Goal: Information Seeking & Learning: Learn about a topic

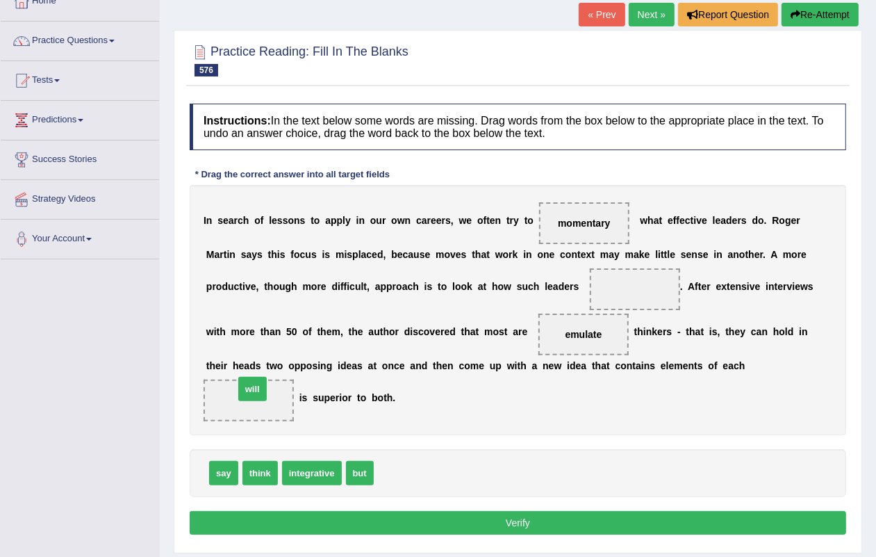
drag, startPoint x: 386, startPoint y: 471, endPoint x: 297, endPoint y: 433, distance: 96.8
drag, startPoint x: 325, startPoint y: 466, endPoint x: 645, endPoint y: 289, distance: 366.1
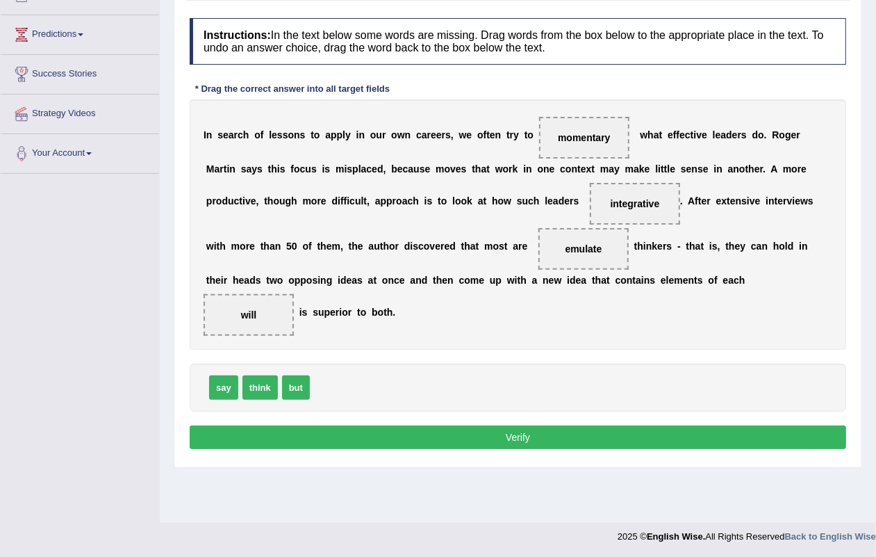
click at [505, 439] on button "Verify" at bounding box center [518, 437] width 657 height 24
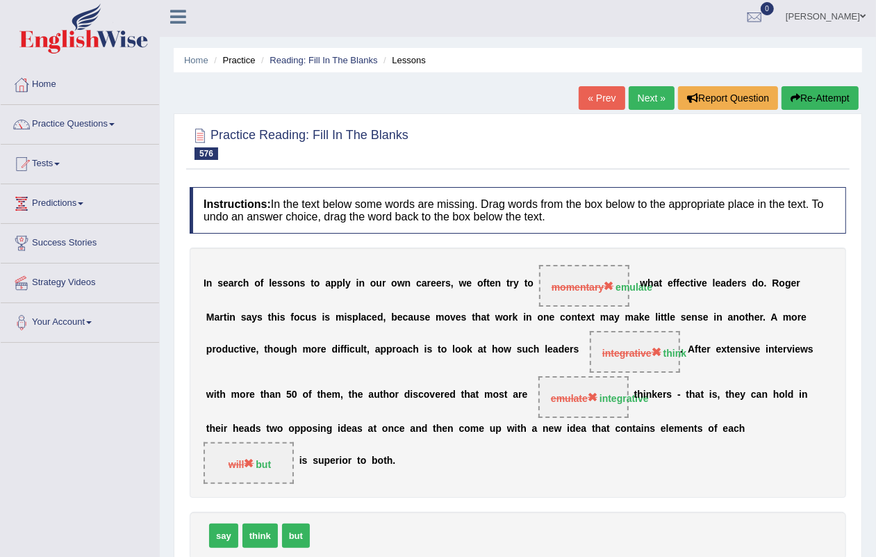
scroll to position [0, 0]
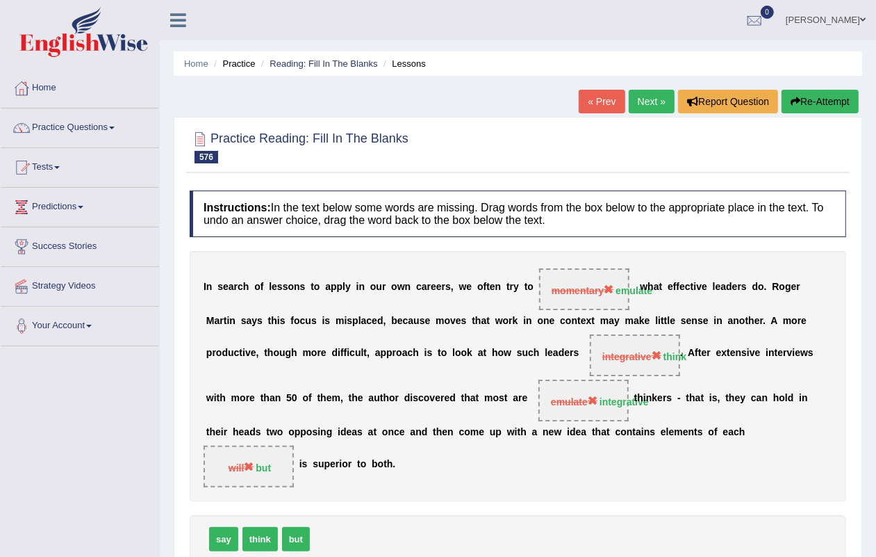
click at [634, 96] on link "Next »" at bounding box center [652, 102] width 46 height 24
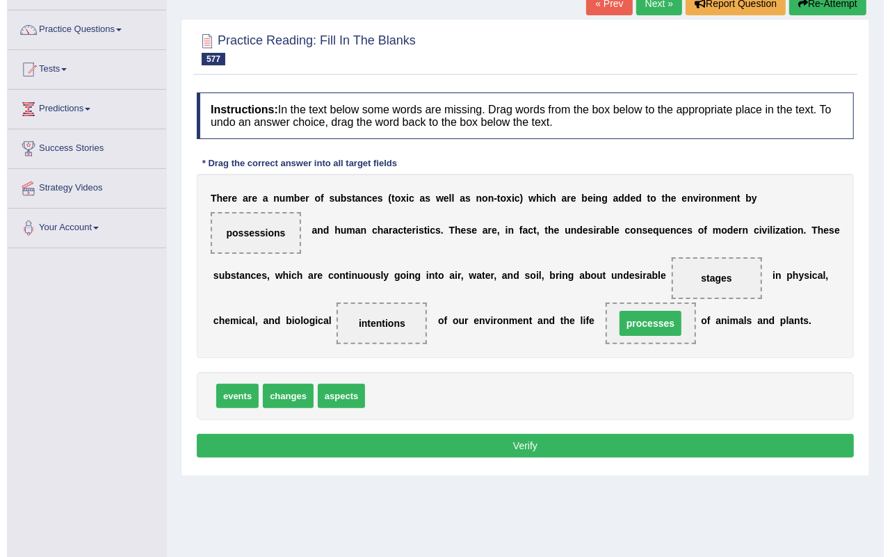
scroll to position [172, 0]
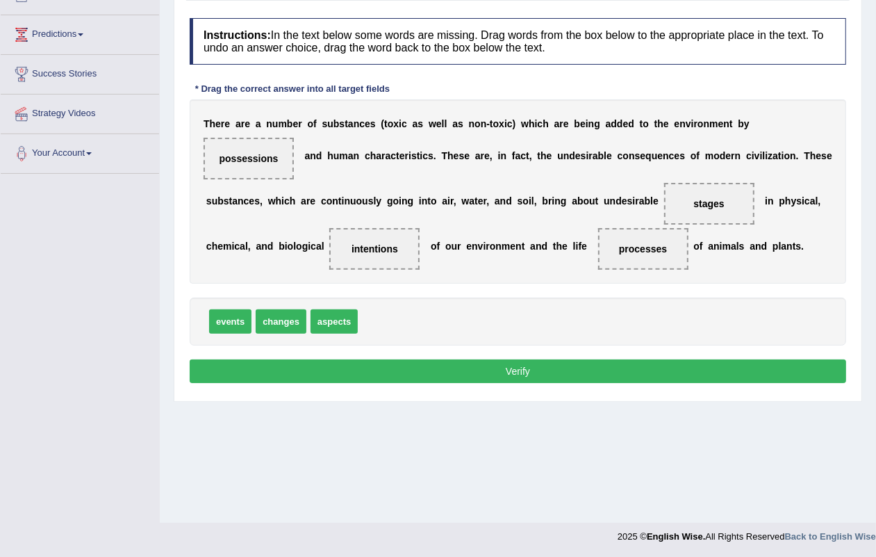
click at [567, 383] on button "Verify" at bounding box center [518, 371] width 657 height 24
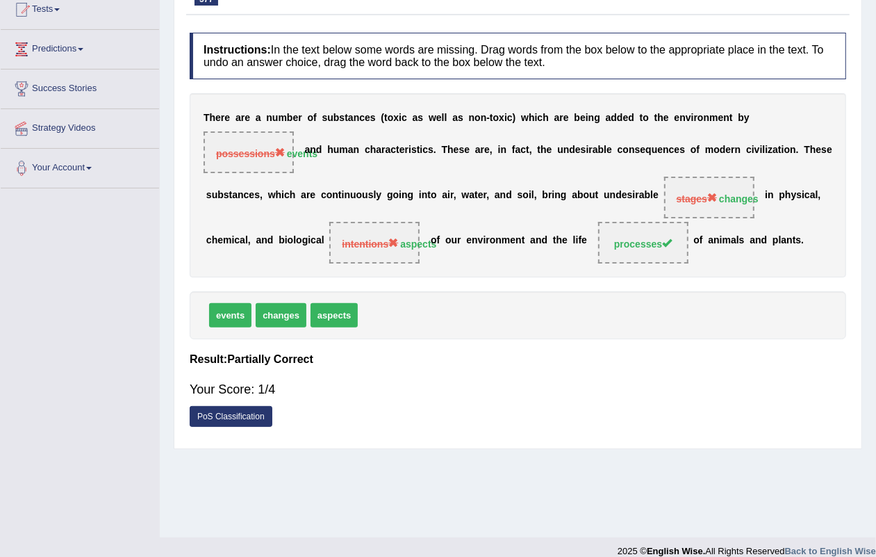
scroll to position [0, 0]
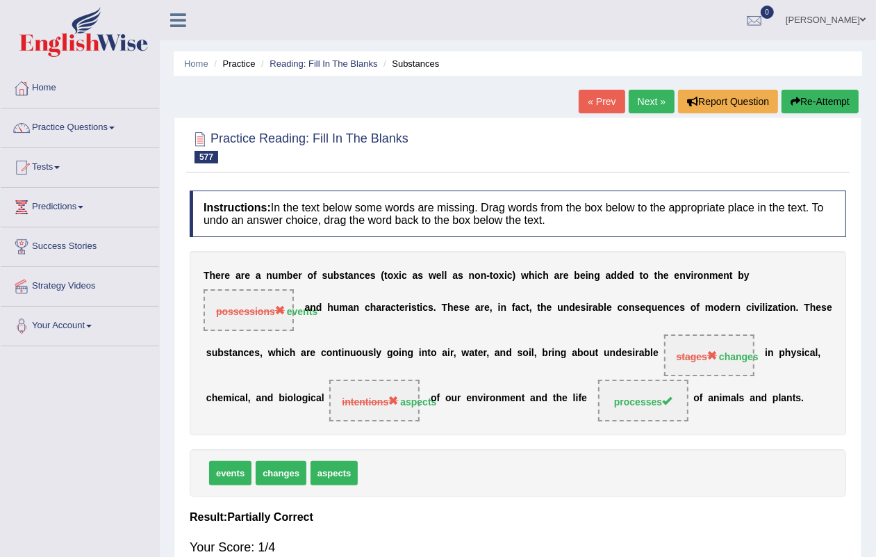
click at [648, 101] on link "Next »" at bounding box center [652, 102] width 46 height 24
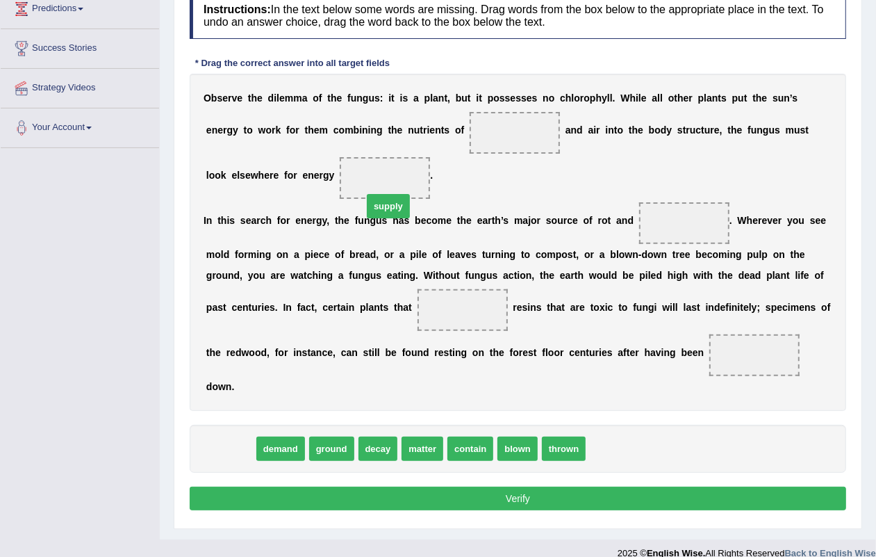
drag, startPoint x: 234, startPoint y: 448, endPoint x: 398, endPoint y: 197, distance: 300.7
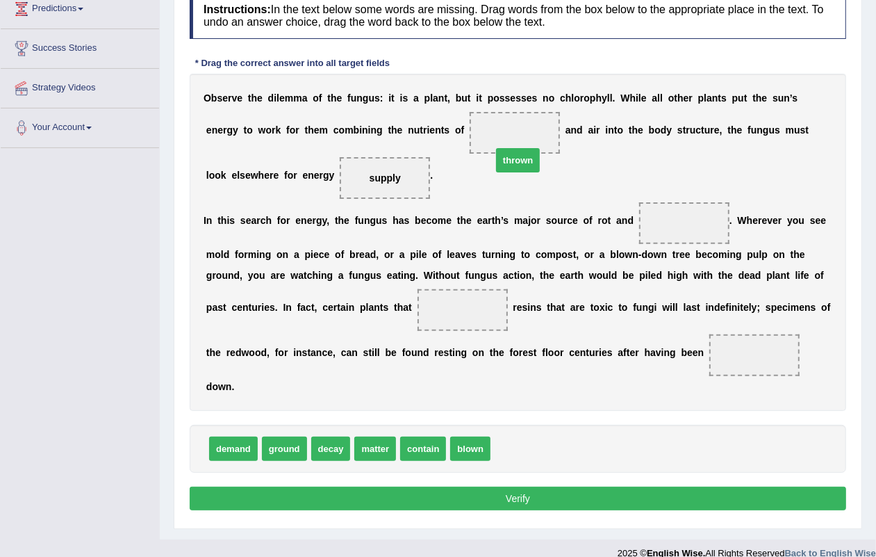
drag, startPoint x: 534, startPoint y: 452, endPoint x: 555, endPoint y: 223, distance: 229.6
drag, startPoint x: 487, startPoint y: 450, endPoint x: 457, endPoint y: 334, distance: 119.8
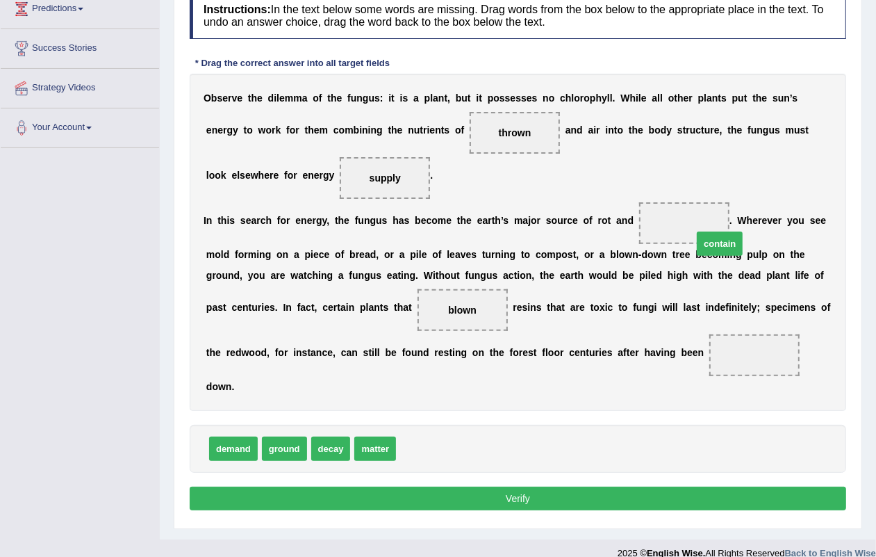
drag, startPoint x: 434, startPoint y: 457, endPoint x: 717, endPoint y: 237, distance: 357.5
drag, startPoint x: 384, startPoint y: 443, endPoint x: 564, endPoint y: 507, distance: 191.9
click at [520, 486] on div "Instructions: In the text below some words are missing. Drag words from the box…" at bounding box center [518, 253] width 664 height 536
click at [518, 508] on button "Verify" at bounding box center [518, 498] width 657 height 24
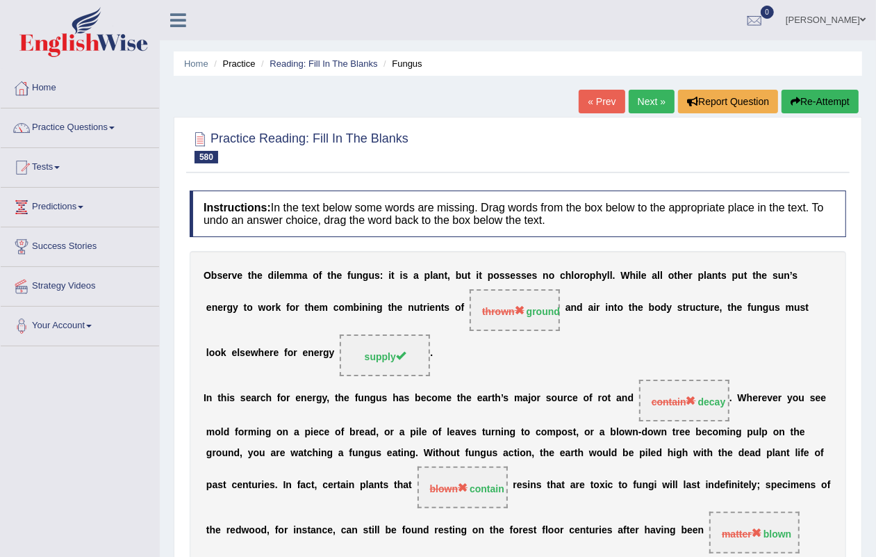
click at [644, 108] on link "Next »" at bounding box center [652, 102] width 46 height 24
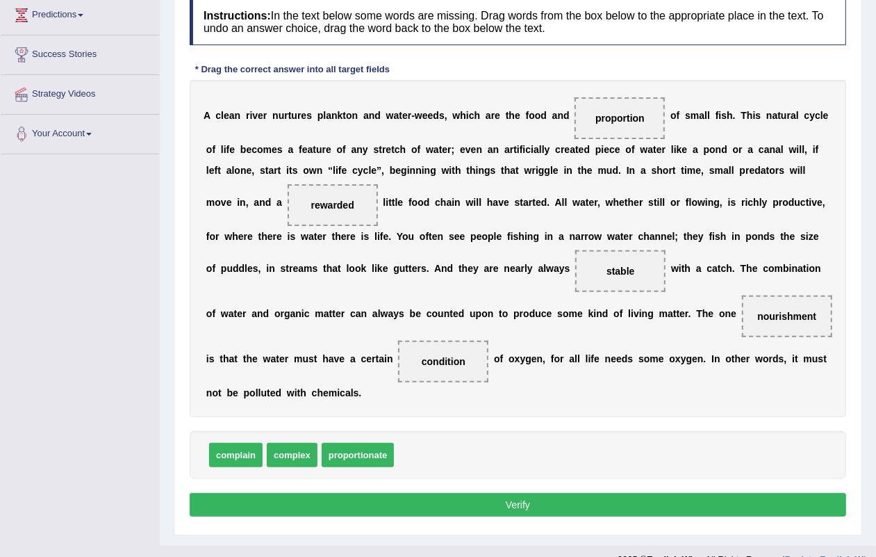
click at [539, 493] on button "Verify" at bounding box center [518, 505] width 657 height 24
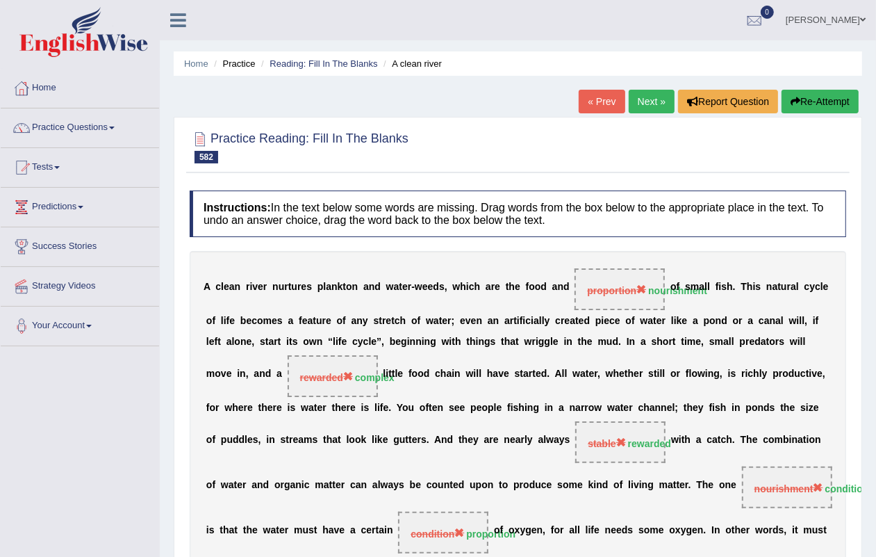
click at [629, 99] on link "Next »" at bounding box center [652, 102] width 46 height 24
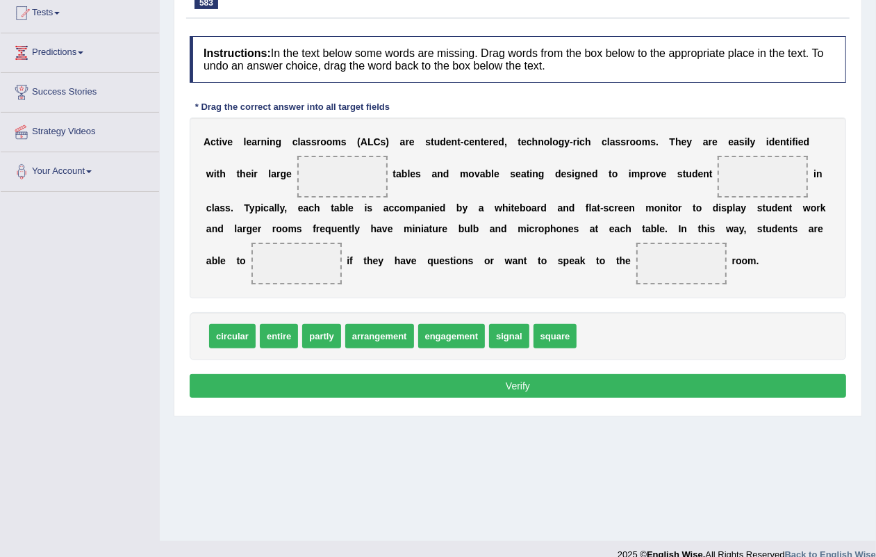
scroll to position [172, 0]
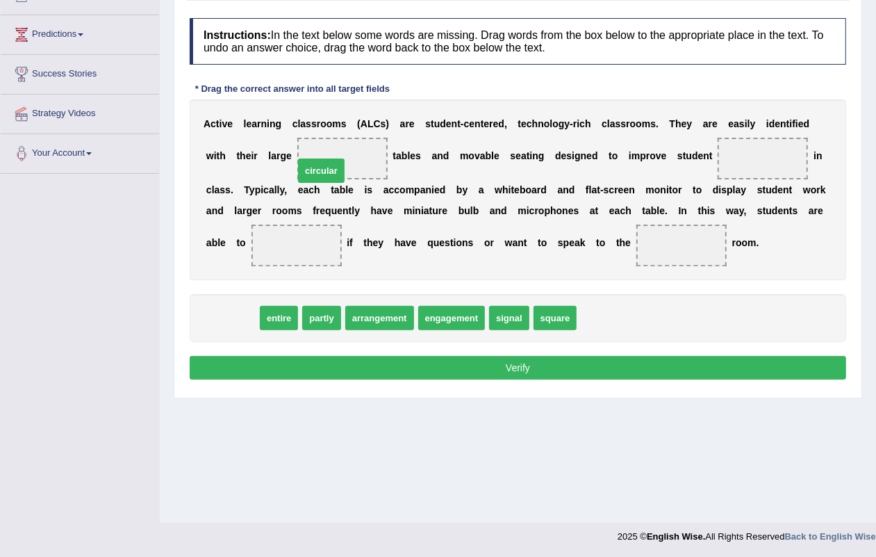
drag, startPoint x: 234, startPoint y: 324, endPoint x: 327, endPoint y: 172, distance: 177.8
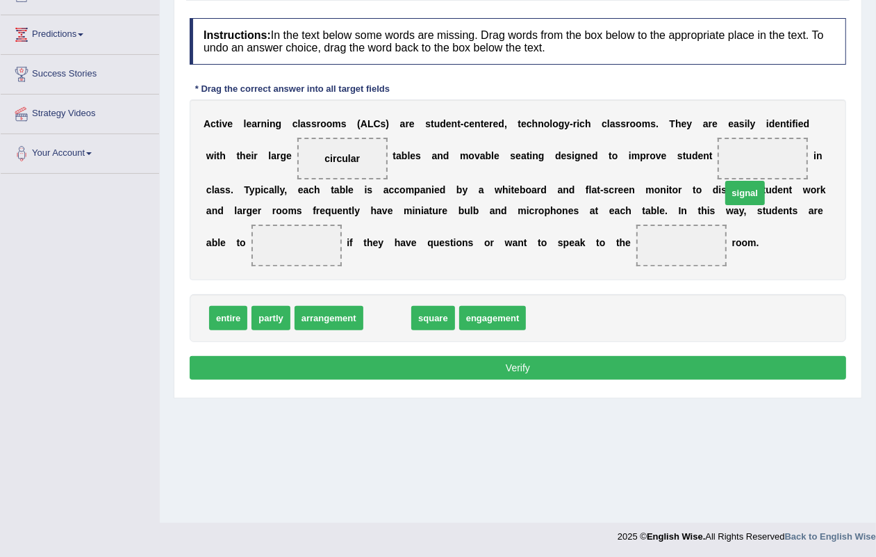
drag, startPoint x: 393, startPoint y: 318, endPoint x: 737, endPoint y: 231, distance: 354.0
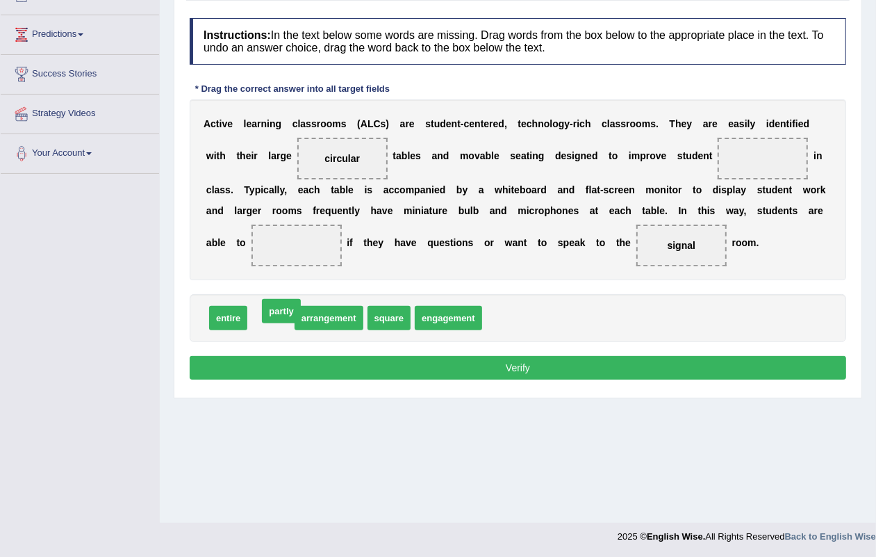
drag, startPoint x: 283, startPoint y: 318, endPoint x: 262, endPoint y: 316, distance: 21.0
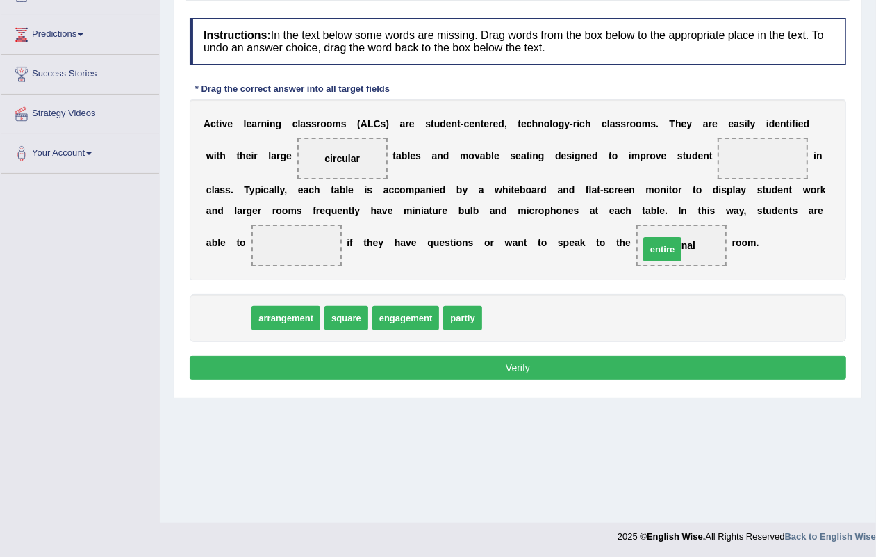
drag, startPoint x: 264, startPoint y: 302, endPoint x: 665, endPoint y: 249, distance: 404.6
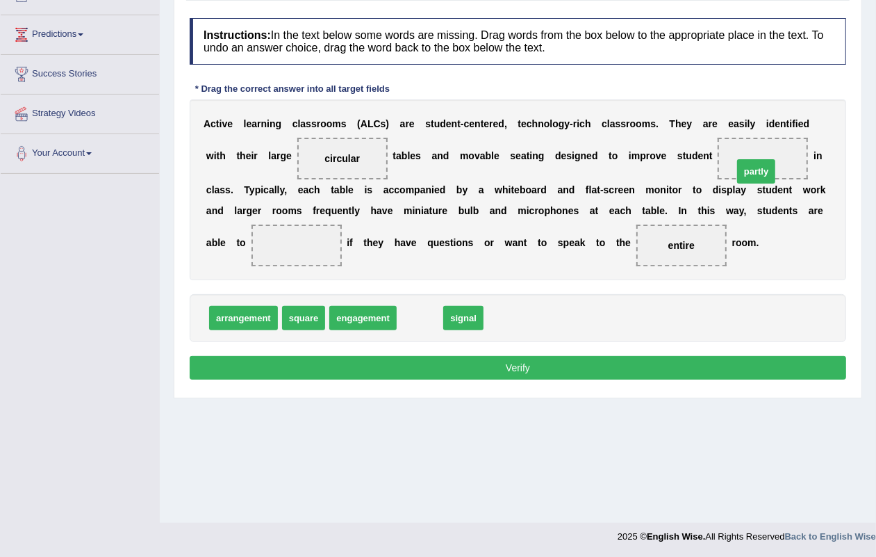
drag, startPoint x: 418, startPoint y: 318, endPoint x: 755, endPoint y: 172, distance: 366.9
drag, startPoint x: 432, startPoint y: 320, endPoint x: 348, endPoint y: 254, distance: 106.4
click at [496, 366] on button "Verify" at bounding box center [518, 368] width 657 height 24
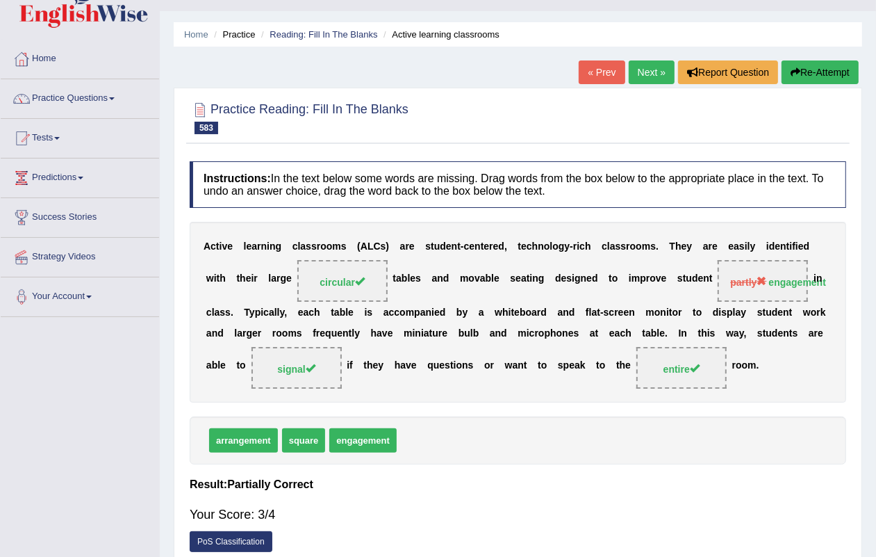
scroll to position [0, 0]
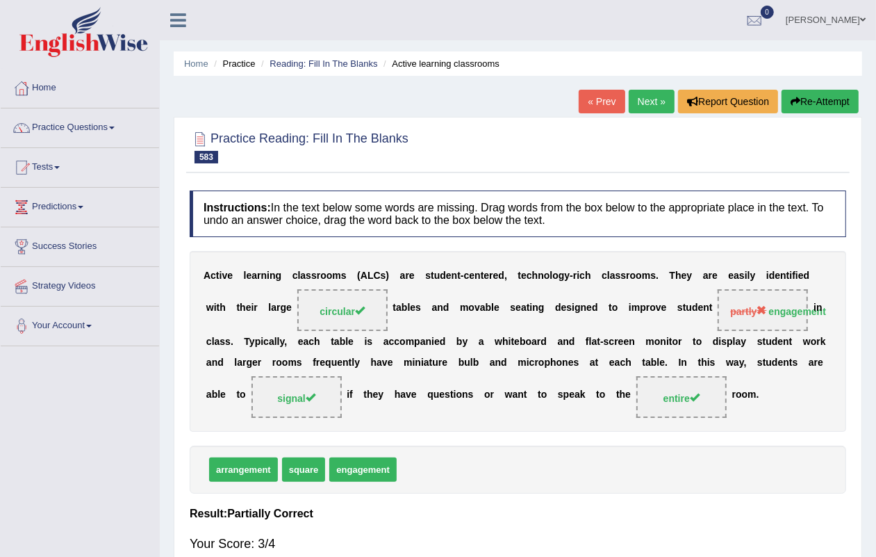
click at [641, 98] on link "Next »" at bounding box center [652, 102] width 46 height 24
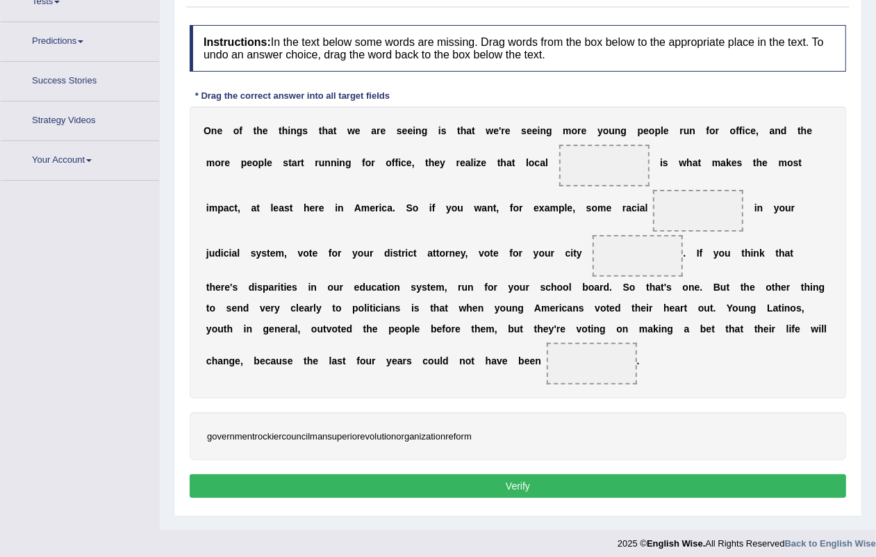
scroll to position [172, 0]
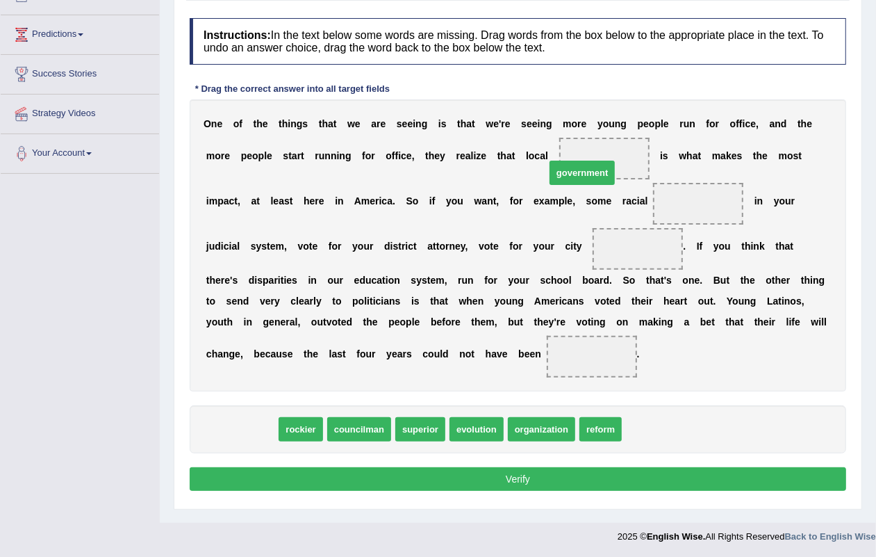
drag, startPoint x: 248, startPoint y: 439, endPoint x: 599, endPoint y: 177, distance: 437.6
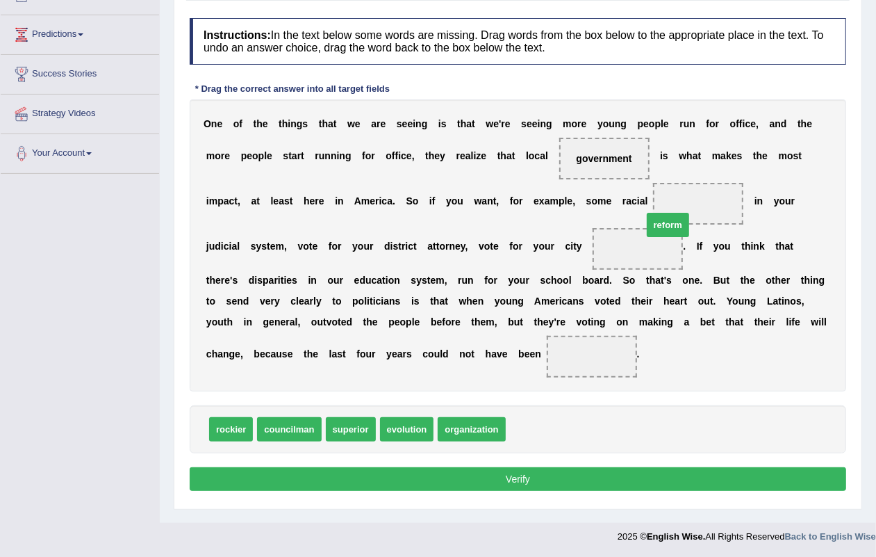
drag, startPoint x: 519, startPoint y: 427, endPoint x: 655, endPoint y: 224, distance: 245.0
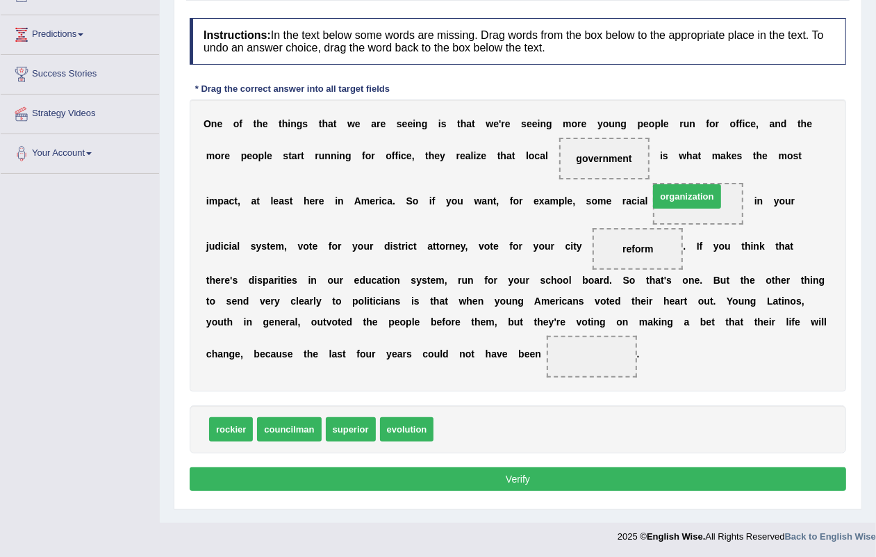
drag, startPoint x: 483, startPoint y: 432, endPoint x: 698, endPoint y: 199, distance: 317.2
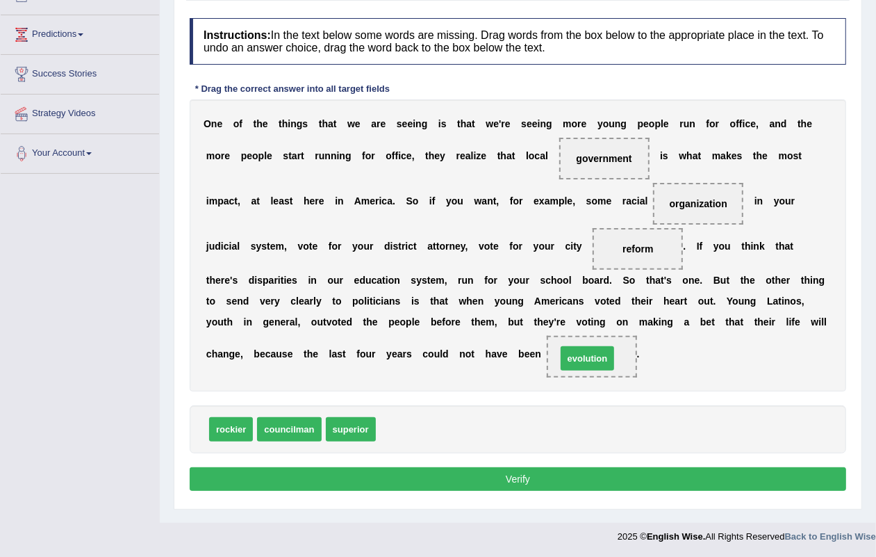
drag, startPoint x: 418, startPoint y: 436, endPoint x: 601, endPoint y: 366, distance: 196.0
click at [525, 473] on button "Verify" at bounding box center [518, 479] width 657 height 24
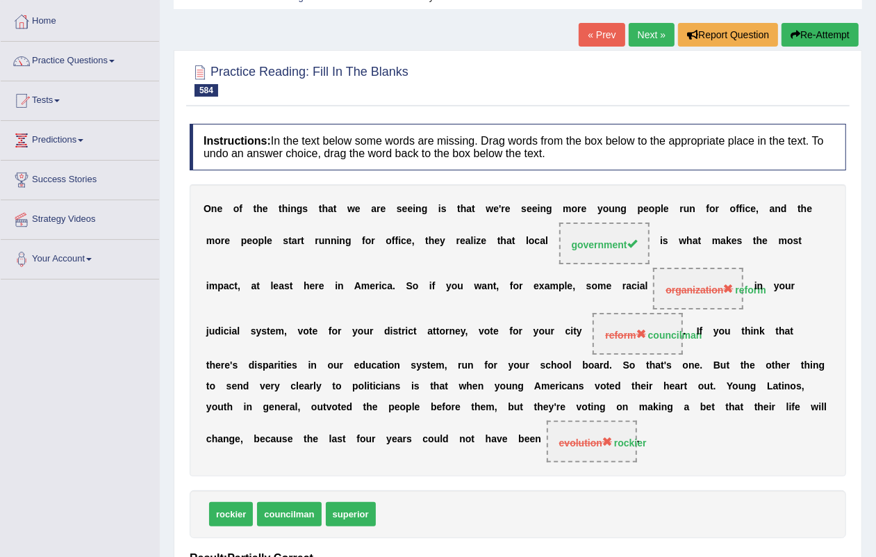
scroll to position [0, 0]
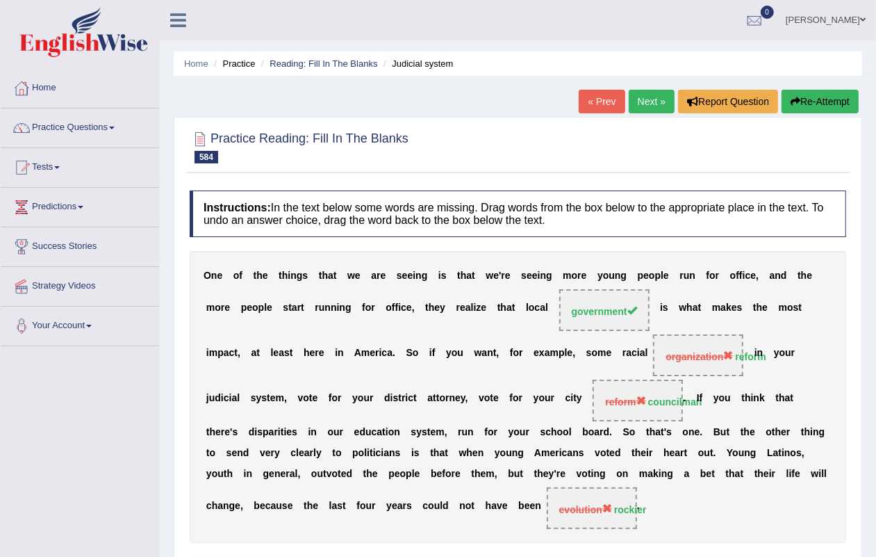
click at [650, 92] on link "Next »" at bounding box center [652, 102] width 46 height 24
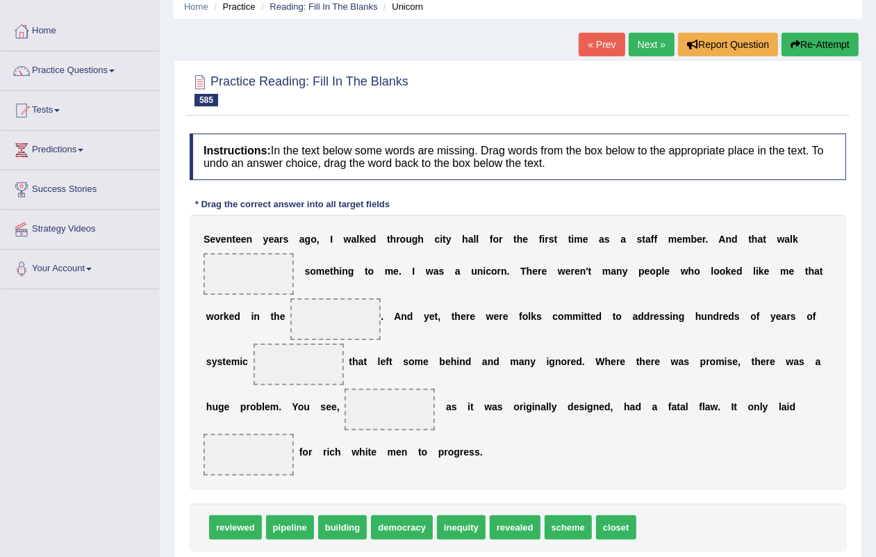
scroll to position [172, 0]
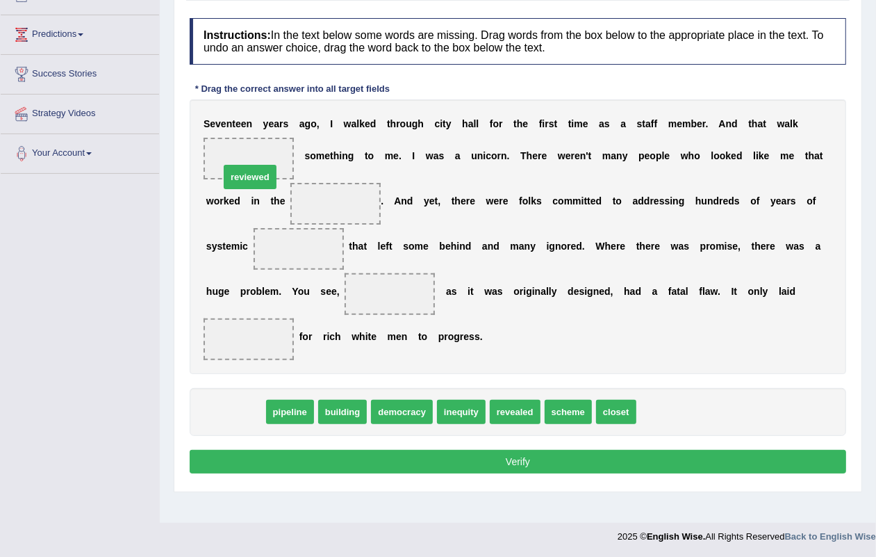
drag, startPoint x: 247, startPoint y: 422, endPoint x: 293, endPoint y: 254, distance: 174.1
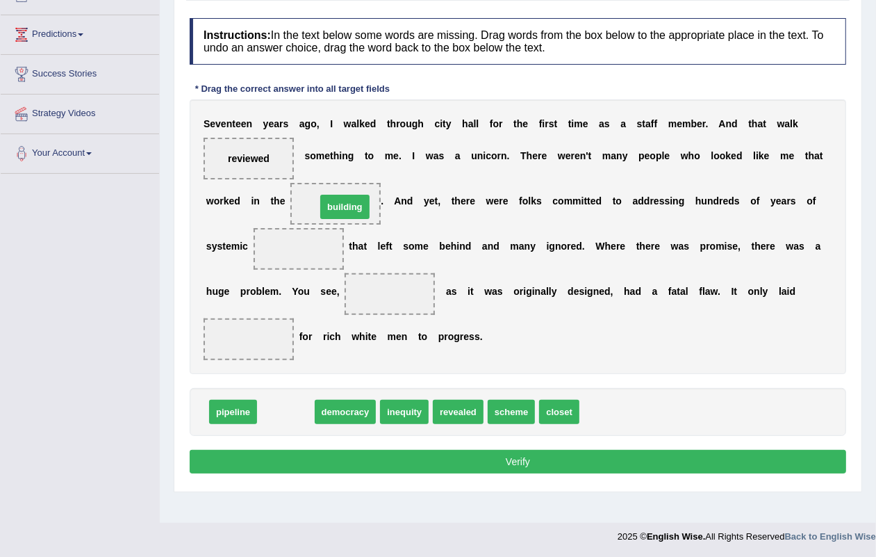
drag, startPoint x: 286, startPoint y: 416, endPoint x: 341, endPoint y: 242, distance: 182.2
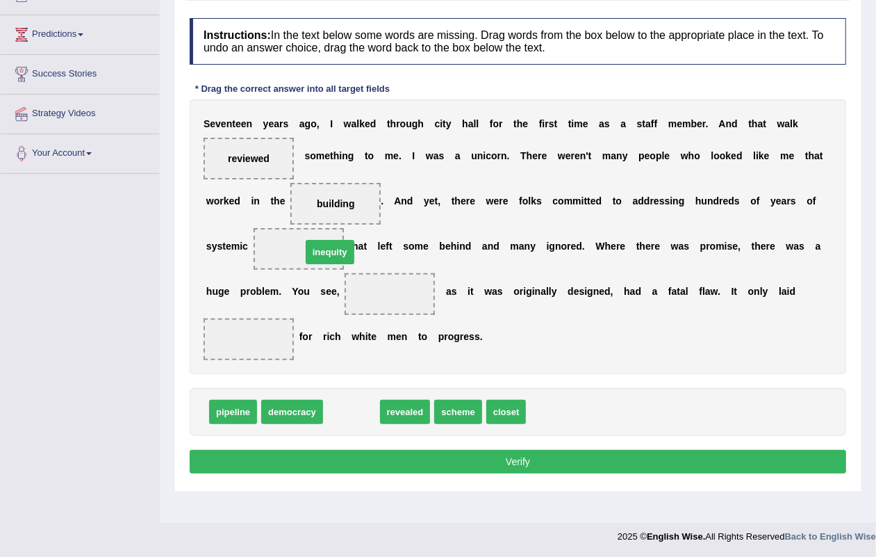
drag, startPoint x: 348, startPoint y: 411, endPoint x: 310, endPoint y: 270, distance: 146.8
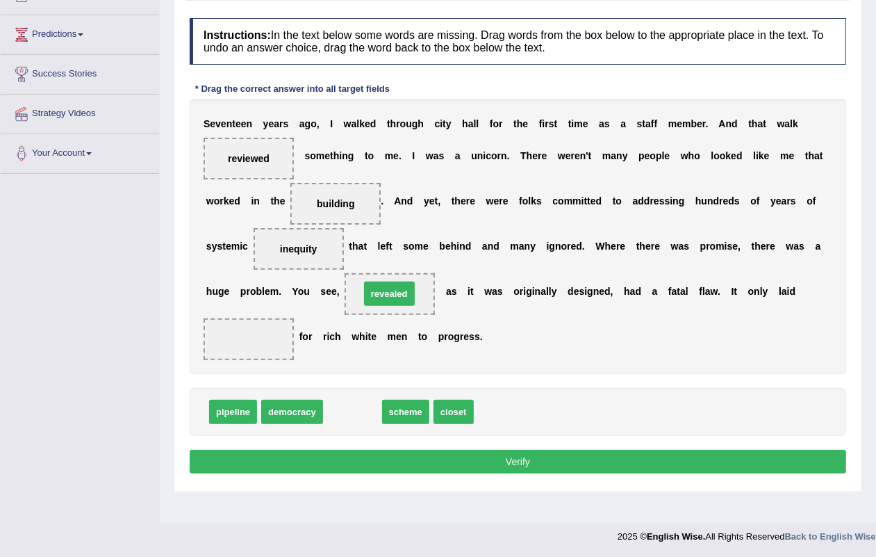
drag, startPoint x: 348, startPoint y: 410, endPoint x: 390, endPoint y: 386, distance: 47.9
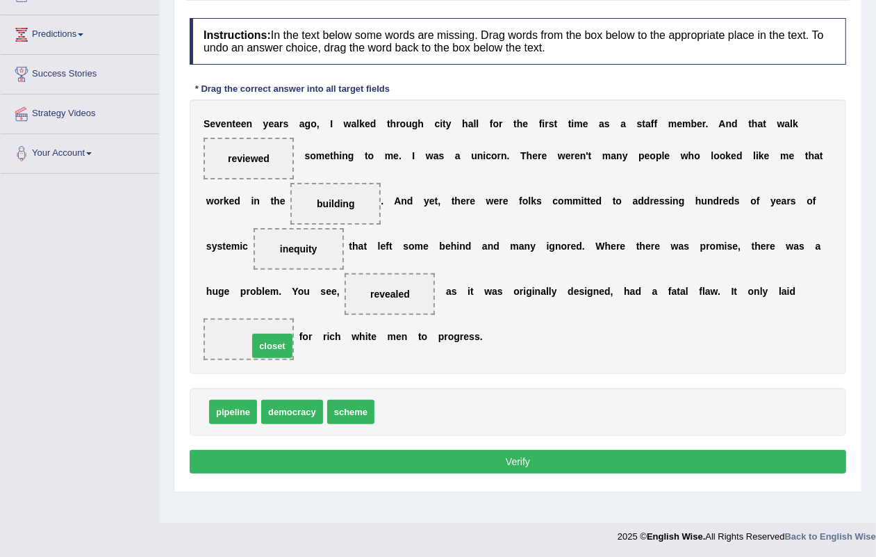
drag, startPoint x: 417, startPoint y: 418, endPoint x: 290, endPoint y: 352, distance: 143.0
click at [498, 452] on button "Verify" at bounding box center [518, 462] width 657 height 24
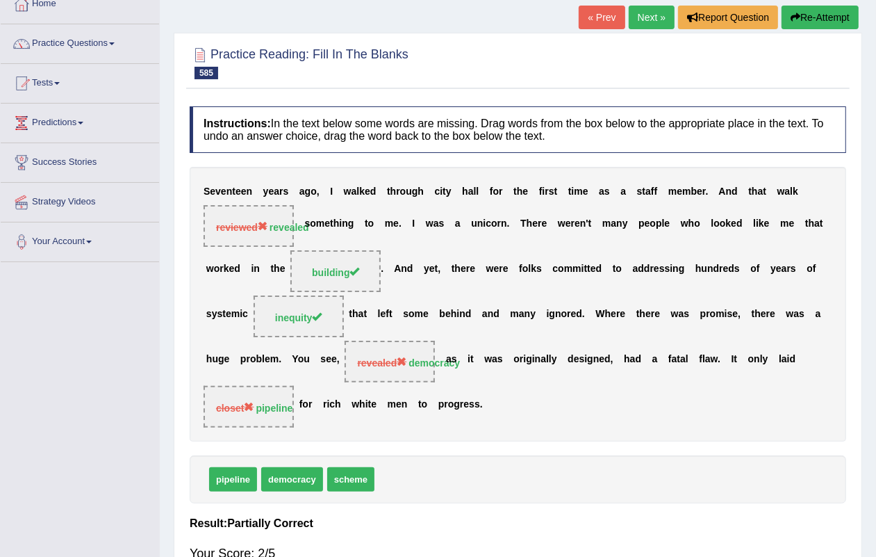
scroll to position [0, 0]
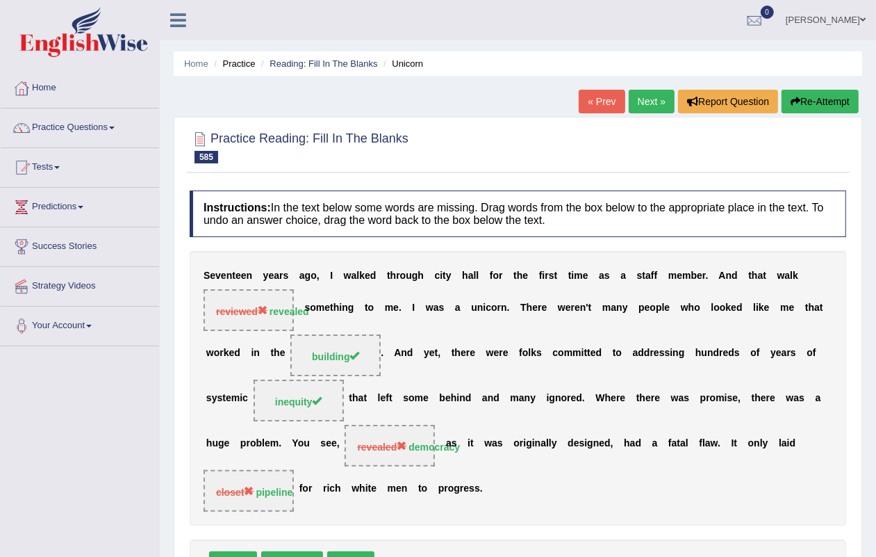
click at [635, 106] on link "Next »" at bounding box center [652, 102] width 46 height 24
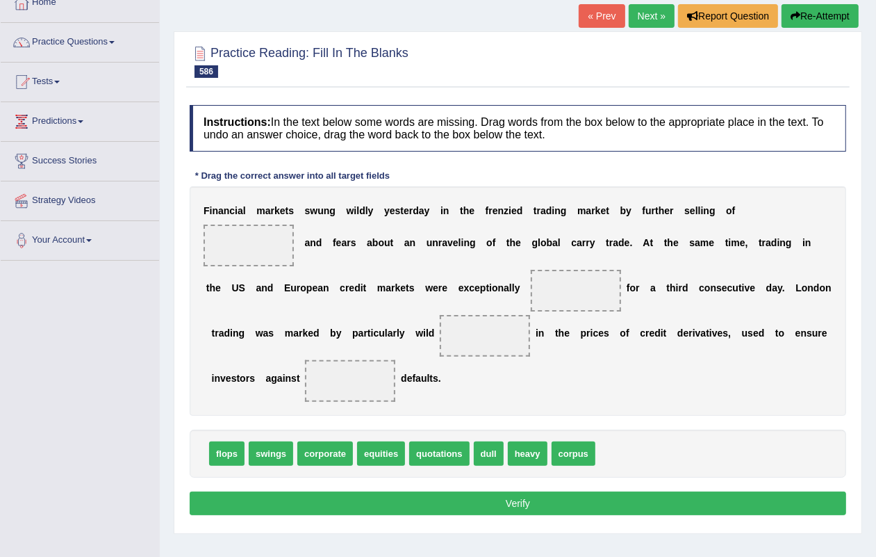
scroll to position [87, 0]
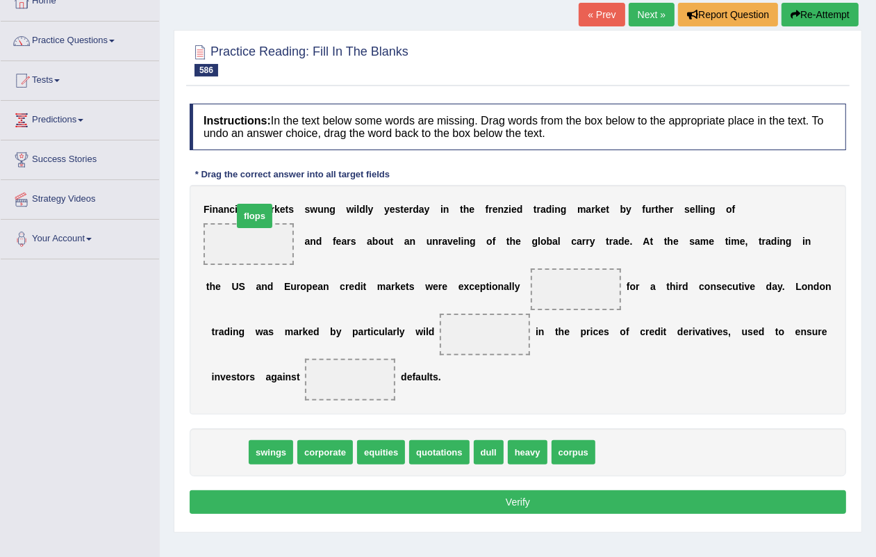
drag, startPoint x: 230, startPoint y: 461, endPoint x: 254, endPoint y: 262, distance: 200.2
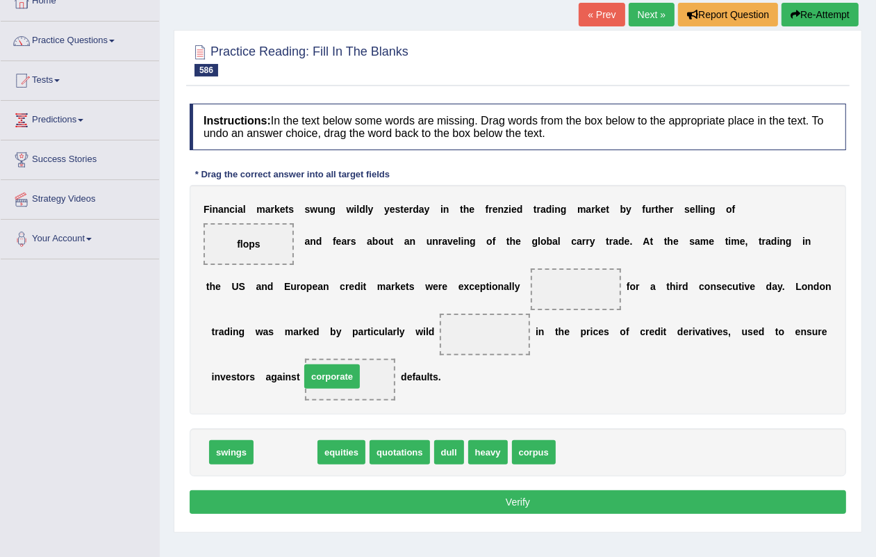
drag, startPoint x: 292, startPoint y: 445, endPoint x: 338, endPoint y: 380, distance: 79.8
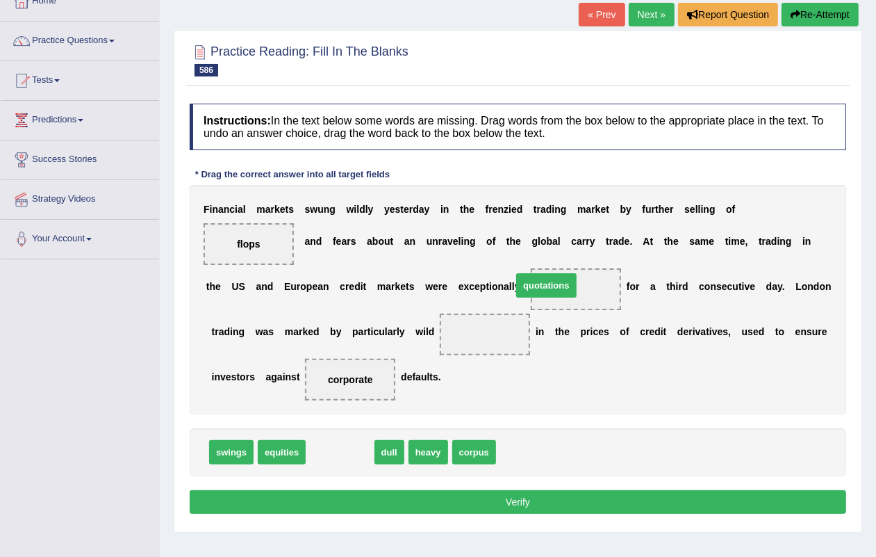
drag, startPoint x: 361, startPoint y: 454, endPoint x: 571, endPoint y: 296, distance: 262.6
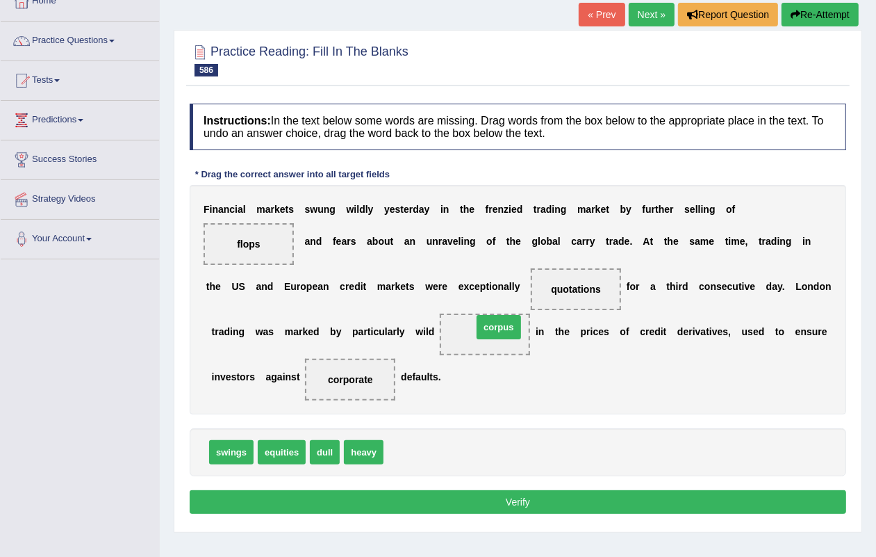
drag, startPoint x: 418, startPoint y: 454, endPoint x: 502, endPoint y: 345, distance: 137.8
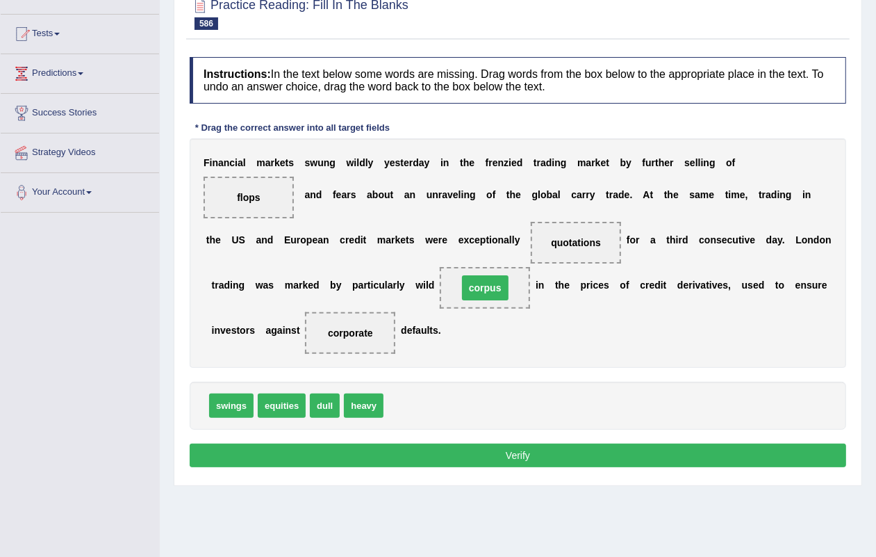
scroll to position [172, 0]
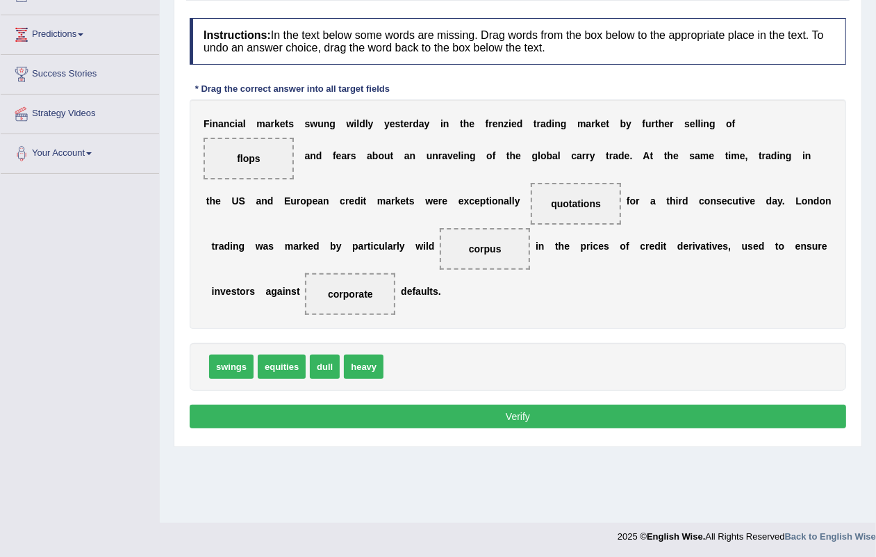
click at [499, 405] on button "Verify" at bounding box center [518, 416] width 657 height 24
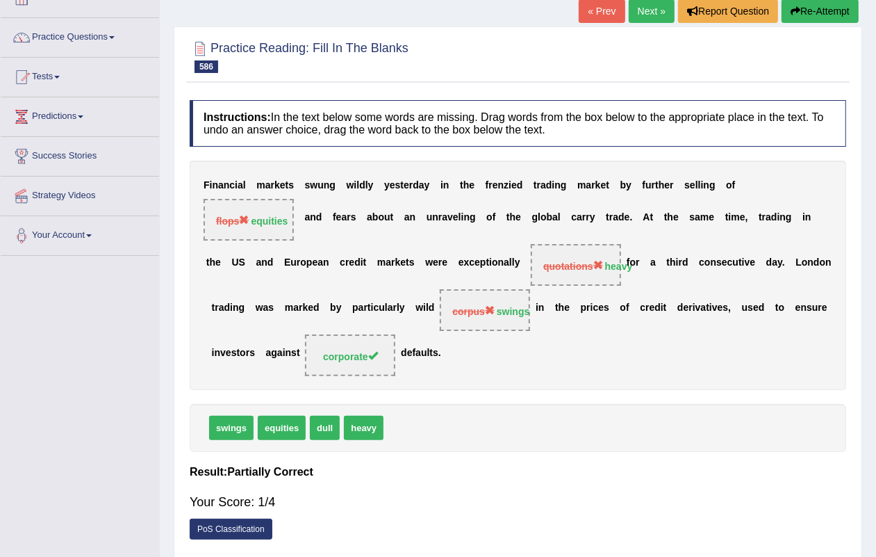
scroll to position [0, 0]
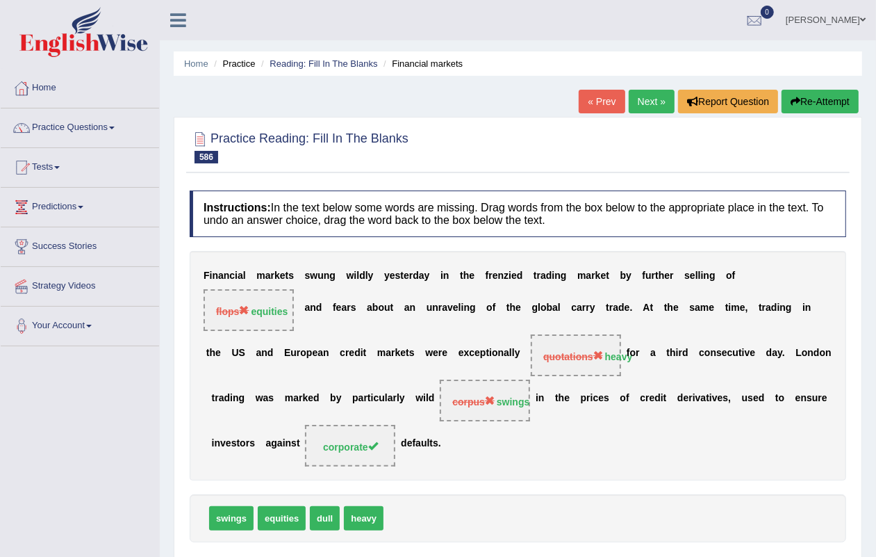
click at [638, 96] on link "Next »" at bounding box center [652, 102] width 46 height 24
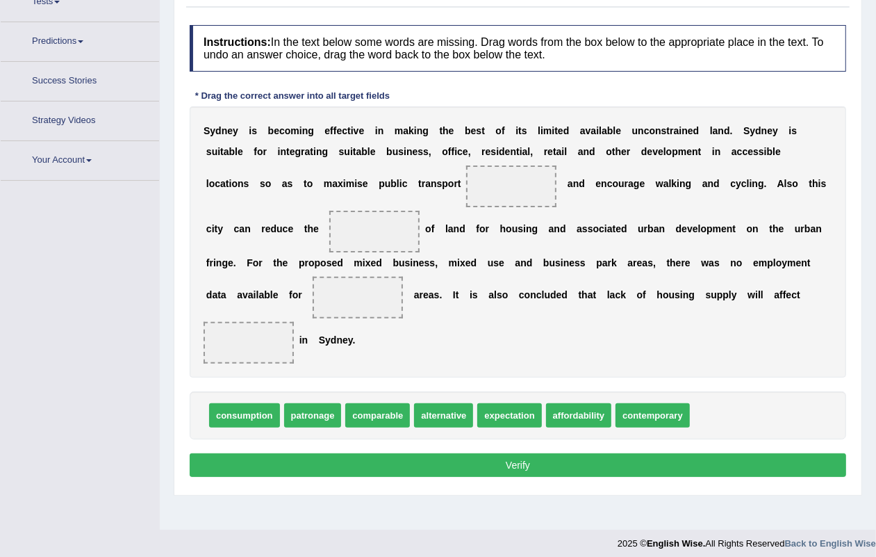
scroll to position [172, 0]
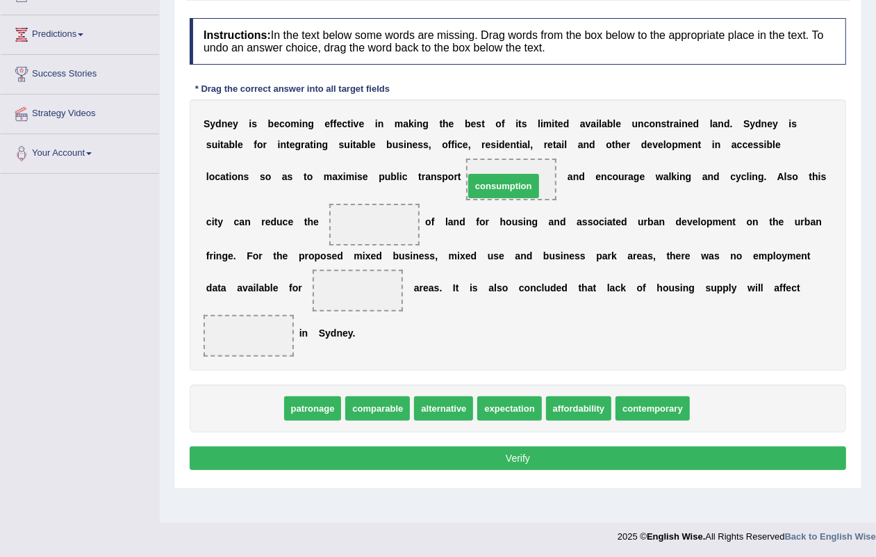
drag, startPoint x: 237, startPoint y: 415, endPoint x: 498, endPoint y: 206, distance: 334.7
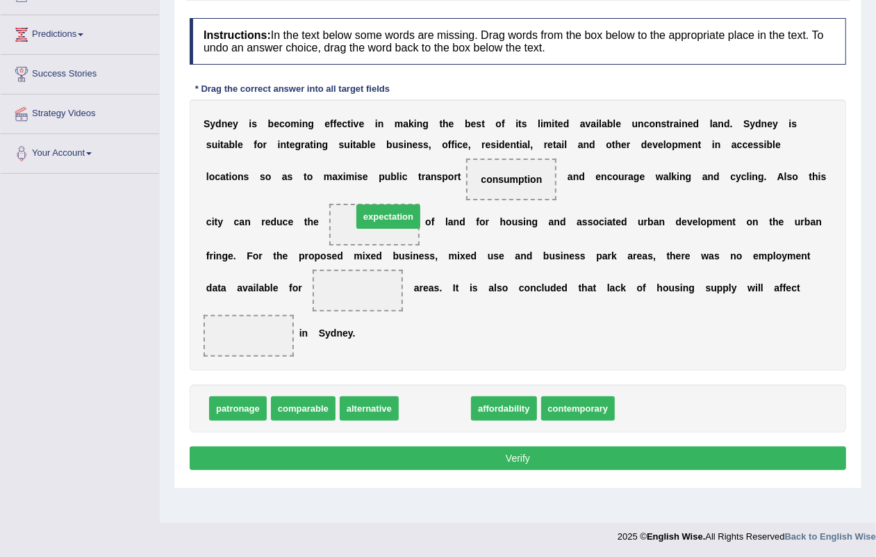
drag, startPoint x: 436, startPoint y: 410, endPoint x: 390, endPoint y: 218, distance: 198.1
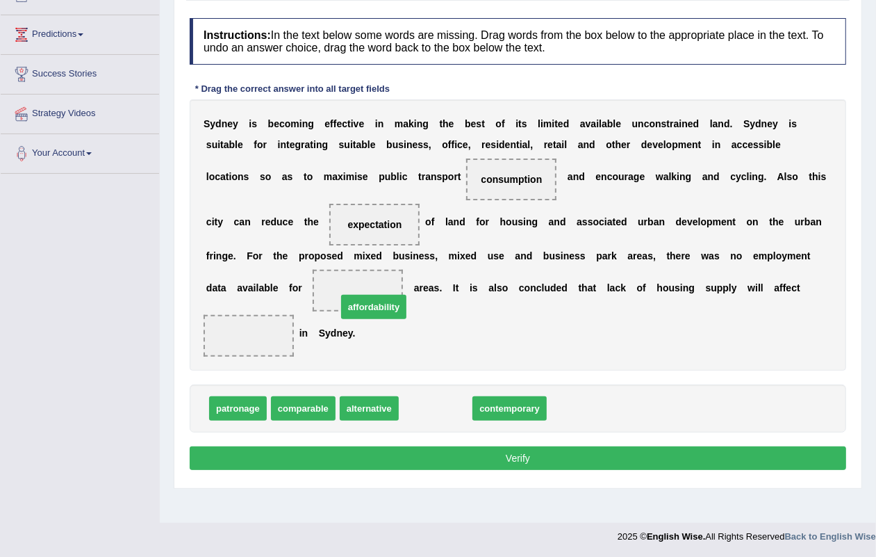
drag, startPoint x: 432, startPoint y: 401, endPoint x: 366, endPoint y: 286, distance: 132.7
drag, startPoint x: 464, startPoint y: 414, endPoint x: 388, endPoint y: 306, distance: 131.7
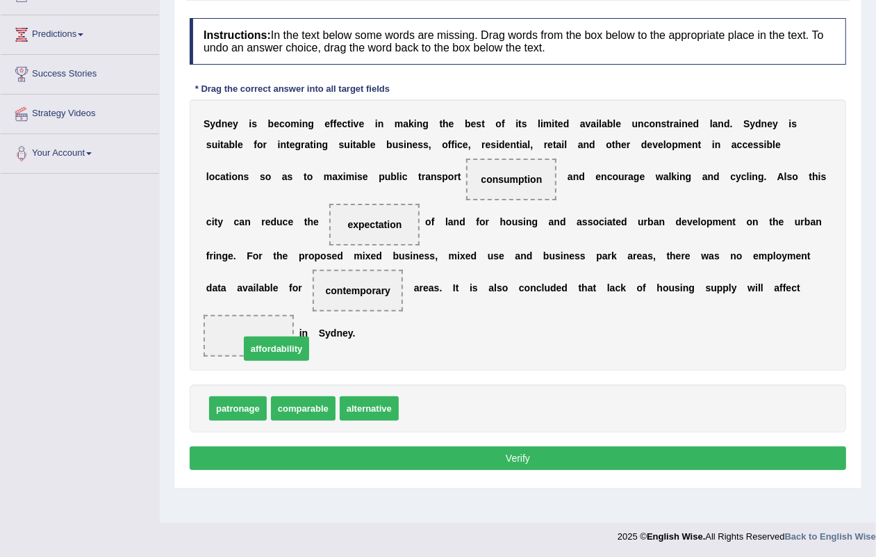
drag, startPoint x: 443, startPoint y: 411, endPoint x: 296, endPoint y: 350, distance: 159.1
click at [507, 456] on button "Verify" at bounding box center [518, 458] width 657 height 24
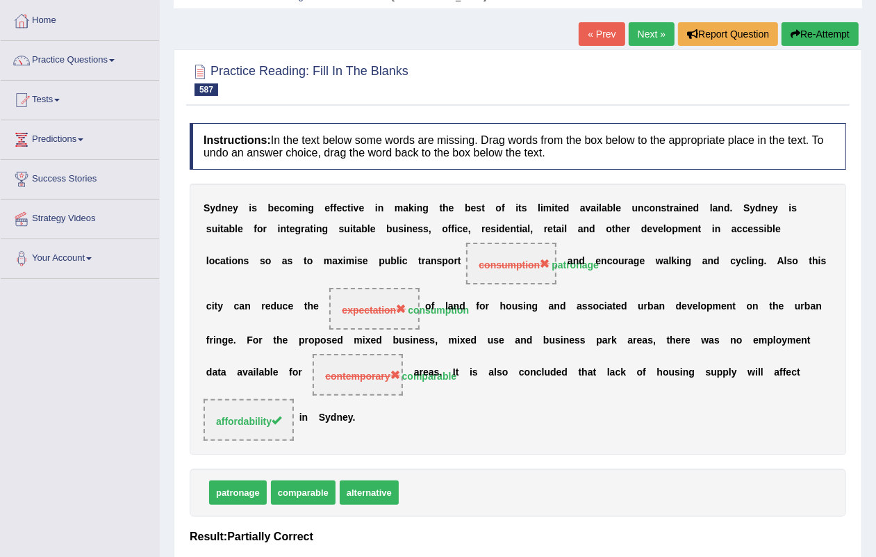
scroll to position [0, 0]
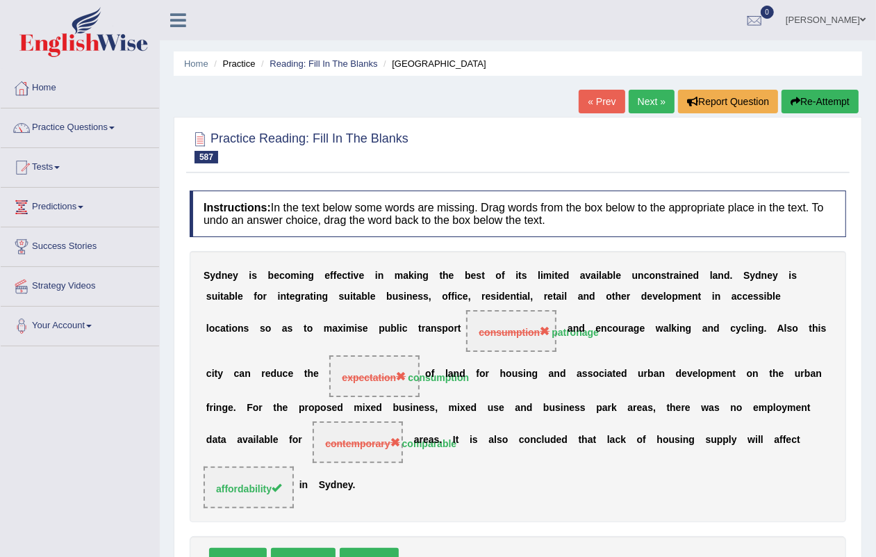
click at [636, 101] on link "Next »" at bounding box center [652, 102] width 46 height 24
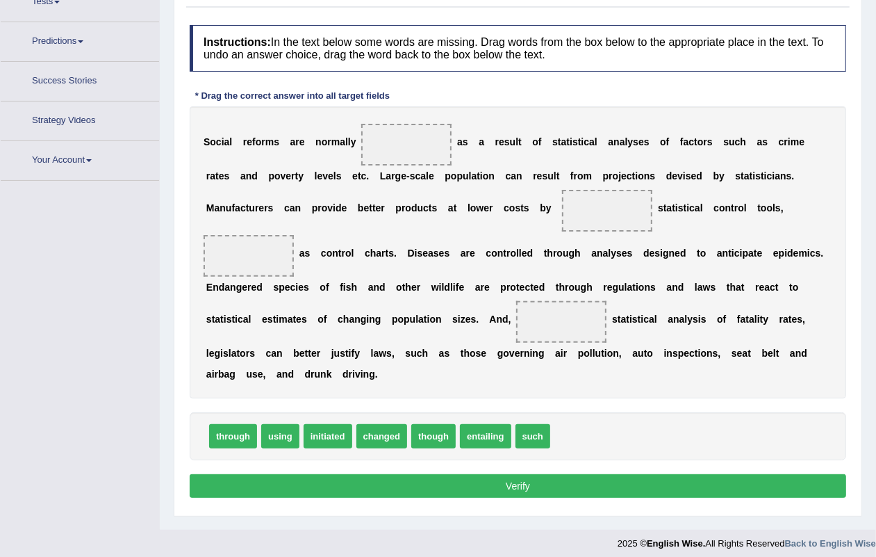
scroll to position [172, 0]
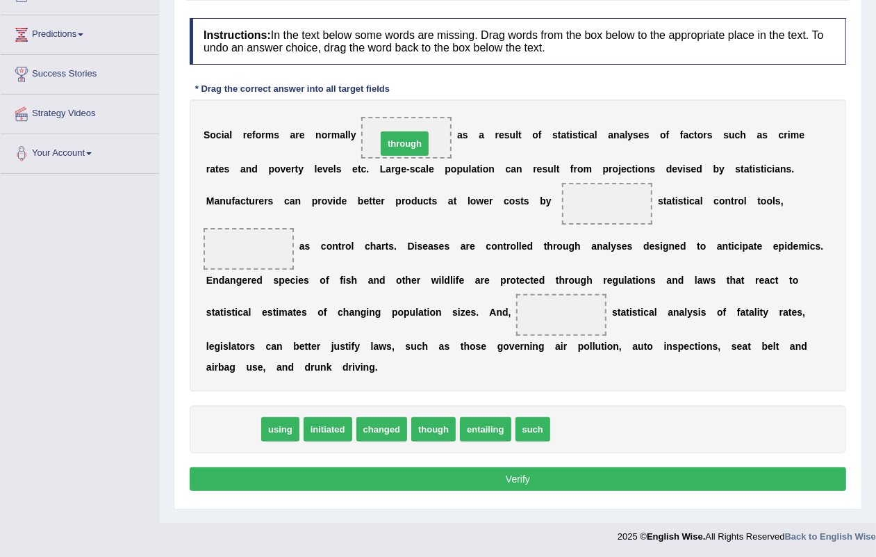
drag, startPoint x: 240, startPoint y: 431, endPoint x: 411, endPoint y: 154, distance: 325.8
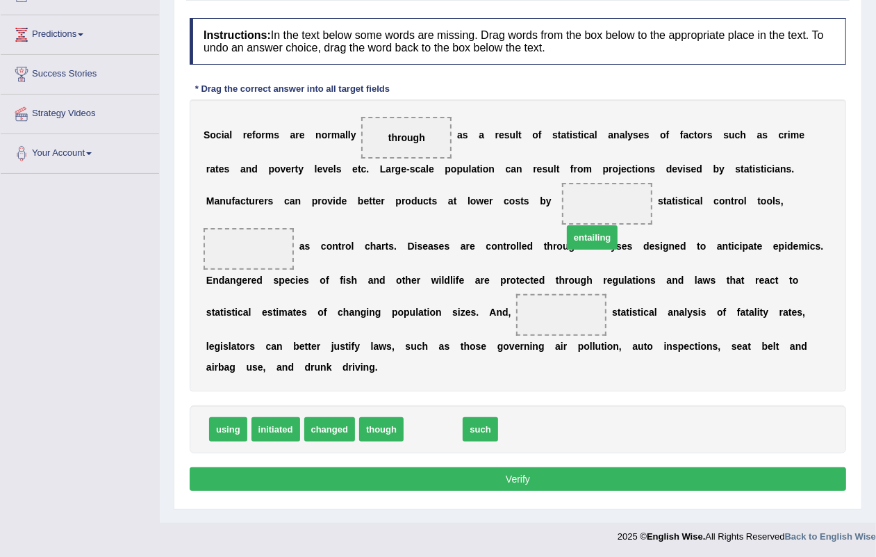
drag, startPoint x: 426, startPoint y: 436, endPoint x: 589, endPoint y: 230, distance: 262.8
drag, startPoint x: 429, startPoint y: 436, endPoint x: 296, endPoint y: 300, distance: 190.7
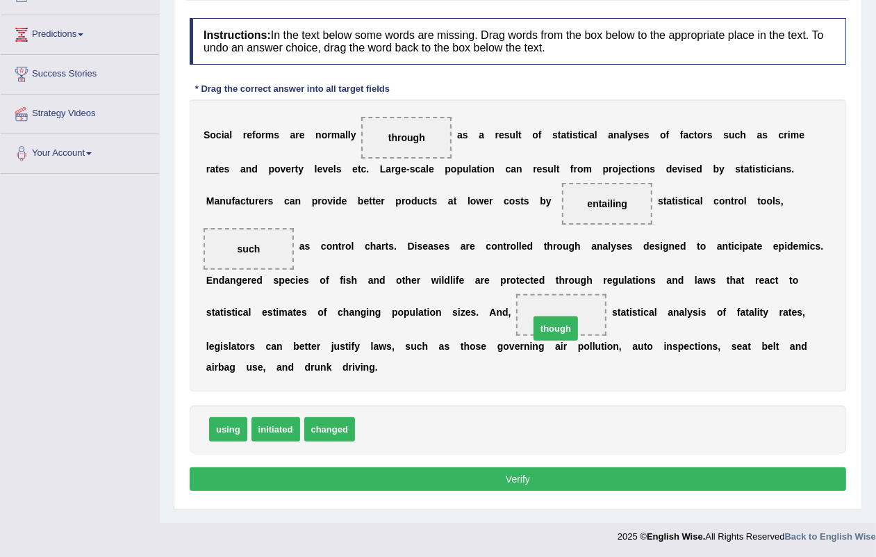
drag, startPoint x: 370, startPoint y: 435, endPoint x: 544, endPoint y: 337, distance: 200.1
drag, startPoint x: 529, startPoint y: 473, endPoint x: 492, endPoint y: 425, distance: 60.5
click at [526, 473] on button "Verify" at bounding box center [518, 479] width 657 height 24
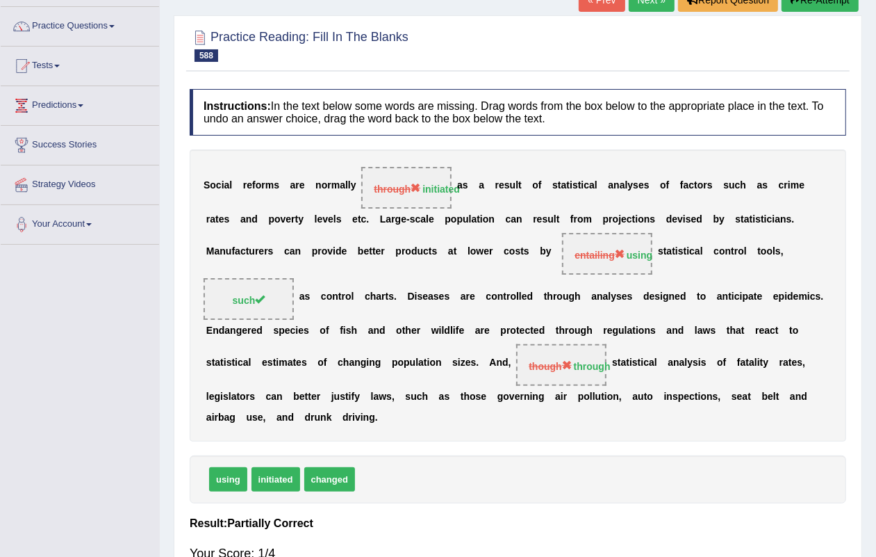
scroll to position [0, 0]
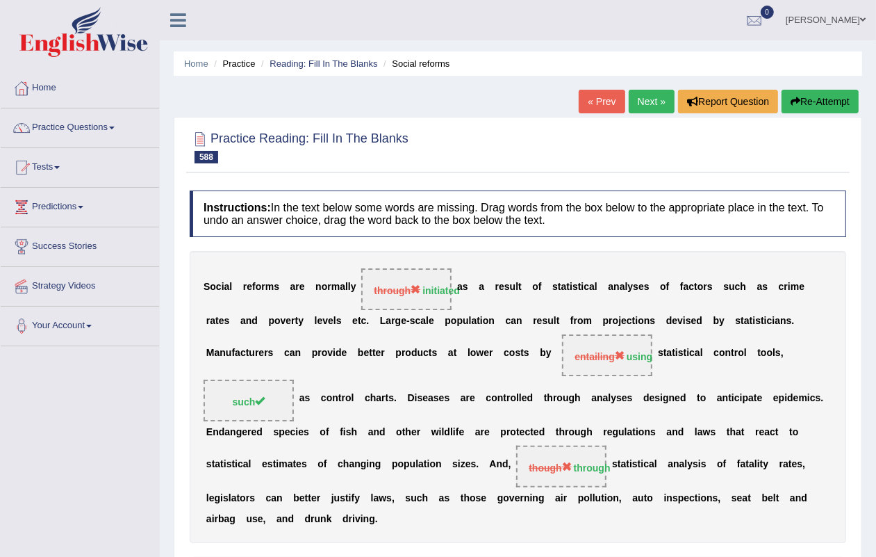
click at [638, 97] on link "Next »" at bounding box center [652, 102] width 46 height 24
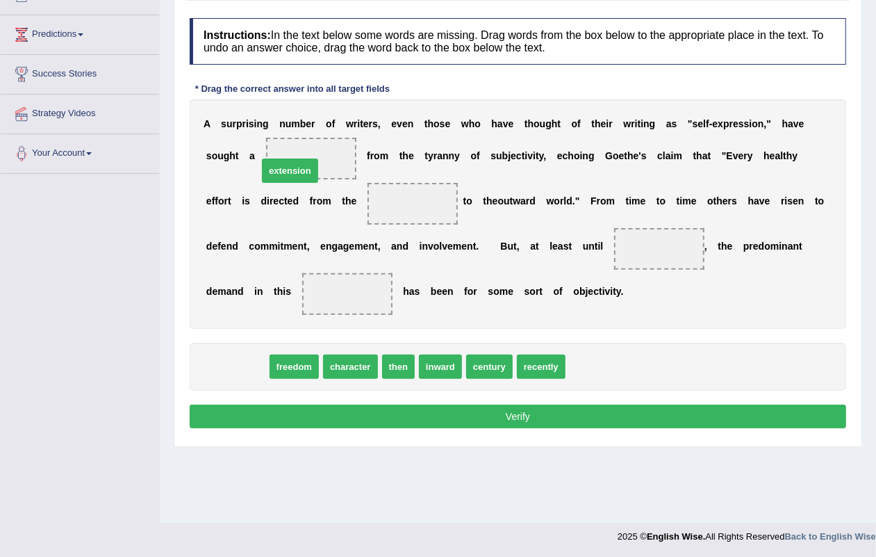
drag, startPoint x: 243, startPoint y: 363, endPoint x: 336, endPoint y: 299, distance: 112.8
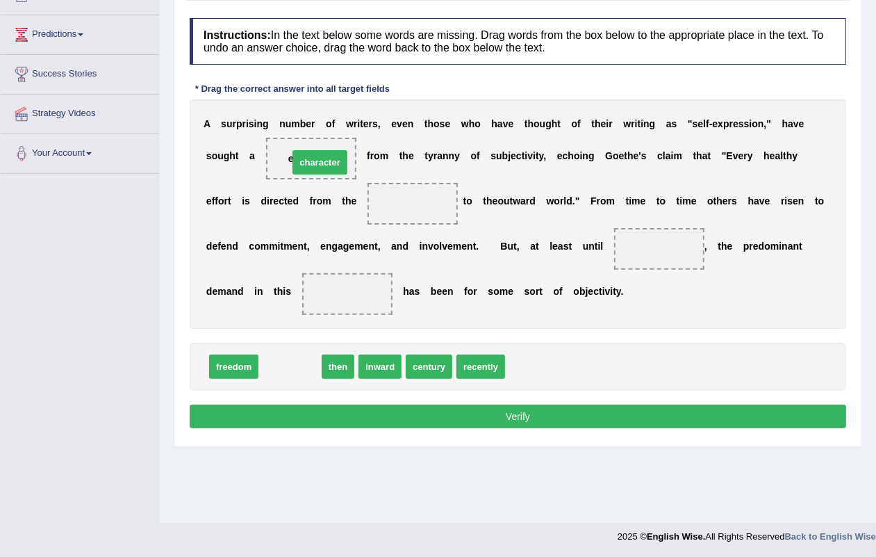
drag, startPoint x: 293, startPoint y: 375, endPoint x: 325, endPoint y: 171, distance: 206.7
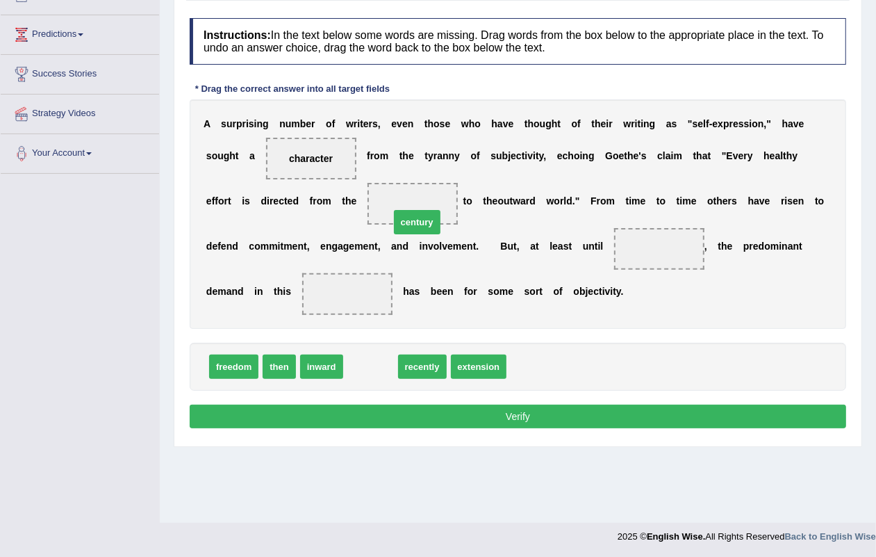
drag, startPoint x: 366, startPoint y: 370, endPoint x: 415, endPoint y: 218, distance: 160.0
drag, startPoint x: 418, startPoint y: 366, endPoint x: 351, endPoint y: 331, distance: 75.5
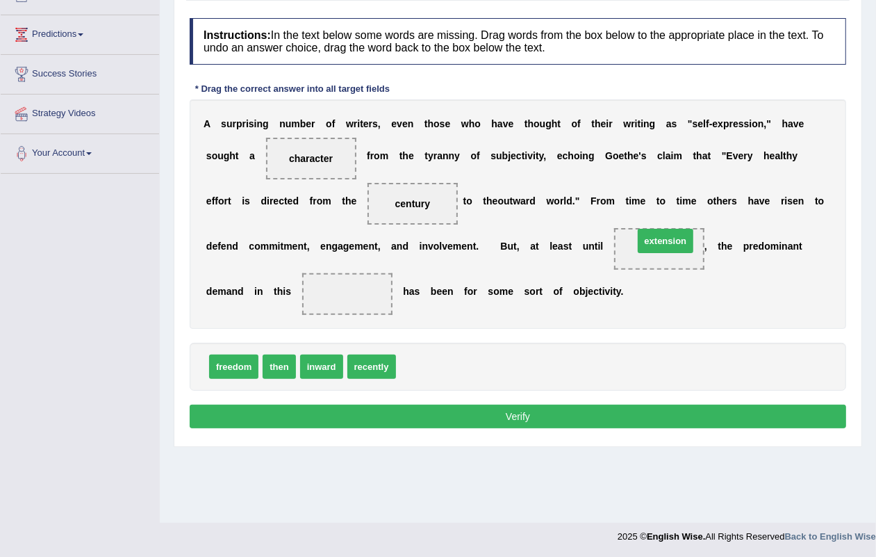
drag, startPoint x: 431, startPoint y: 370, endPoint x: 653, endPoint y: 268, distance: 244.7
drag, startPoint x: 376, startPoint y: 370, endPoint x: 366, endPoint y: 316, distance: 55.1
click at [519, 418] on button "Verify" at bounding box center [518, 416] width 657 height 24
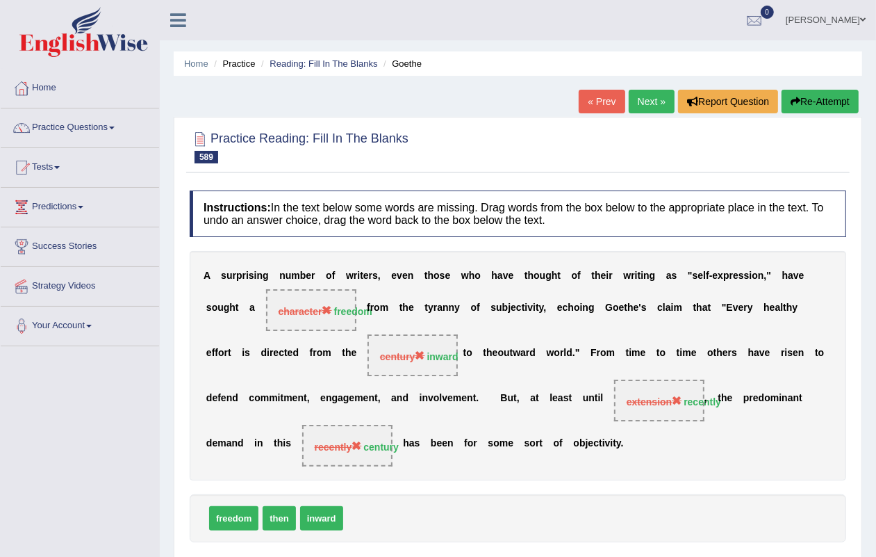
click at [648, 110] on link "Next »" at bounding box center [652, 102] width 46 height 24
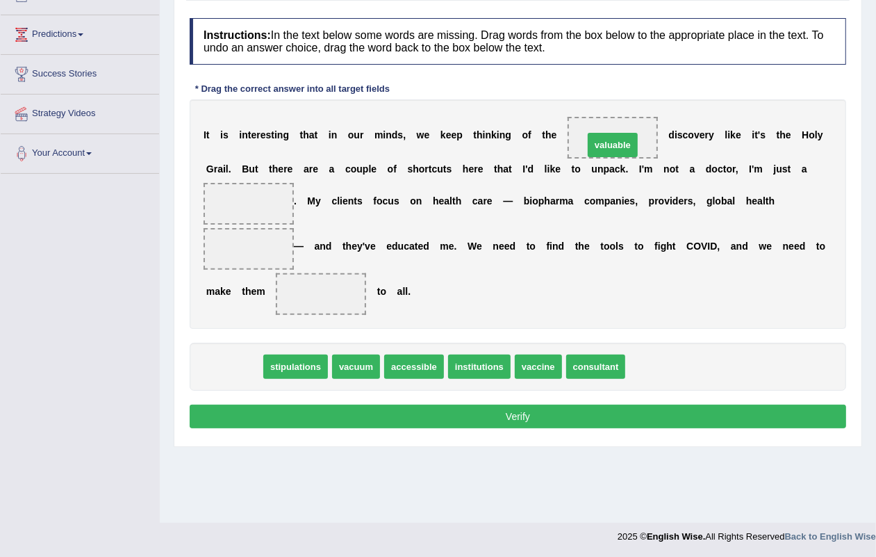
drag, startPoint x: 234, startPoint y: 370, endPoint x: 613, endPoint y: 149, distance: 438.5
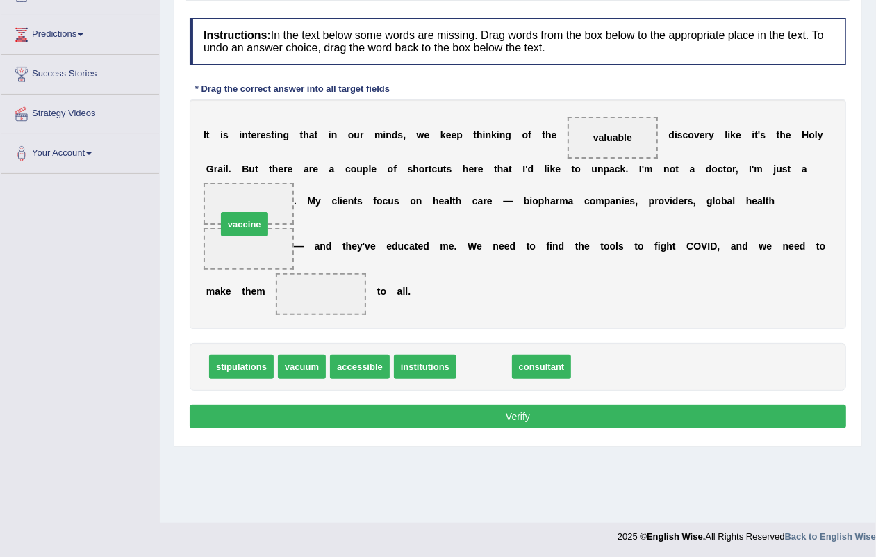
drag, startPoint x: 484, startPoint y: 363, endPoint x: 245, endPoint y: 221, distance: 278.9
drag, startPoint x: 501, startPoint y: 376, endPoint x: 332, endPoint y: 324, distance: 176.7
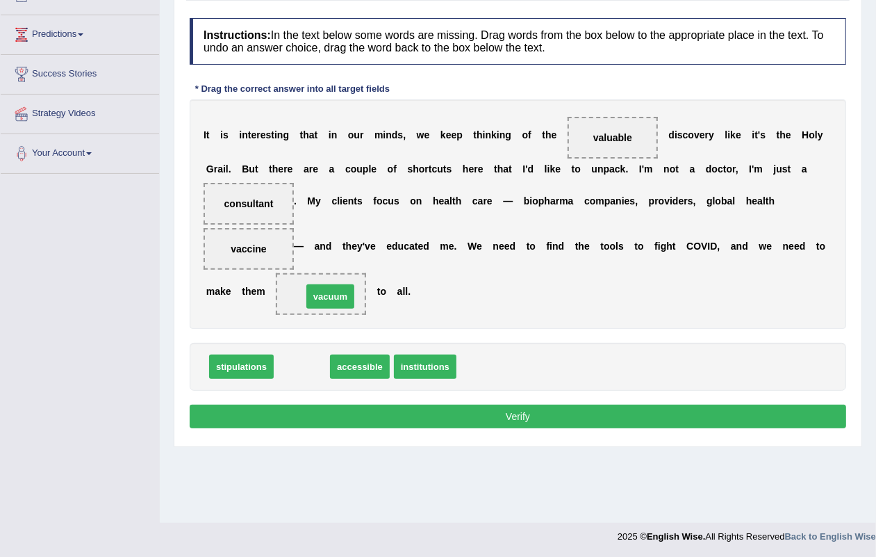
drag, startPoint x: 300, startPoint y: 363, endPoint x: 421, endPoint y: 353, distance: 121.3
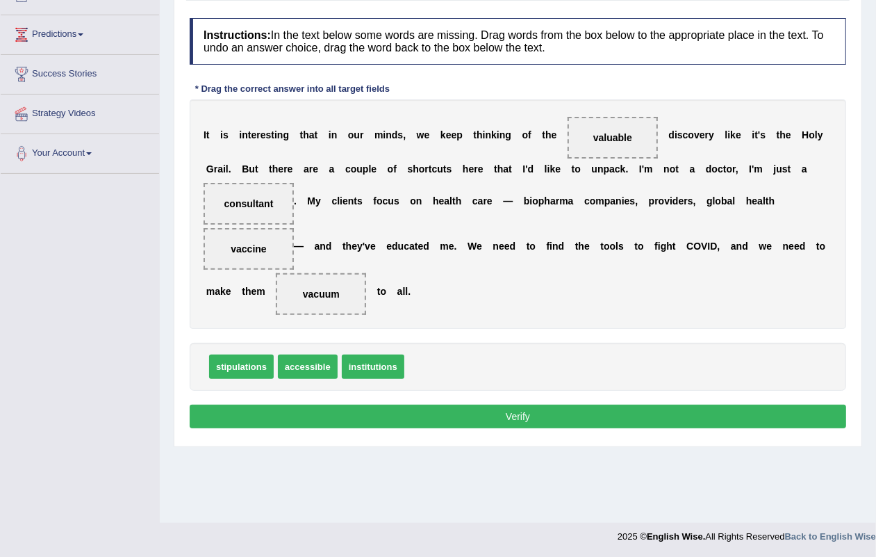
click at [498, 414] on button "Verify" at bounding box center [518, 416] width 657 height 24
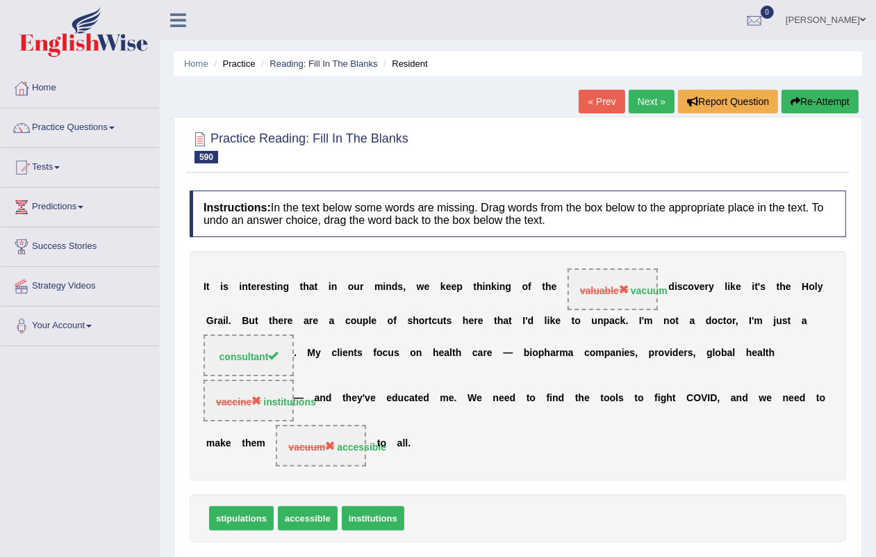
click at [641, 97] on link "Next »" at bounding box center [652, 102] width 46 height 24
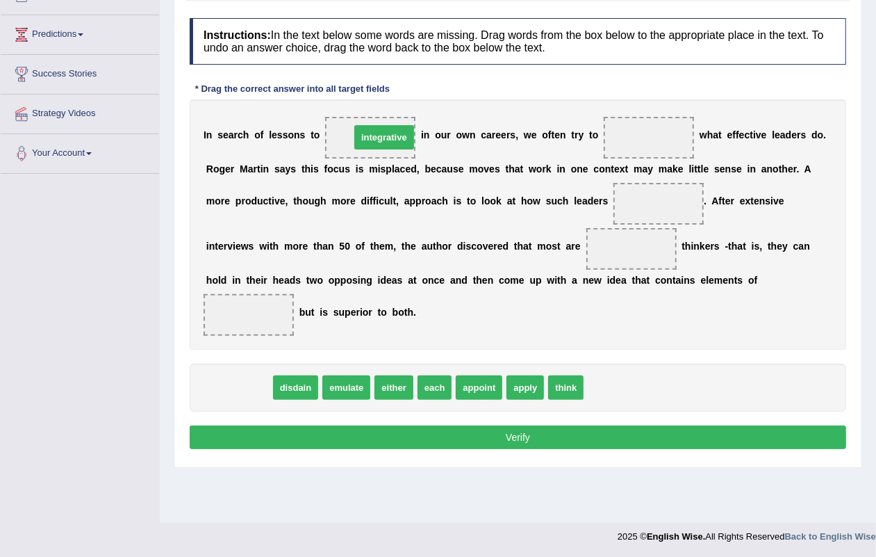
drag, startPoint x: 231, startPoint y: 391, endPoint x: 377, endPoint y: 140, distance: 289.3
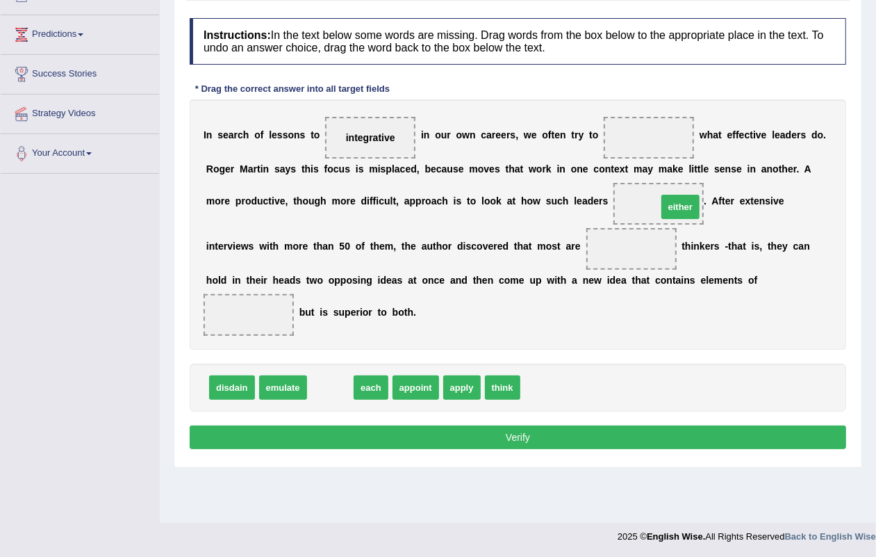
drag, startPoint x: 324, startPoint y: 394, endPoint x: 674, endPoint y: 213, distance: 394.1
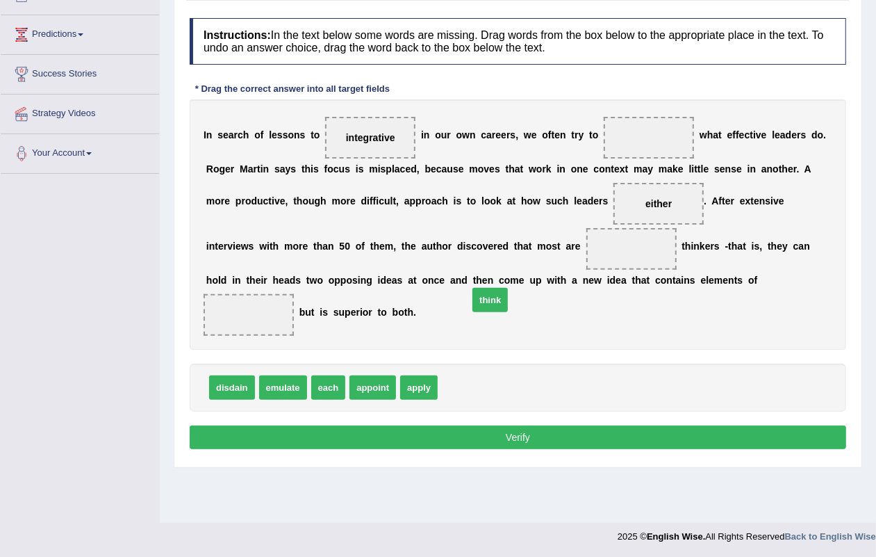
drag, startPoint x: 460, startPoint y: 387, endPoint x: 534, endPoint y: 222, distance: 180.4
click at [508, 288] on span "think" at bounding box center [490, 300] width 35 height 24
drag, startPoint x: 422, startPoint y: 380, endPoint x: 638, endPoint y: 134, distance: 327.5
drag, startPoint x: 418, startPoint y: 388, endPoint x: 311, endPoint y: 403, distance: 108.1
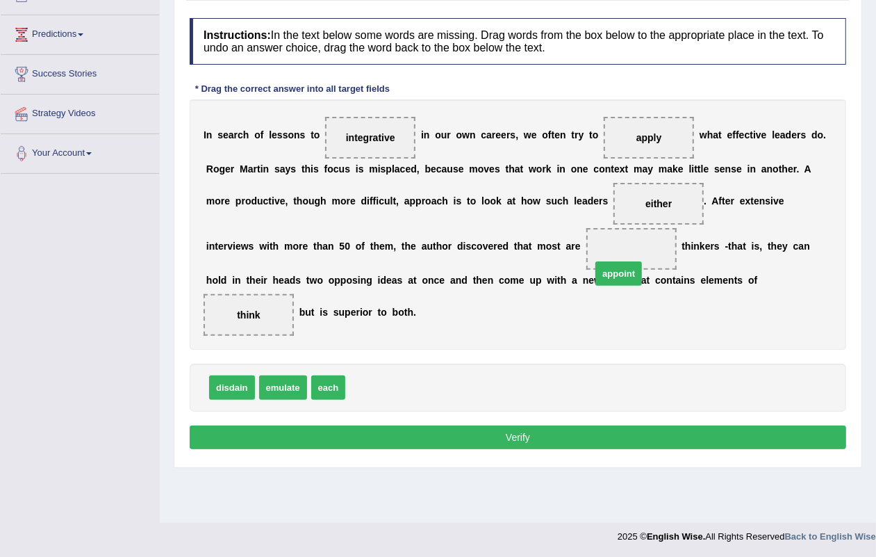
drag, startPoint x: 373, startPoint y: 395, endPoint x: 628, endPoint y: 262, distance: 286.9
click at [628, 262] on span "appoint" at bounding box center [632, 249] width 90 height 42
click at [525, 439] on button "Verify" at bounding box center [518, 437] width 657 height 24
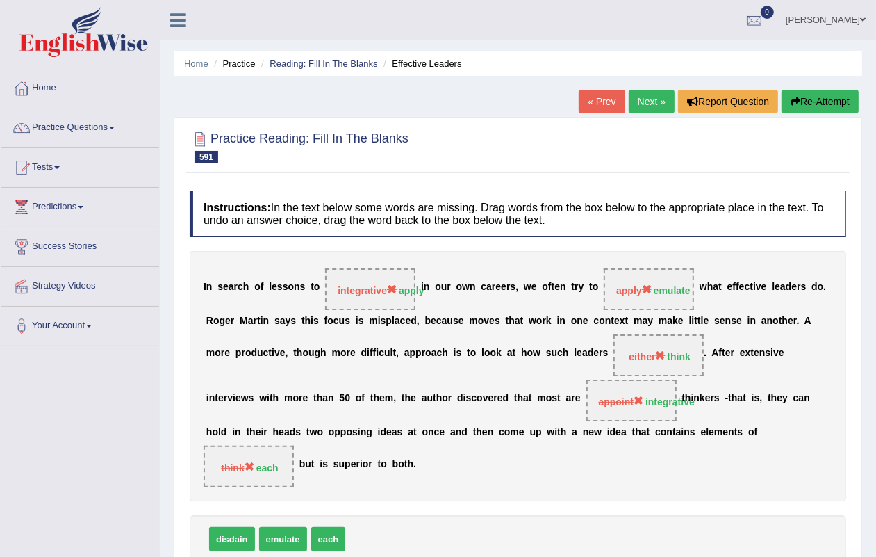
click at [648, 104] on link "Next »" at bounding box center [652, 102] width 46 height 24
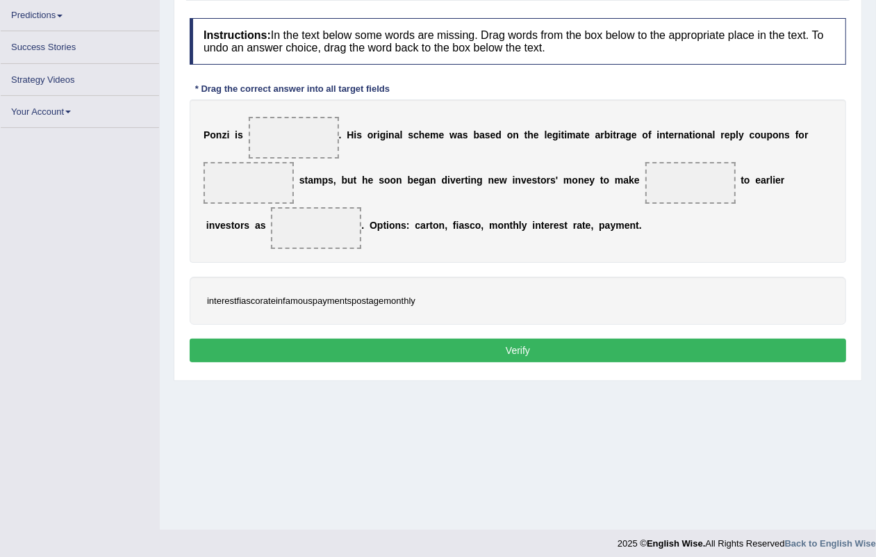
scroll to position [172, 0]
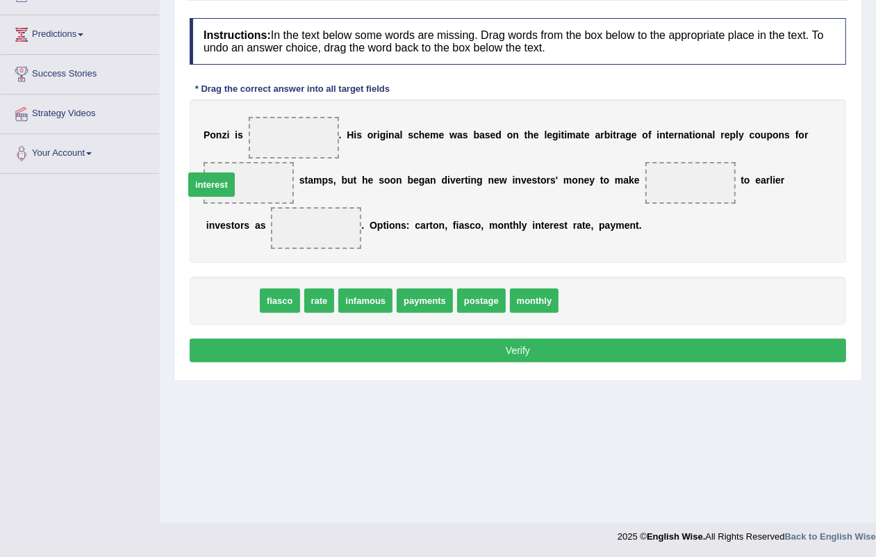
drag, startPoint x: 231, startPoint y: 297, endPoint x: 217, endPoint y: 192, distance: 106.6
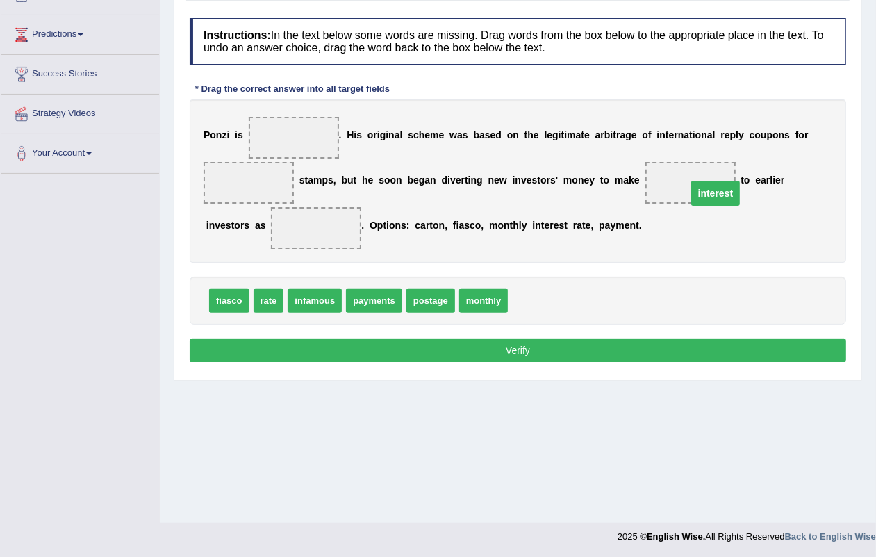
drag, startPoint x: 243, startPoint y: 183, endPoint x: 710, endPoint y: 193, distance: 467.1
drag, startPoint x: 491, startPoint y: 301, endPoint x: 318, endPoint y: 236, distance: 184.7
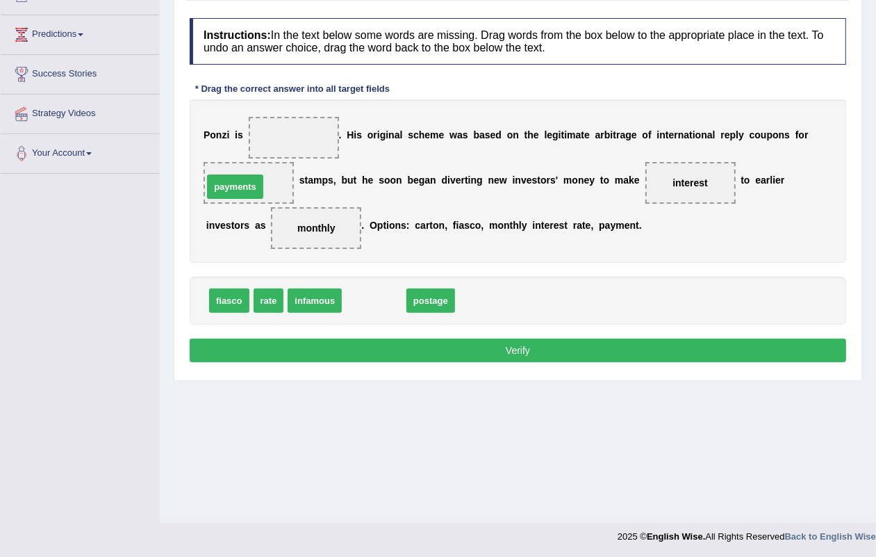
drag, startPoint x: 373, startPoint y: 306, endPoint x: 233, endPoint y: 193, distance: 180.3
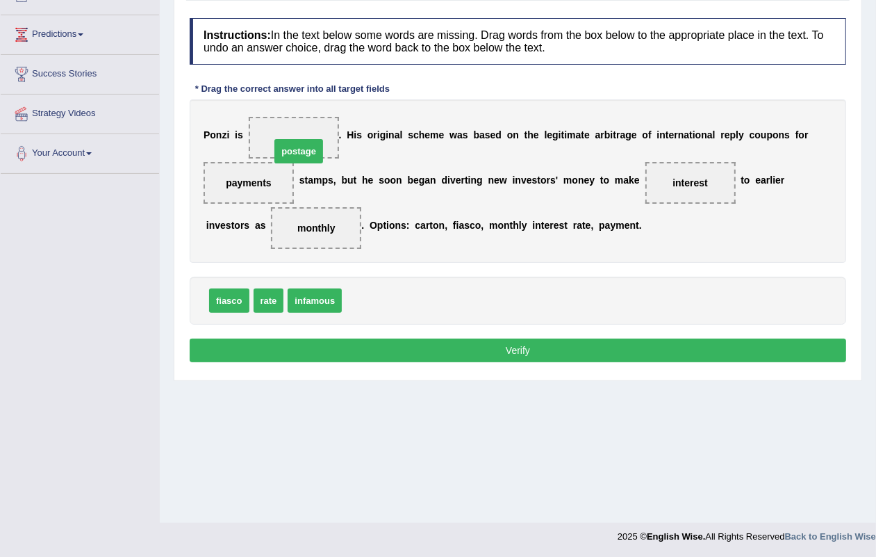
drag, startPoint x: 375, startPoint y: 294, endPoint x: 304, endPoint y: 137, distance: 172.6
click at [502, 352] on button "Verify" at bounding box center [518, 350] width 657 height 24
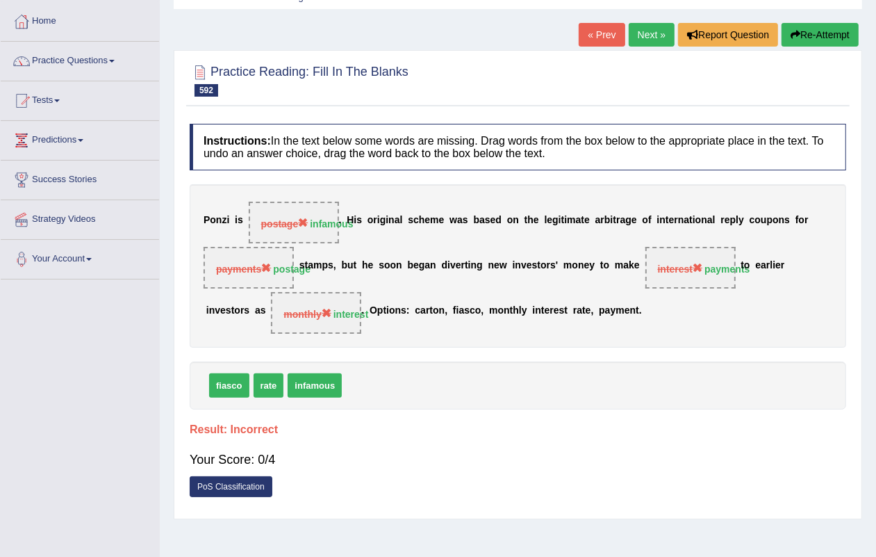
scroll to position [0, 0]
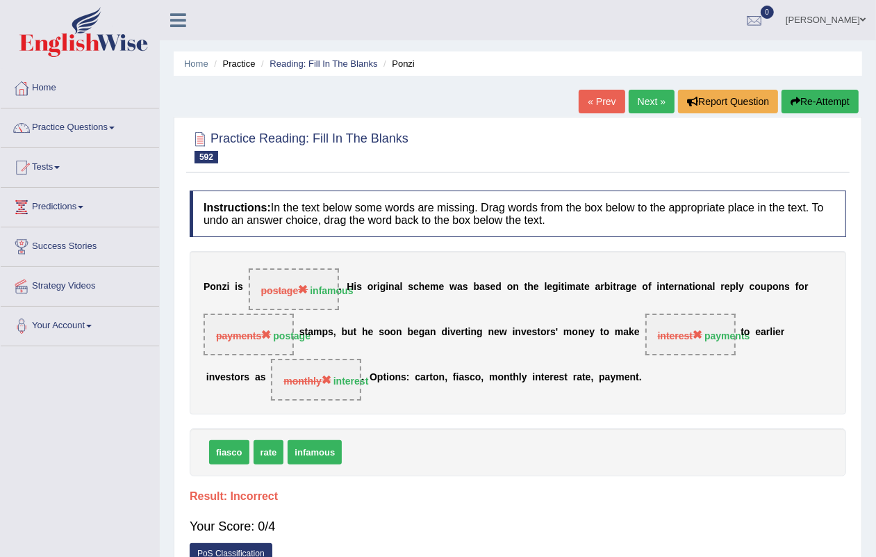
click at [634, 101] on link "Next »" at bounding box center [652, 102] width 46 height 24
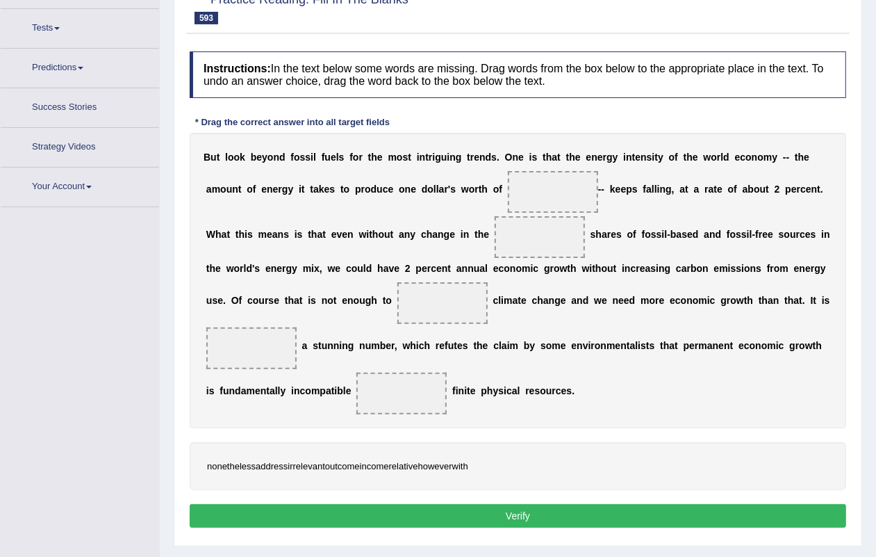
scroll to position [175, 0]
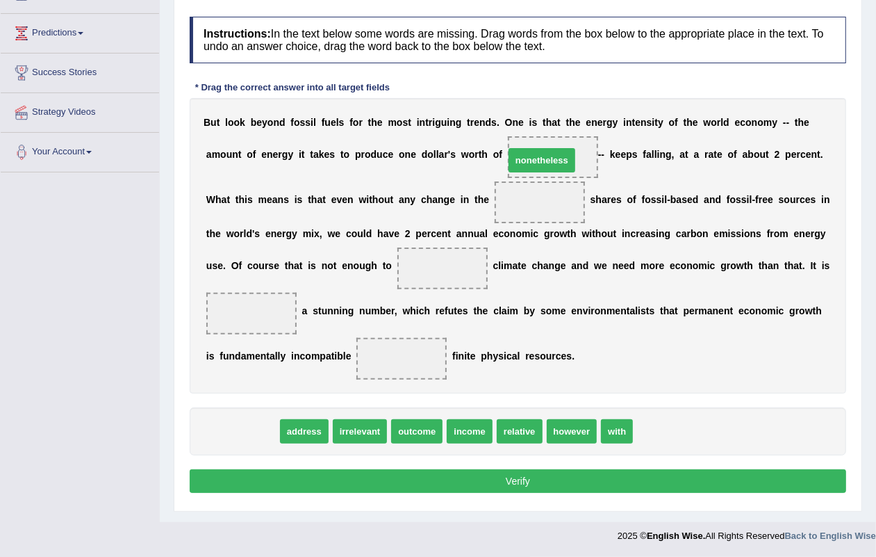
drag, startPoint x: 236, startPoint y: 431, endPoint x: 536, endPoint y: 160, distance: 404.0
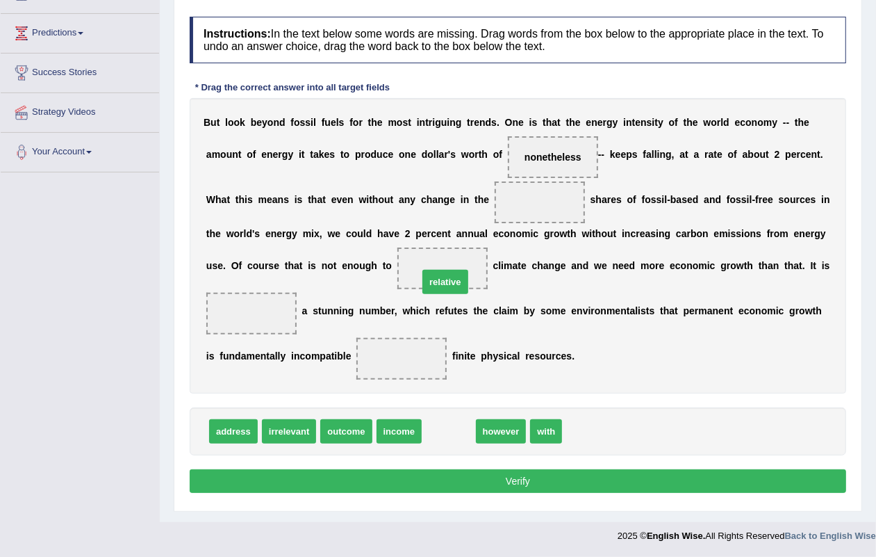
drag, startPoint x: 450, startPoint y: 436, endPoint x: 446, endPoint y: 286, distance: 150.2
drag, startPoint x: 459, startPoint y: 425, endPoint x: 534, endPoint y: 262, distance: 179.4
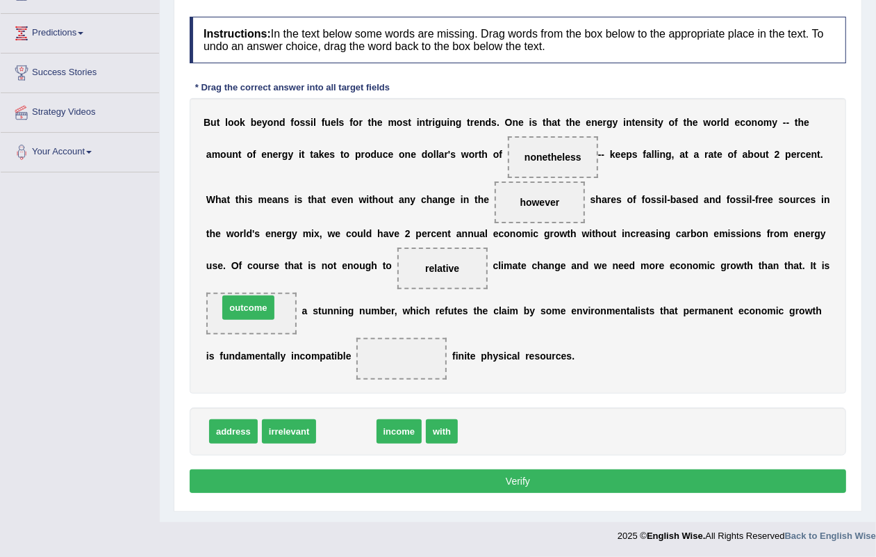
drag, startPoint x: 352, startPoint y: 429, endPoint x: 263, endPoint y: 338, distance: 127.8
drag, startPoint x: 345, startPoint y: 418, endPoint x: 393, endPoint y: 369, distance: 67.8
click at [393, 369] on div "Instructions: In the text below some words are missing. Drag words from the box…" at bounding box center [518, 257] width 664 height 494
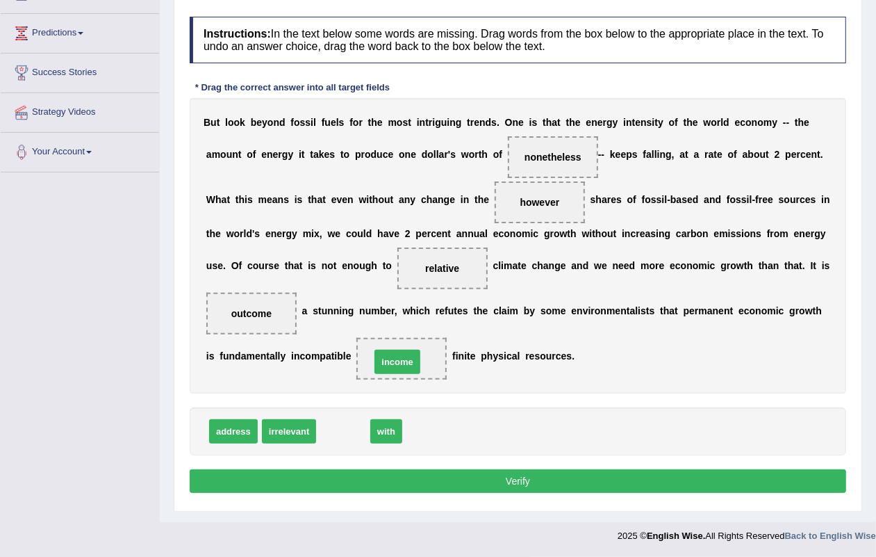
drag, startPoint x: 374, startPoint y: 405, endPoint x: 414, endPoint y: 359, distance: 61.1
drag, startPoint x: 511, startPoint y: 477, endPoint x: 493, endPoint y: 435, distance: 45.4
click at [511, 477] on button "Verify" at bounding box center [518, 481] width 657 height 24
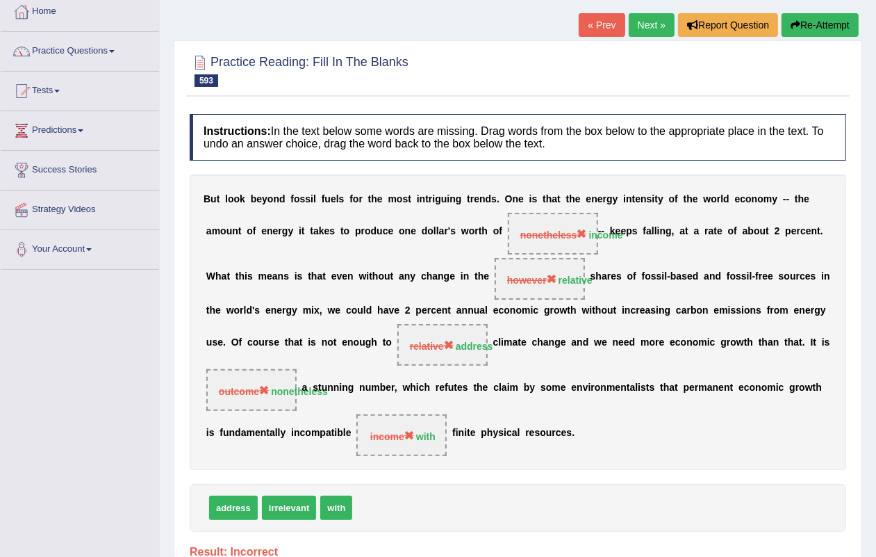
scroll to position [0, 0]
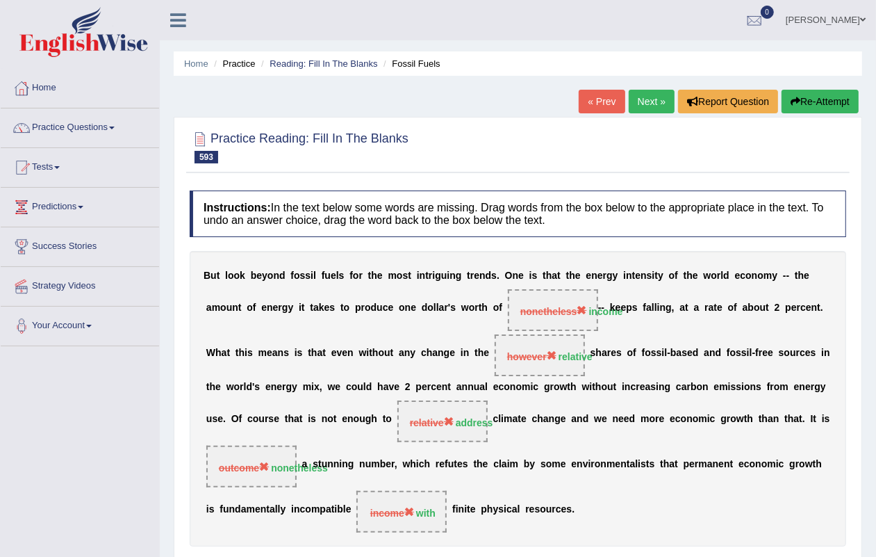
click at [653, 101] on link "Next »" at bounding box center [652, 102] width 46 height 24
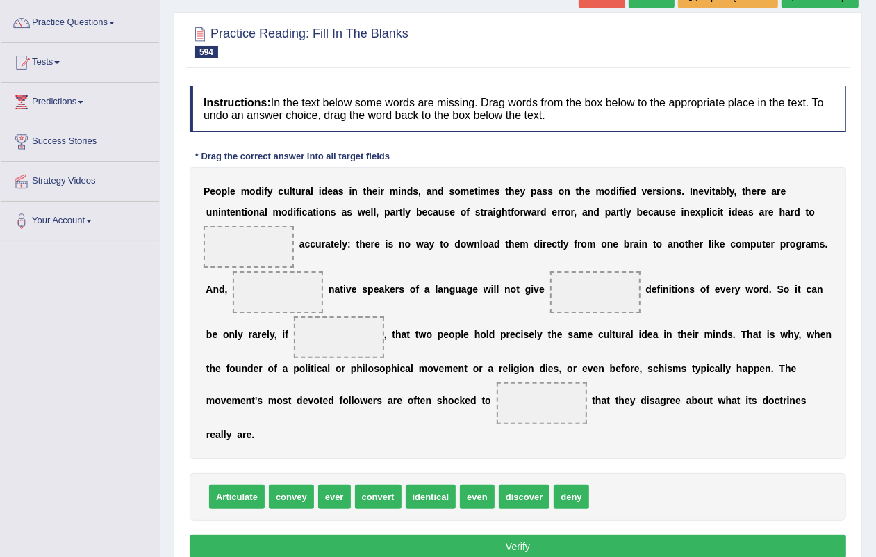
scroll to position [172, 0]
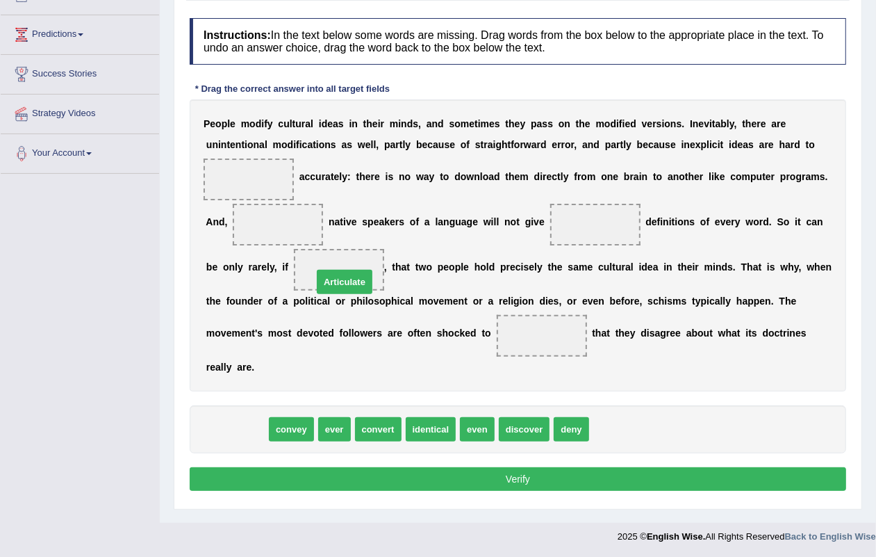
drag, startPoint x: 227, startPoint y: 420, endPoint x: 334, endPoint y: 272, distance: 183.1
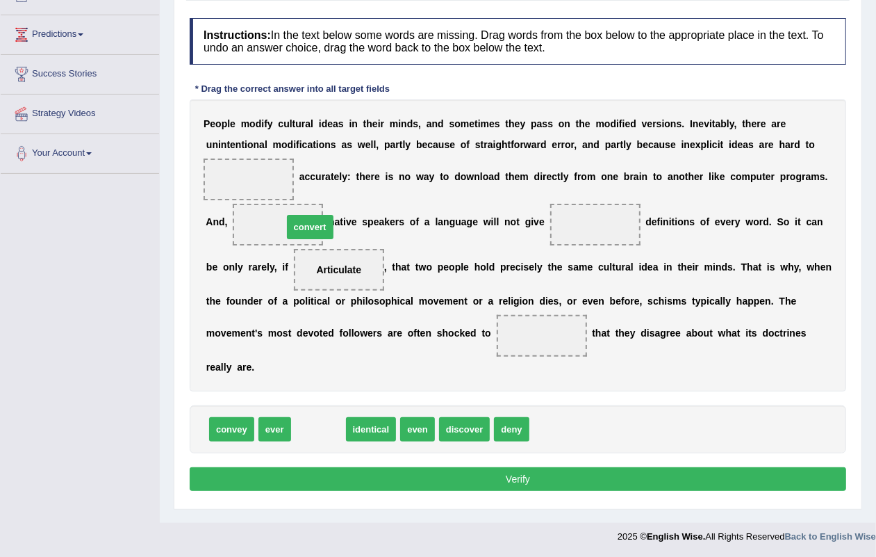
drag, startPoint x: 323, startPoint y: 432, endPoint x: 327, endPoint y: 266, distance: 166.1
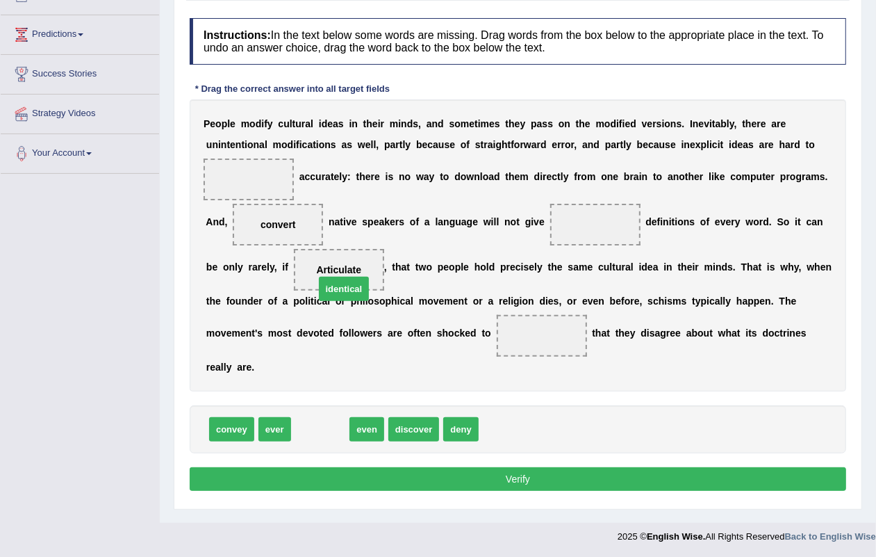
drag, startPoint x: 329, startPoint y: 434, endPoint x: 352, endPoint y: 293, distance: 142.9
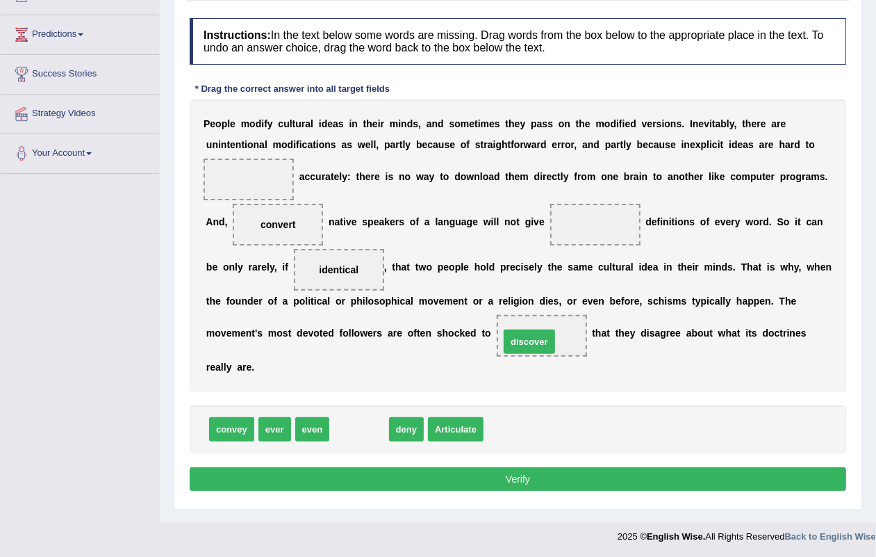
drag, startPoint x: 359, startPoint y: 425, endPoint x: 534, endPoint y: 338, distance: 195.8
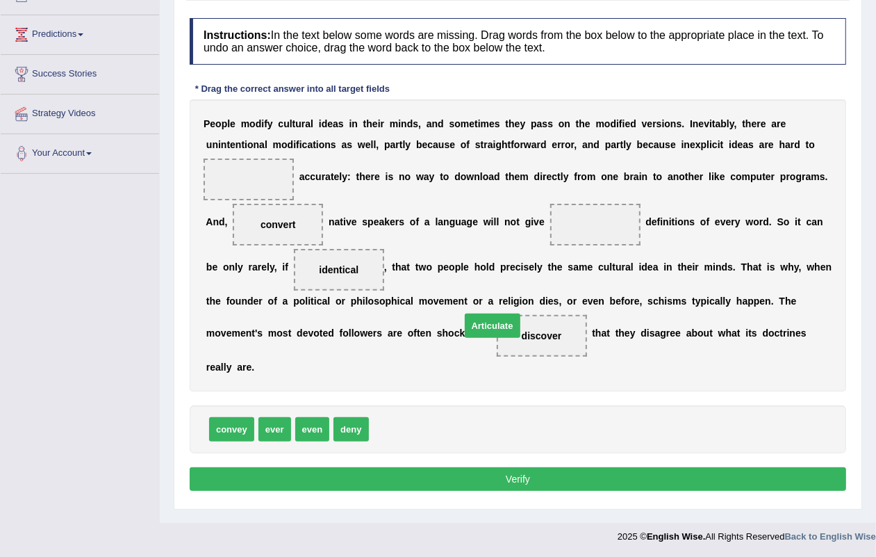
drag, startPoint x: 396, startPoint y: 436, endPoint x: 483, endPoint y: 341, distance: 129.4
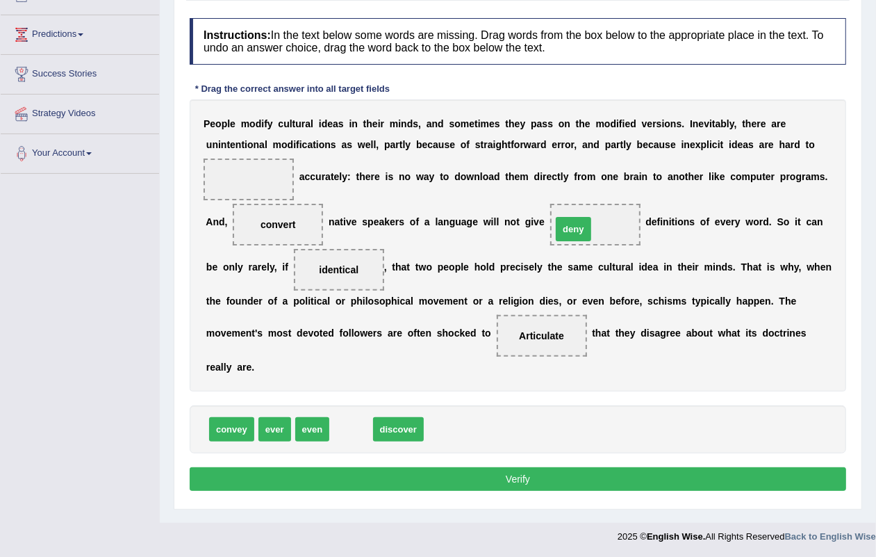
drag, startPoint x: 345, startPoint y: 428, endPoint x: 564, endPoint y: 230, distance: 295.2
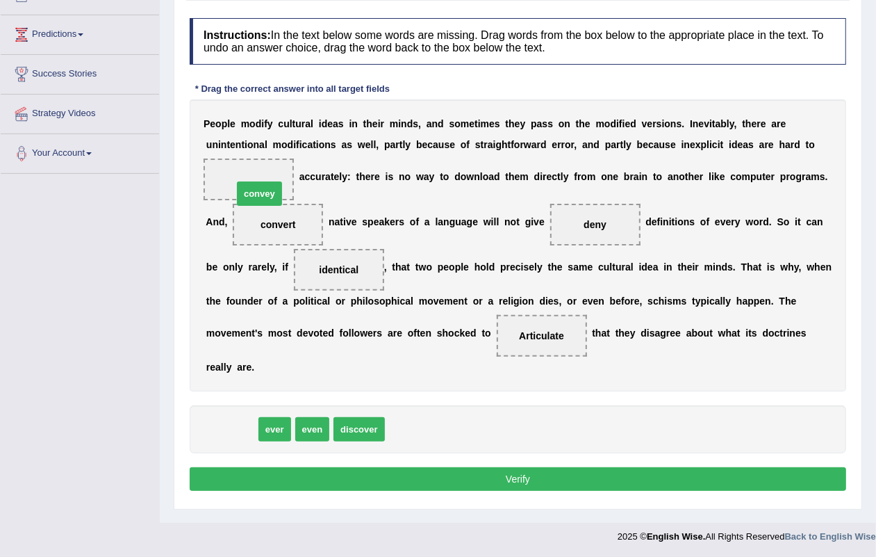
drag, startPoint x: 240, startPoint y: 436, endPoint x: 268, endPoint y: 200, distance: 237.2
drag, startPoint x: 289, startPoint y: 230, endPoint x: 269, endPoint y: 174, distance: 59.1
click at [269, 174] on div "P e o p l e m o d i f y c u l t u r a l i d e a s i n t h e i r m i n d s , a n…" at bounding box center [518, 245] width 657 height 292
drag, startPoint x: 277, startPoint y: 230, endPoint x: 293, endPoint y: 234, distance: 17.2
click at [270, 211] on span "convey" at bounding box center [278, 225] width 90 height 42
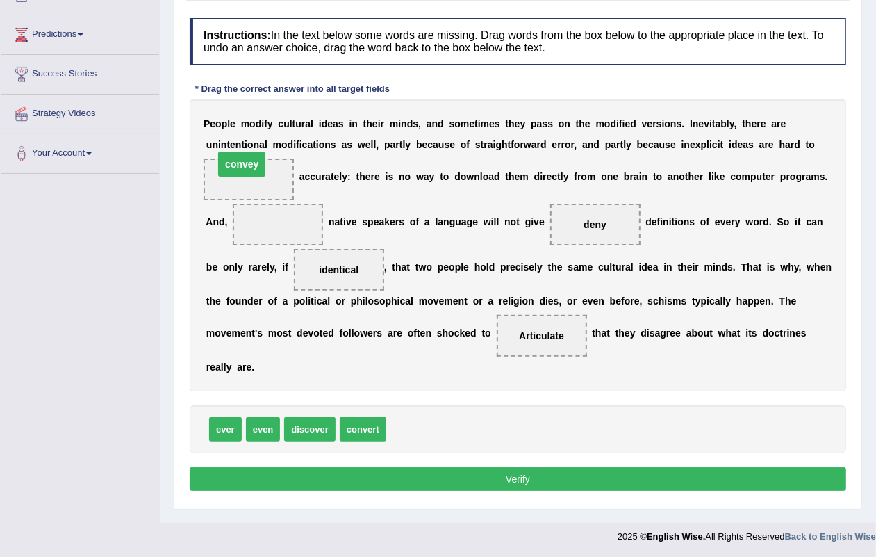
drag, startPoint x: 285, startPoint y: 220, endPoint x: 249, endPoint y: 160, distance: 69.8
click at [317, 420] on span "discover" at bounding box center [309, 429] width 51 height 24
drag, startPoint x: 528, startPoint y: 334, endPoint x: 268, endPoint y: 228, distance: 280.6
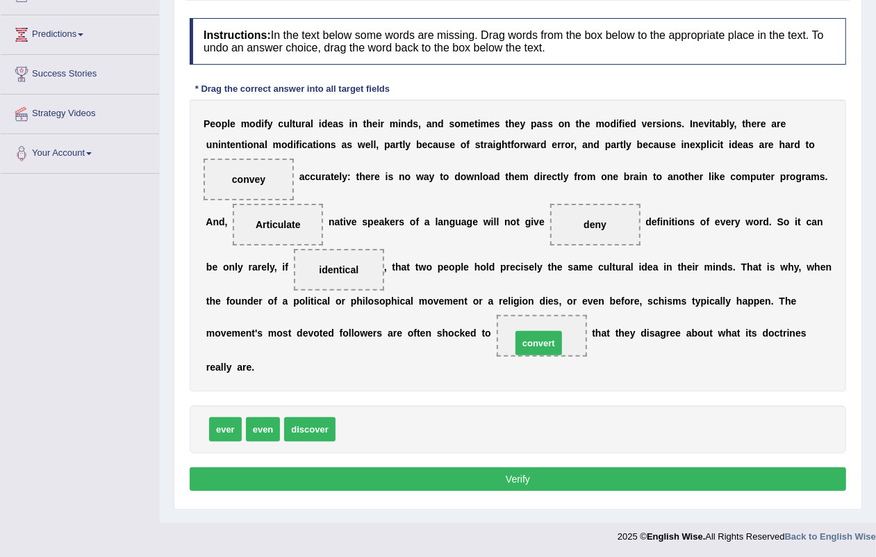
drag, startPoint x: 361, startPoint y: 429, endPoint x: 495, endPoint y: 454, distance: 135.8
click at [519, 480] on button "Verify" at bounding box center [518, 479] width 657 height 24
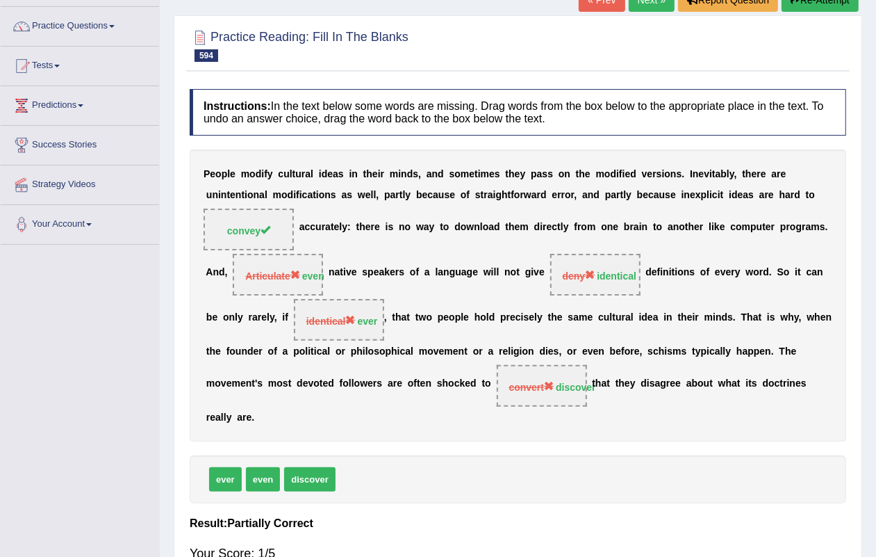
scroll to position [0, 0]
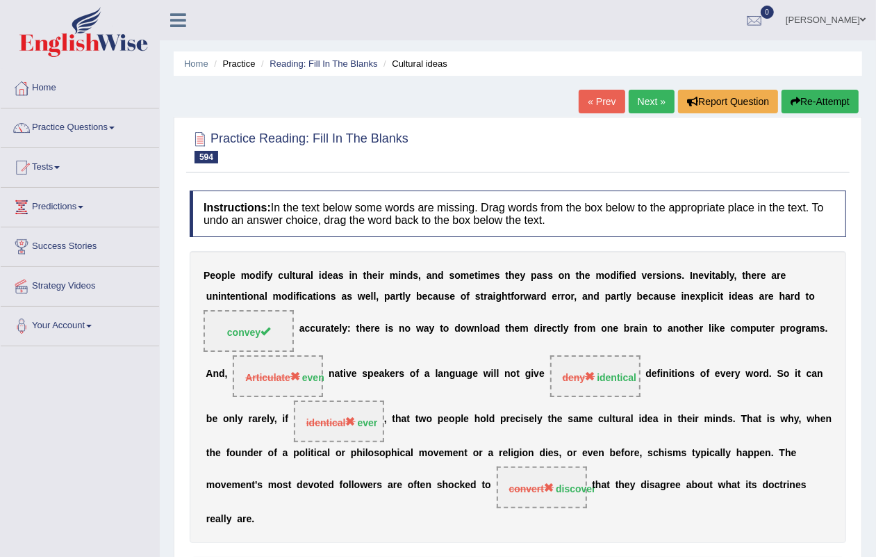
click at [633, 104] on link "Next »" at bounding box center [652, 102] width 46 height 24
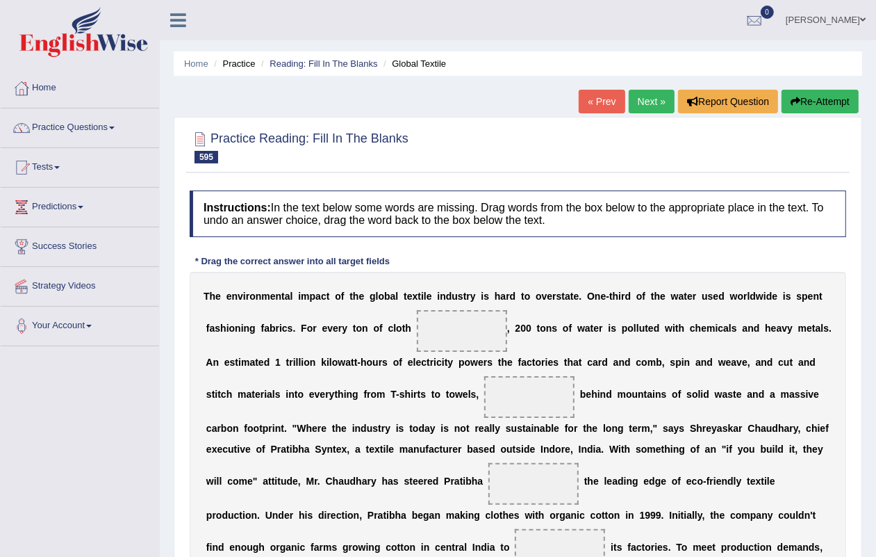
scroll to position [174, 0]
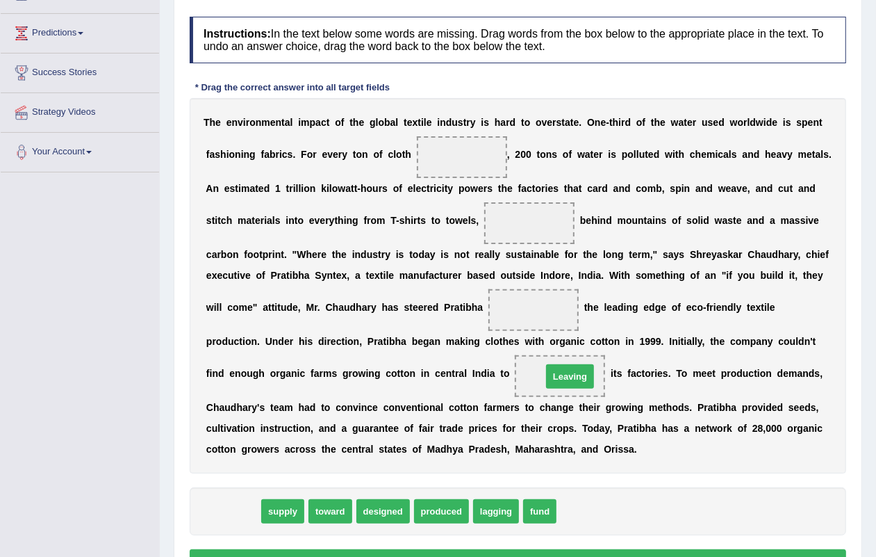
drag, startPoint x: 242, startPoint y: 514, endPoint x: 578, endPoint y: 383, distance: 361.1
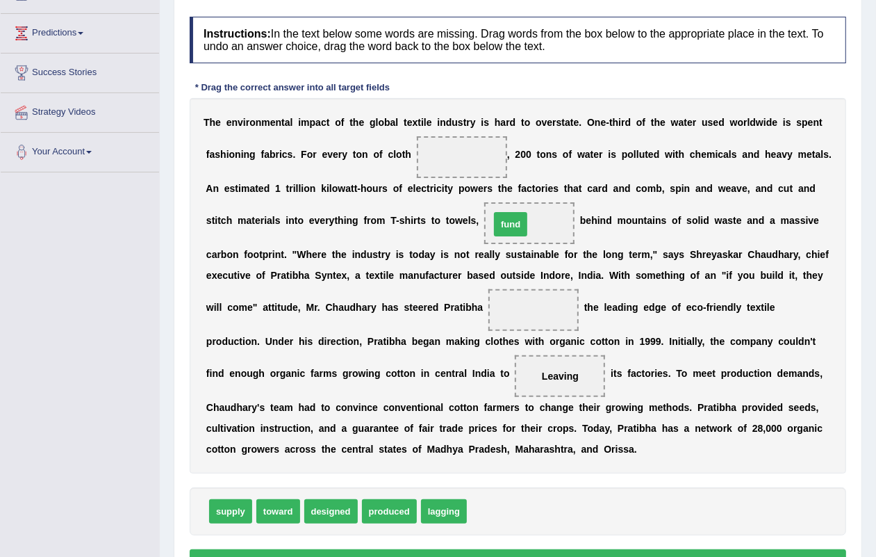
drag, startPoint x: 492, startPoint y: 521, endPoint x: 516, endPoint y: 234, distance: 288.7
drag, startPoint x: 447, startPoint y: 521, endPoint x: 480, endPoint y: 204, distance: 319.3
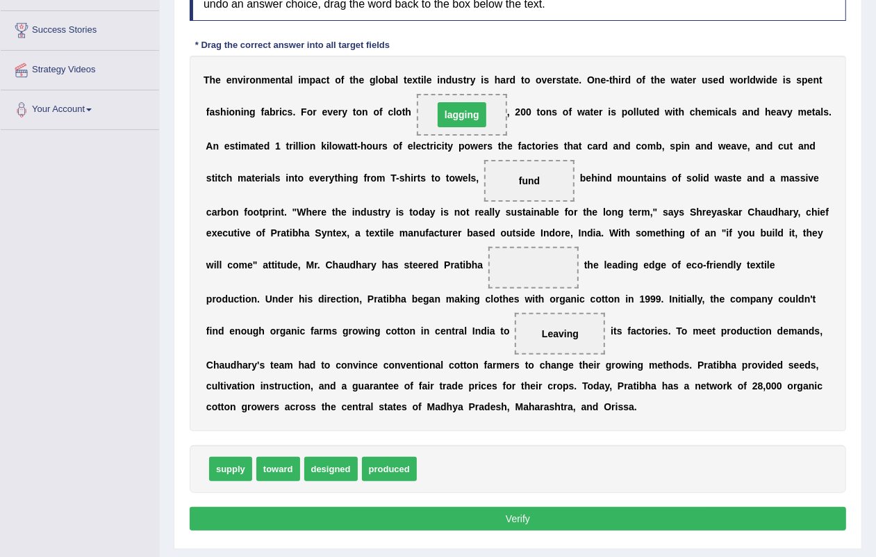
scroll to position [255, 0]
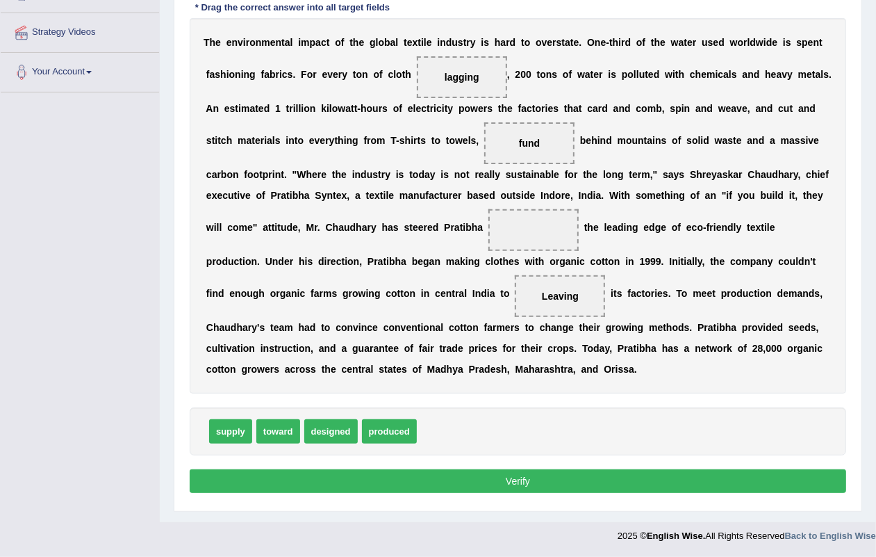
drag, startPoint x: 386, startPoint y: 442, endPoint x: 434, endPoint y: 412, distance: 56.5
click at [440, 182] on div "Instructions: In the text below some words are missing. Drag words from the box…" at bounding box center [518, 217] width 664 height 574
drag, startPoint x: 403, startPoint y: 422, endPoint x: 476, endPoint y: 92, distance: 338.1
drag, startPoint x: 272, startPoint y: 432, endPoint x: 530, endPoint y: 148, distance: 383.7
drag, startPoint x: 213, startPoint y: 427, endPoint x: 551, endPoint y: 230, distance: 391.2
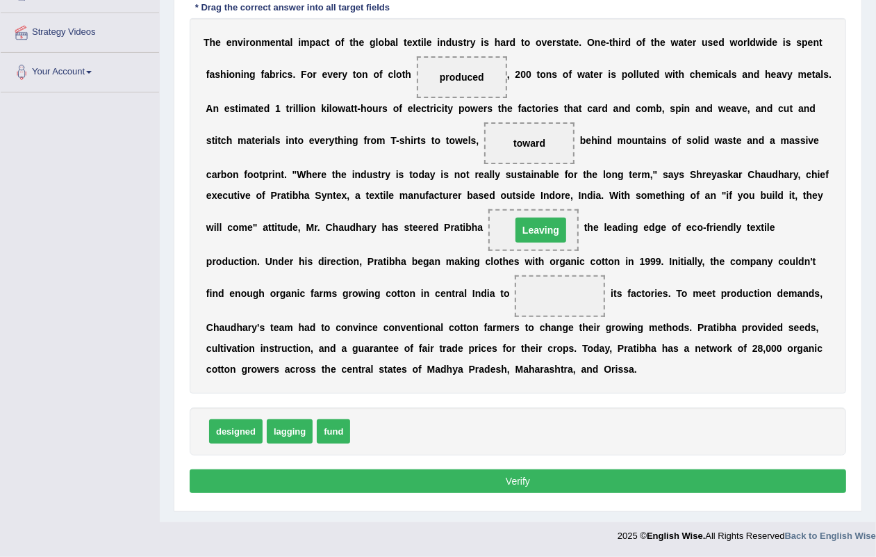
drag, startPoint x: 566, startPoint y: 293, endPoint x: 546, endPoint y: 228, distance: 68.6
drag, startPoint x: 380, startPoint y: 433, endPoint x: 596, endPoint y: 309, distance: 248.4
drag, startPoint x: 539, startPoint y: 463, endPoint x: 508, endPoint y: 499, distance: 47.8
click at [535, 469] on div "Instructions: In the text below some words are missing. Drag words from the box…" at bounding box center [518, 217] width 664 height 574
click at [516, 480] on button "Verify" at bounding box center [518, 481] width 657 height 24
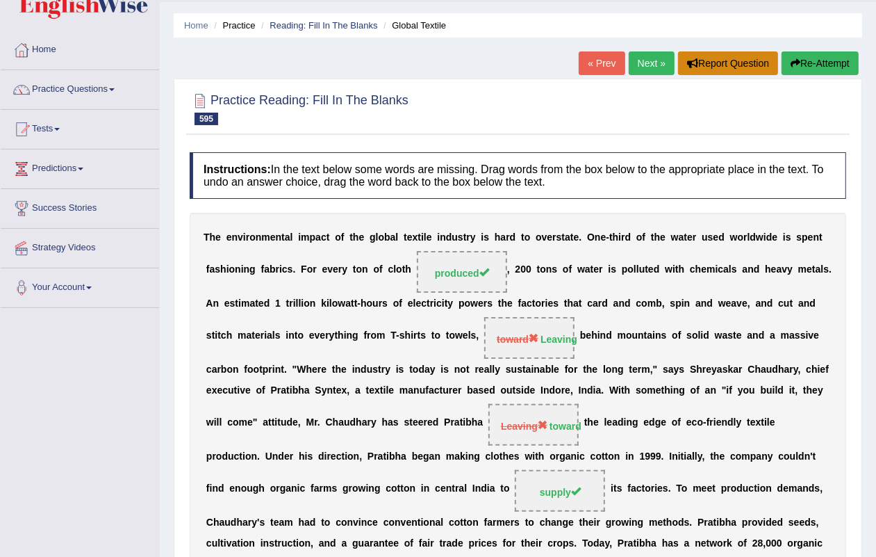
scroll to position [0, 0]
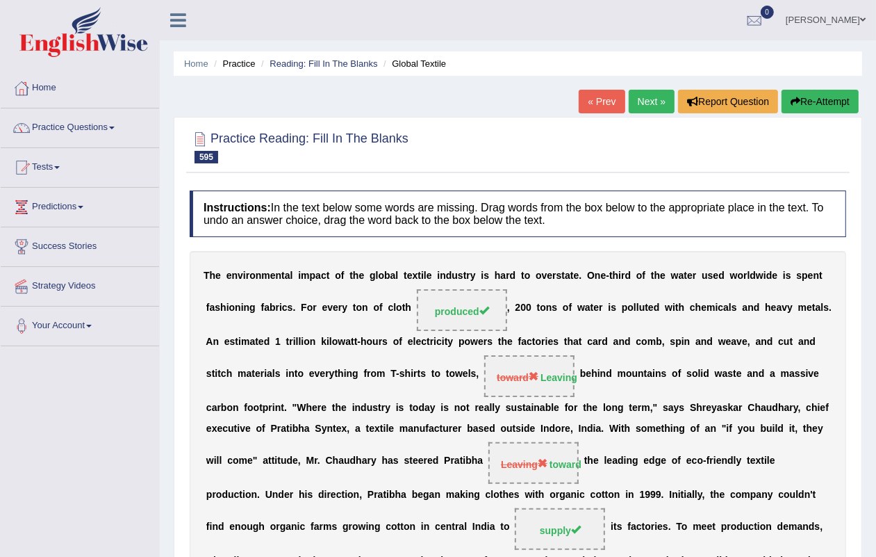
click at [647, 101] on link "Next »" at bounding box center [652, 102] width 46 height 24
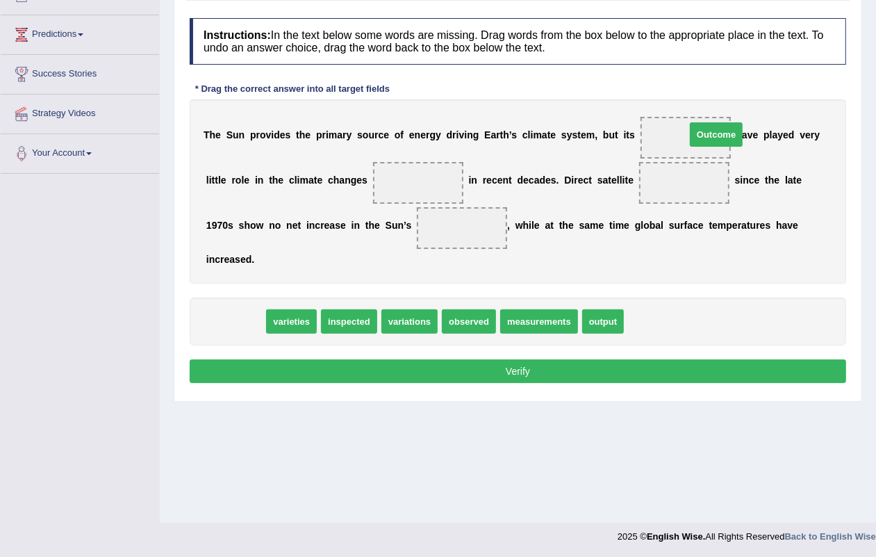
drag, startPoint x: 227, startPoint y: 325, endPoint x: 707, endPoint y: 139, distance: 515.7
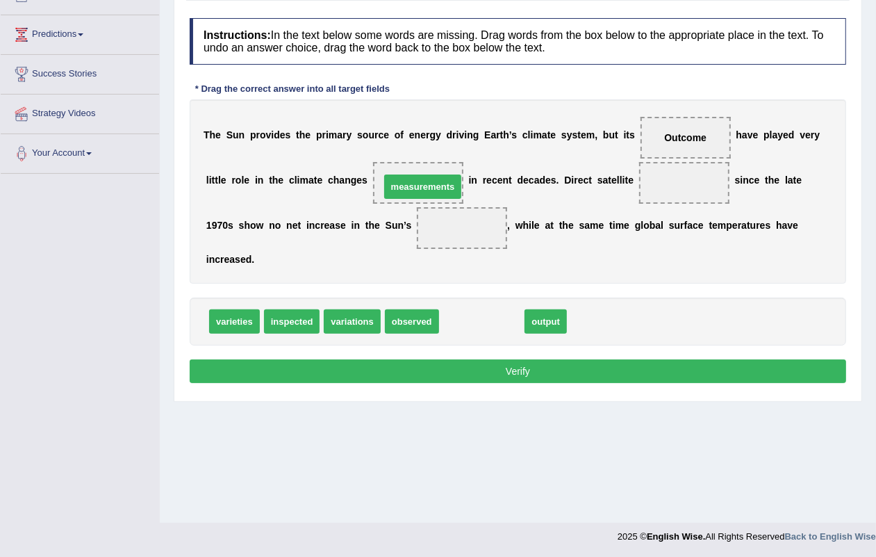
drag, startPoint x: 483, startPoint y: 317, endPoint x: 424, endPoint y: 182, distance: 147.2
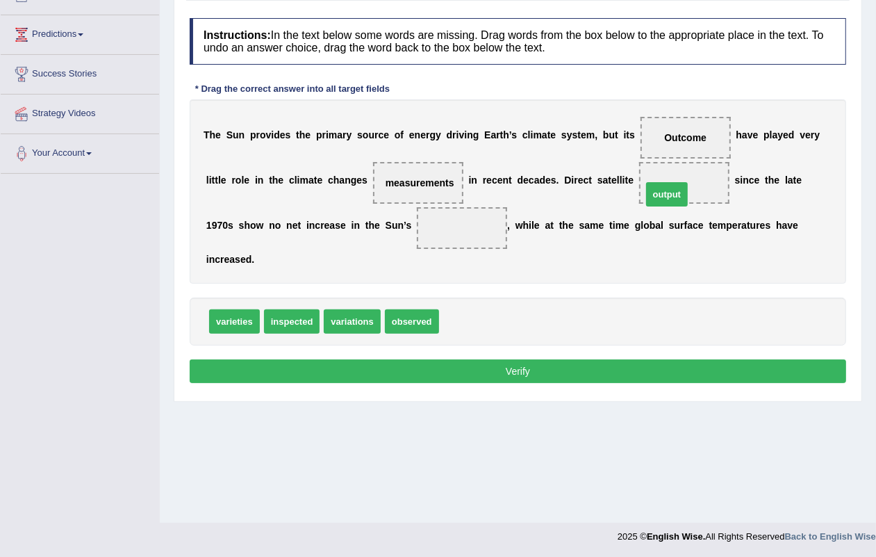
drag, startPoint x: 469, startPoint y: 325, endPoint x: 682, endPoint y: 198, distance: 248.0
drag, startPoint x: 420, startPoint y: 328, endPoint x: 462, endPoint y: 242, distance: 95.7
click at [518, 365] on button "Verify" at bounding box center [518, 371] width 657 height 24
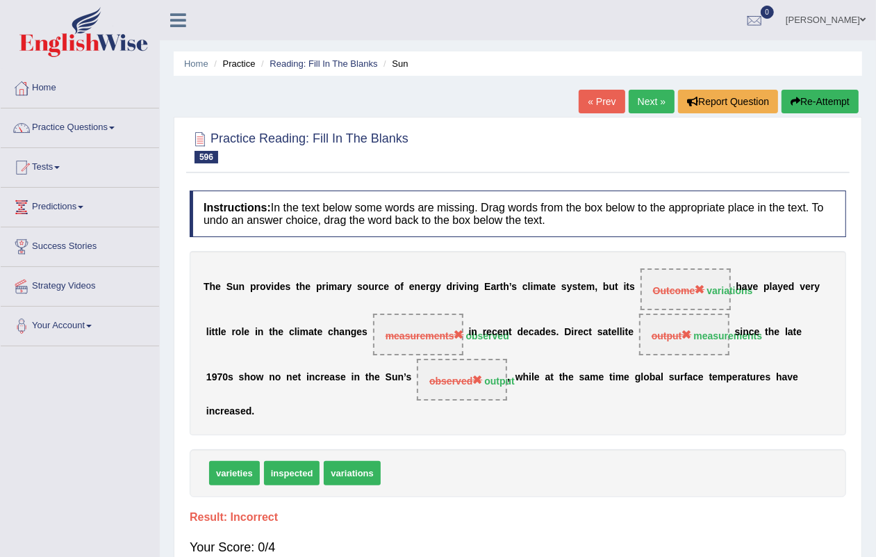
click at [641, 94] on link "Next »" at bounding box center [652, 102] width 46 height 24
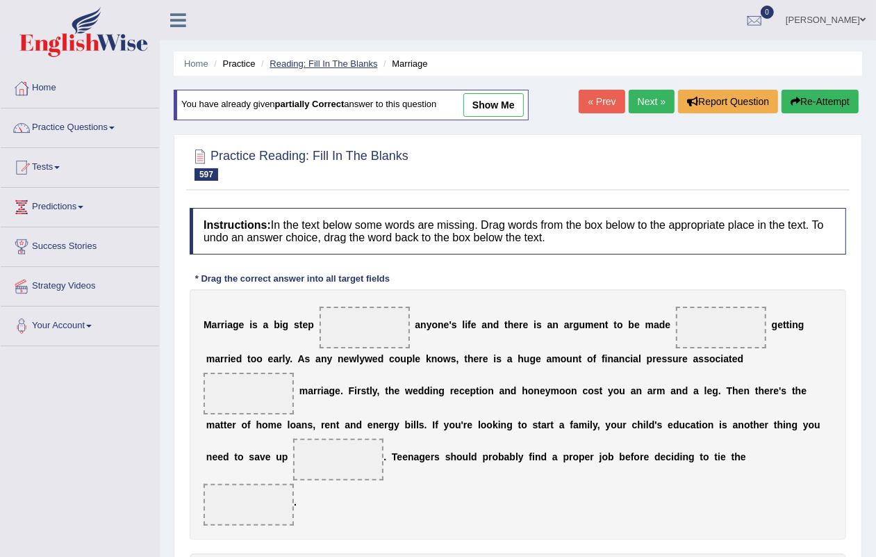
click at [345, 64] on link "Reading: Fill In The Blanks" at bounding box center [324, 63] width 108 height 10
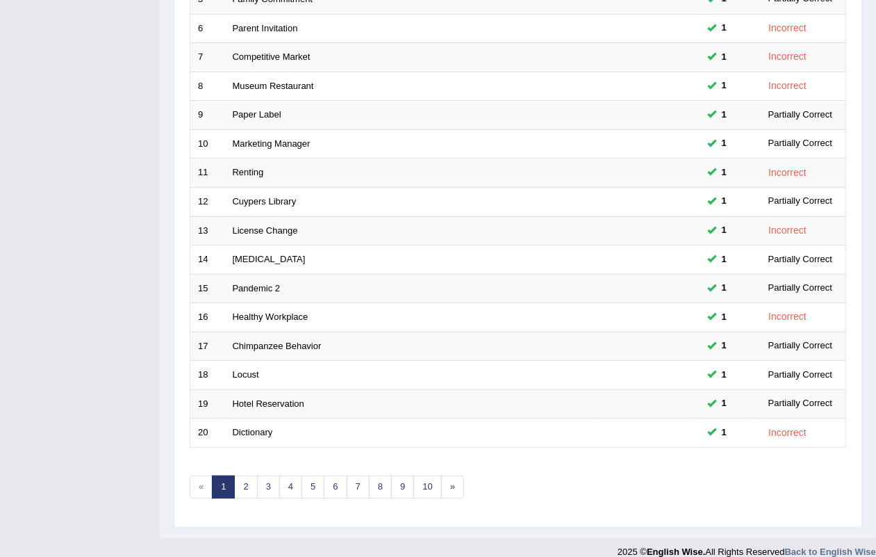
click at [234, 475] on link "1" at bounding box center [223, 486] width 23 height 23
click at [250, 475] on link "2" at bounding box center [245, 486] width 23 height 23
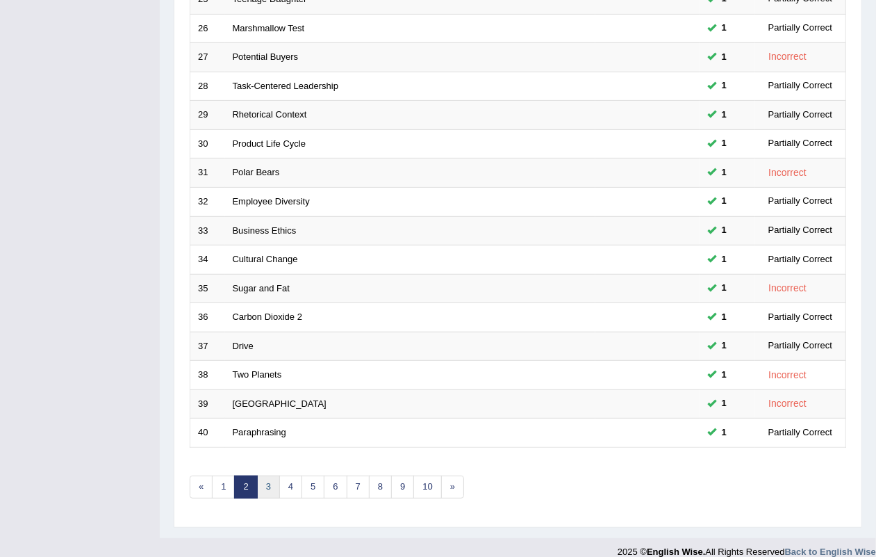
click at [270, 476] on link "3" at bounding box center [268, 486] width 23 height 23
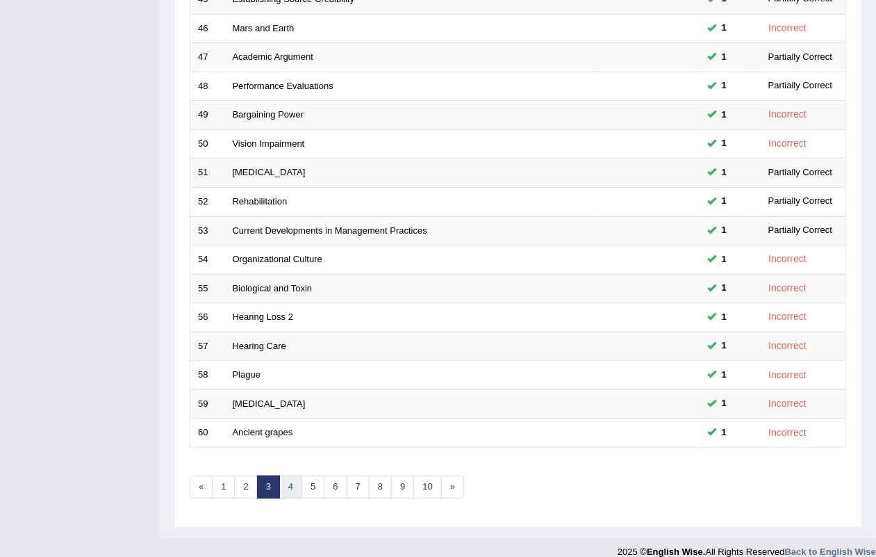
click at [290, 475] on link "4" at bounding box center [290, 486] width 23 height 23
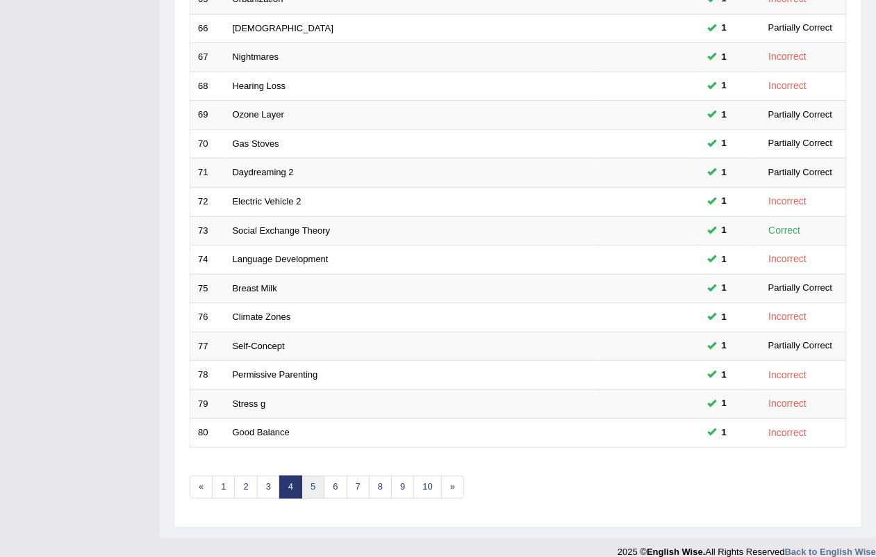
click at [318, 475] on link "5" at bounding box center [313, 486] width 23 height 23
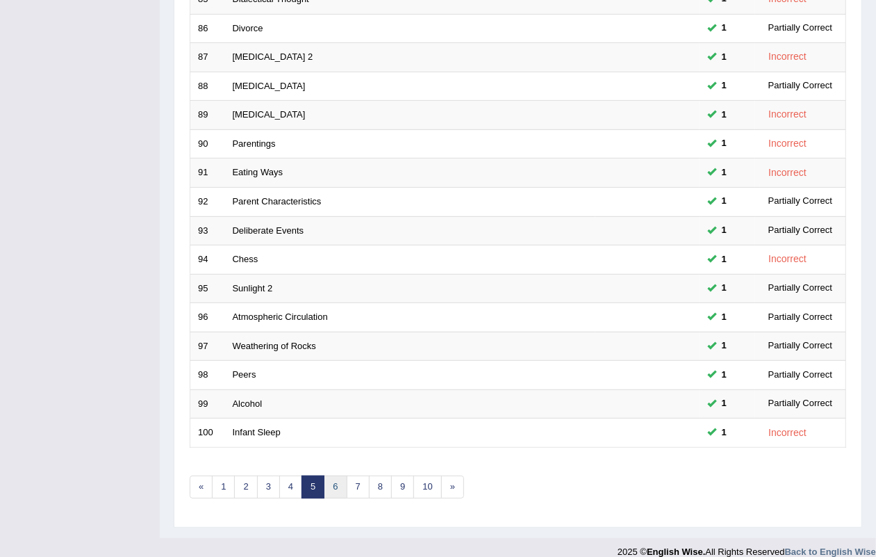
click at [336, 475] on link "6" at bounding box center [335, 486] width 23 height 23
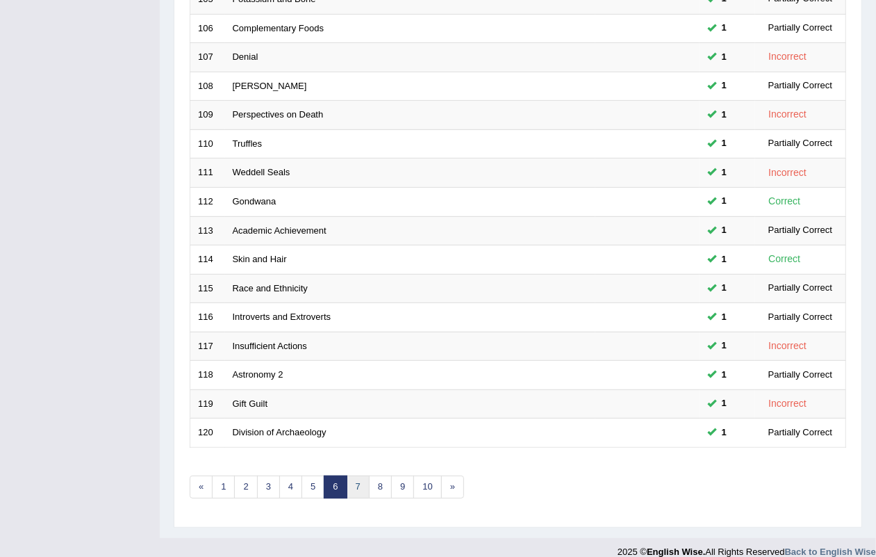
click at [359, 475] on link "7" at bounding box center [358, 486] width 23 height 23
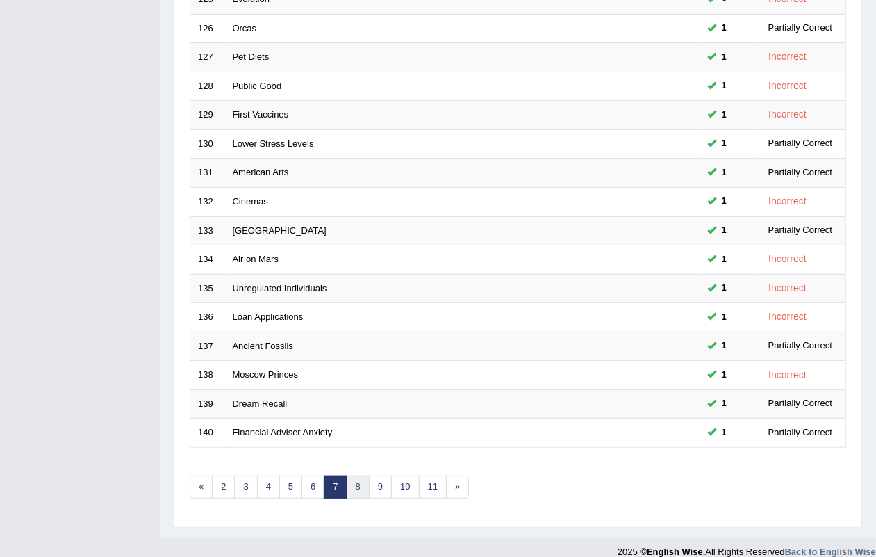
click at [357, 476] on link "8" at bounding box center [358, 486] width 23 height 23
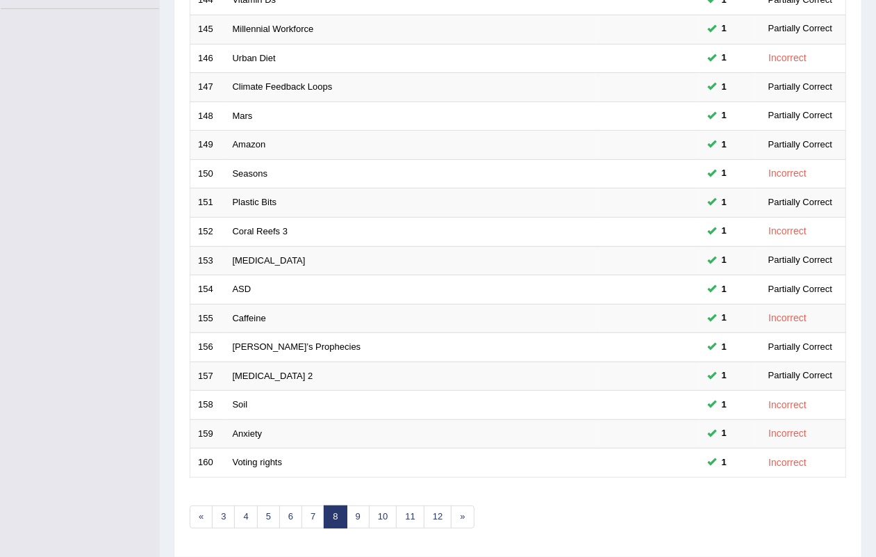
scroll to position [367, 0]
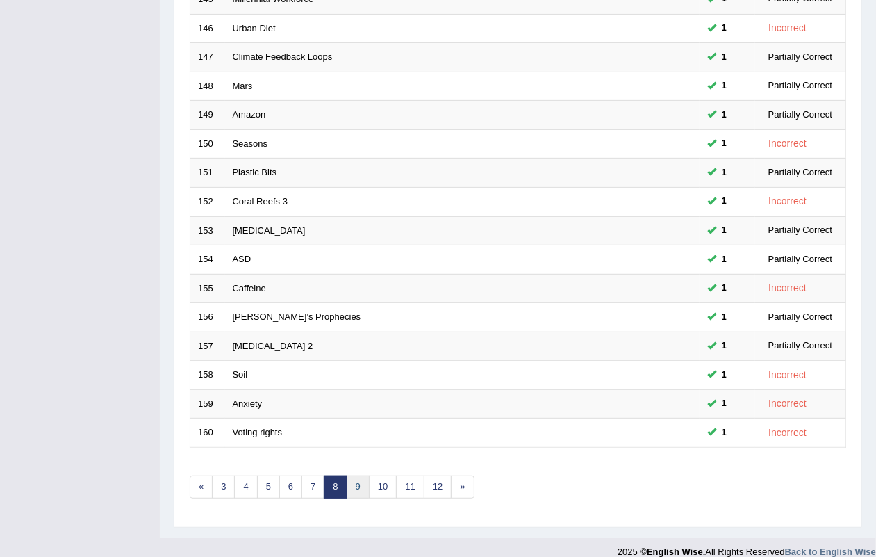
click at [361, 475] on link "9" at bounding box center [358, 486] width 23 height 23
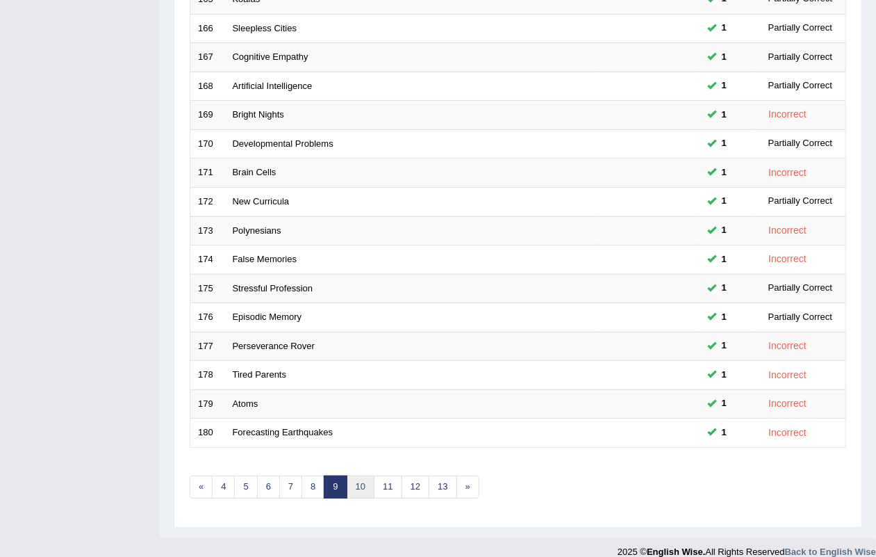
click at [370, 475] on link "10" at bounding box center [361, 486] width 28 height 23
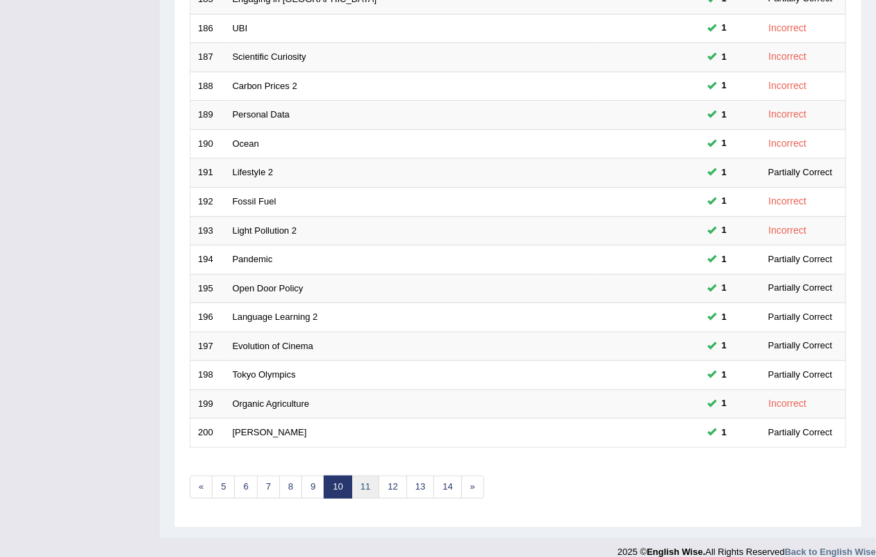
click at [372, 475] on link "11" at bounding box center [366, 486] width 28 height 23
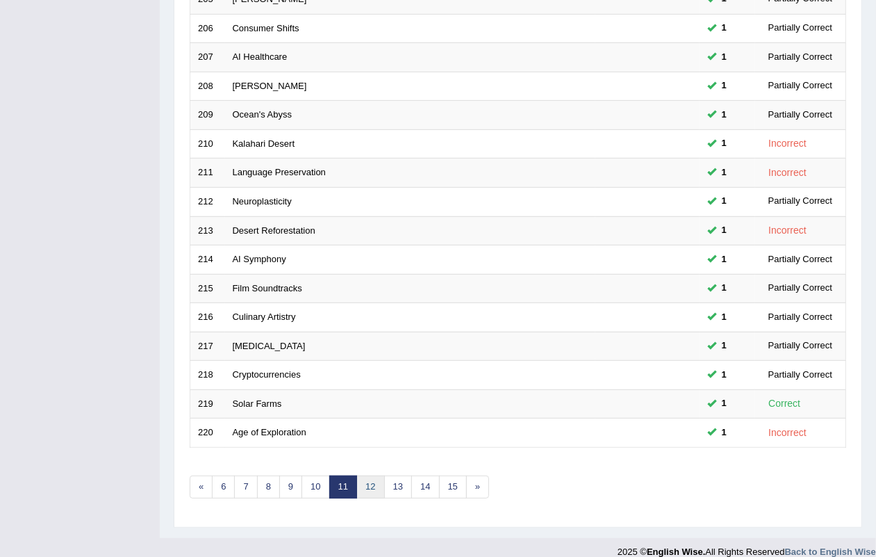
click at [376, 475] on link "12" at bounding box center [371, 486] width 28 height 23
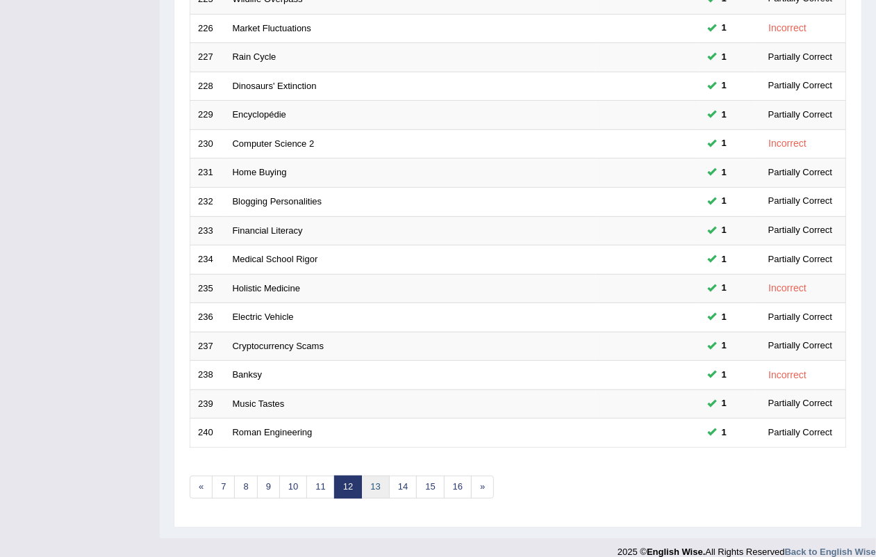
click at [383, 475] on link "13" at bounding box center [375, 486] width 28 height 23
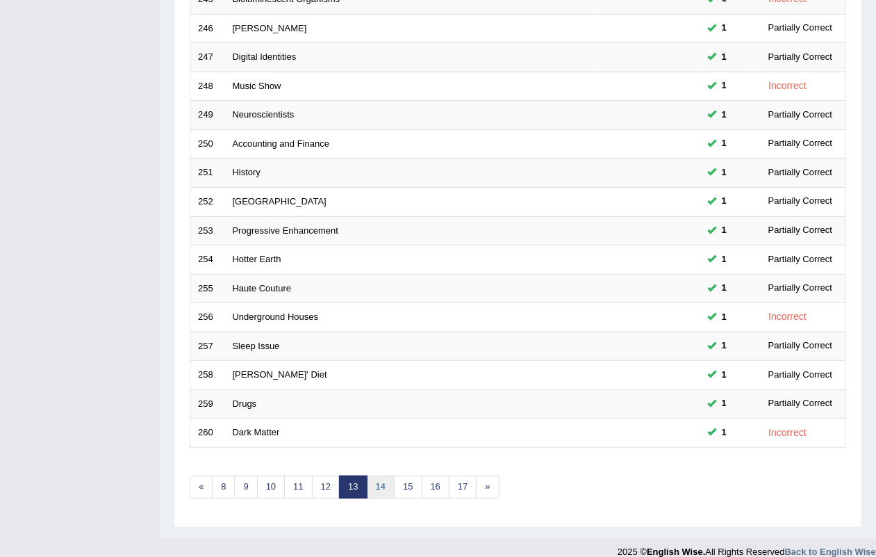
click at [377, 475] on link "14" at bounding box center [381, 486] width 28 height 23
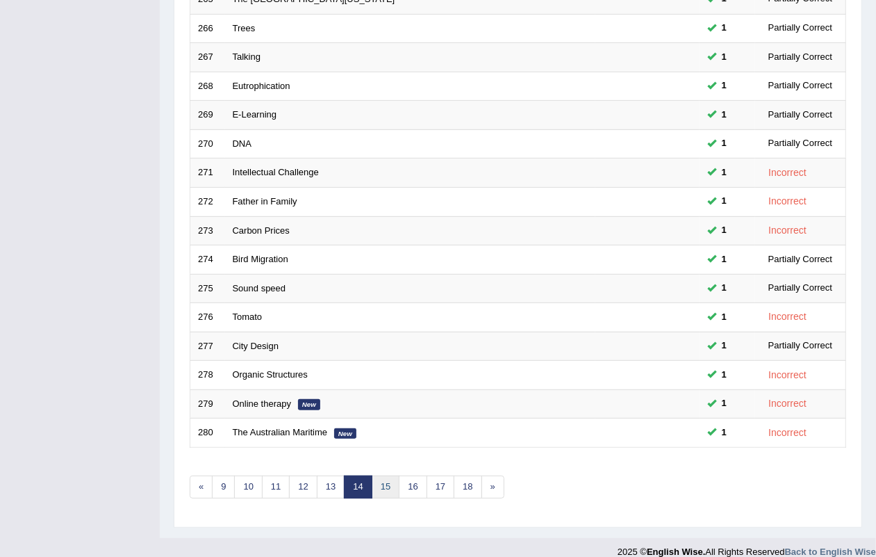
click at [386, 475] on link "15" at bounding box center [386, 486] width 28 height 23
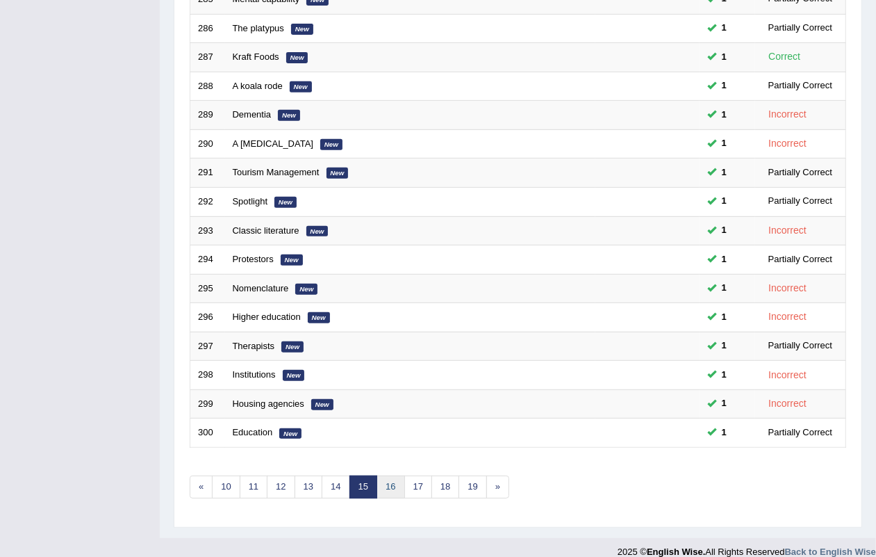
click at [404, 475] on link "16" at bounding box center [391, 486] width 28 height 23
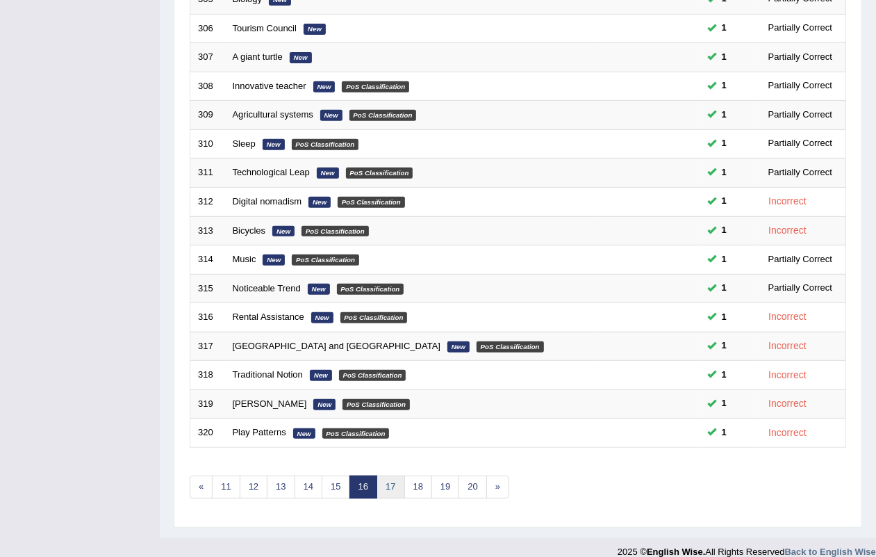
click at [404, 475] on link "17" at bounding box center [391, 486] width 28 height 23
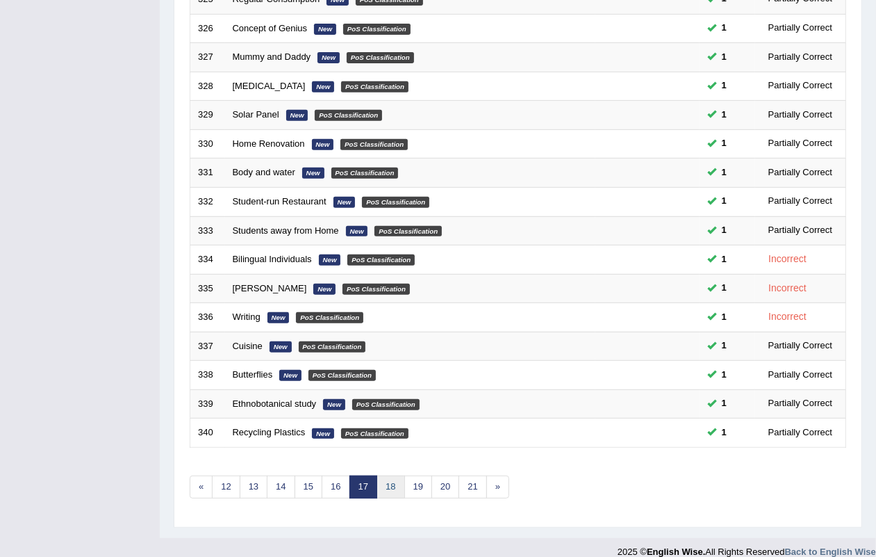
click at [387, 475] on link "18" at bounding box center [391, 486] width 28 height 23
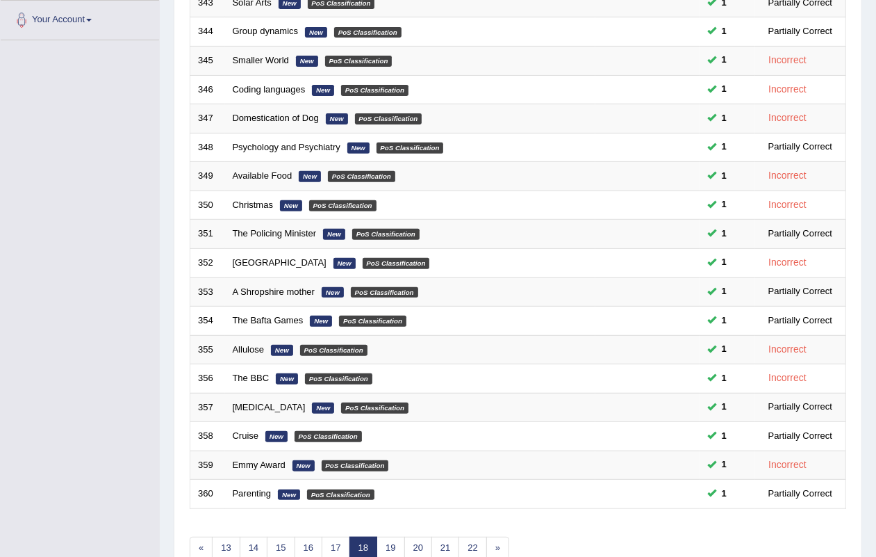
scroll to position [367, 0]
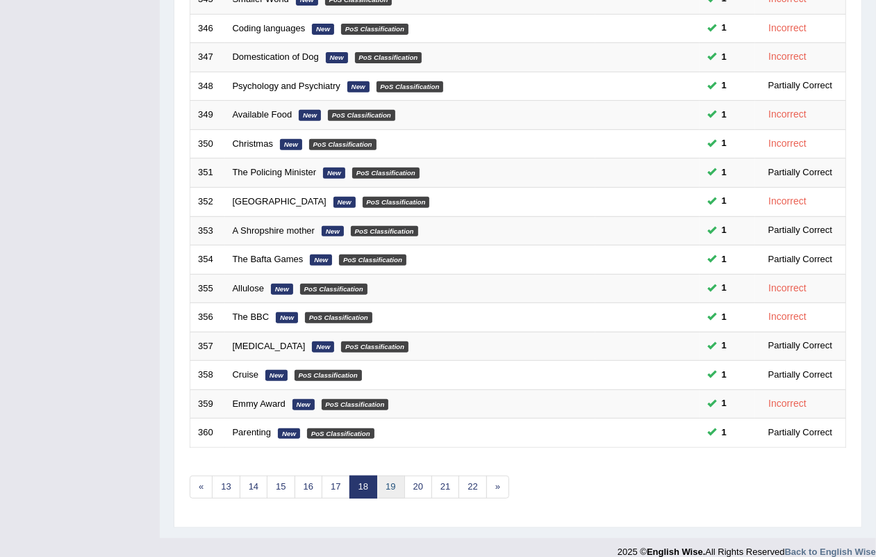
click at [396, 475] on link "19" at bounding box center [391, 486] width 28 height 23
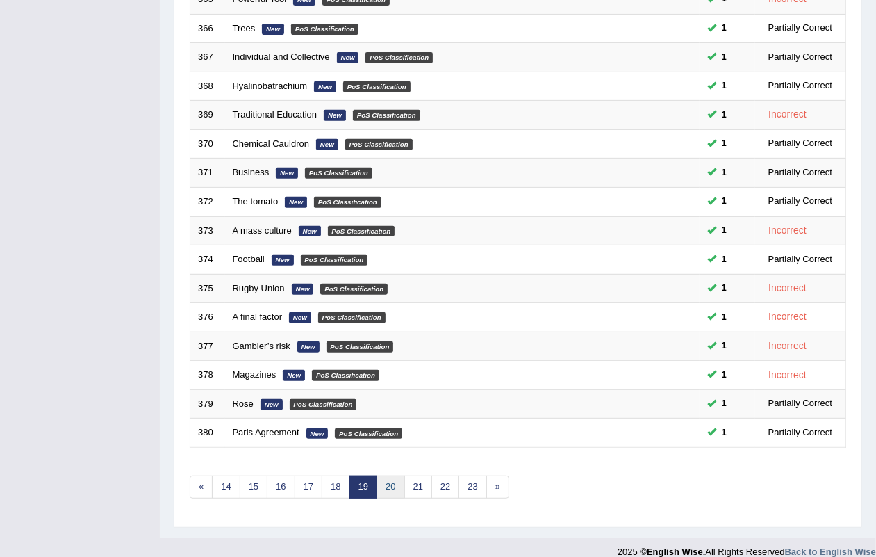
click at [402, 475] on link "20" at bounding box center [391, 486] width 28 height 23
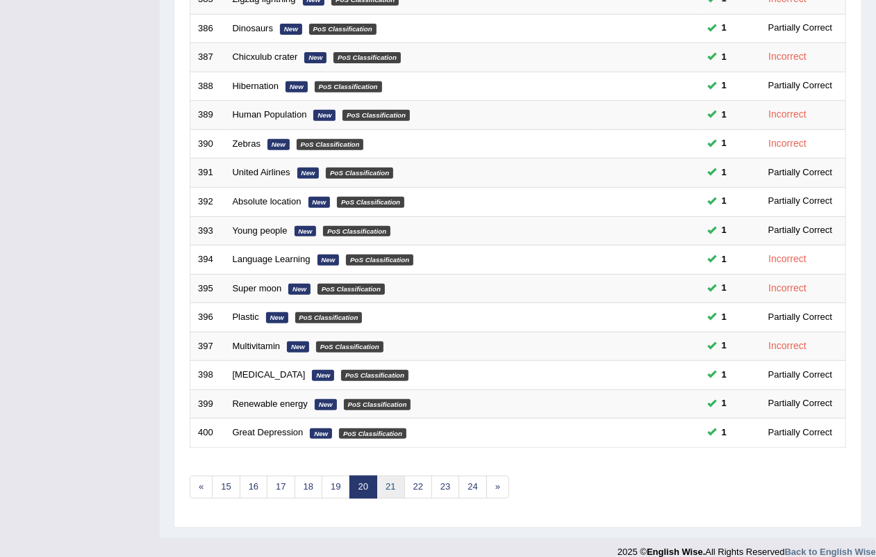
click at [400, 475] on link "21" at bounding box center [391, 486] width 28 height 23
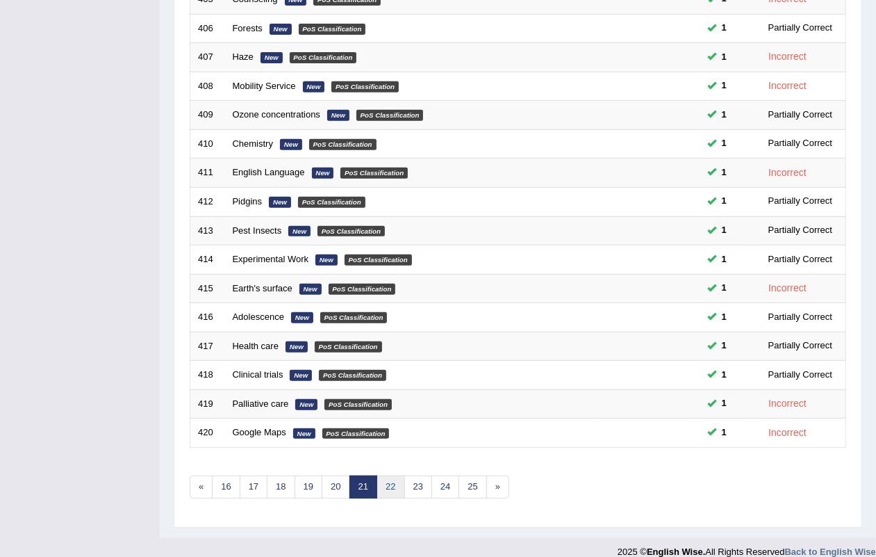
click at [398, 475] on link "22" at bounding box center [391, 486] width 28 height 23
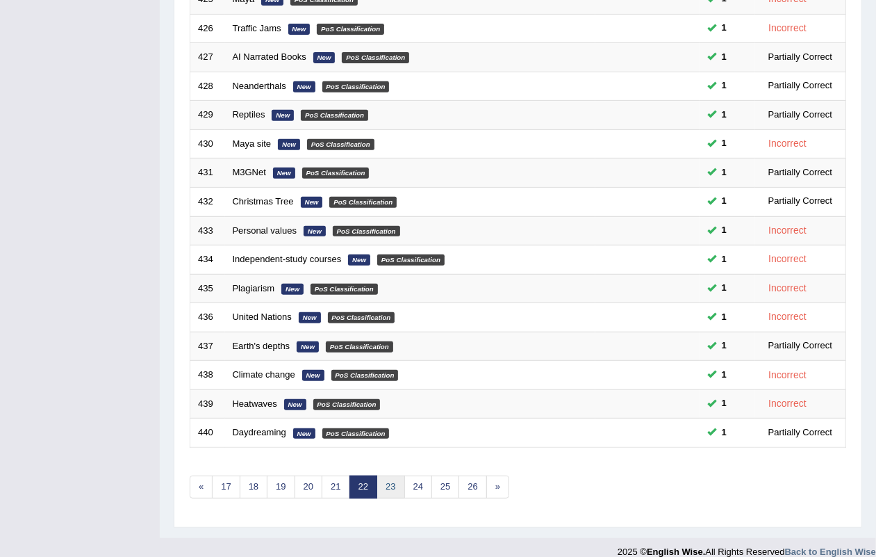
click at [384, 475] on link "23" at bounding box center [391, 486] width 28 height 23
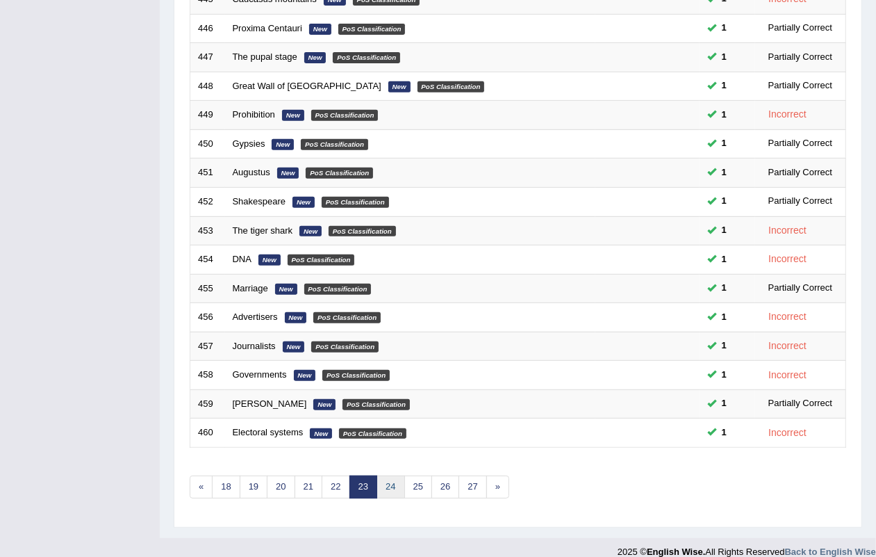
click at [398, 475] on link "24" at bounding box center [391, 486] width 28 height 23
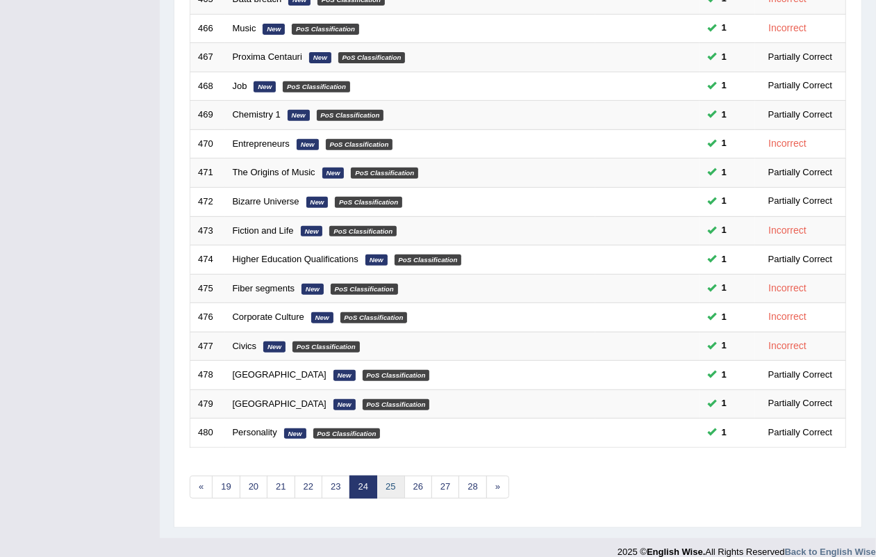
click at [400, 475] on link "25" at bounding box center [391, 486] width 28 height 23
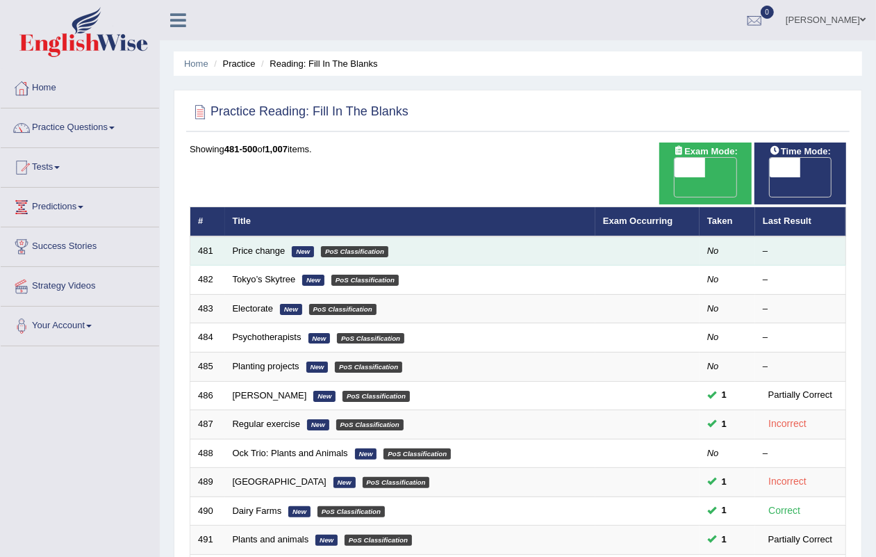
click at [281, 236] on td "Price change New PoS Classification" at bounding box center [410, 250] width 370 height 29
click at [263, 245] on link "Price change" at bounding box center [259, 250] width 53 height 10
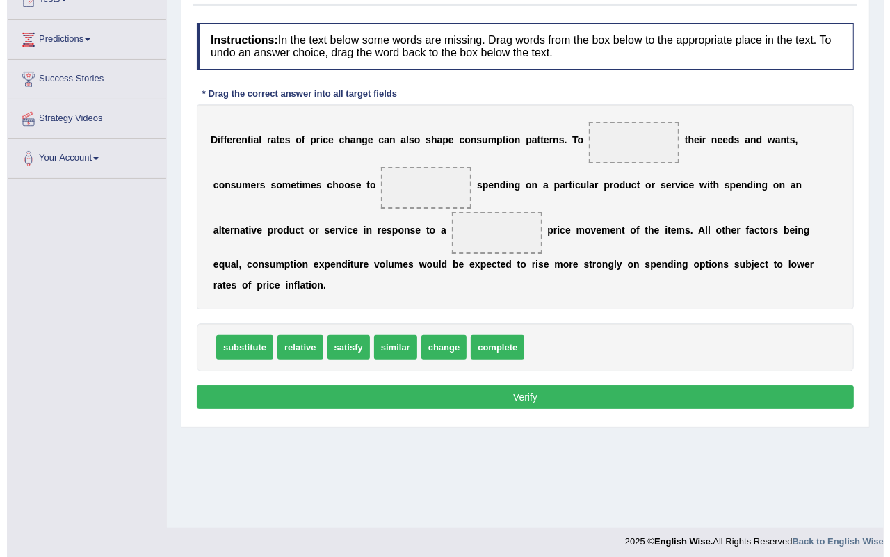
scroll to position [172, 0]
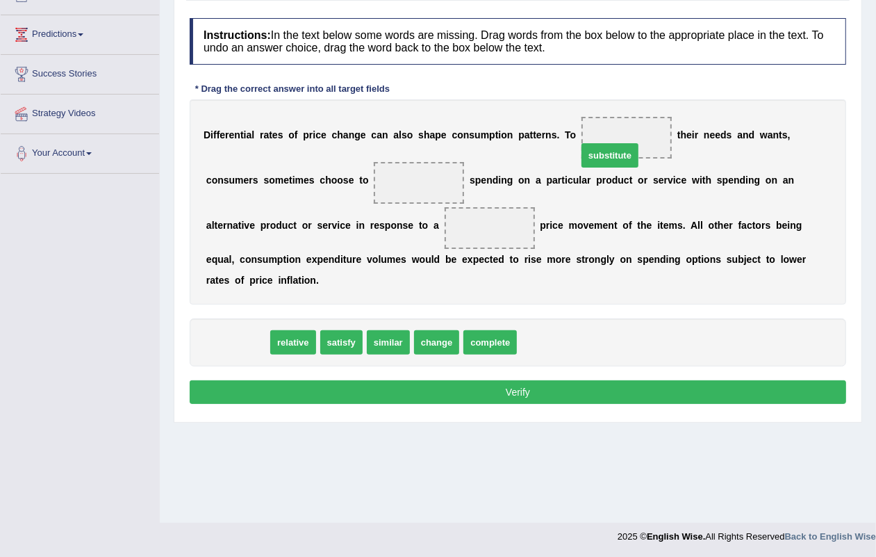
drag, startPoint x: 252, startPoint y: 345, endPoint x: 624, endPoint y: 158, distance: 416.8
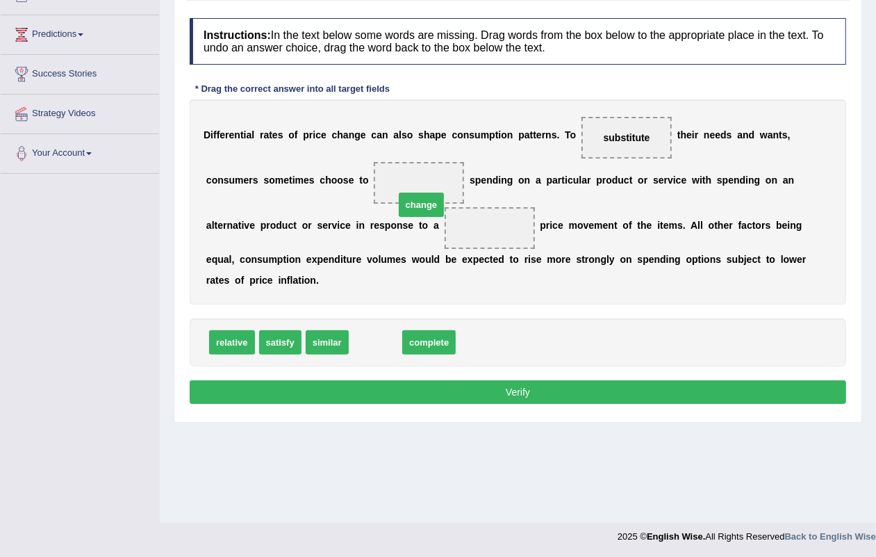
drag, startPoint x: 386, startPoint y: 338, endPoint x: 429, endPoint y: 284, distance: 69.2
click at [429, 217] on span "change" at bounding box center [422, 205] width 46 height 24
click at [442, 341] on span "complete" at bounding box center [429, 342] width 54 height 24
drag, startPoint x: 341, startPoint y: 344, endPoint x: 424, endPoint y: 184, distance: 180.3
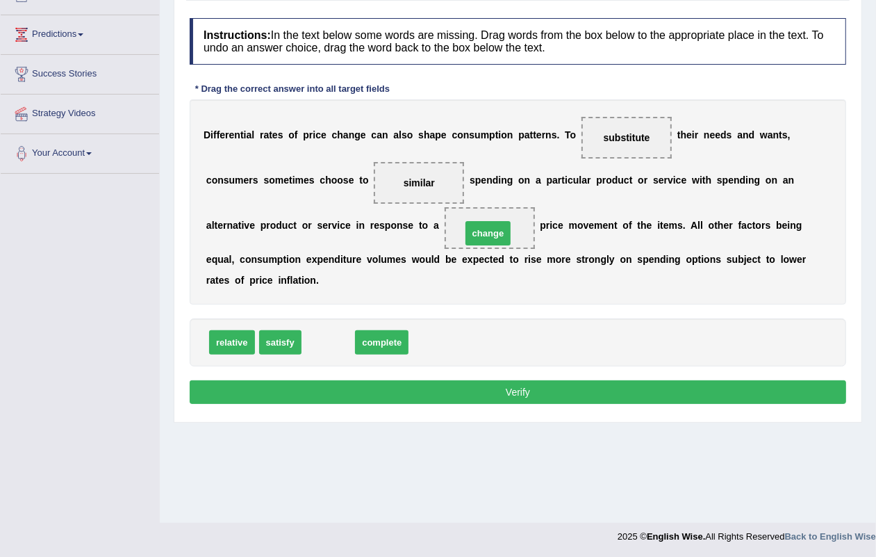
drag, startPoint x: 334, startPoint y: 351, endPoint x: 494, endPoint y: 244, distance: 192.9
click at [526, 389] on button "Verify" at bounding box center [518, 392] width 657 height 24
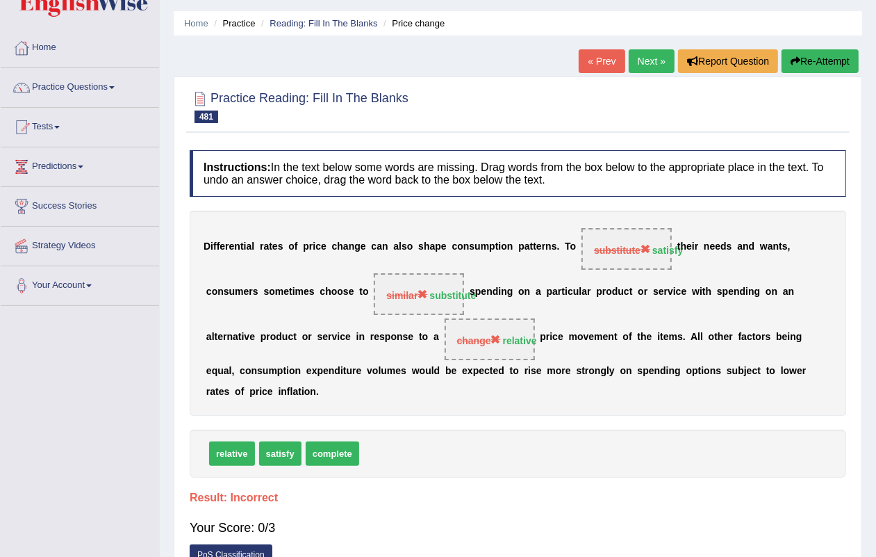
scroll to position [0, 0]
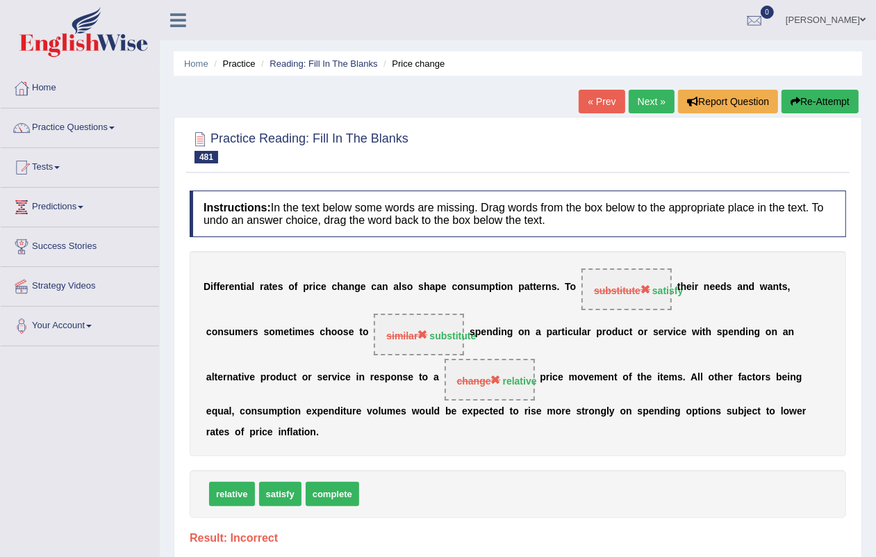
click at [639, 99] on link "Next »" at bounding box center [652, 102] width 46 height 24
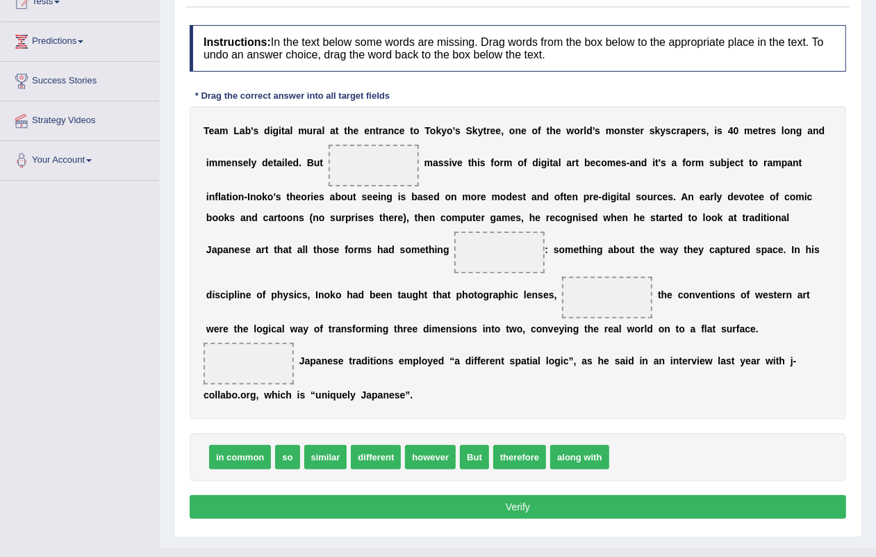
scroll to position [192, 0]
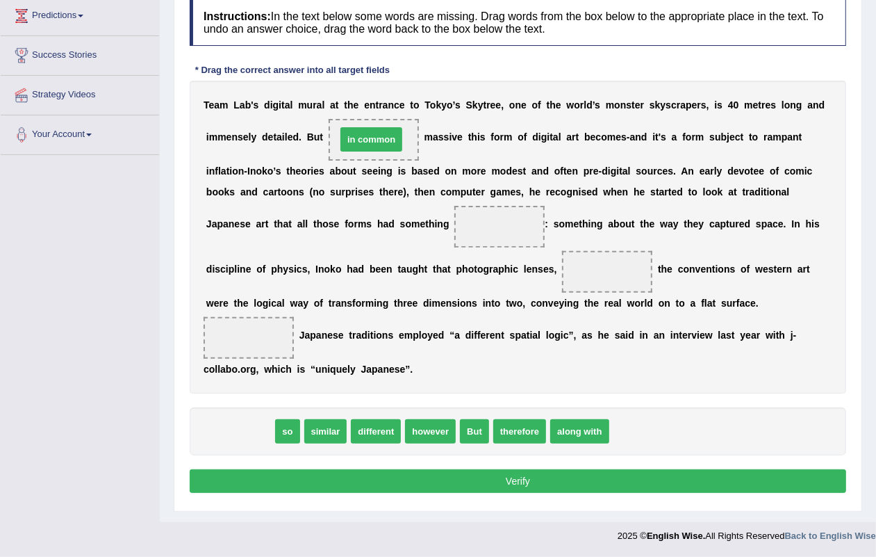
drag, startPoint x: 234, startPoint y: 429, endPoint x: 366, endPoint y: 137, distance: 320.1
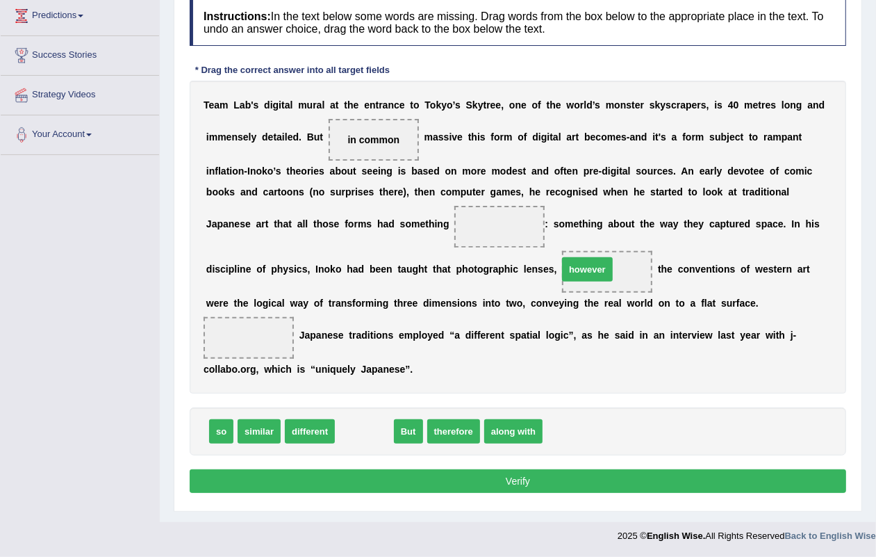
drag, startPoint x: 376, startPoint y: 431, endPoint x: 602, endPoint y: 275, distance: 274.7
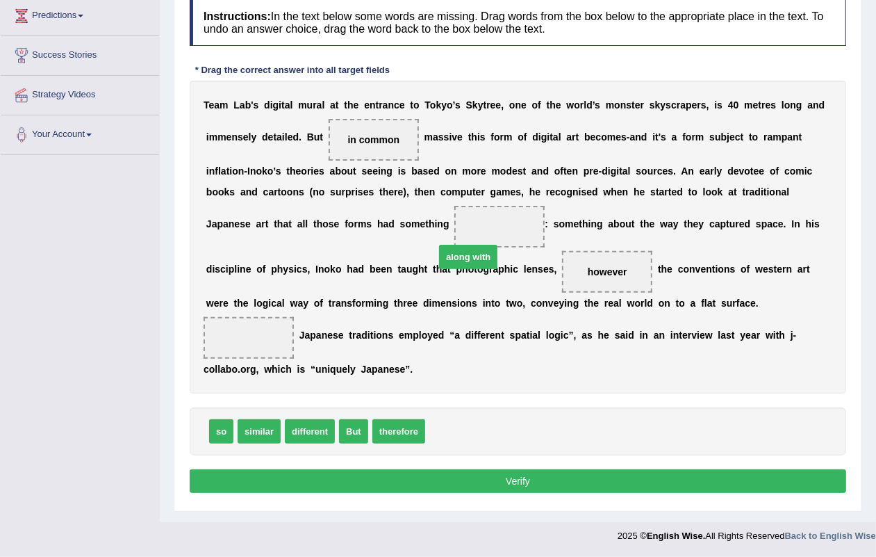
drag, startPoint x: 477, startPoint y: 436, endPoint x: 500, endPoint y: 250, distance: 187.1
drag, startPoint x: 398, startPoint y: 443, endPoint x: 300, endPoint y: 388, distance: 111.7
click at [300, 388] on div "Instructions: In the text below some words are missing. Drag words from the box…" at bounding box center [518, 247] width 664 height 511
drag, startPoint x: 359, startPoint y: 432, endPoint x: 391, endPoint y: 429, distance: 32.0
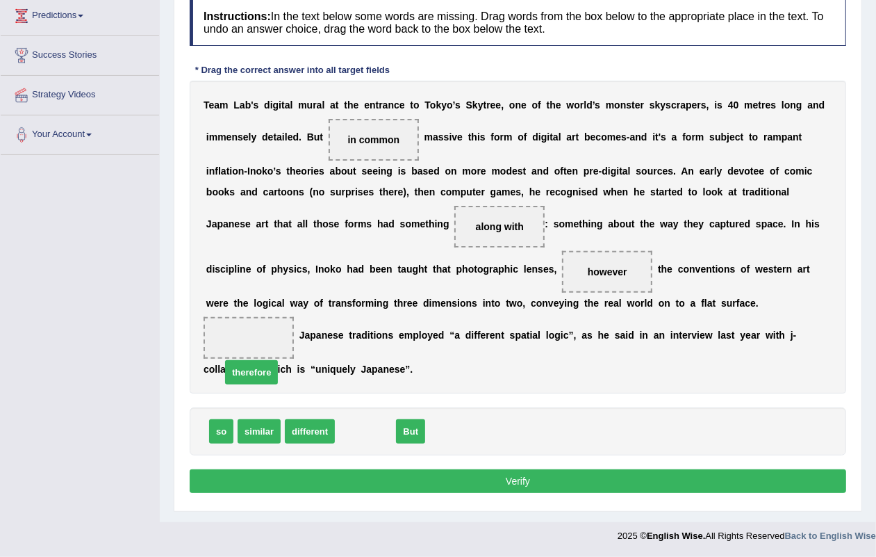
drag, startPoint x: 377, startPoint y: 429, endPoint x: 263, endPoint y: 370, distance: 128.4
click at [263, 370] on span "therefore" at bounding box center [251, 372] width 53 height 24
drag, startPoint x: 361, startPoint y: 429, endPoint x: 249, endPoint y: 348, distance: 138.5
drag, startPoint x: 522, startPoint y: 477, endPoint x: 486, endPoint y: 418, distance: 68.9
click at [521, 477] on button "Verify" at bounding box center [518, 481] width 657 height 24
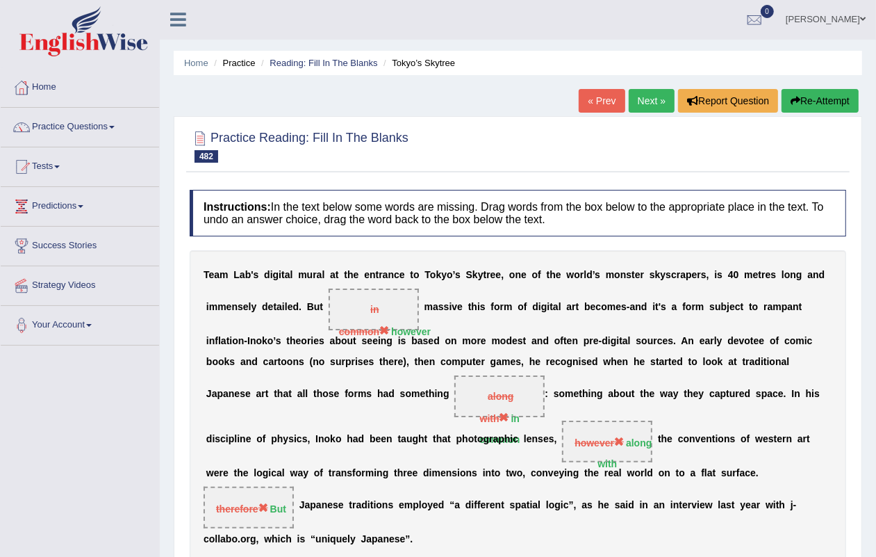
scroll to position [0, 0]
click at [639, 103] on link "Next »" at bounding box center [652, 102] width 46 height 24
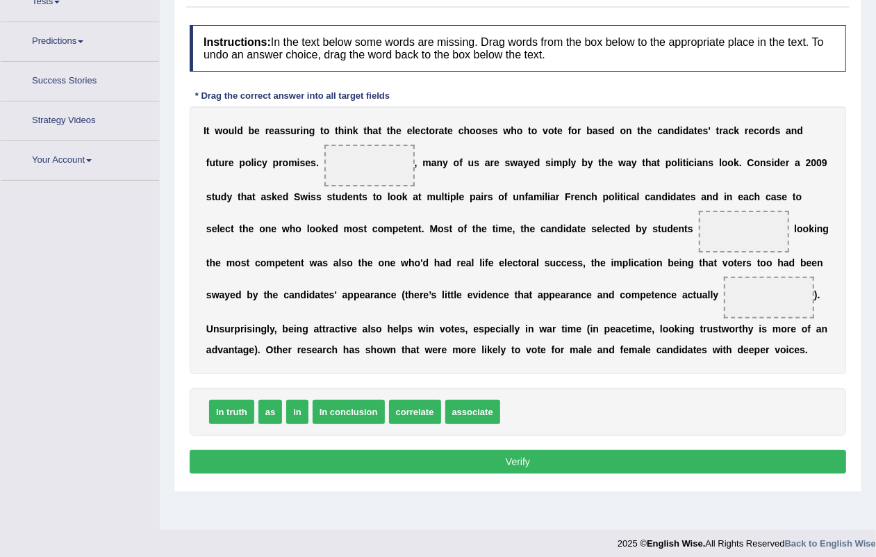
scroll to position [172, 0]
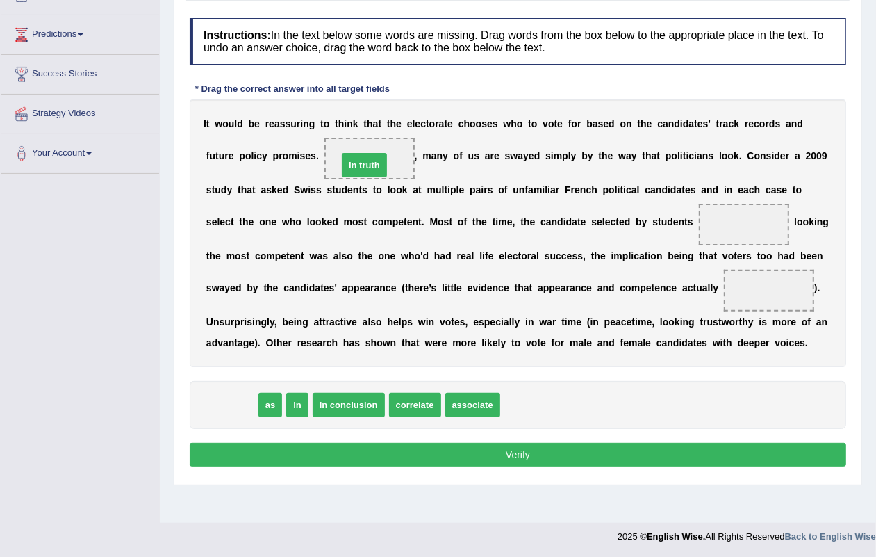
drag, startPoint x: 227, startPoint y: 411, endPoint x: 359, endPoint y: 172, distance: 274.1
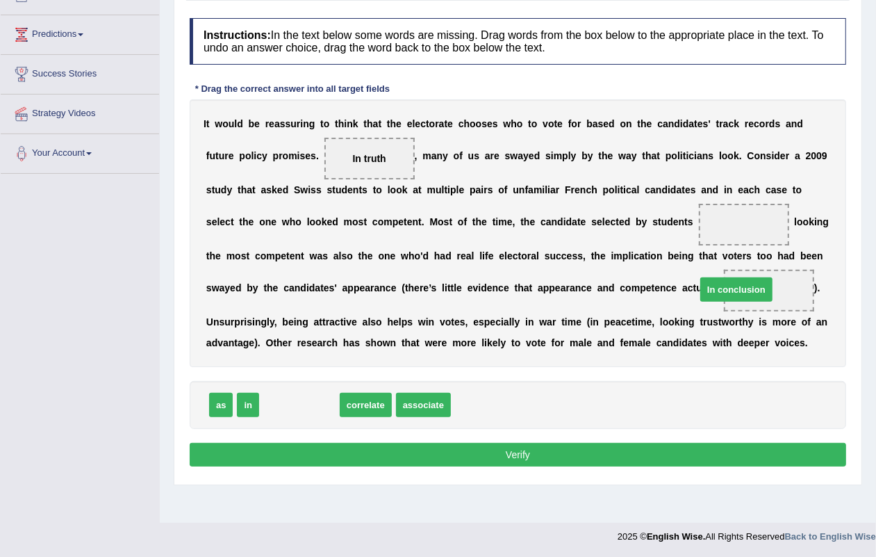
drag, startPoint x: 313, startPoint y: 414, endPoint x: 751, endPoint y: 297, distance: 452.3
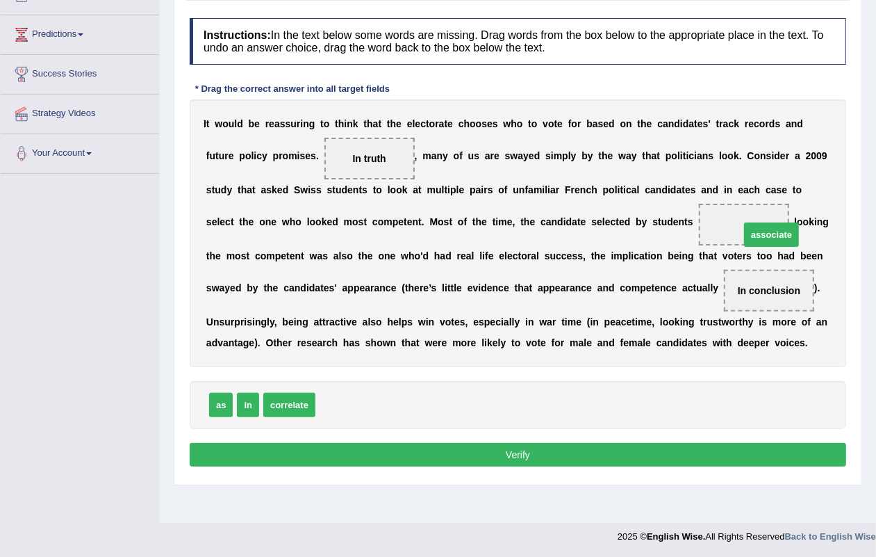
drag, startPoint x: 363, startPoint y: 404, endPoint x: 790, endPoint y: 233, distance: 460.3
click at [532, 454] on button "Verify" at bounding box center [518, 455] width 657 height 24
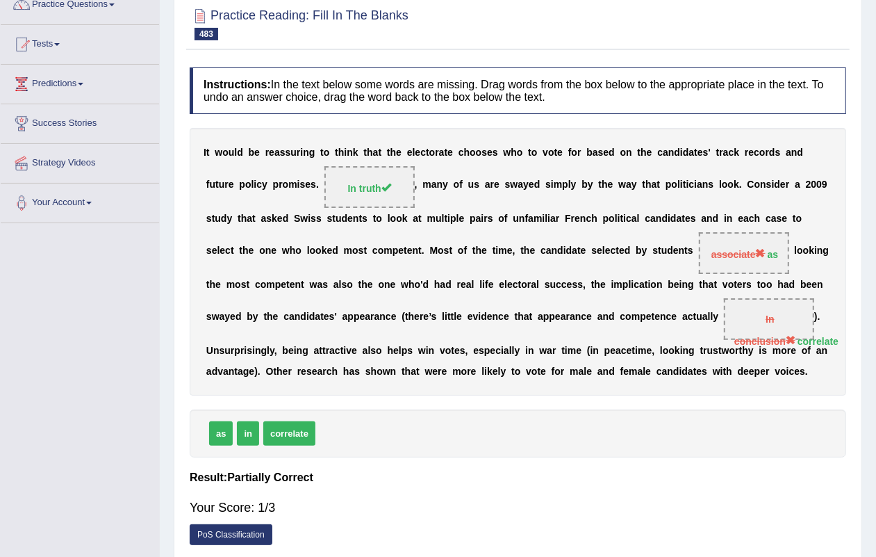
scroll to position [0, 0]
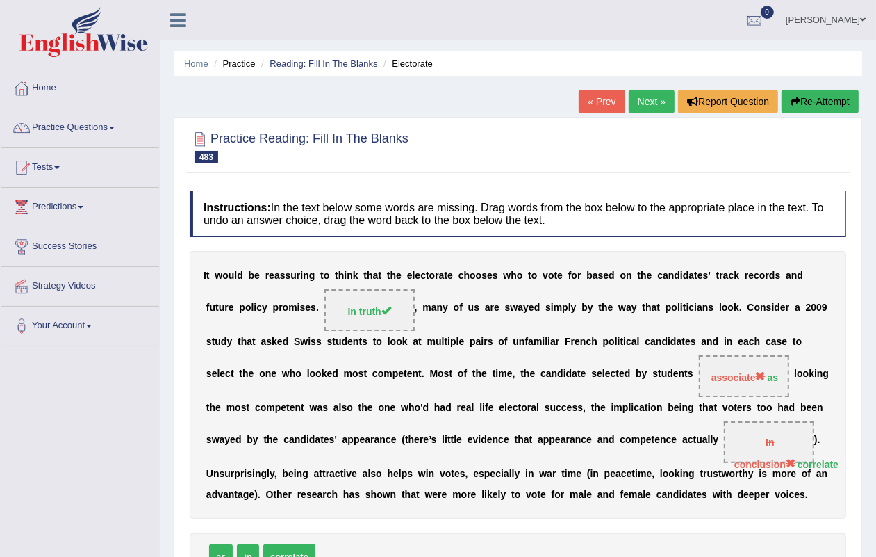
click at [648, 104] on link "Next »" at bounding box center [652, 102] width 46 height 24
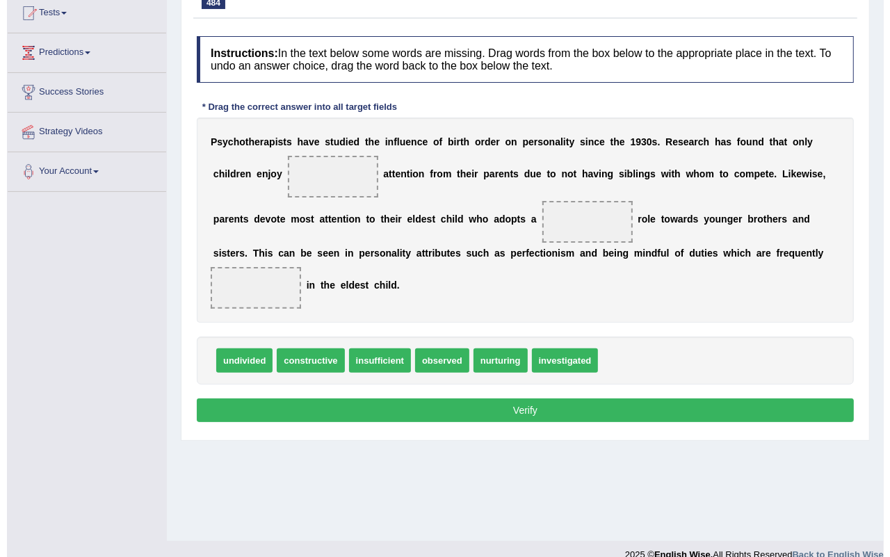
scroll to position [172, 0]
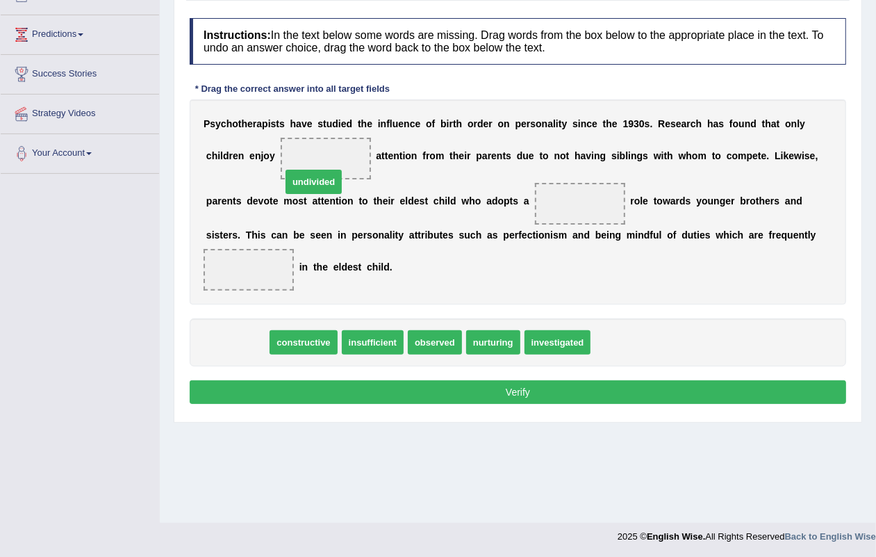
drag, startPoint x: 238, startPoint y: 345, endPoint x: 316, endPoint y: 182, distance: 180.9
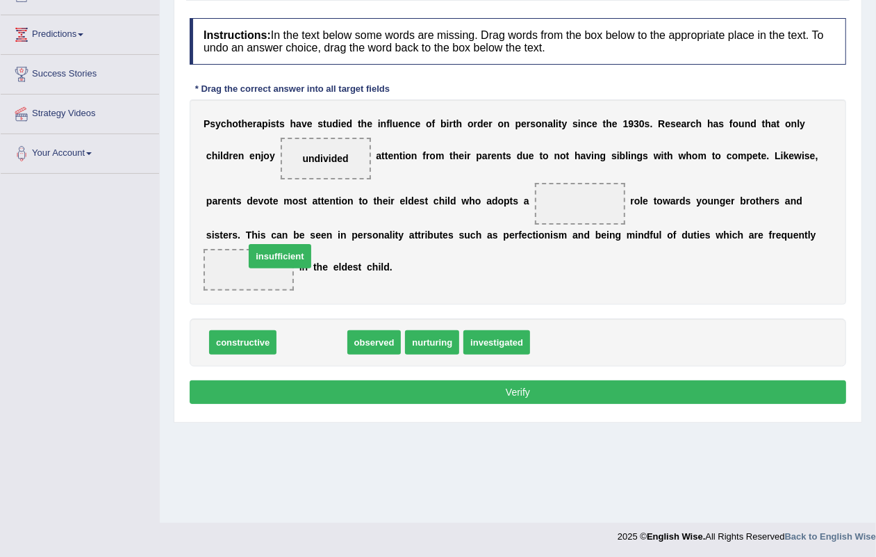
drag, startPoint x: 311, startPoint y: 343, endPoint x: 279, endPoint y: 257, distance: 91.3
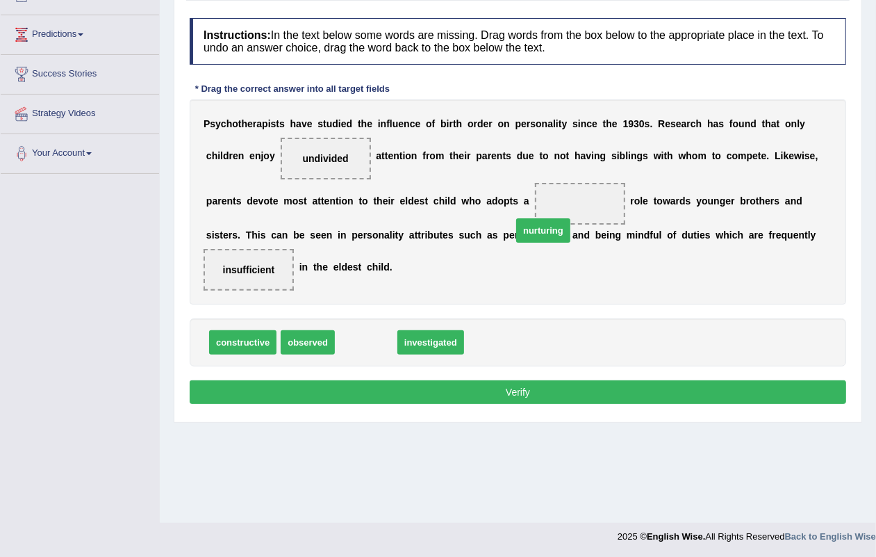
drag, startPoint x: 366, startPoint y: 346, endPoint x: 574, endPoint y: 212, distance: 247.9
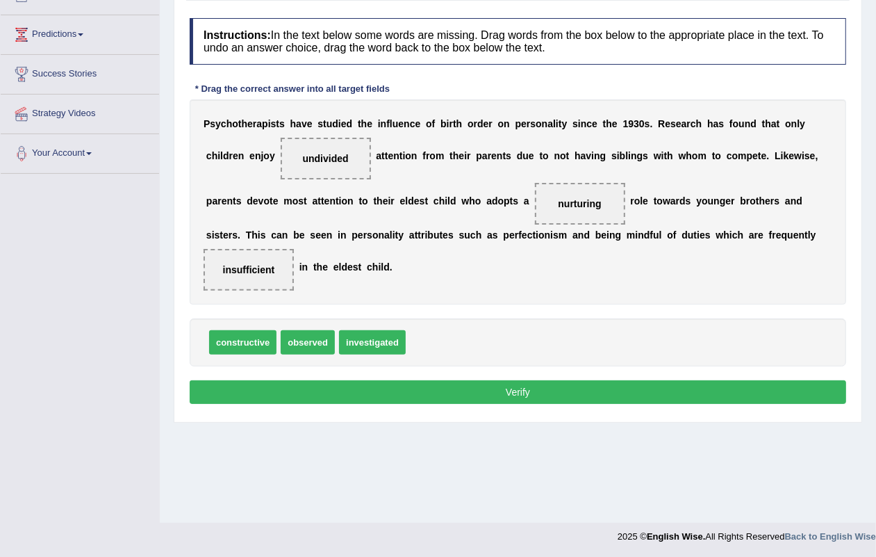
click at [525, 387] on button "Verify" at bounding box center [518, 392] width 657 height 24
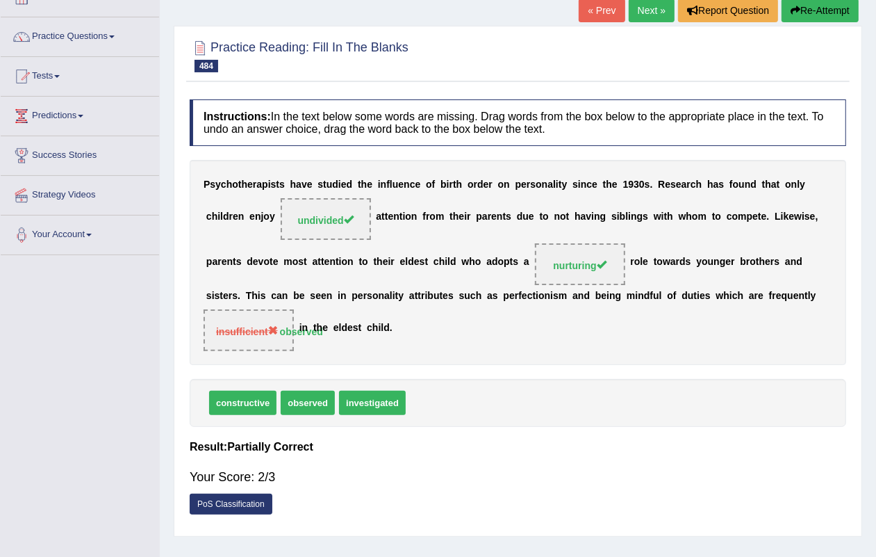
scroll to position [0, 0]
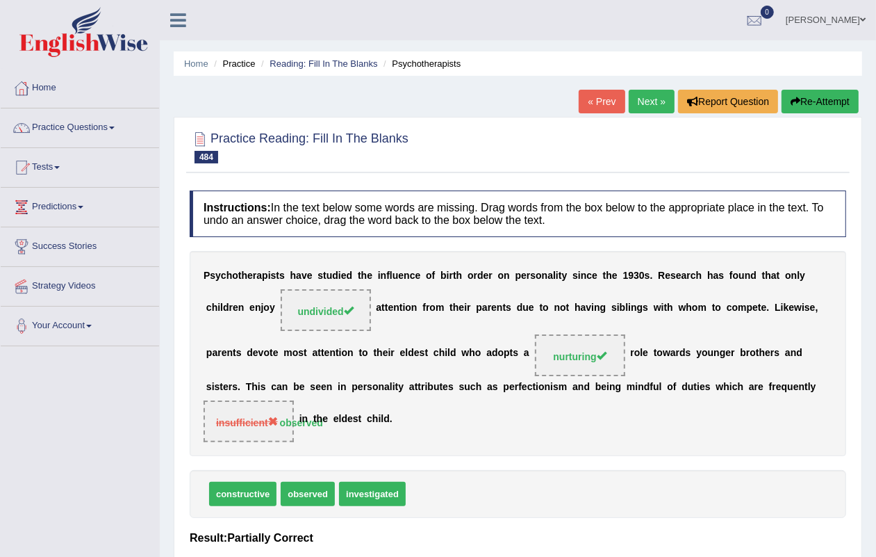
click at [648, 99] on link "Next »" at bounding box center [652, 102] width 46 height 24
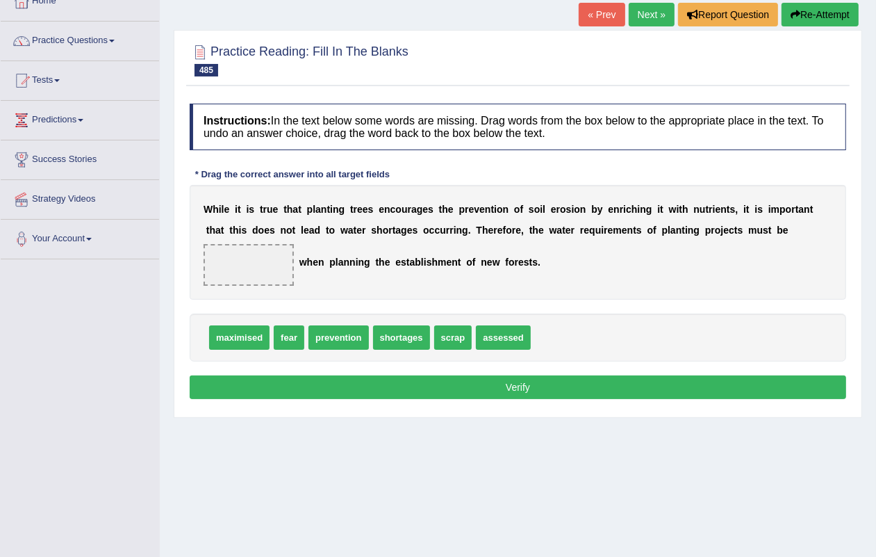
scroll to position [87, 0]
drag, startPoint x: 233, startPoint y: 336, endPoint x: 243, endPoint y: 330, distance: 11.8
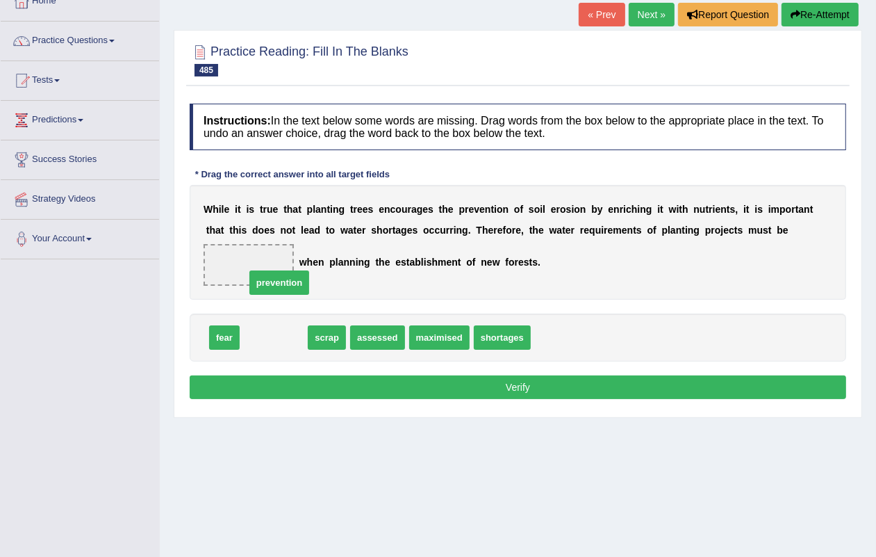
drag, startPoint x: 275, startPoint y: 342, endPoint x: 280, endPoint y: 285, distance: 57.3
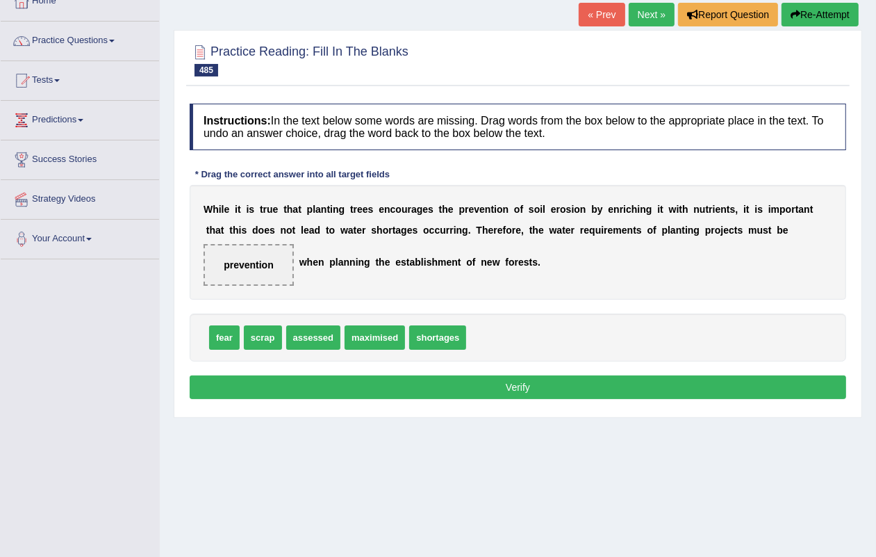
click at [537, 396] on button "Verify" at bounding box center [518, 387] width 657 height 24
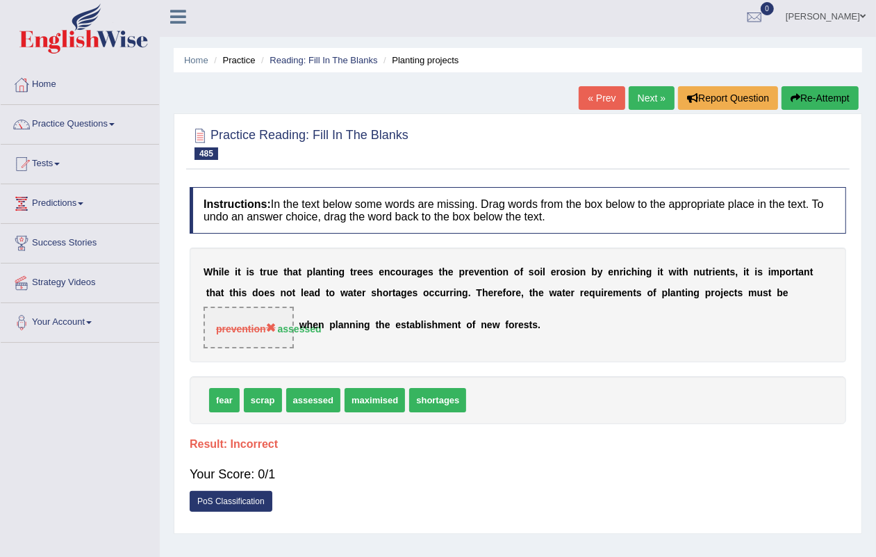
scroll to position [0, 0]
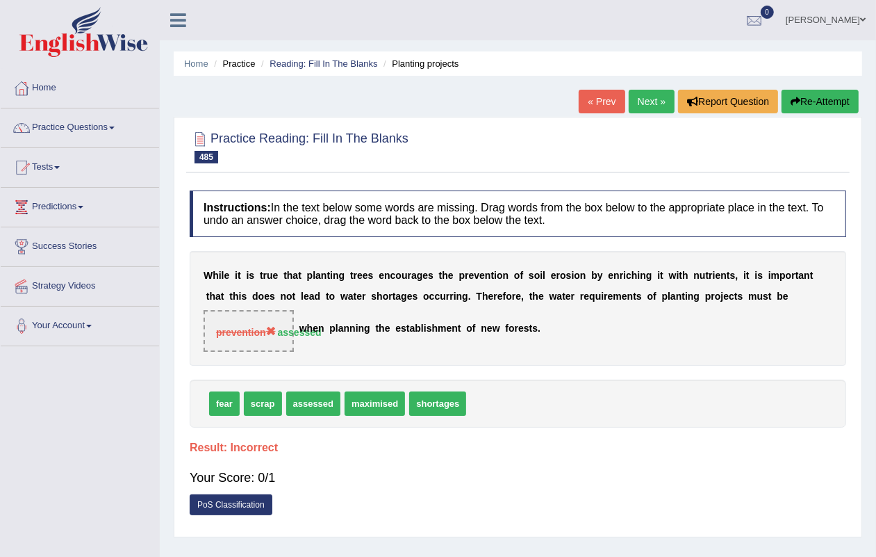
click at [652, 101] on link "Next »" at bounding box center [652, 102] width 46 height 24
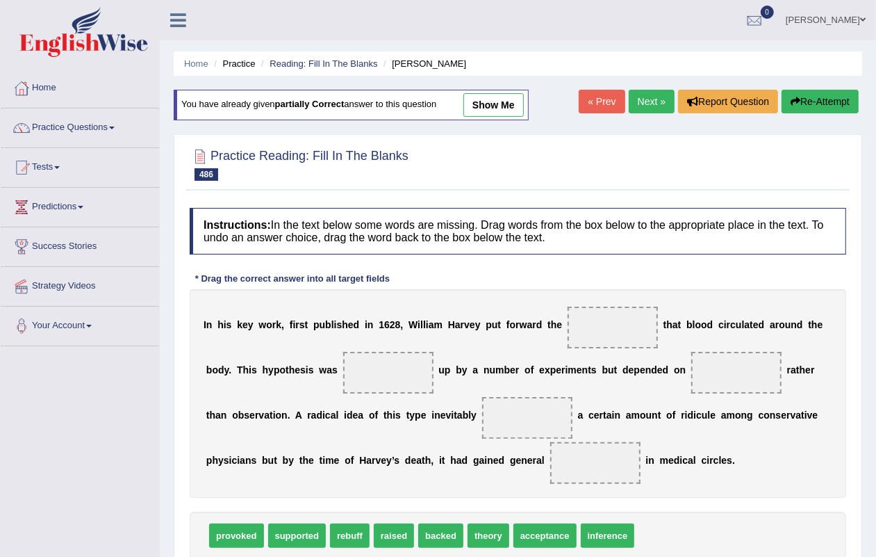
click at [631, 101] on link "Next »" at bounding box center [652, 102] width 46 height 24
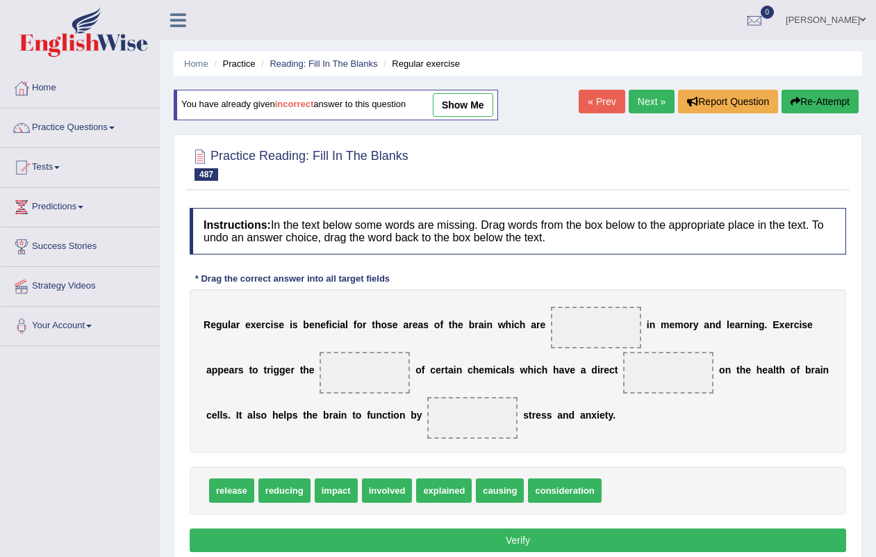
click at [644, 110] on link "Next »" at bounding box center [652, 102] width 46 height 24
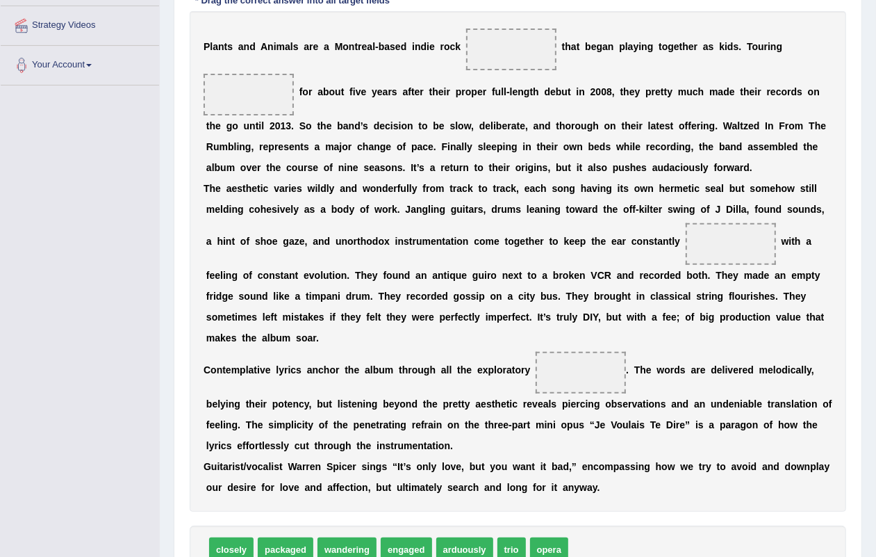
scroll to position [297, 0]
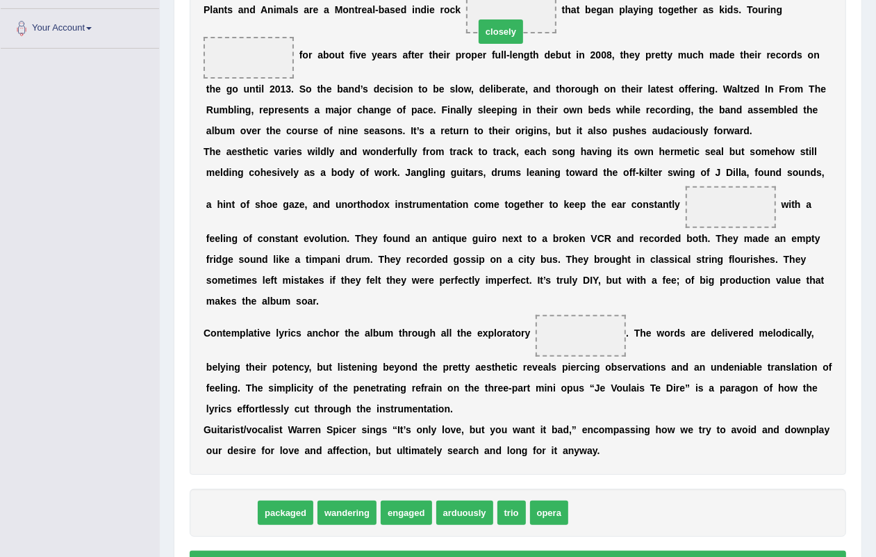
drag, startPoint x: 238, startPoint y: 520, endPoint x: 508, endPoint y: 37, distance: 553.5
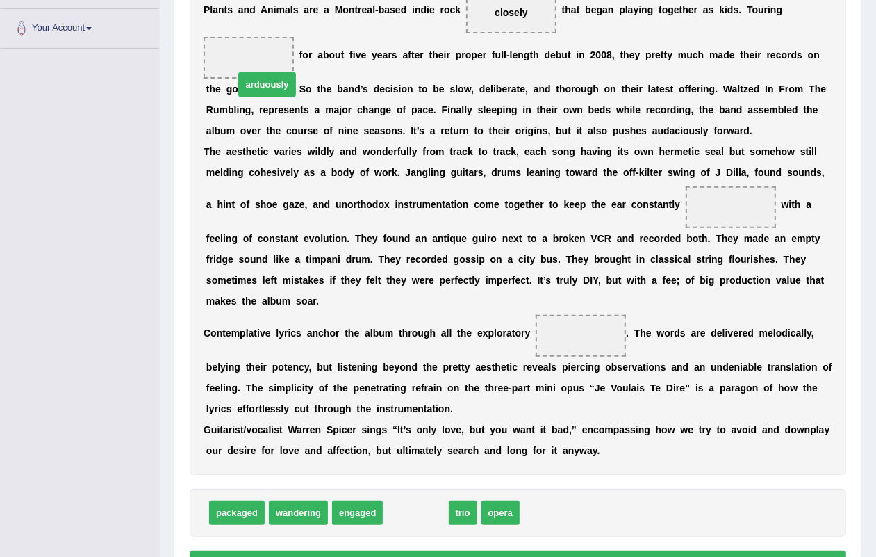
drag, startPoint x: 398, startPoint y: 516, endPoint x: 245, endPoint y: 74, distance: 467.7
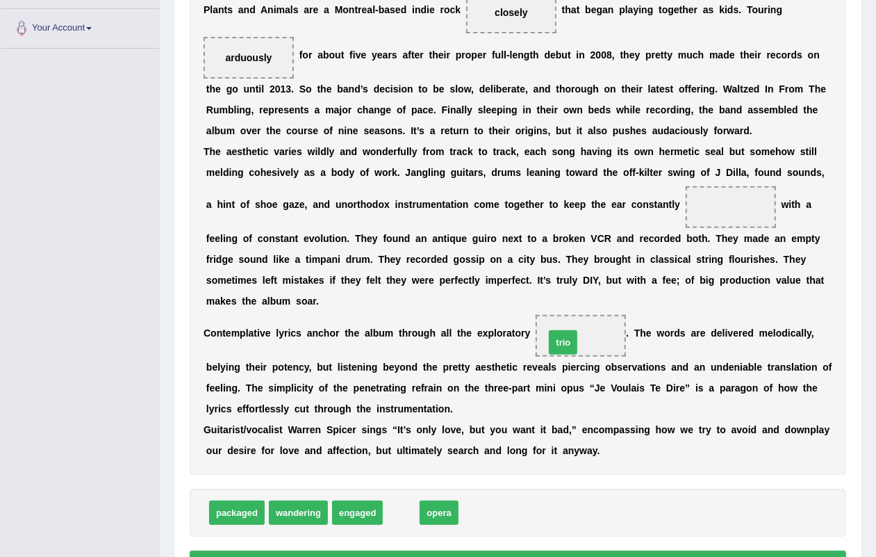
drag, startPoint x: 398, startPoint y: 513, endPoint x: 571, endPoint y: 366, distance: 226.7
drag, startPoint x: 418, startPoint y: 513, endPoint x: 733, endPoint y: 198, distance: 445.2
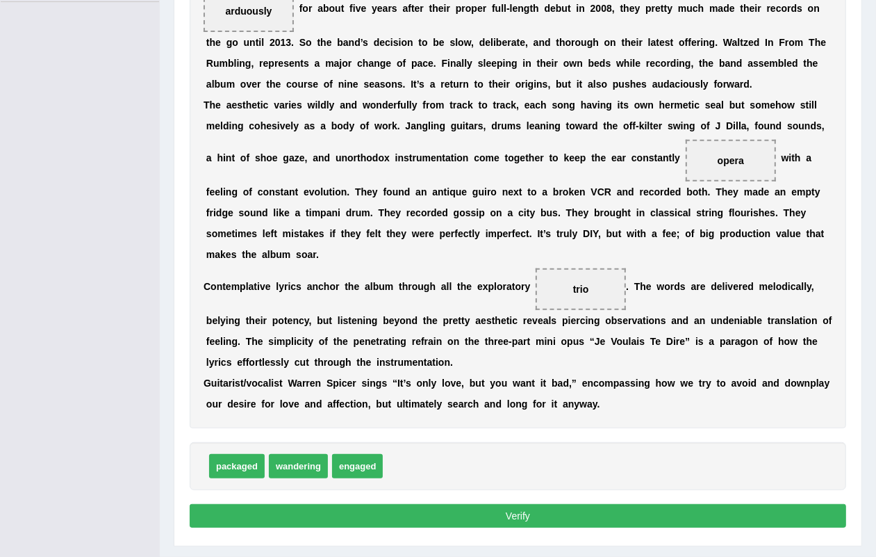
scroll to position [380, 0]
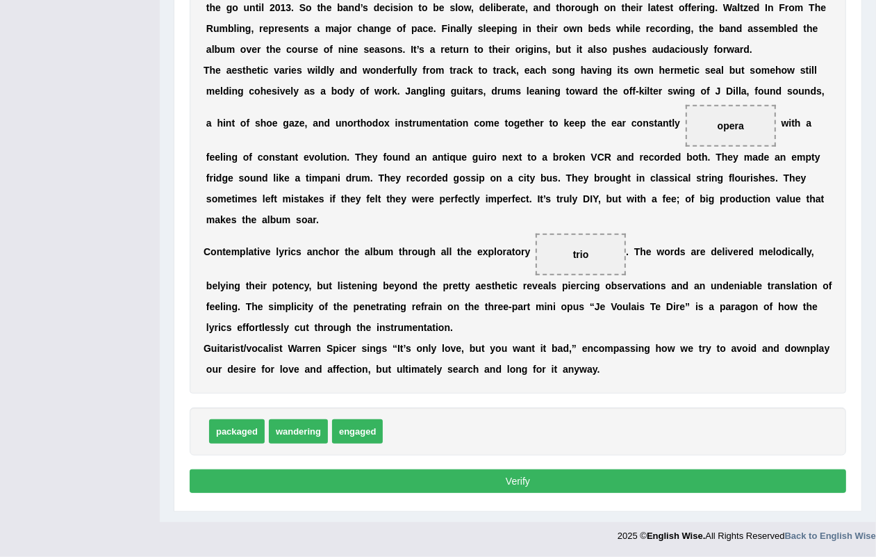
click at [516, 478] on button "Verify" at bounding box center [518, 481] width 657 height 24
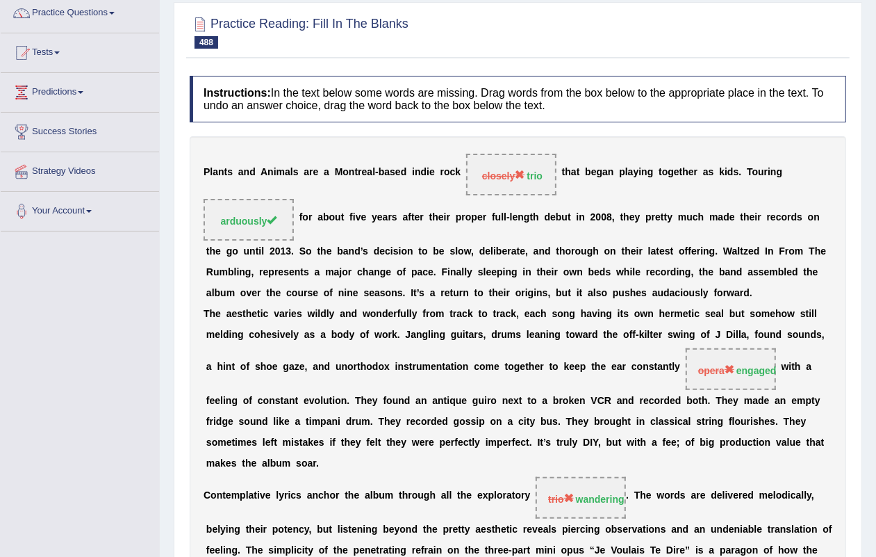
scroll to position [0, 0]
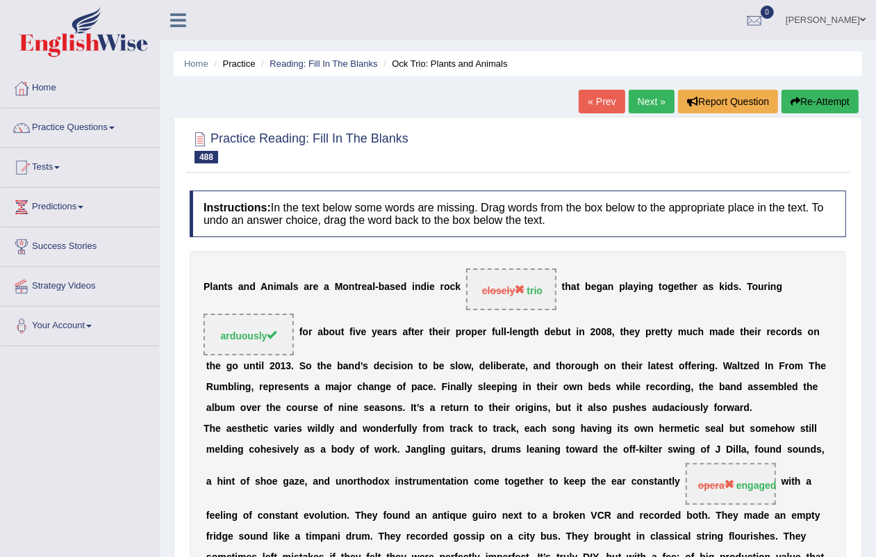
click at [648, 99] on link "Next »" at bounding box center [652, 102] width 46 height 24
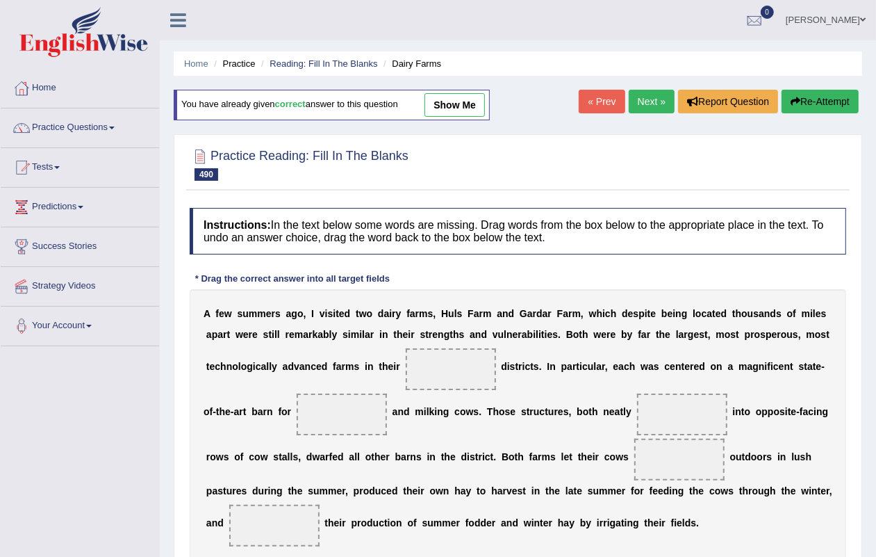
click at [650, 102] on link "Next »" at bounding box center [652, 102] width 46 height 24
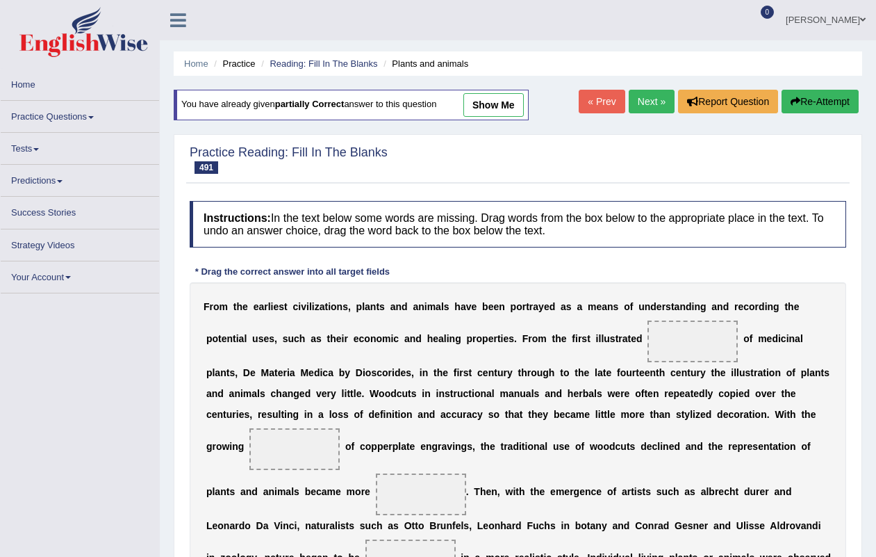
click at [648, 101] on link "Next »" at bounding box center [652, 102] width 46 height 24
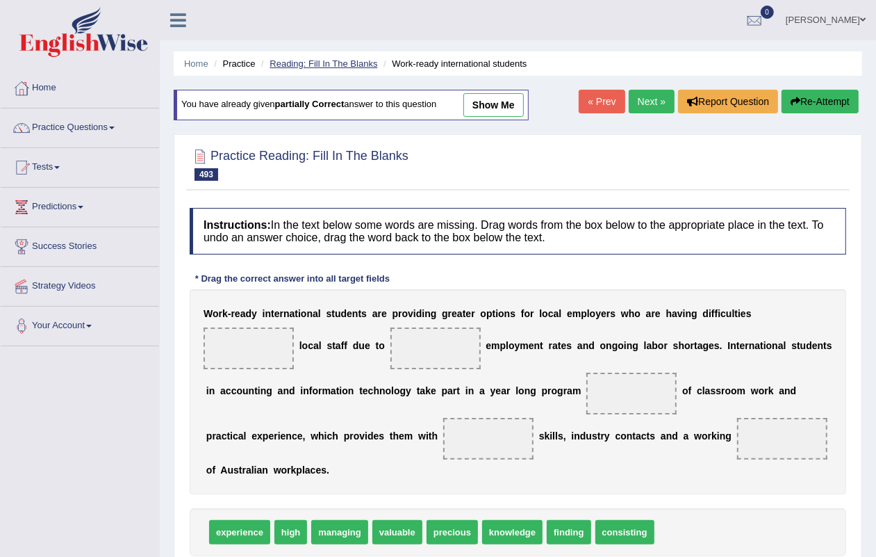
click at [352, 61] on link "Reading: Fill In The Blanks" at bounding box center [324, 63] width 108 height 10
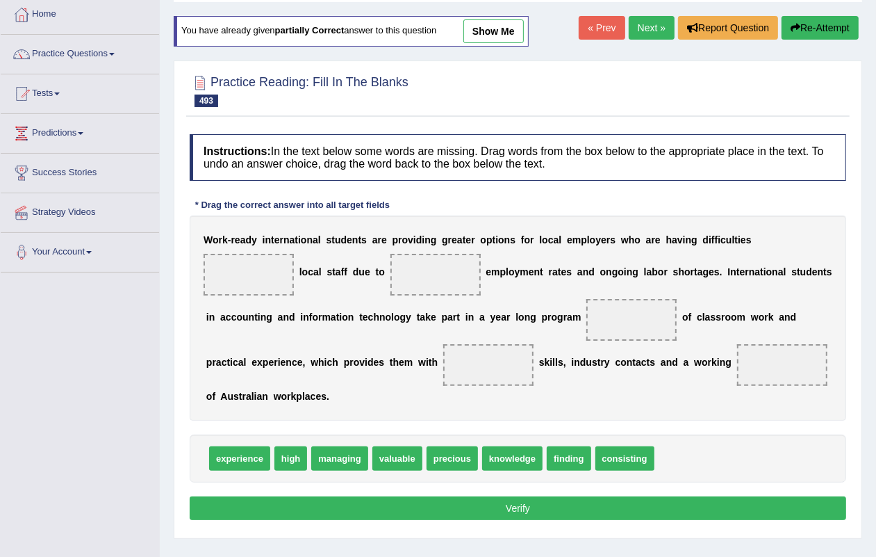
scroll to position [172, 0]
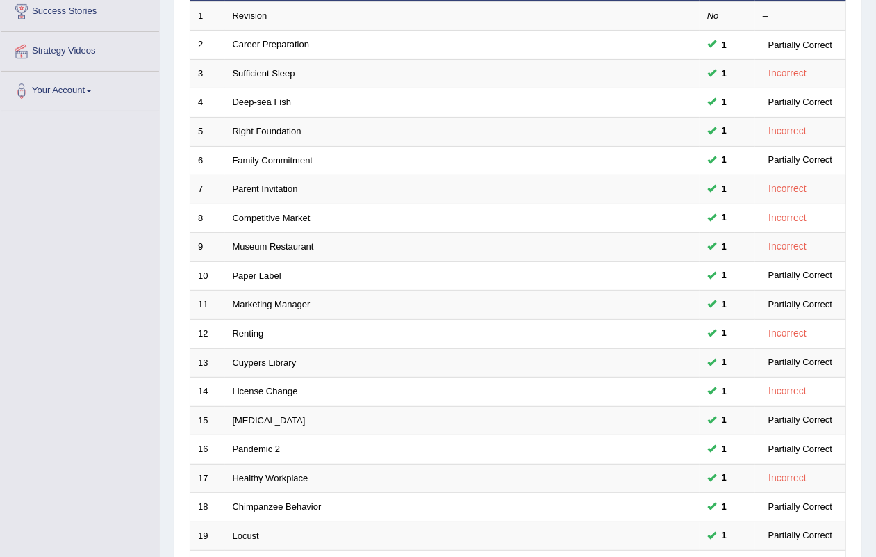
scroll to position [19, 0]
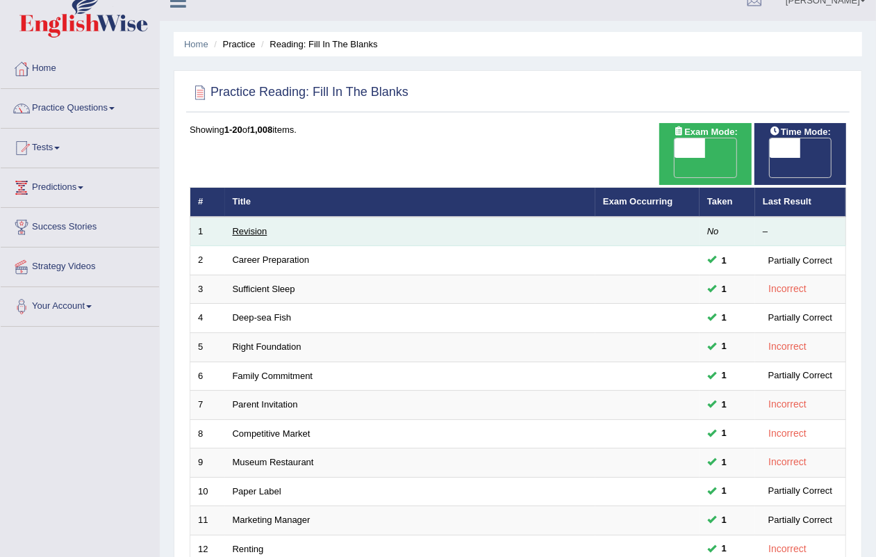
click at [243, 226] on link "Revision" at bounding box center [250, 231] width 35 height 10
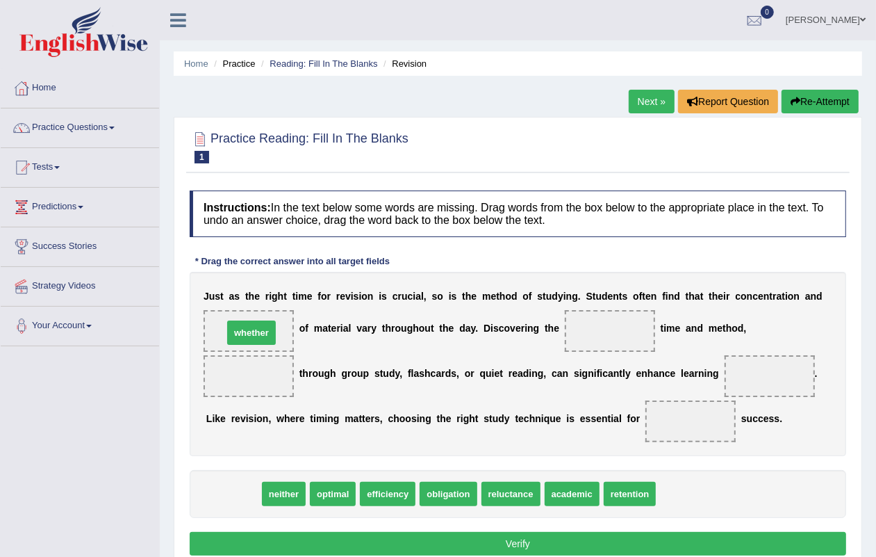
drag, startPoint x: 240, startPoint y: 498, endPoint x: 258, endPoint y: 337, distance: 162.2
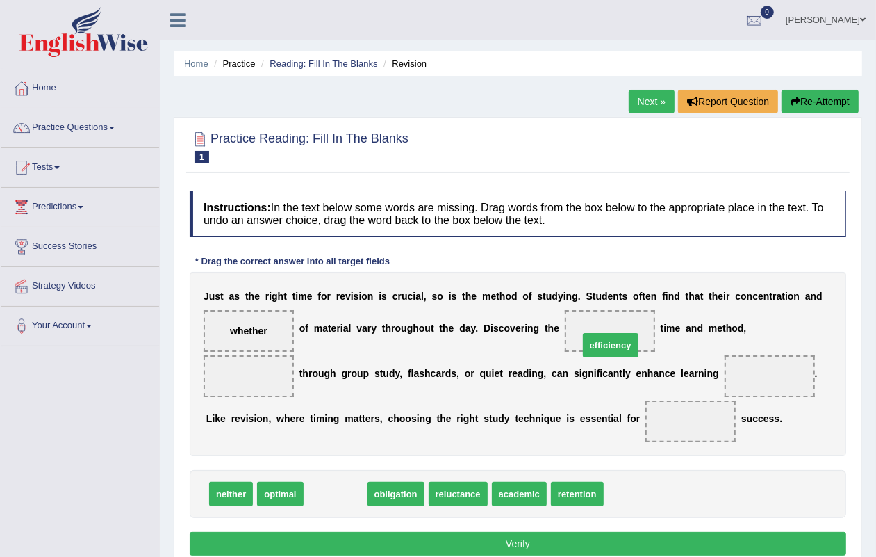
drag, startPoint x: 325, startPoint y: 498, endPoint x: 600, endPoint y: 349, distance: 312.8
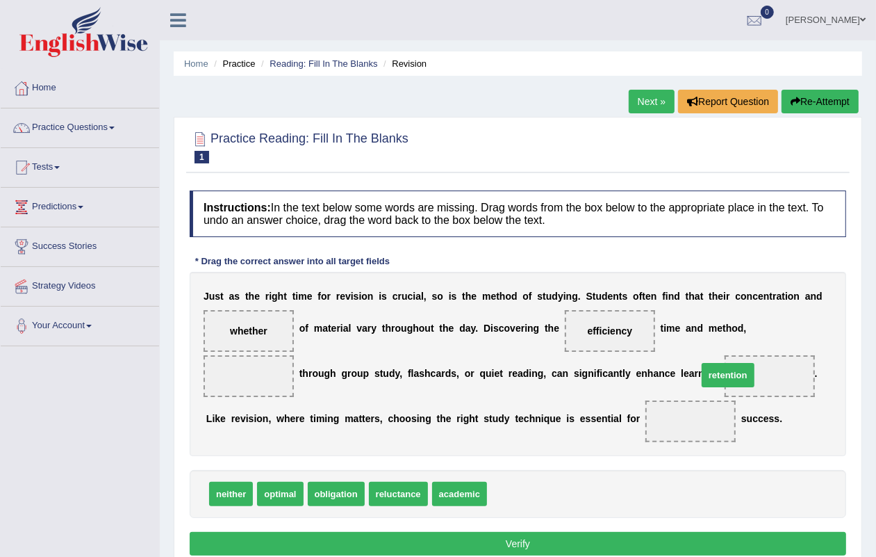
drag, startPoint x: 500, startPoint y: 488, endPoint x: 728, endPoint y: 366, distance: 258.7
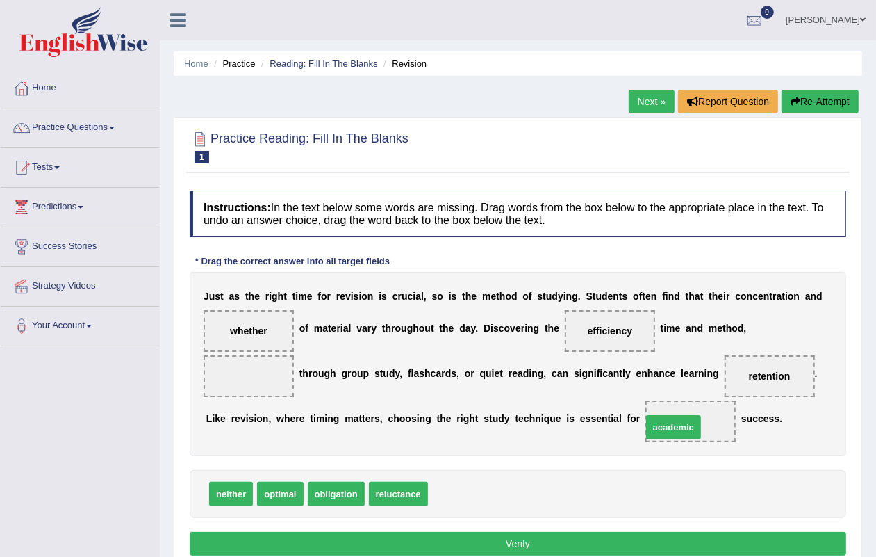
drag, startPoint x: 474, startPoint y: 502, endPoint x: 688, endPoint y: 435, distance: 224.2
drag, startPoint x: 411, startPoint y: 494, endPoint x: 311, endPoint y: 426, distance: 120.5
click at [330, 455] on span "reluctance" at bounding box center [359, 467] width 59 height 24
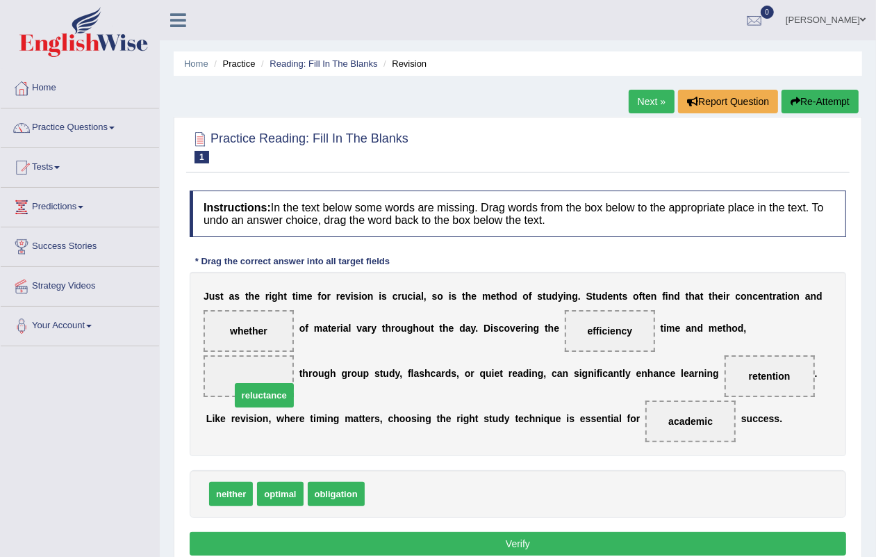
drag, startPoint x: 398, startPoint y: 492, endPoint x: 264, endPoint y: 393, distance: 166.5
click at [520, 537] on button "Verify" at bounding box center [518, 544] width 657 height 24
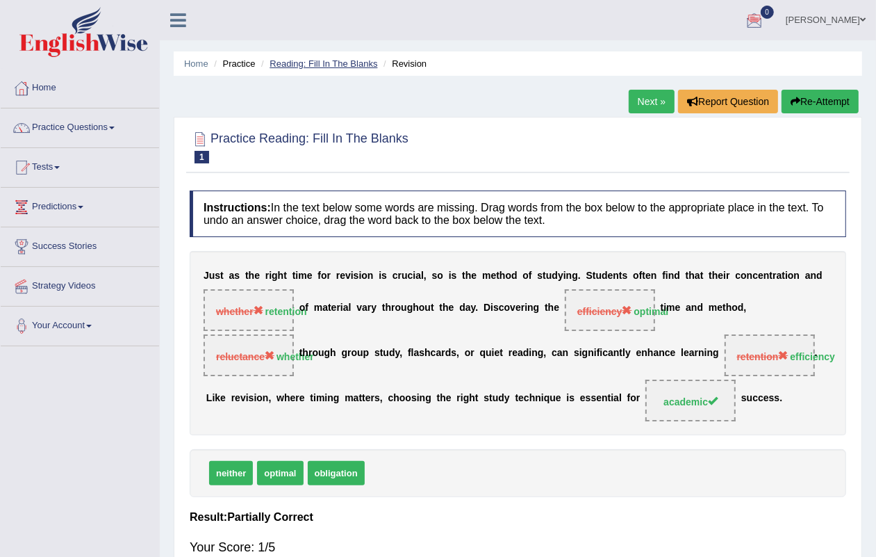
click at [279, 65] on link "Reading: Fill In The Blanks" at bounding box center [324, 63] width 108 height 10
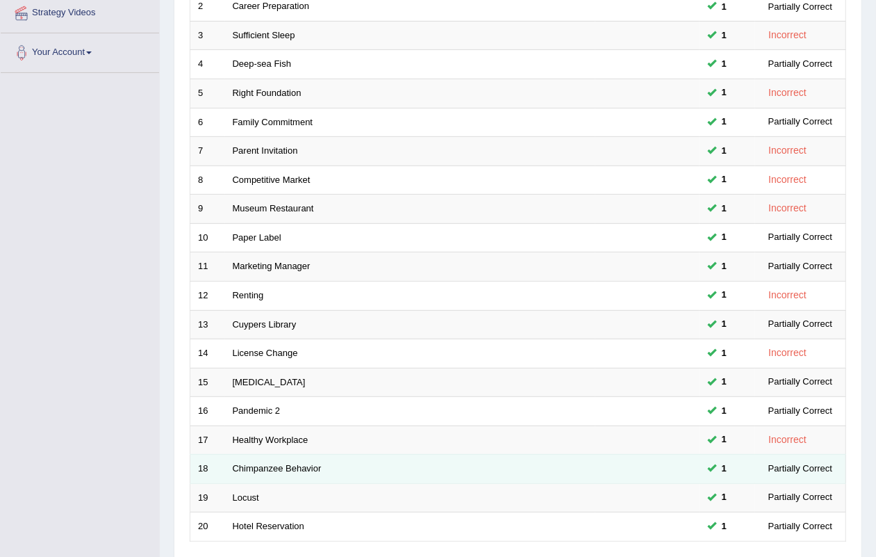
scroll to position [367, 0]
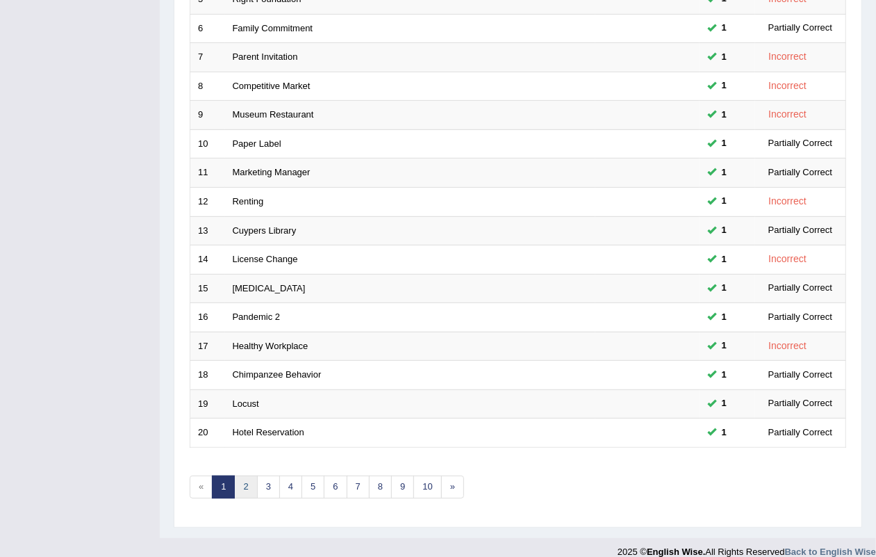
click at [247, 475] on link "2" at bounding box center [245, 486] width 23 height 23
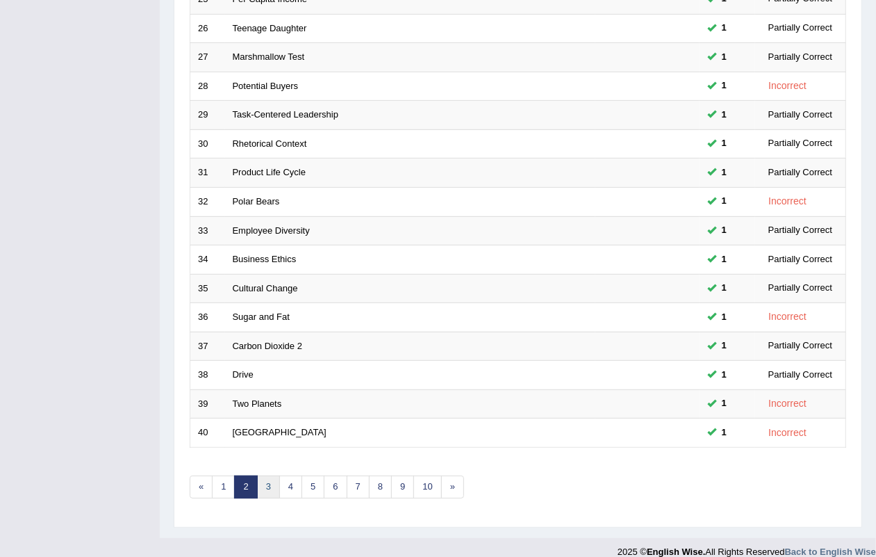
click at [261, 476] on link "3" at bounding box center [268, 486] width 23 height 23
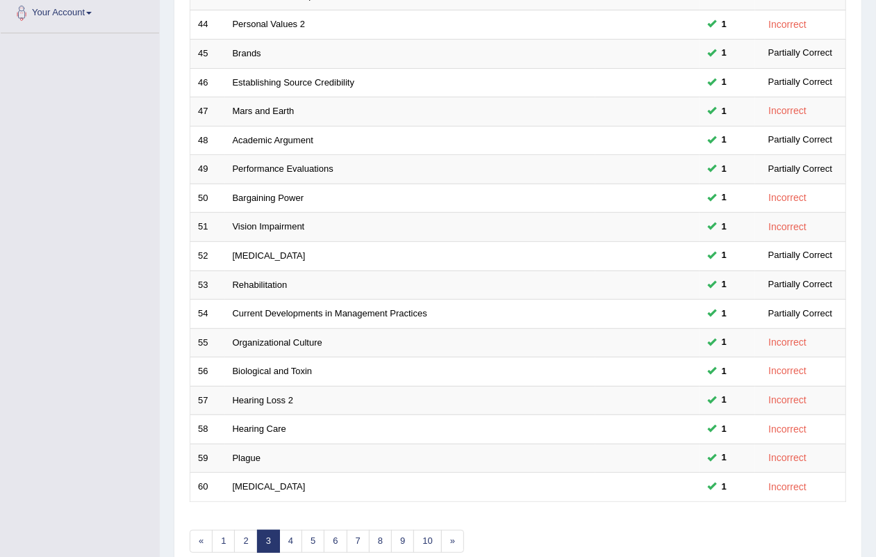
scroll to position [367, 0]
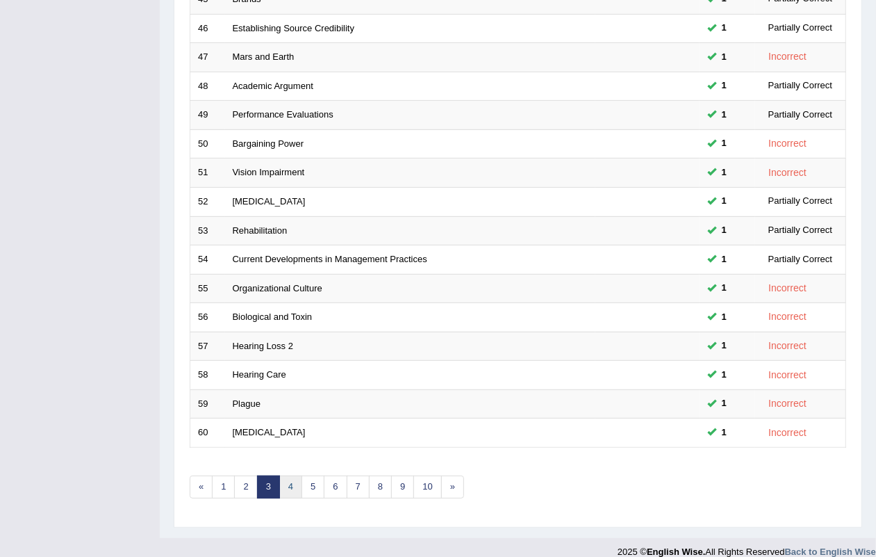
click at [302, 475] on link "4" at bounding box center [290, 486] width 23 height 23
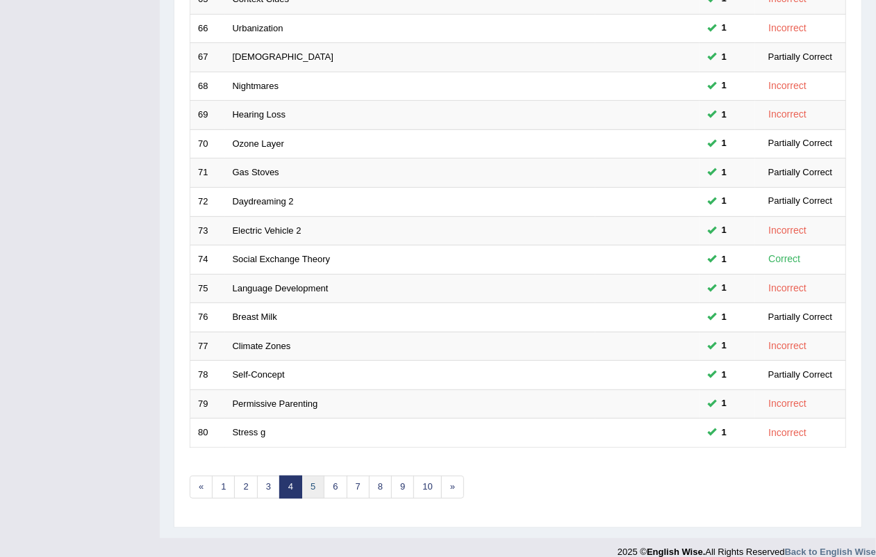
click at [313, 475] on link "5" at bounding box center [313, 486] width 23 height 23
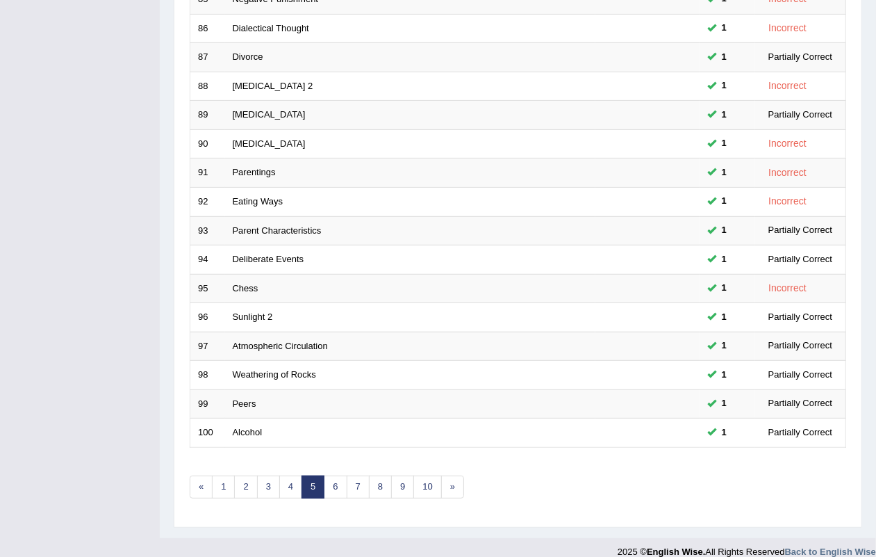
scroll to position [367, 0]
click at [337, 475] on link "6" at bounding box center [335, 486] width 23 height 23
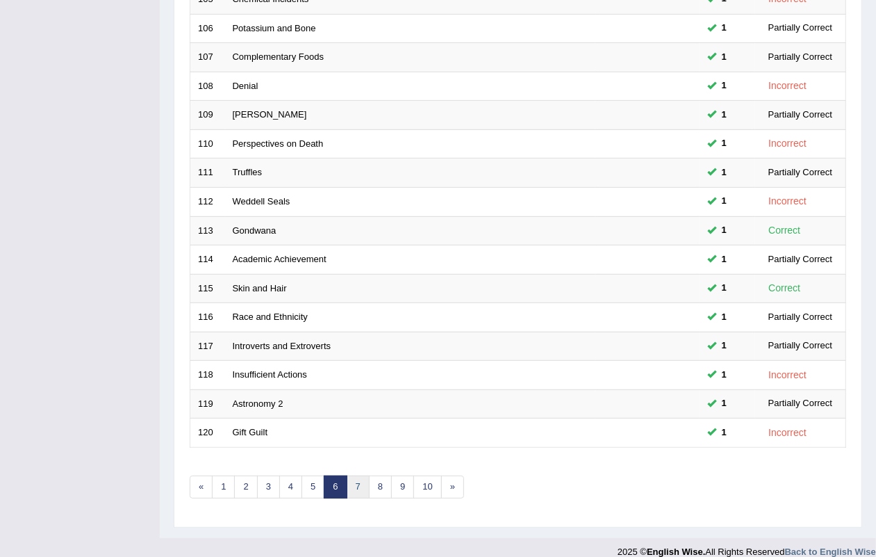
click at [368, 475] on link "7" at bounding box center [358, 486] width 23 height 23
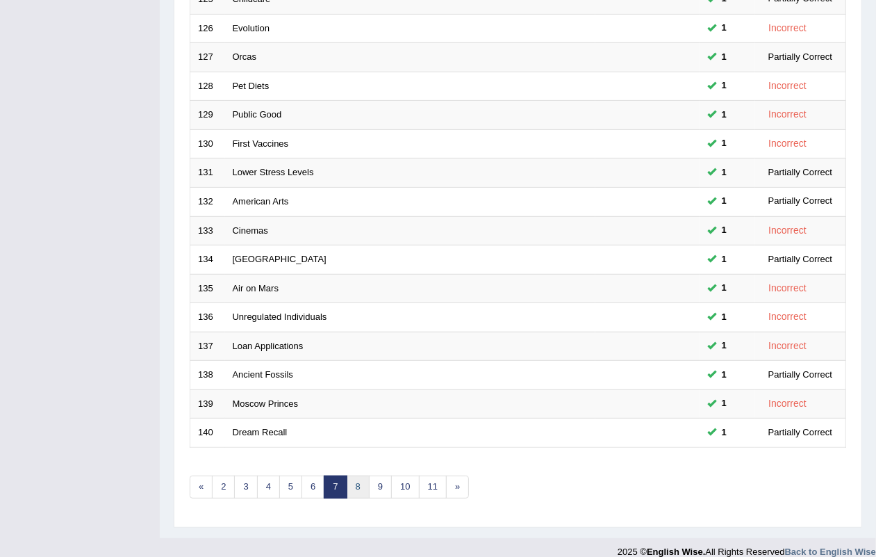
click at [352, 475] on link "8" at bounding box center [358, 486] width 23 height 23
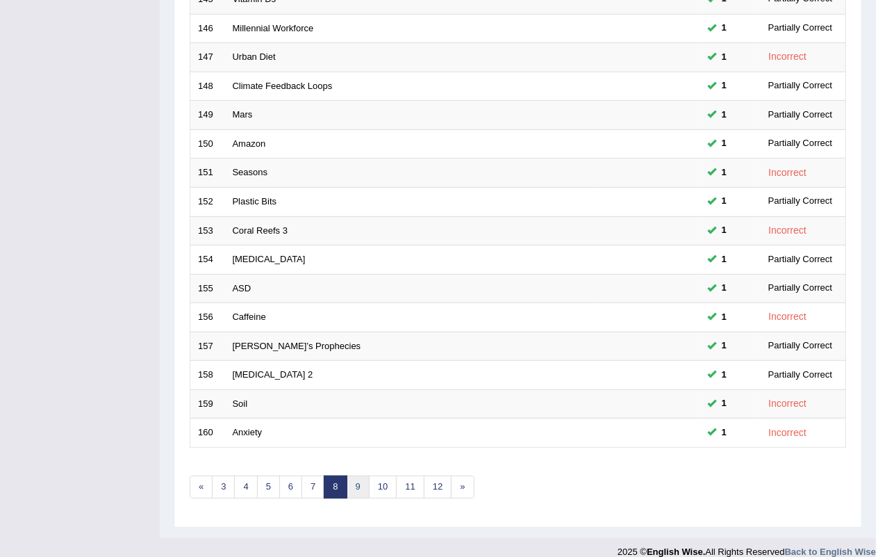
click at [366, 475] on link "9" at bounding box center [358, 486] width 23 height 23
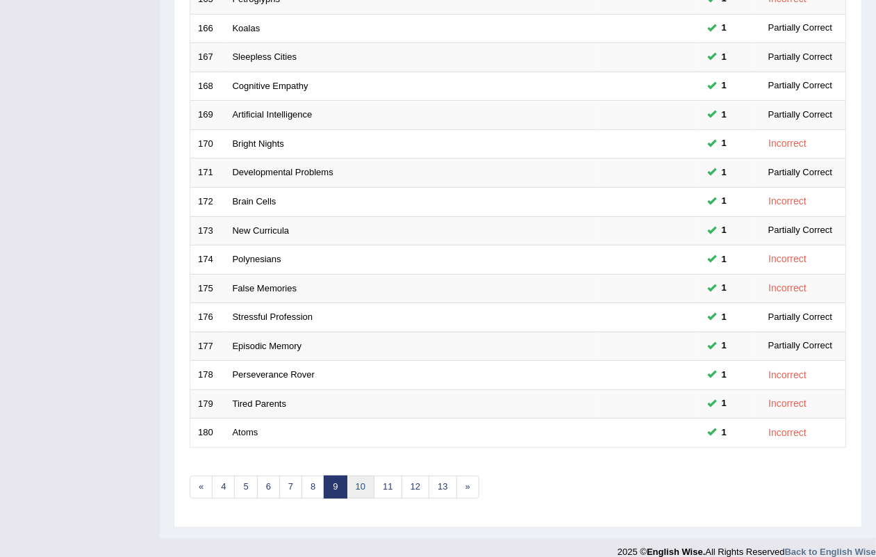
click at [369, 475] on link "10" at bounding box center [361, 486] width 28 height 23
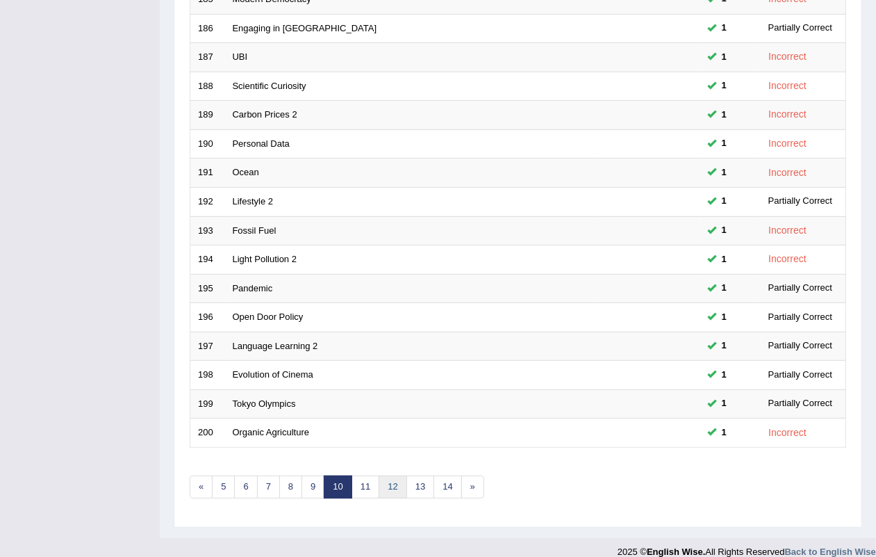
click at [381, 475] on link "12" at bounding box center [393, 486] width 28 height 23
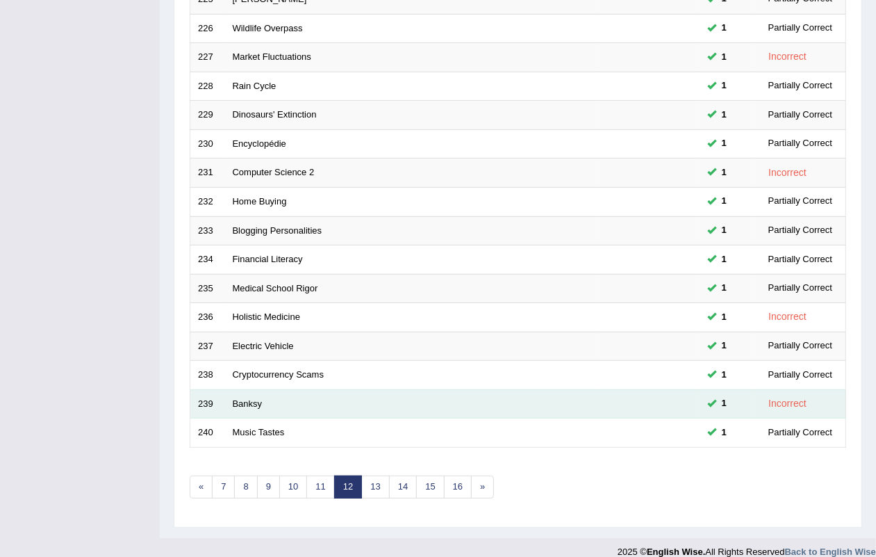
scroll to position [367, 0]
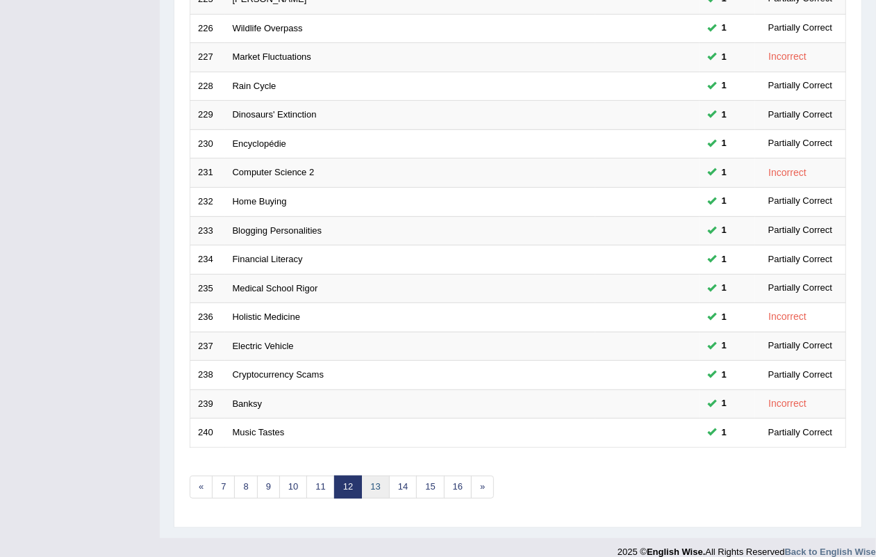
click at [386, 475] on link "13" at bounding box center [375, 486] width 28 height 23
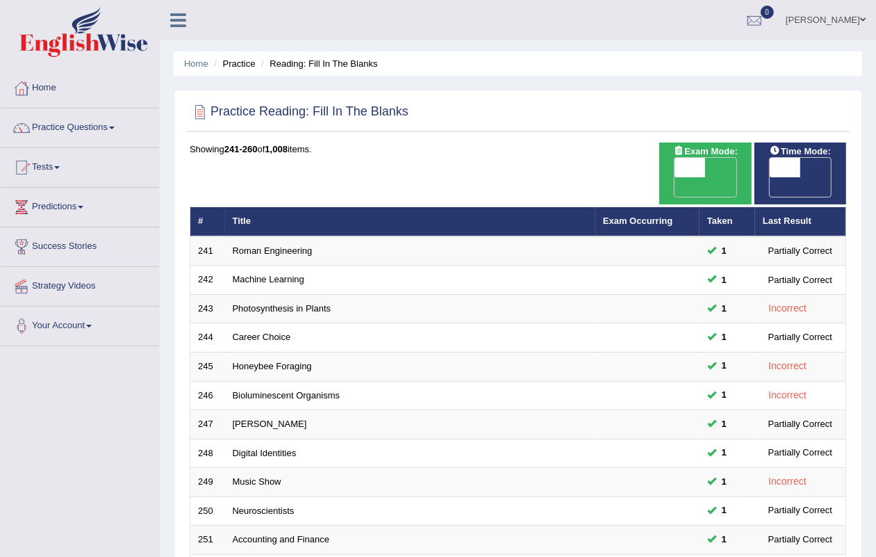
scroll to position [367, 0]
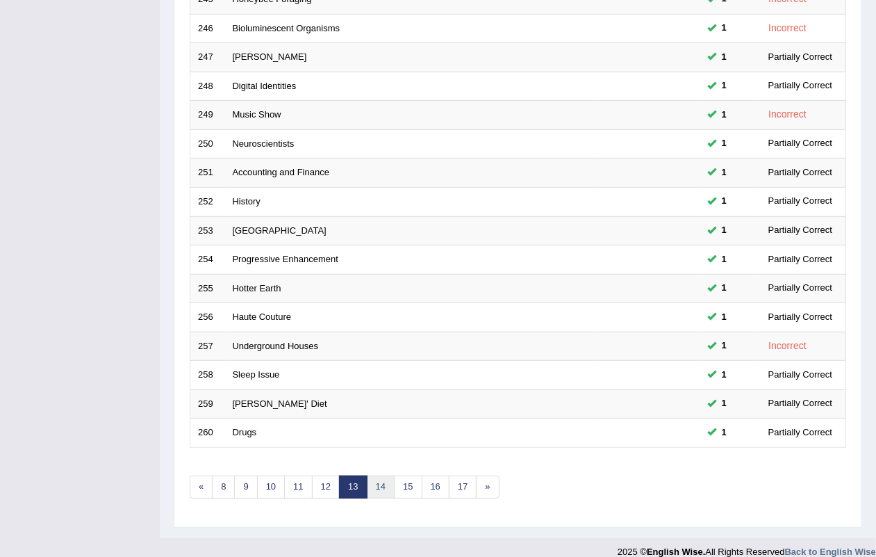
click at [375, 475] on link "14" at bounding box center [381, 486] width 28 height 23
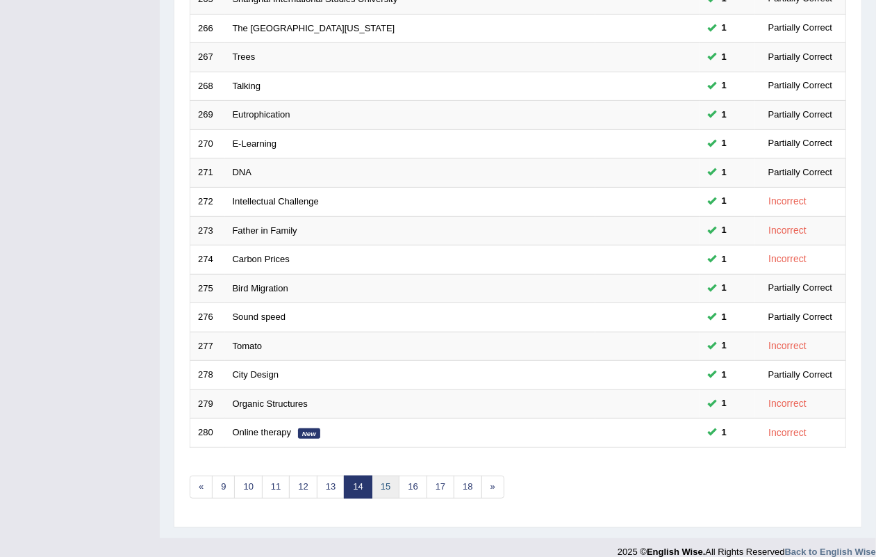
click at [390, 475] on link "15" at bounding box center [386, 486] width 28 height 23
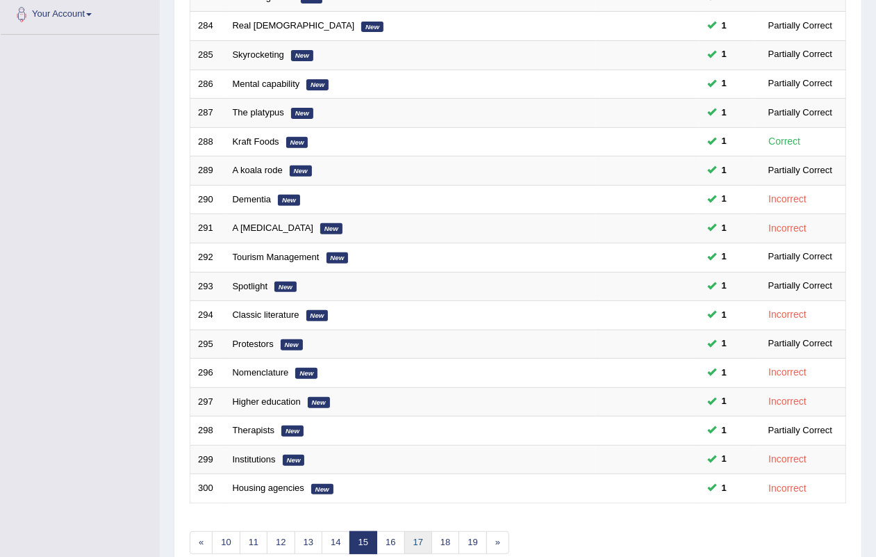
scroll to position [367, 0]
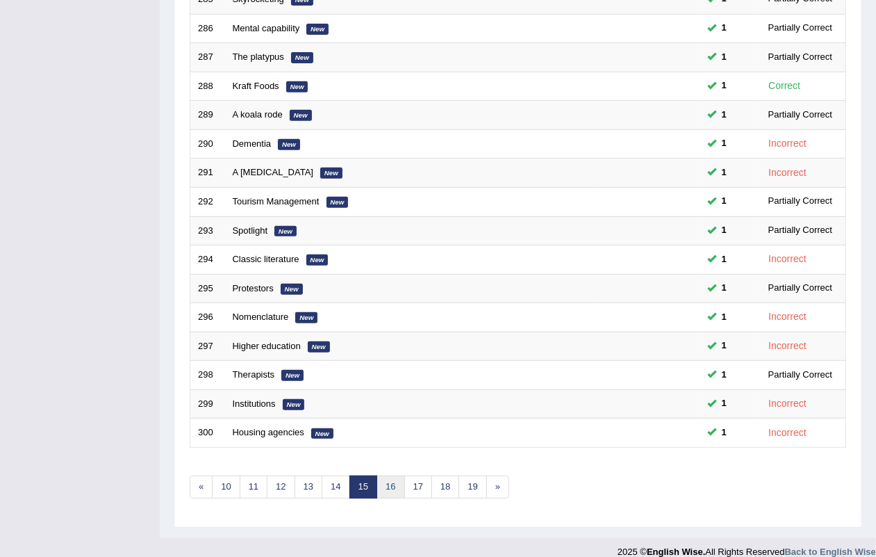
click at [391, 475] on link "16" at bounding box center [391, 486] width 28 height 23
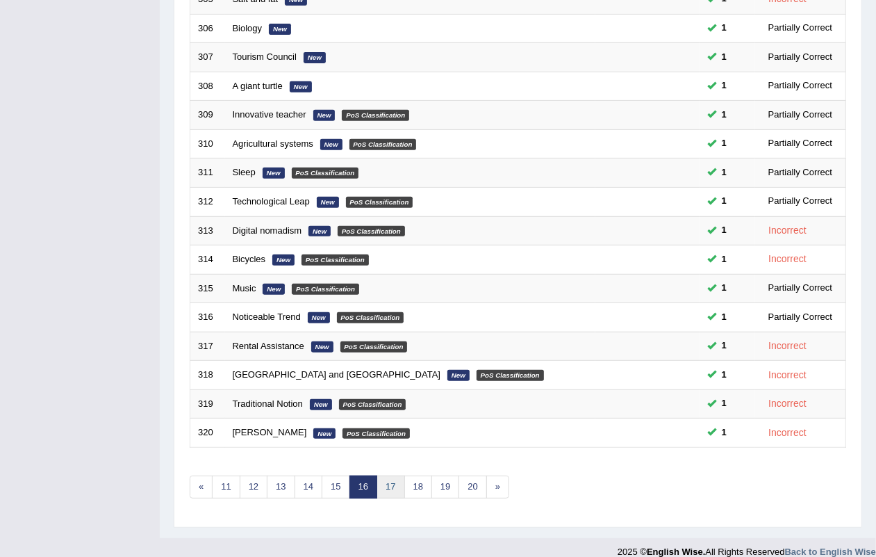
click at [390, 475] on link "17" at bounding box center [391, 486] width 28 height 23
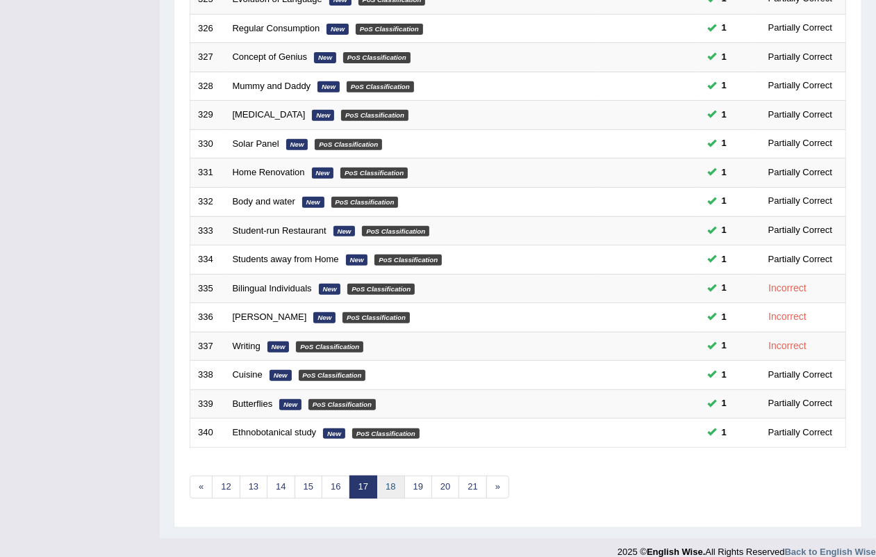
click at [402, 475] on link "18" at bounding box center [391, 486] width 28 height 23
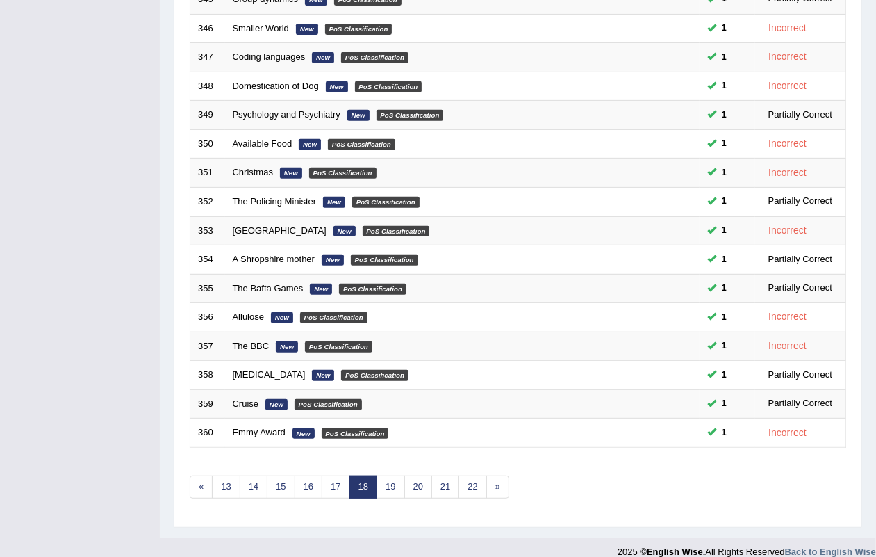
scroll to position [367, 0]
click at [391, 475] on link "19" at bounding box center [391, 486] width 28 height 23
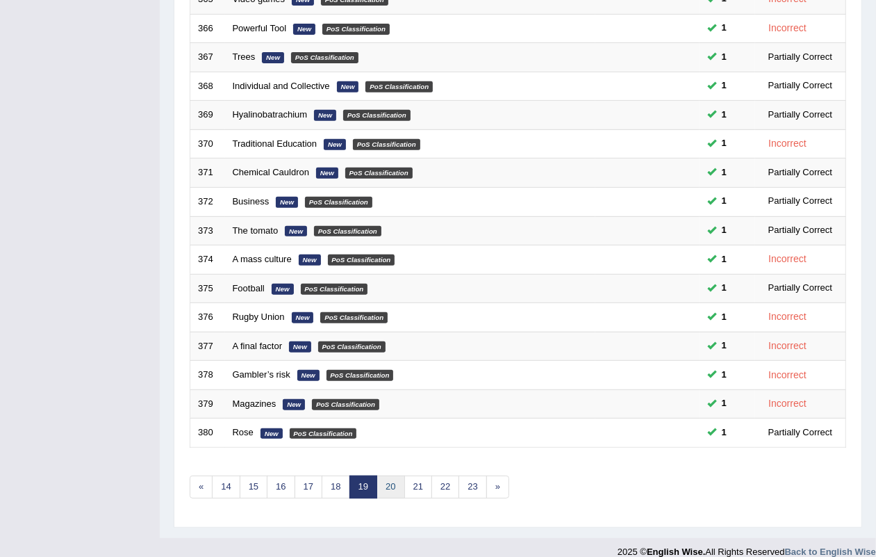
click at [387, 475] on link "20" at bounding box center [391, 486] width 28 height 23
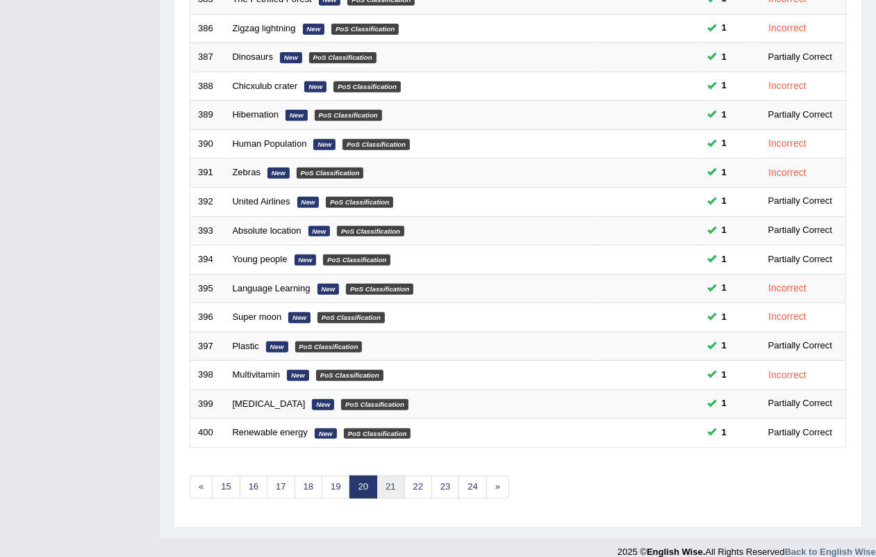
click at [404, 475] on link "21" at bounding box center [391, 486] width 28 height 23
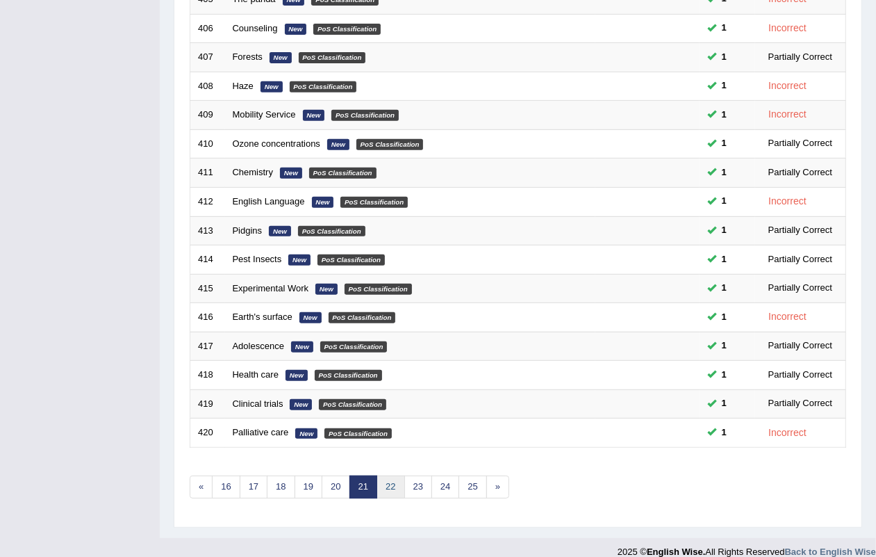
scroll to position [367, 0]
click at [400, 475] on link "22" at bounding box center [391, 486] width 28 height 23
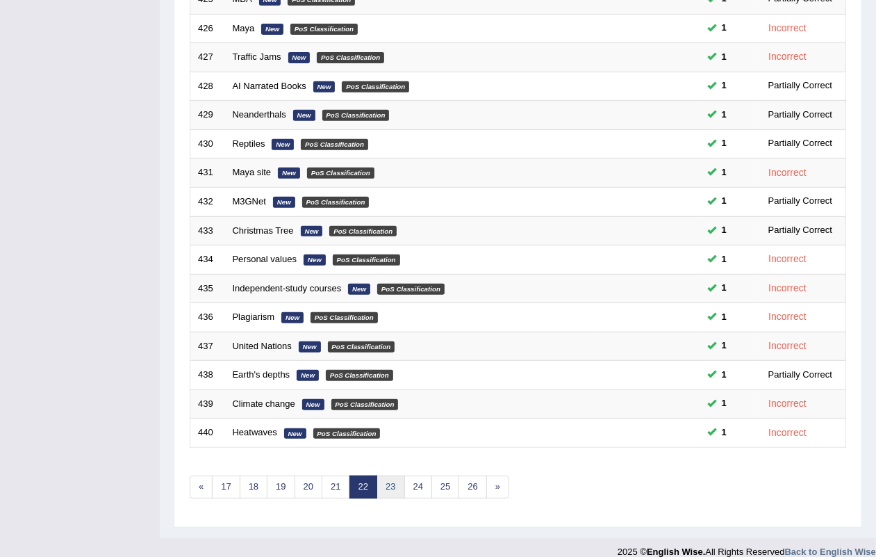
scroll to position [367, 0]
click at [389, 475] on link "23" at bounding box center [391, 486] width 28 height 23
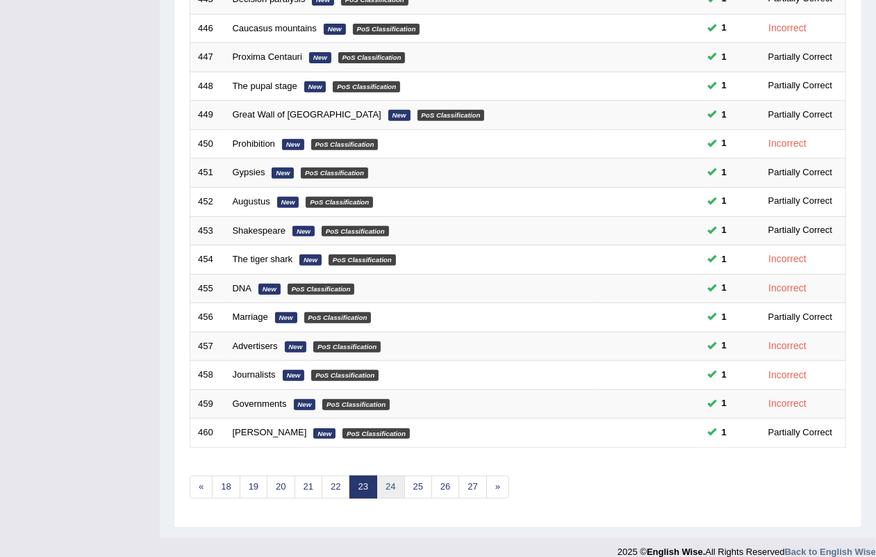
click at [402, 475] on link "24" at bounding box center [391, 486] width 28 height 23
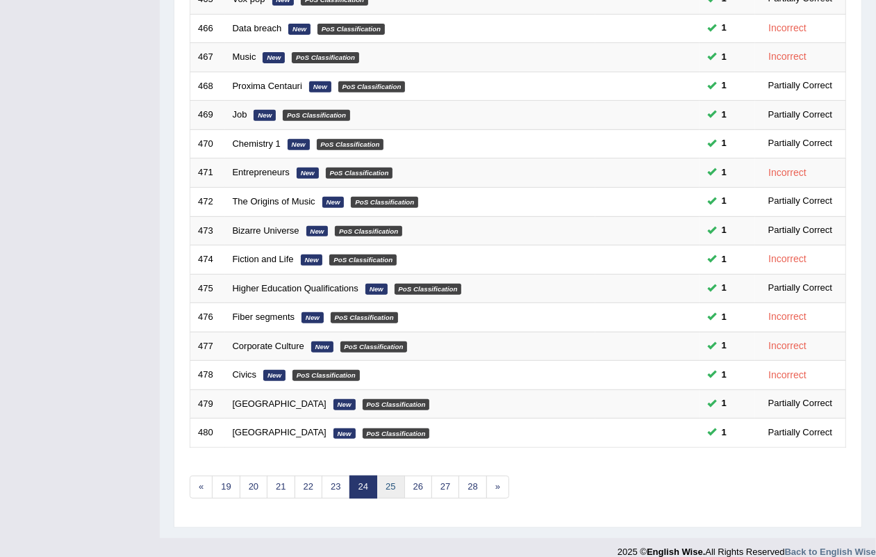
scroll to position [367, 0]
click at [398, 475] on link "25" at bounding box center [391, 486] width 28 height 23
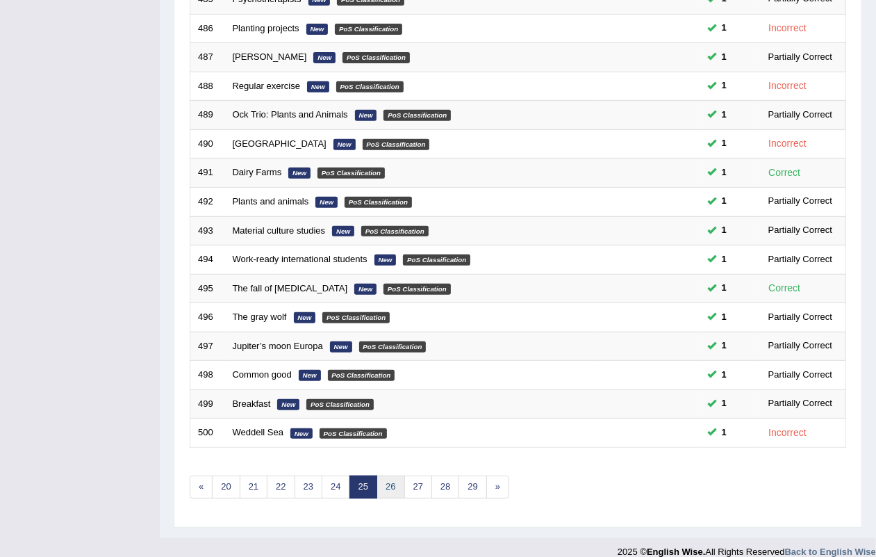
click at [404, 475] on link "26" at bounding box center [391, 486] width 28 height 23
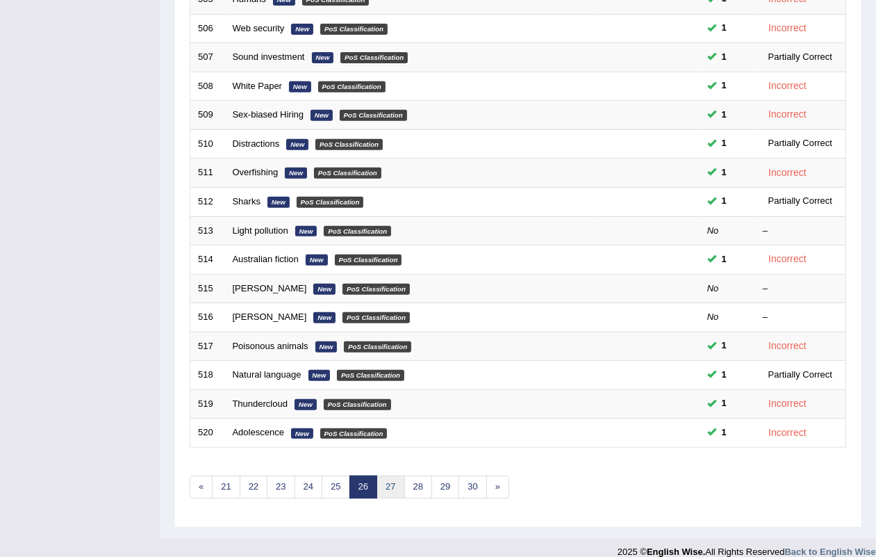
click at [400, 475] on link "27" at bounding box center [391, 486] width 28 height 23
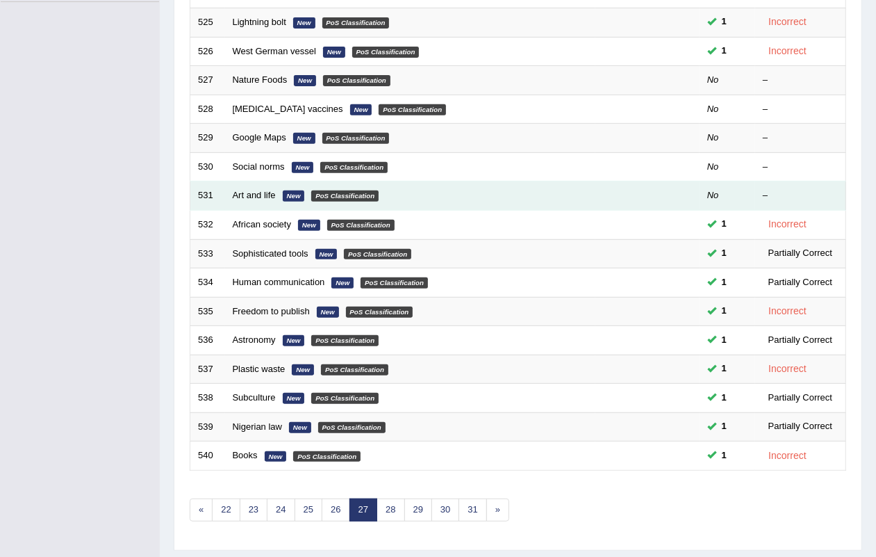
scroll to position [367, 0]
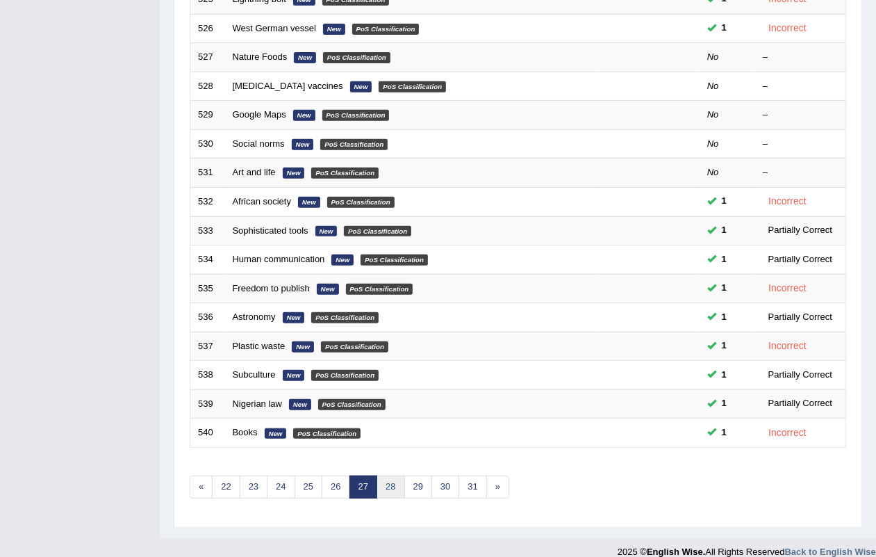
click at [384, 475] on link "28" at bounding box center [391, 486] width 28 height 23
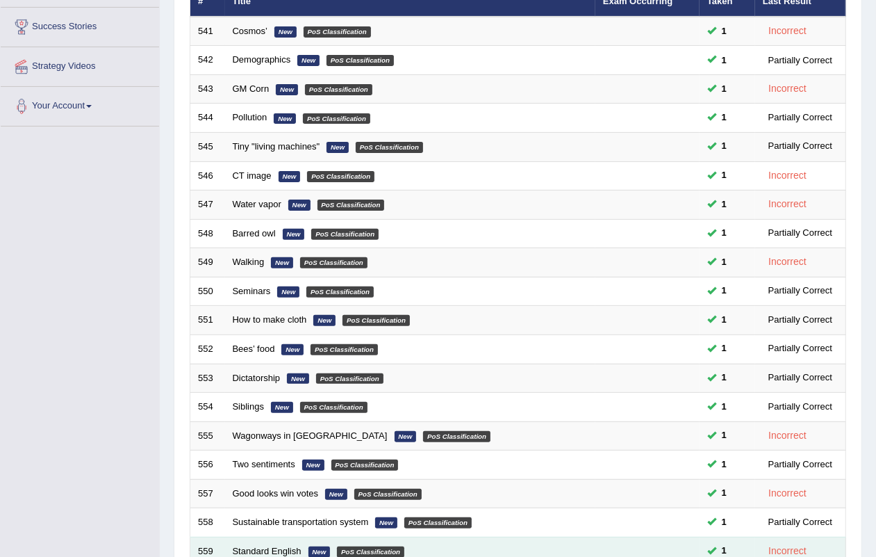
scroll to position [367, 0]
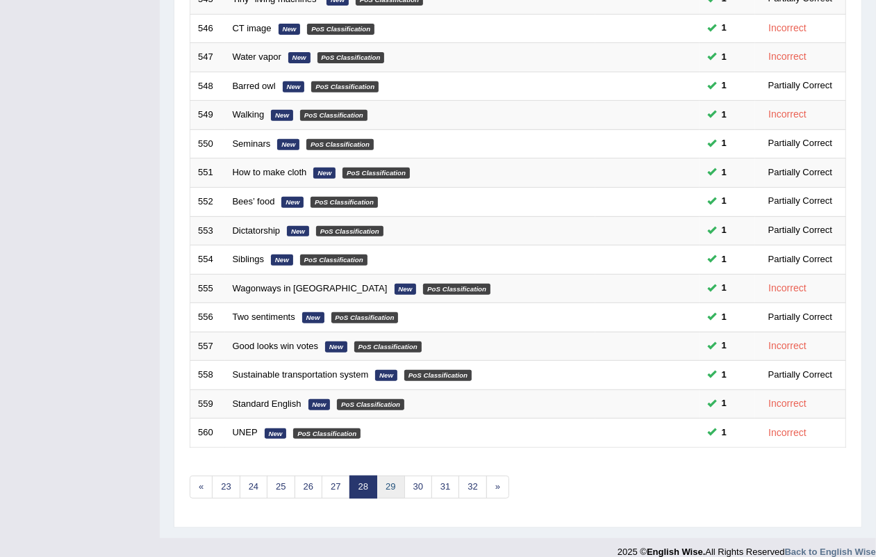
click at [388, 475] on link "29" at bounding box center [391, 486] width 28 height 23
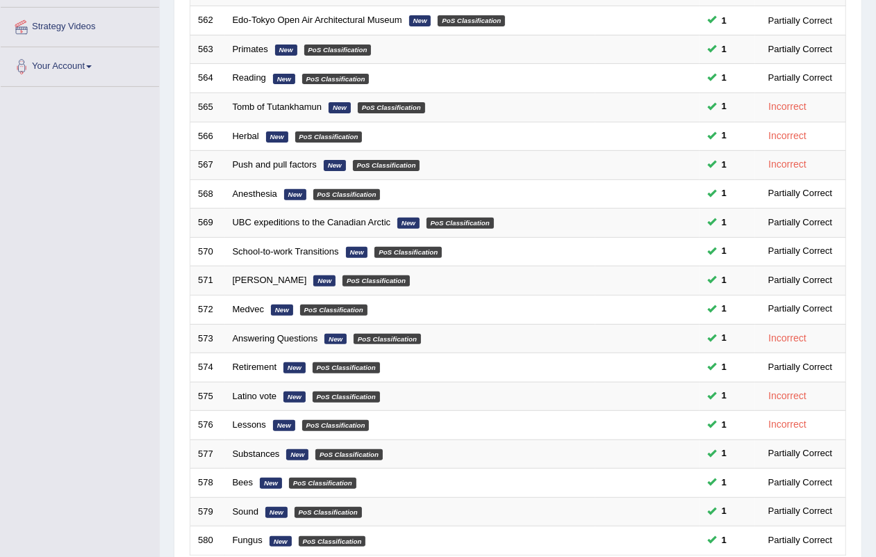
scroll to position [367, 0]
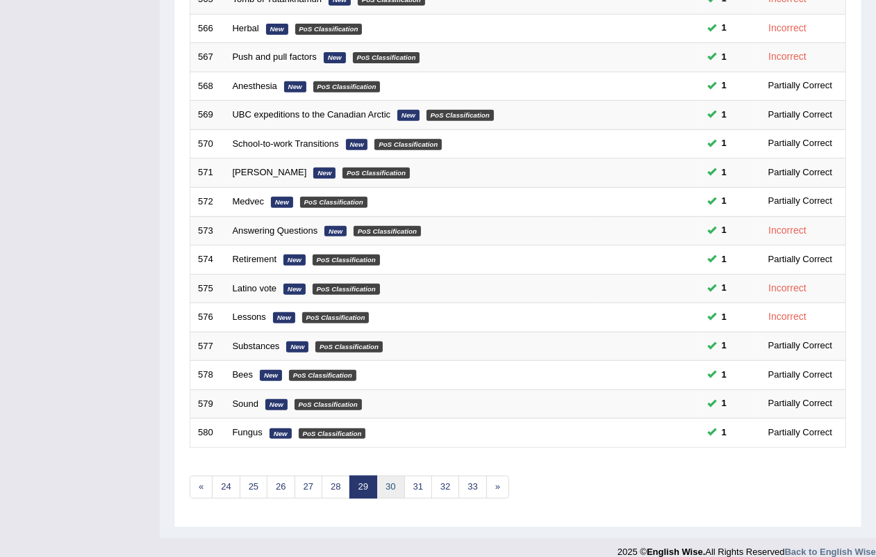
click at [393, 475] on link "30" at bounding box center [391, 486] width 28 height 23
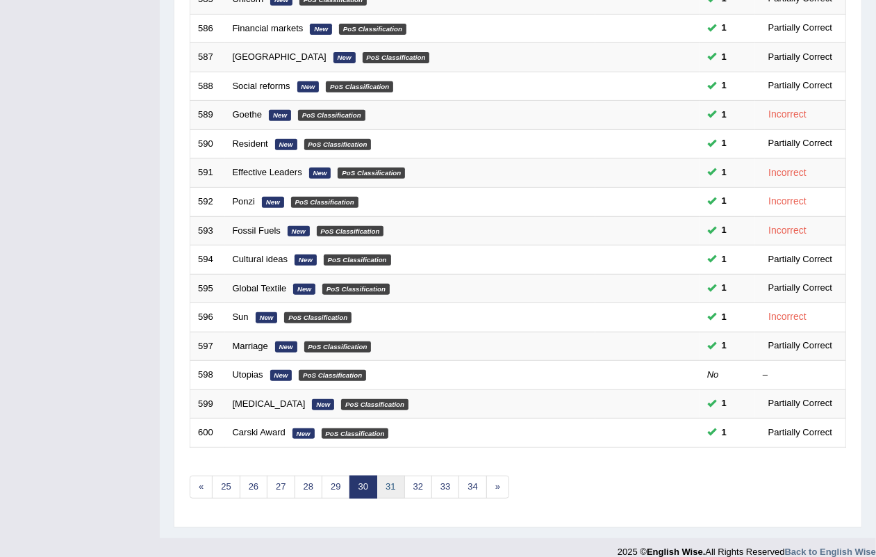
click at [401, 475] on link "31" at bounding box center [391, 486] width 28 height 23
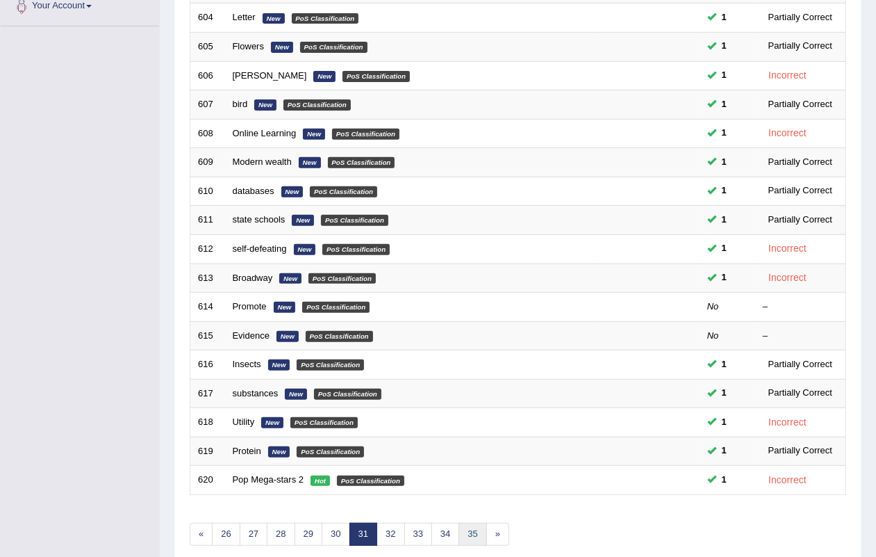
scroll to position [347, 0]
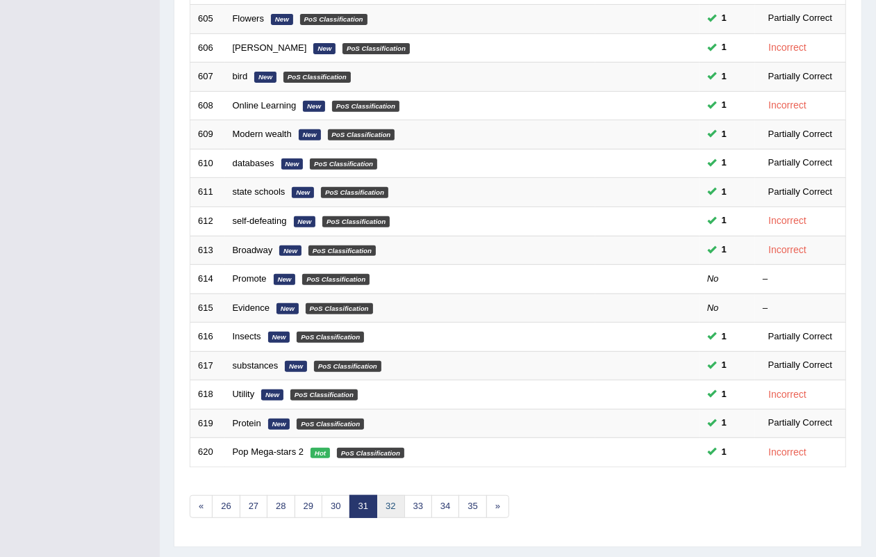
click at [396, 495] on link "32" at bounding box center [391, 506] width 28 height 23
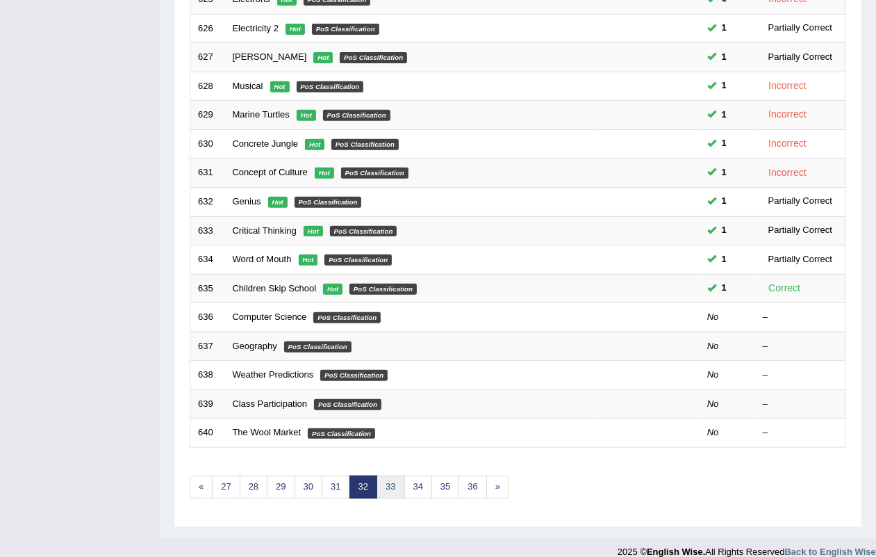
click at [382, 475] on link "33" at bounding box center [391, 486] width 28 height 23
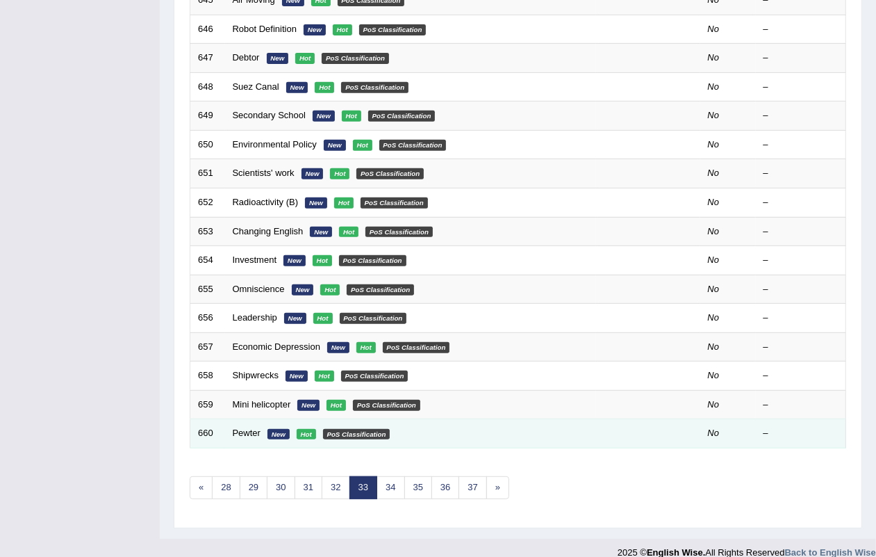
scroll to position [367, 0]
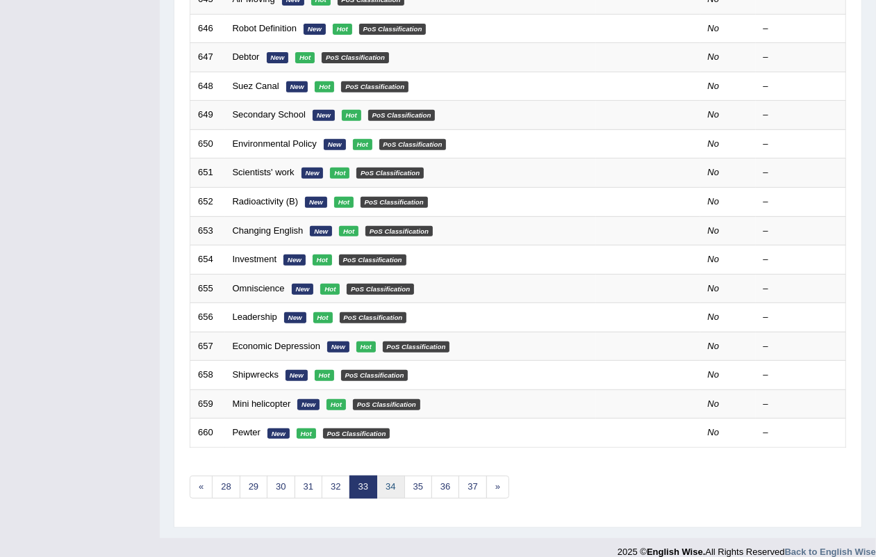
click at [391, 475] on link "34" at bounding box center [391, 486] width 28 height 23
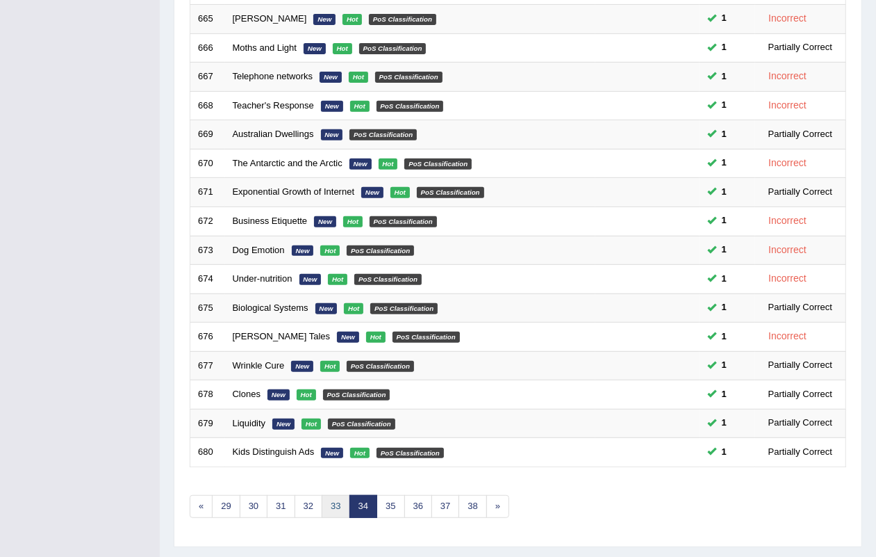
click at [342, 495] on link "33" at bounding box center [336, 506] width 28 height 23
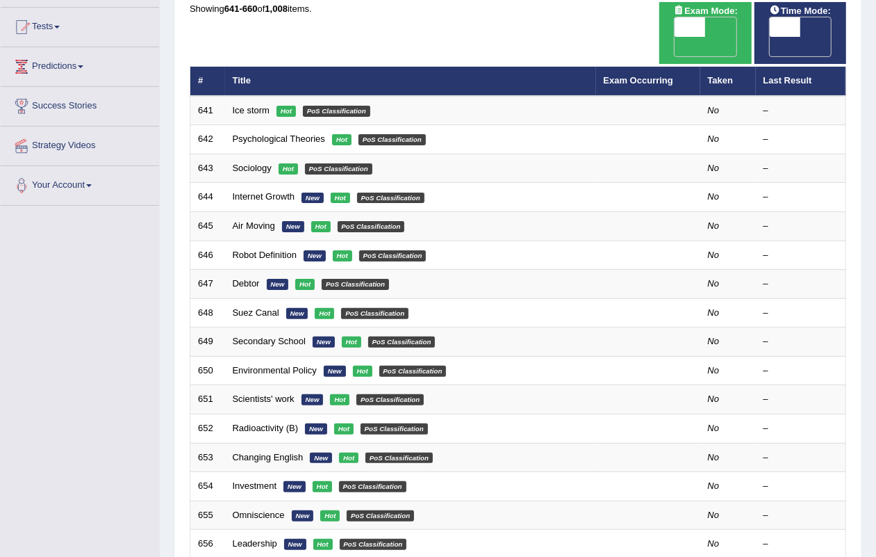
scroll to position [367, 0]
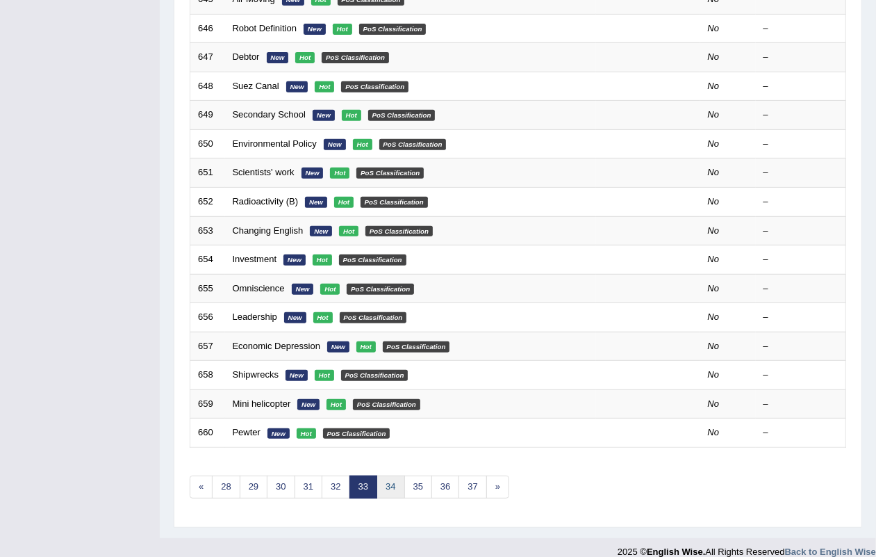
click at [402, 475] on link "34" at bounding box center [391, 486] width 28 height 23
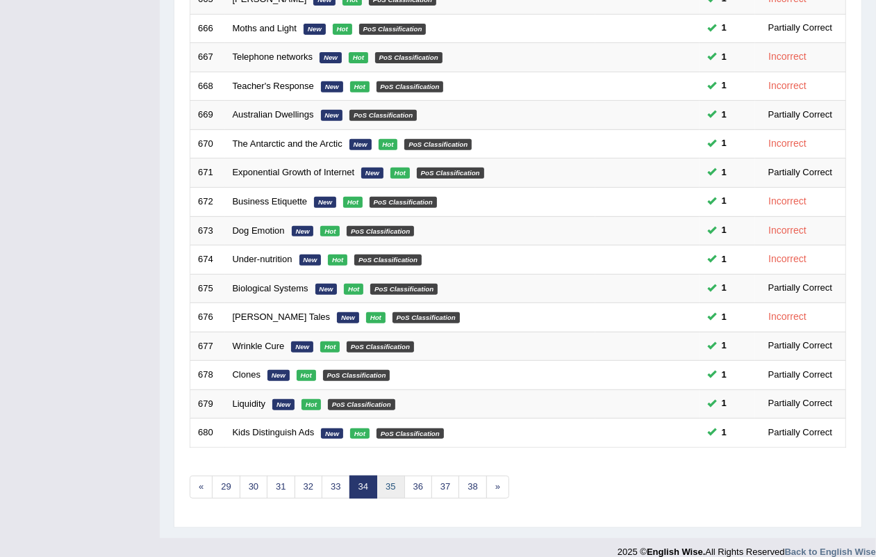
click at [393, 475] on link "35" at bounding box center [391, 486] width 28 height 23
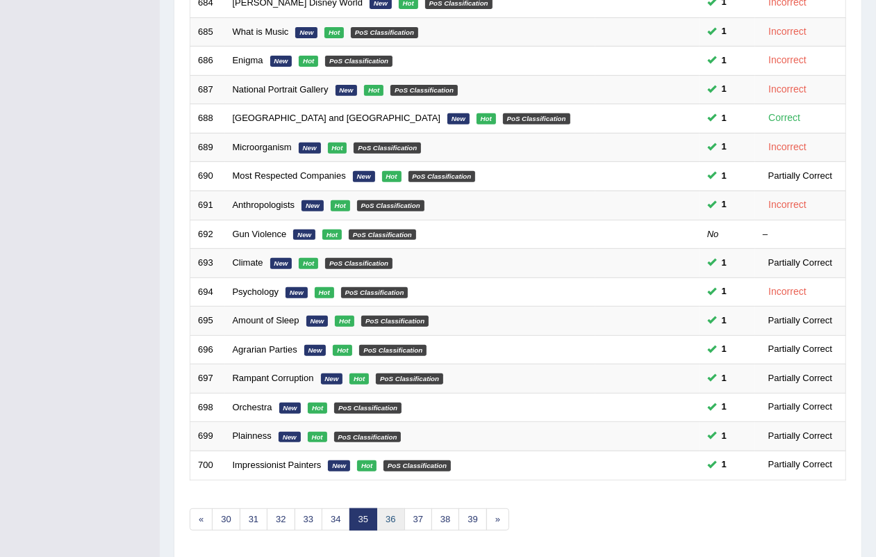
click at [403, 508] on link "36" at bounding box center [391, 519] width 28 height 23
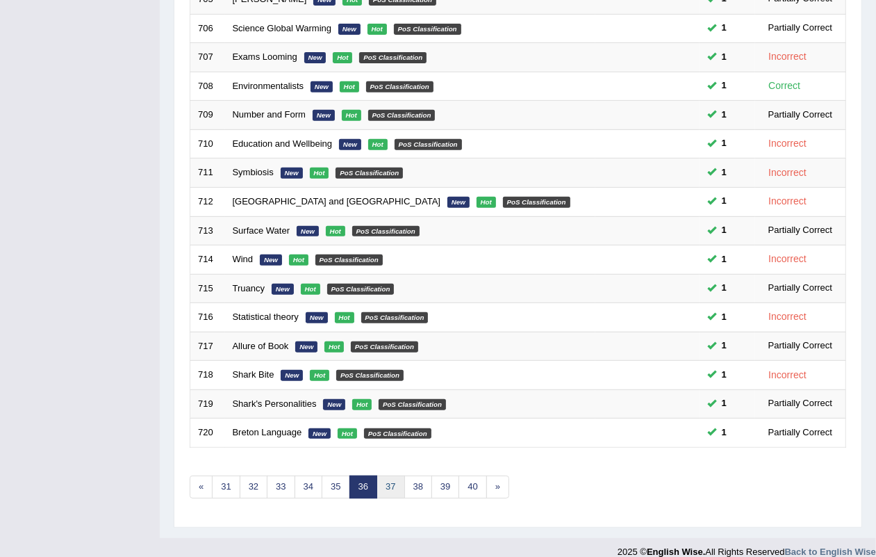
click at [393, 475] on link "37" at bounding box center [391, 486] width 28 height 23
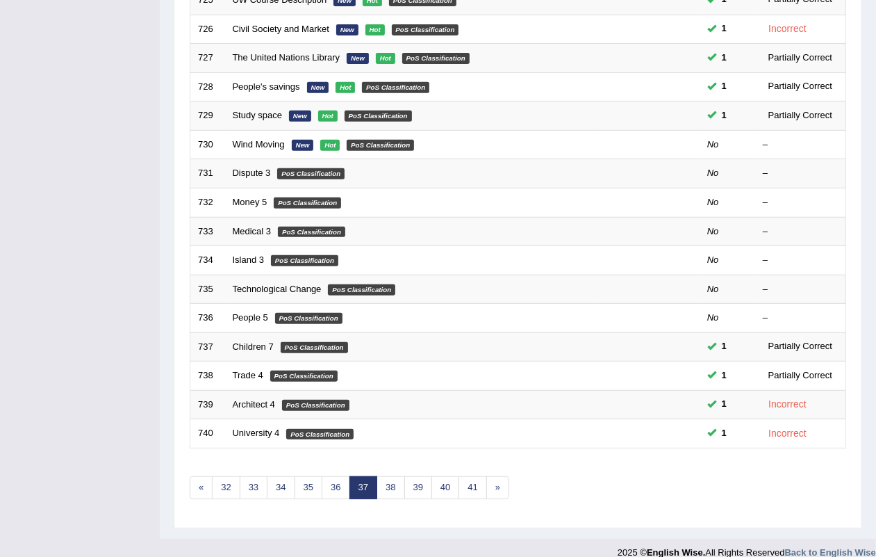
scroll to position [367, 0]
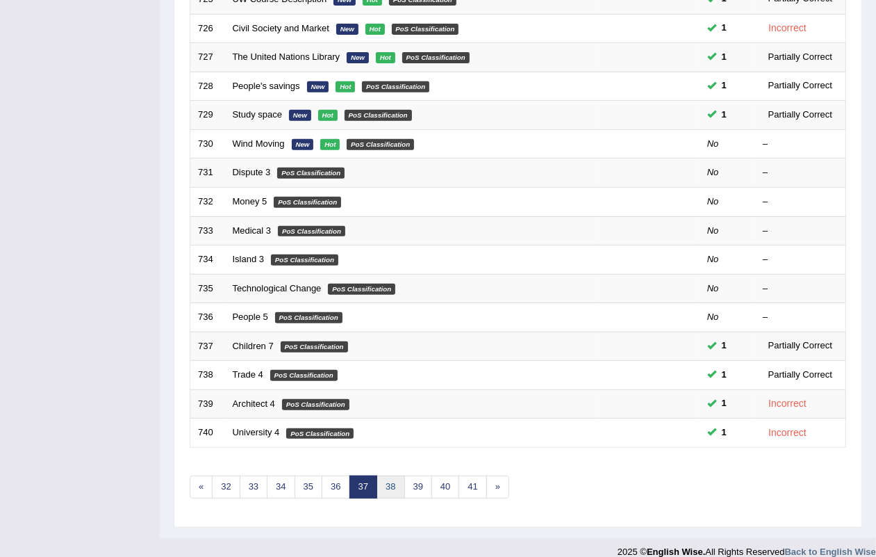
click at [400, 475] on link "38" at bounding box center [391, 486] width 28 height 23
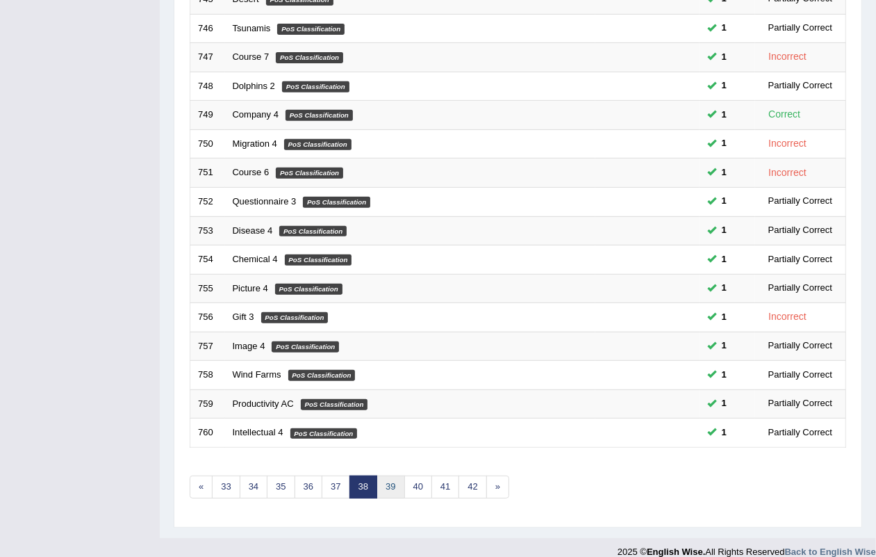
click at [400, 475] on link "39" at bounding box center [391, 486] width 28 height 23
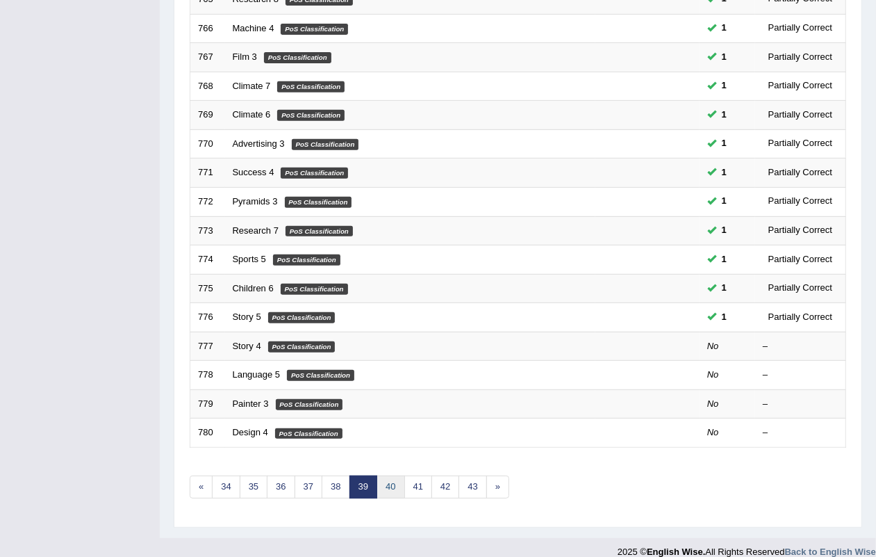
click at [401, 475] on link "40" at bounding box center [391, 486] width 28 height 23
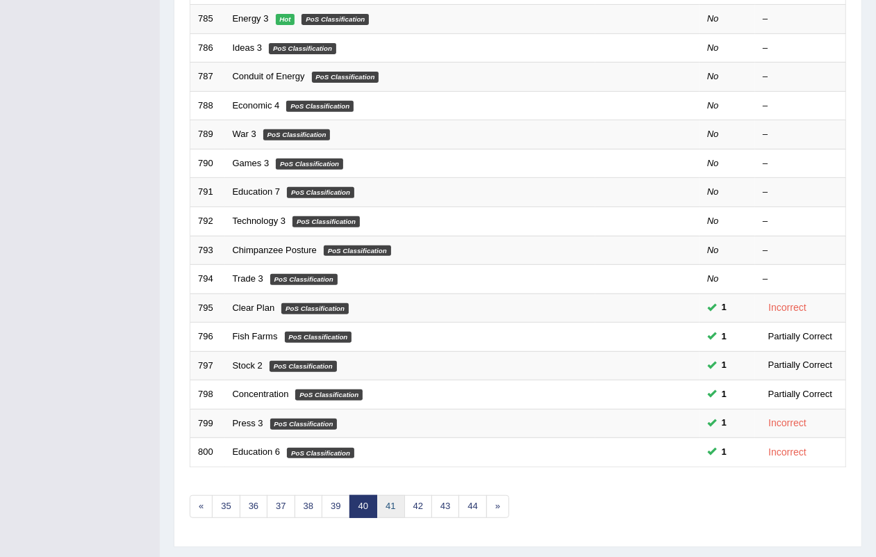
click at [402, 495] on link "41" at bounding box center [391, 506] width 28 height 23
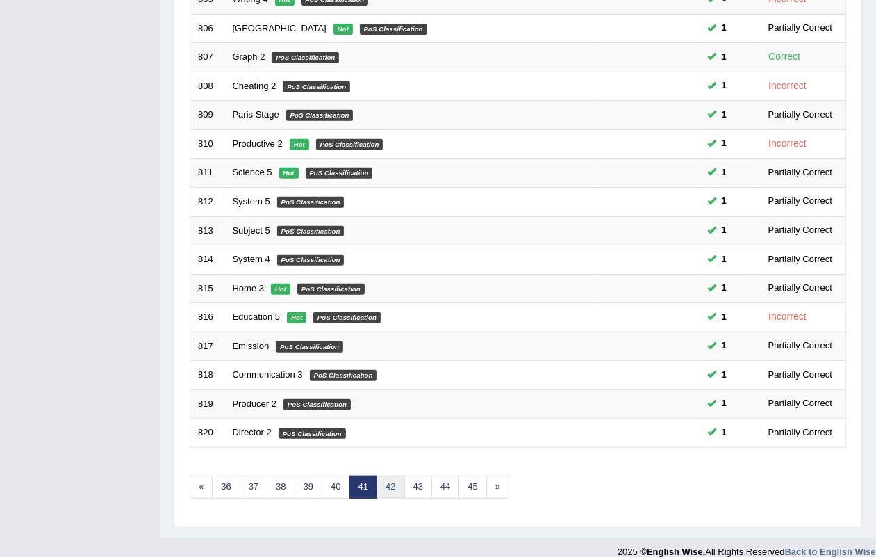
click at [393, 475] on link "42" at bounding box center [391, 486] width 28 height 23
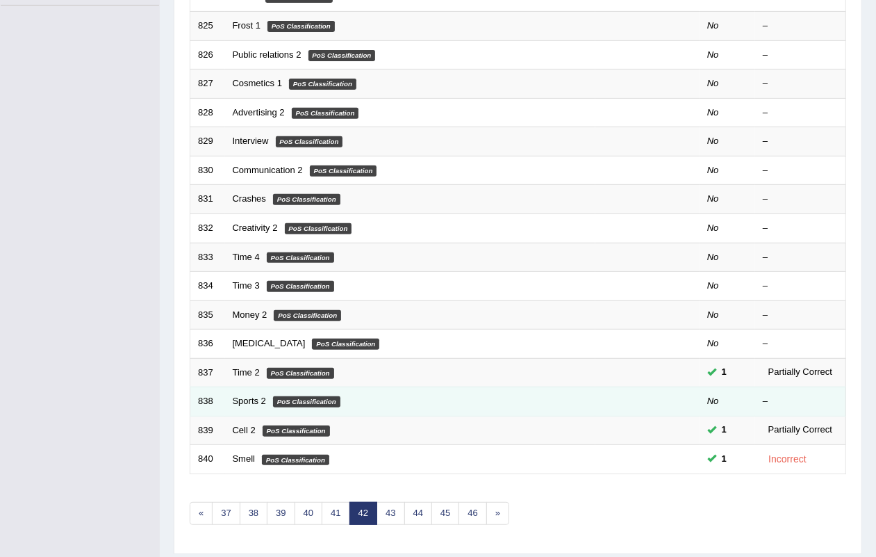
scroll to position [367, 0]
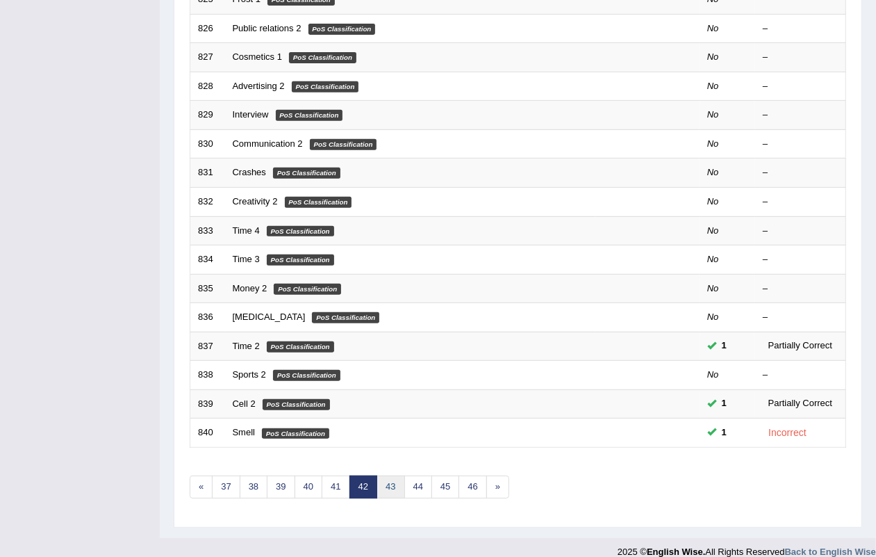
click at [383, 475] on link "43" at bounding box center [391, 486] width 28 height 23
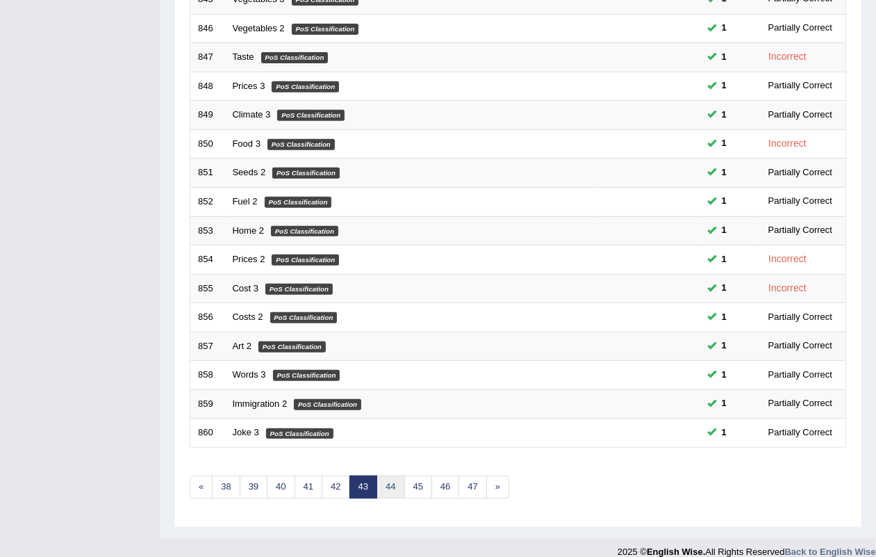
click at [398, 475] on link "44" at bounding box center [391, 486] width 28 height 23
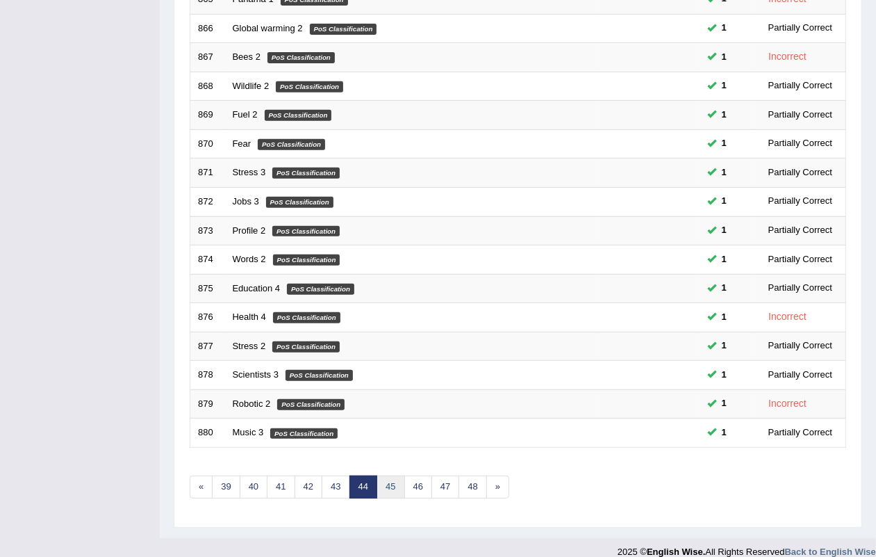
click at [388, 475] on link "45" at bounding box center [391, 486] width 28 height 23
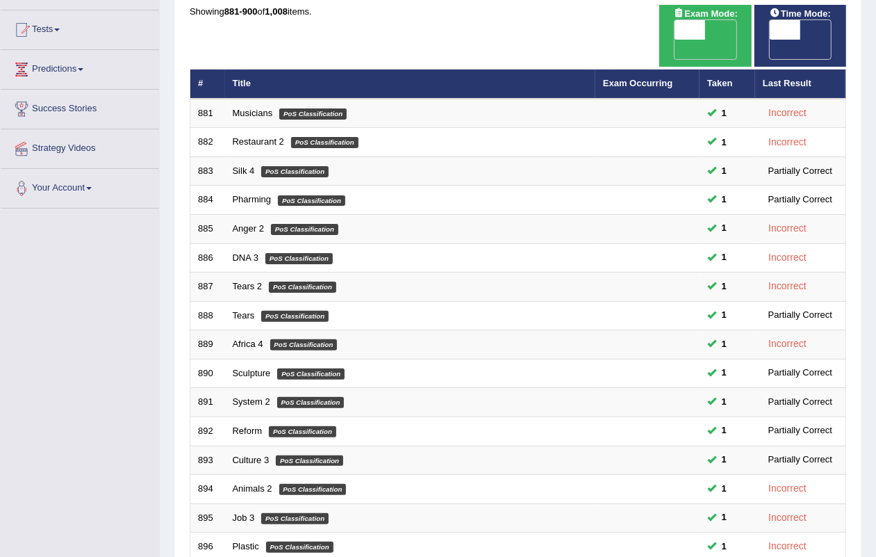
scroll to position [347, 0]
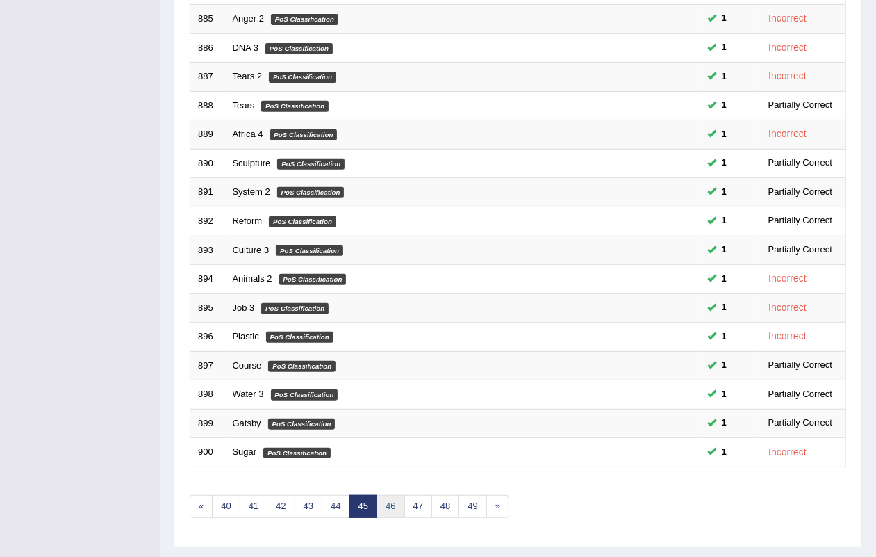
click at [389, 495] on link "46" at bounding box center [391, 506] width 28 height 23
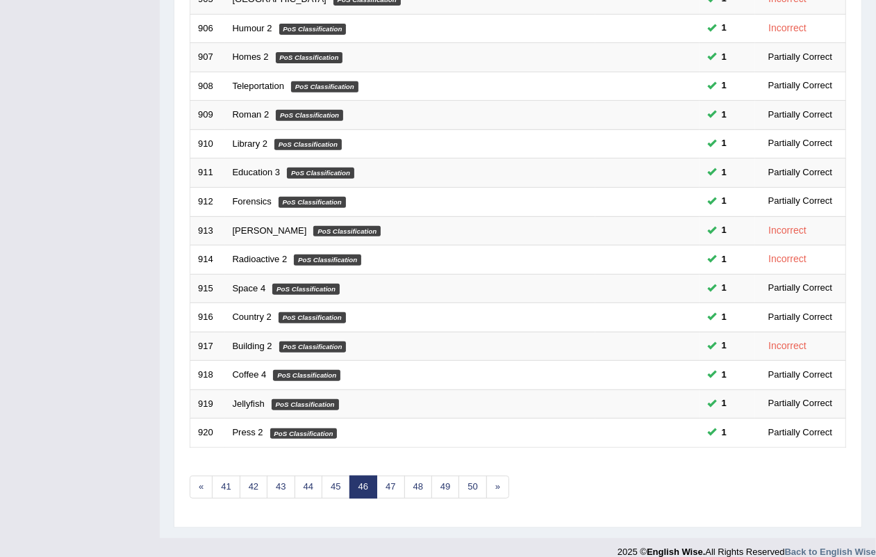
scroll to position [367, 0]
click at [398, 475] on link "47" at bounding box center [391, 486] width 28 height 23
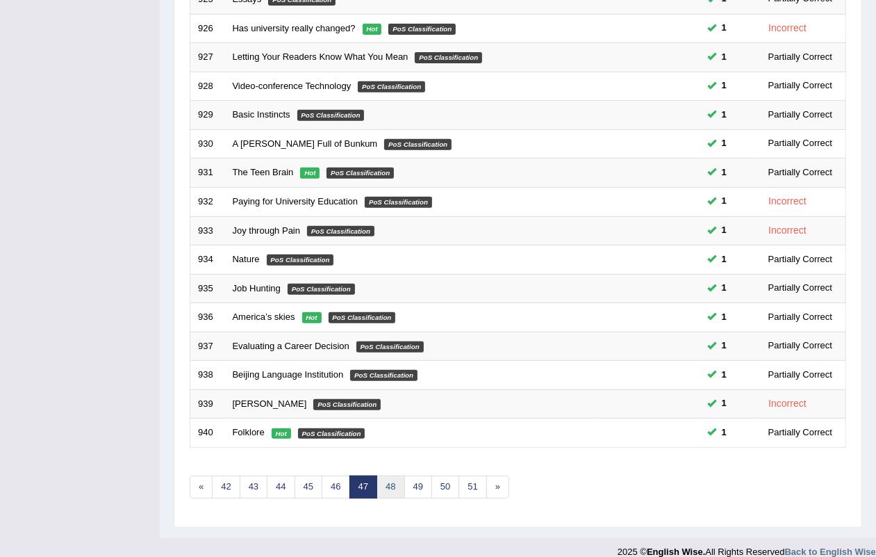
click at [394, 475] on link "48" at bounding box center [391, 486] width 28 height 23
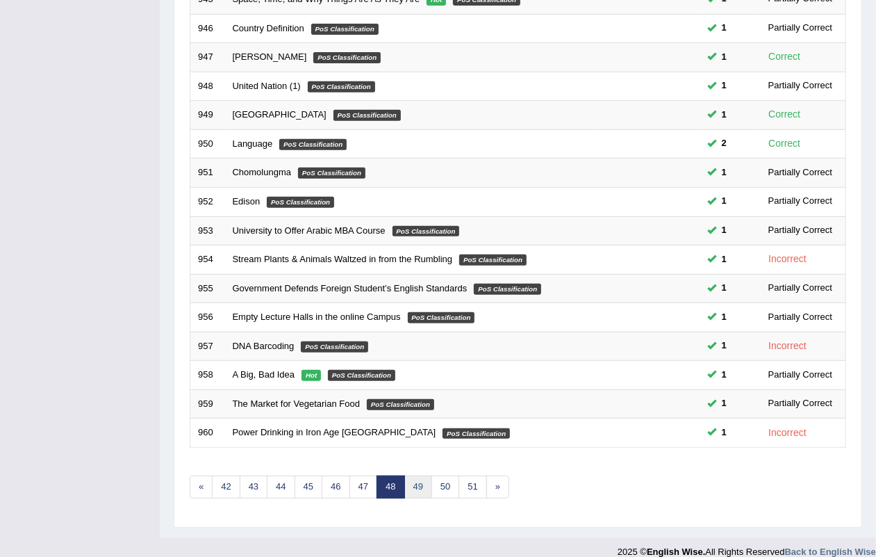
scroll to position [367, 0]
click at [411, 475] on link "49" at bounding box center [418, 486] width 28 height 23
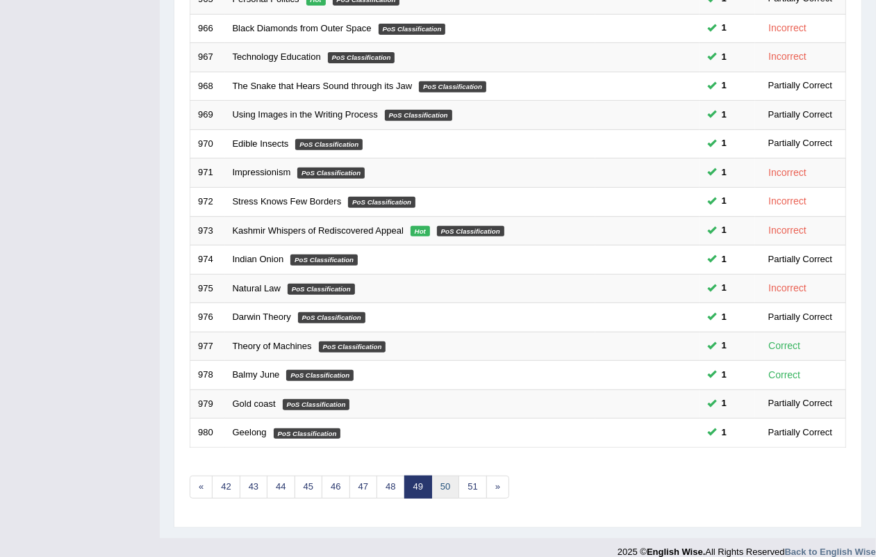
click at [439, 475] on link "50" at bounding box center [446, 486] width 28 height 23
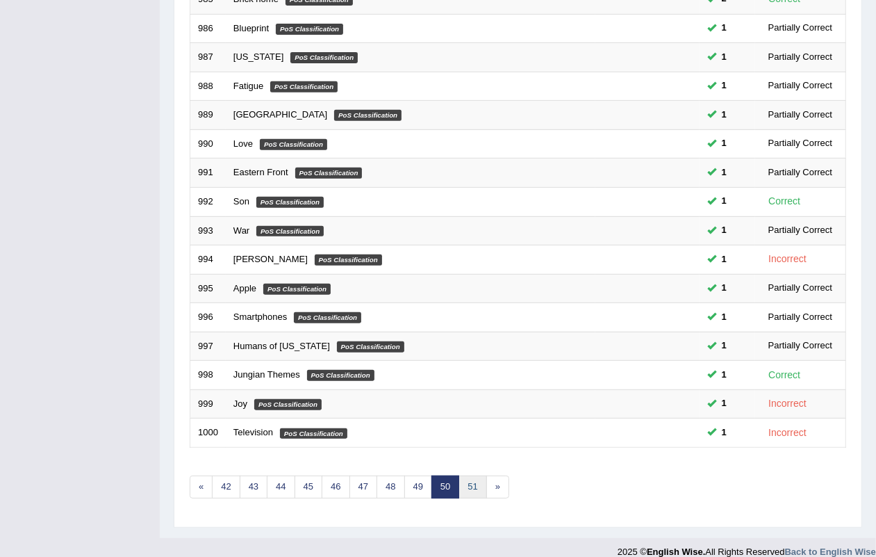
click at [483, 475] on link "51" at bounding box center [473, 486] width 28 height 23
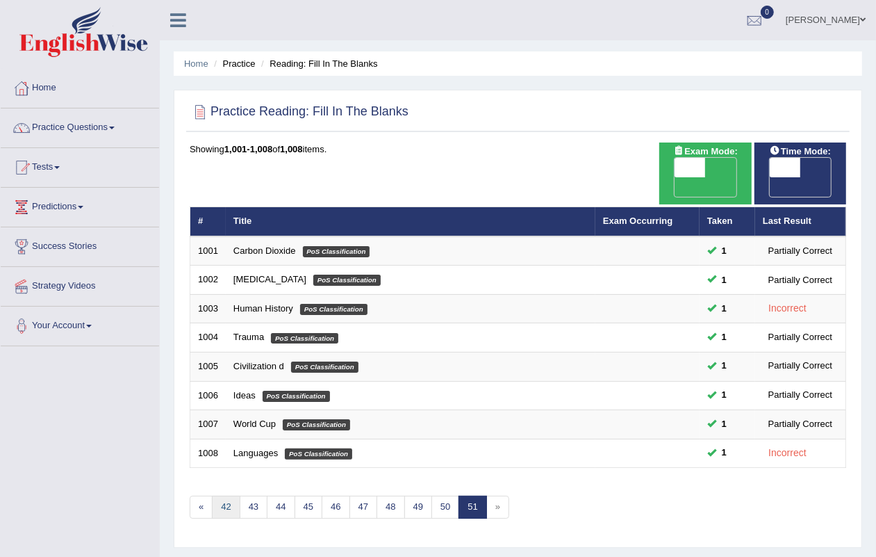
click at [234, 496] on link "42" at bounding box center [226, 507] width 28 height 23
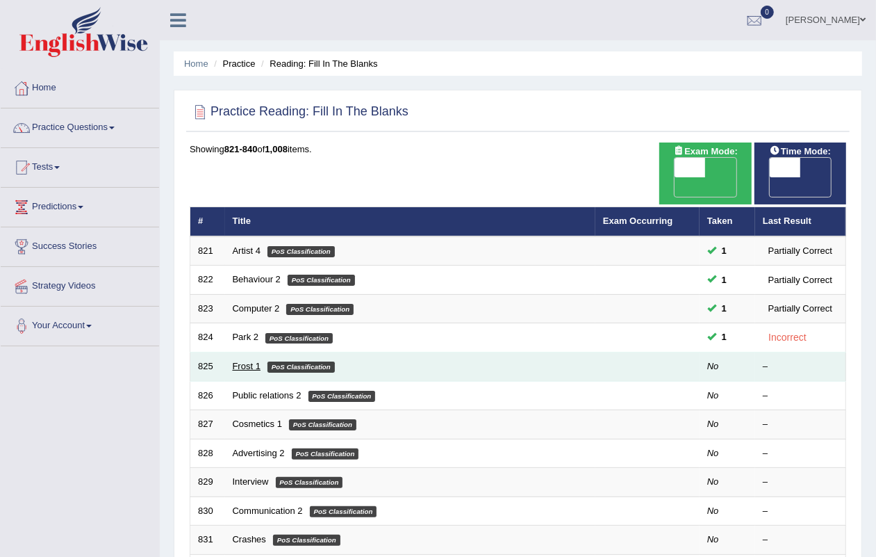
click at [254, 361] on link "Frost 1" at bounding box center [247, 366] width 28 height 10
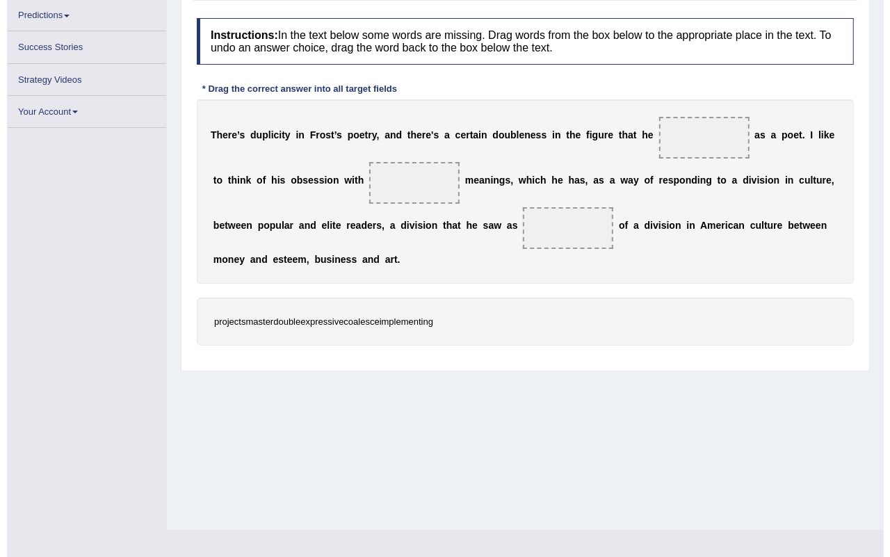
scroll to position [172, 0]
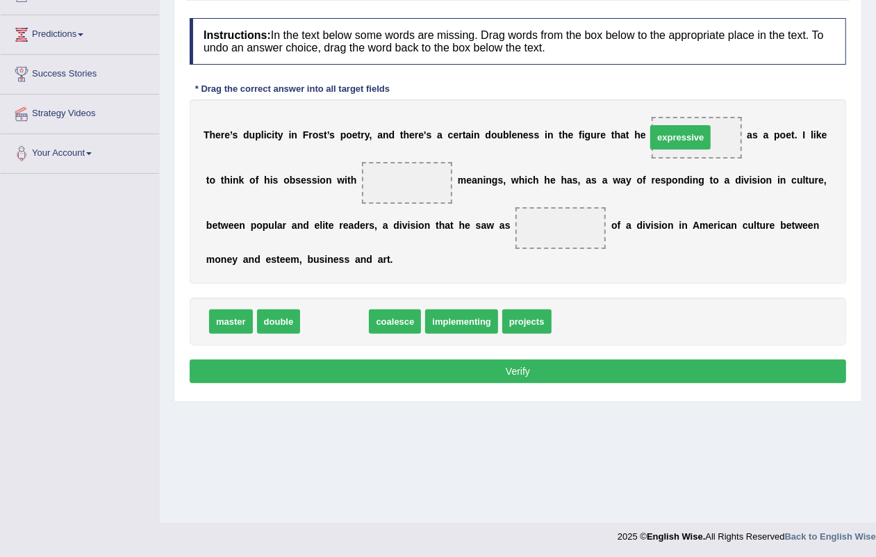
drag, startPoint x: 336, startPoint y: 325, endPoint x: 689, endPoint y: 141, distance: 398.8
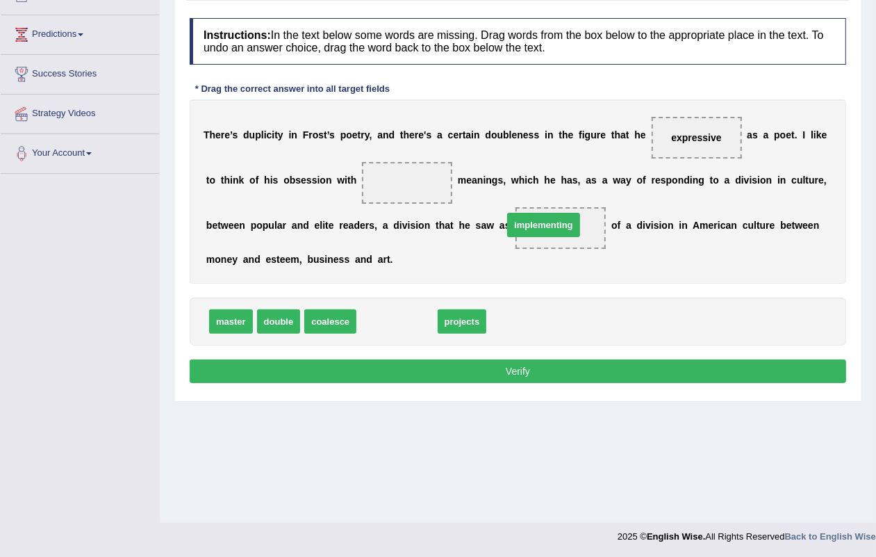
drag, startPoint x: 411, startPoint y: 325, endPoint x: 557, endPoint y: 229, distance: 175.2
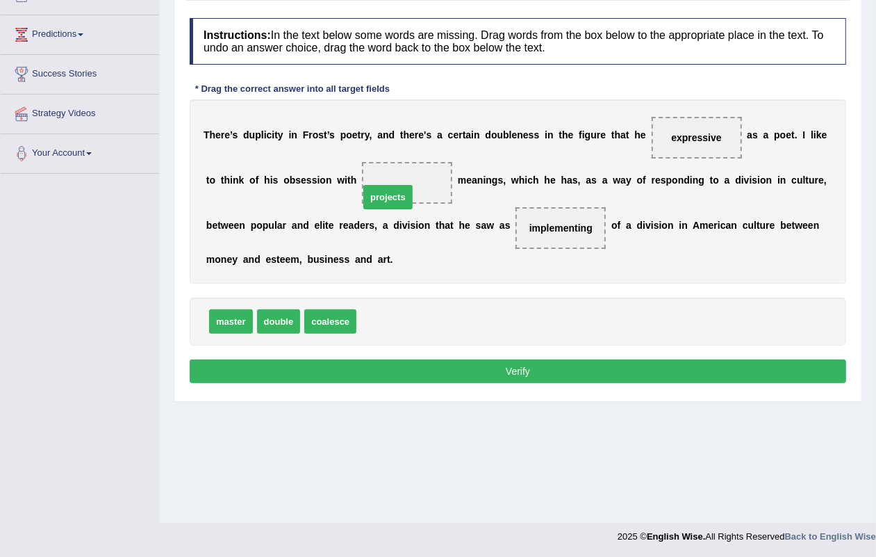
drag, startPoint x: 391, startPoint y: 324, endPoint x: 395, endPoint y: 197, distance: 127.2
click at [525, 369] on button "Verify" at bounding box center [518, 371] width 657 height 24
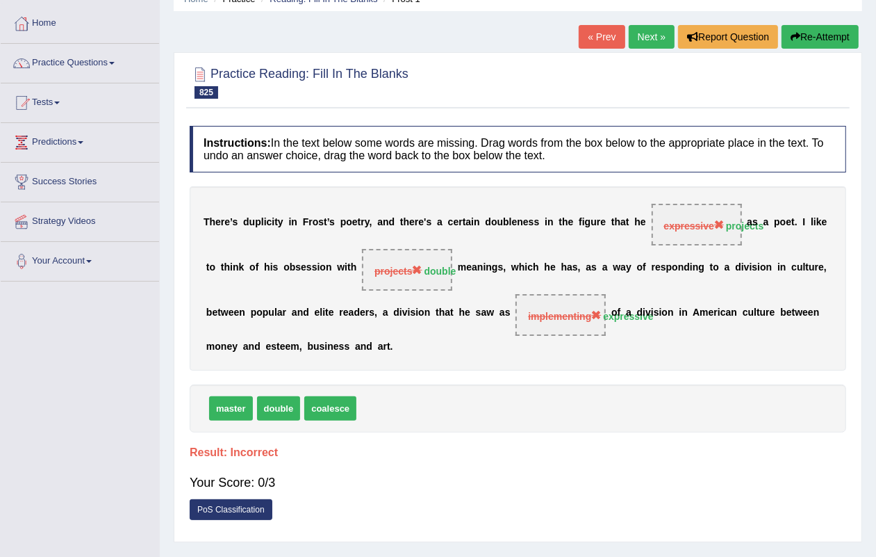
scroll to position [0, 0]
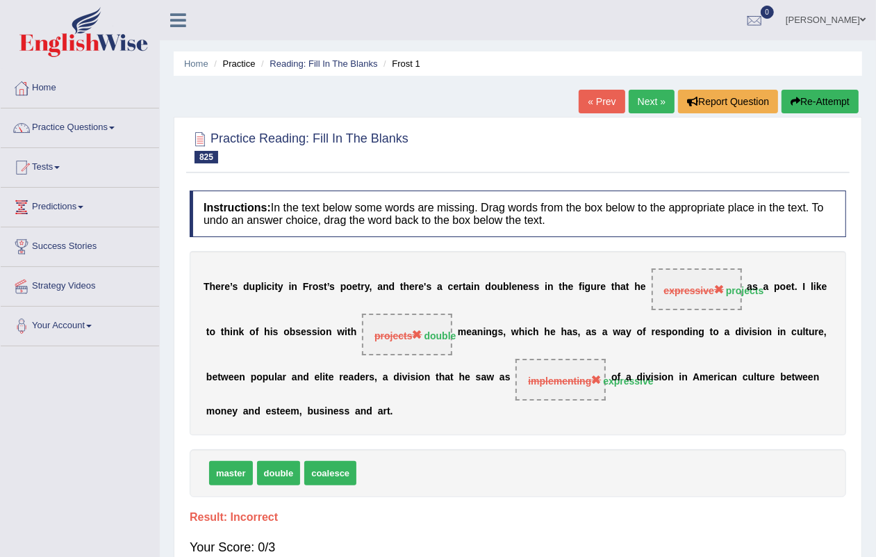
click at [652, 95] on link "Next »" at bounding box center [652, 102] width 46 height 24
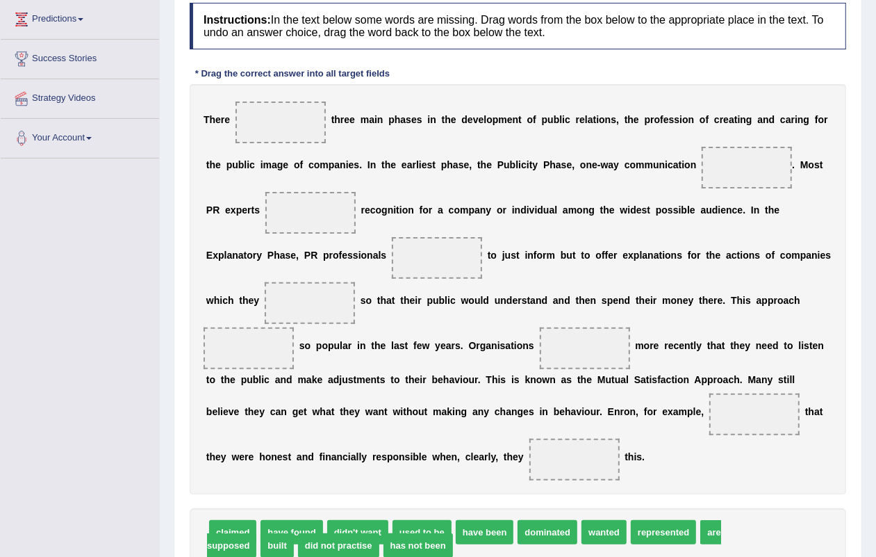
scroll to position [216, 0]
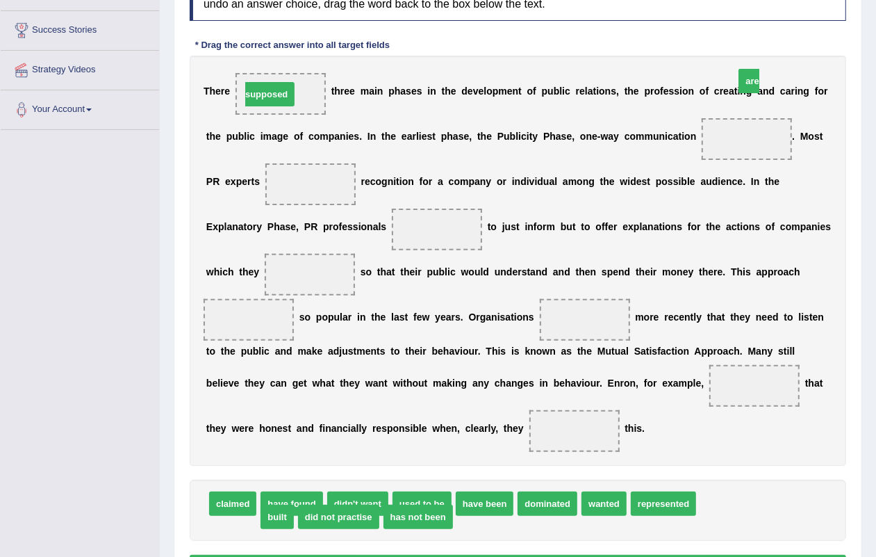
drag, startPoint x: 236, startPoint y: 491, endPoint x: 277, endPoint y: 95, distance: 397.5
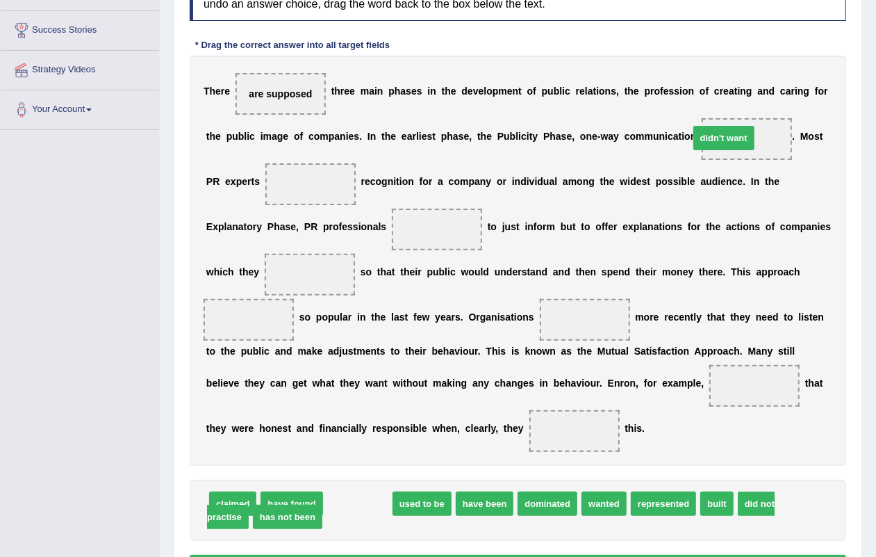
drag, startPoint x: 367, startPoint y: 509, endPoint x: 740, endPoint y: 154, distance: 515.2
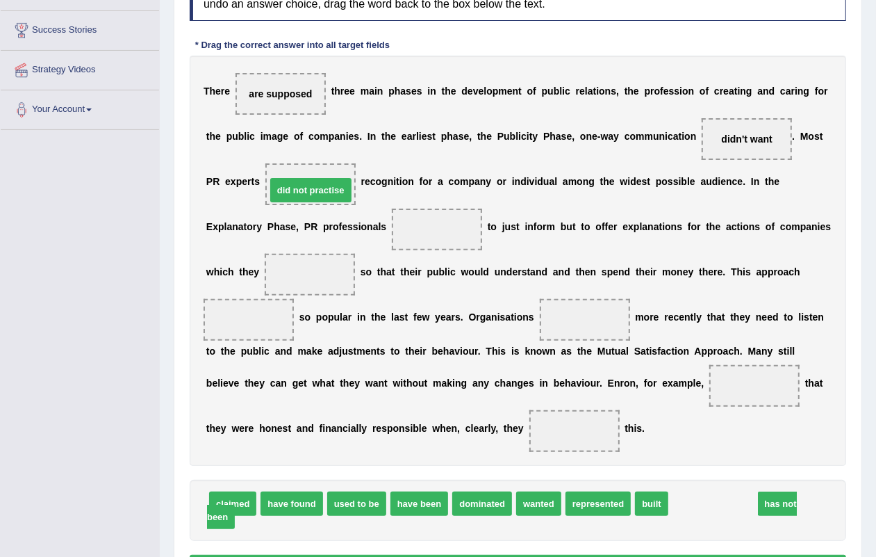
drag, startPoint x: 721, startPoint y: 507, endPoint x: 318, endPoint y: 193, distance: 510.5
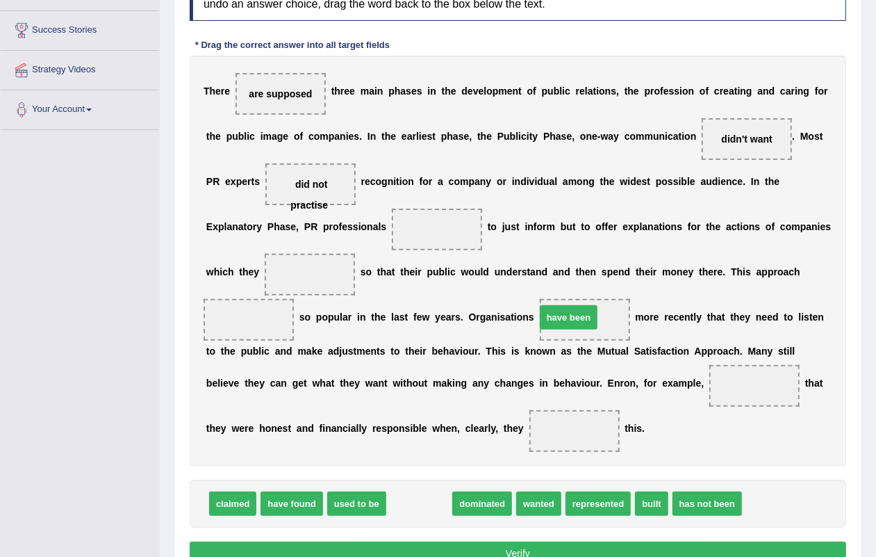
drag, startPoint x: 426, startPoint y: 504, endPoint x: 593, endPoint y: 370, distance: 213.6
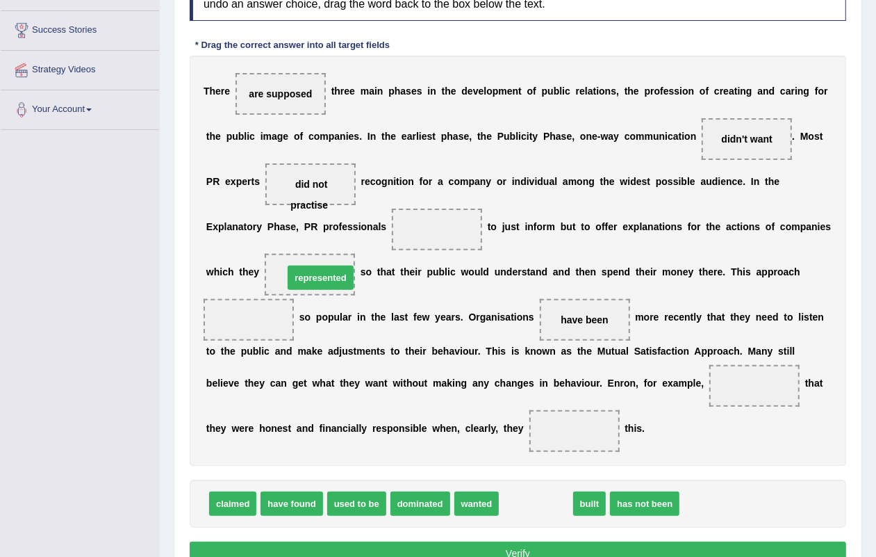
drag, startPoint x: 486, startPoint y: 384, endPoint x: 336, endPoint y: 279, distance: 183.7
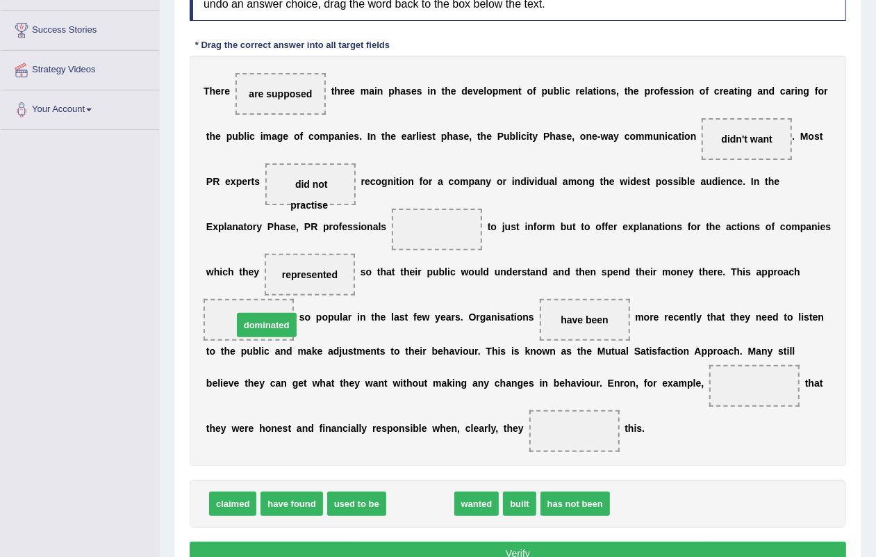
drag, startPoint x: 404, startPoint y: 509, endPoint x: 250, endPoint y: 330, distance: 235.6
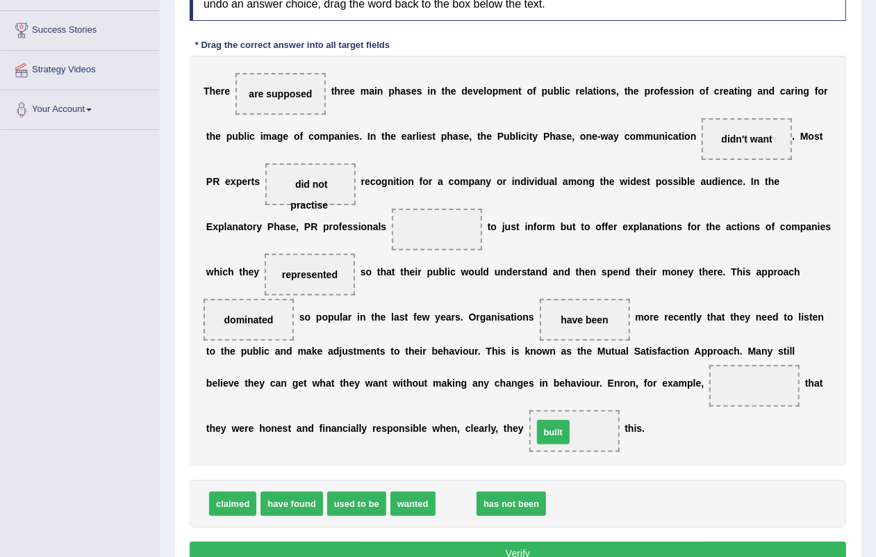
drag, startPoint x: 456, startPoint y: 509, endPoint x: 555, endPoint y: 436, distance: 122.3
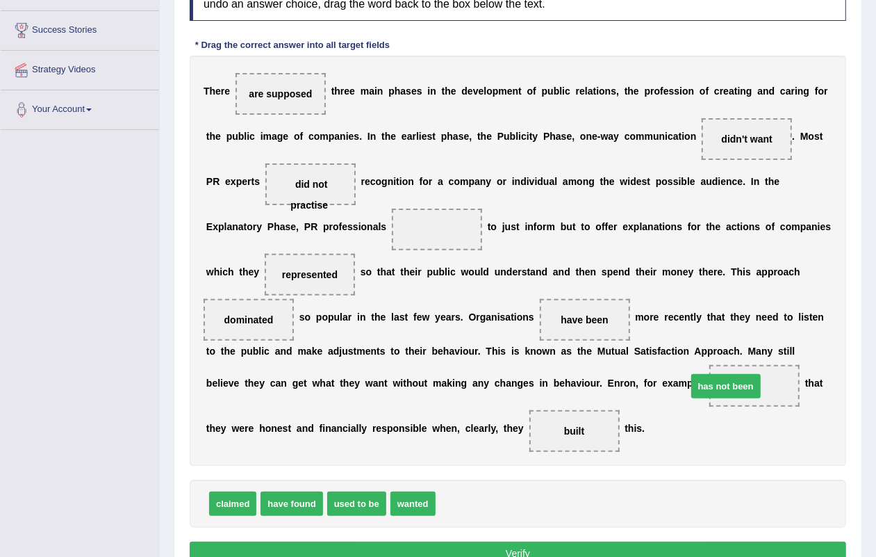
drag, startPoint x: 482, startPoint y: 502, endPoint x: 747, endPoint y: 386, distance: 290.0
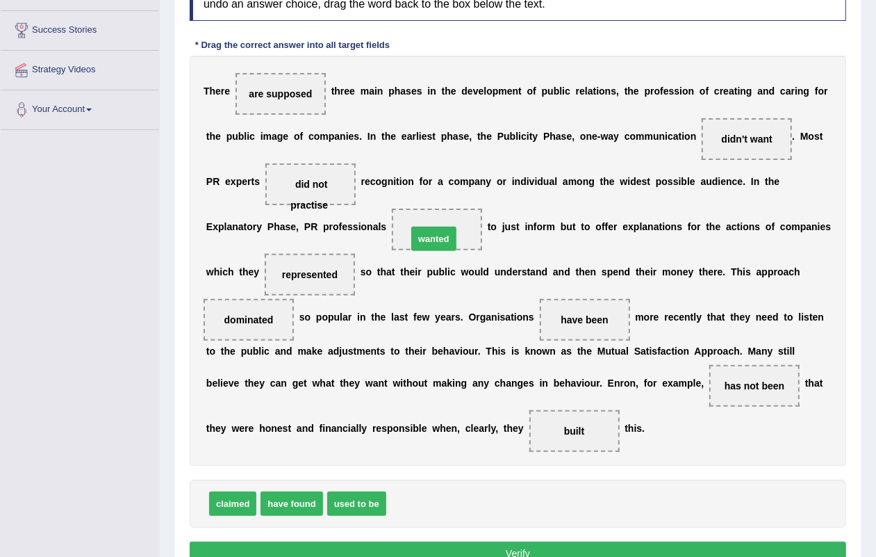
drag, startPoint x: 412, startPoint y: 505, endPoint x: 434, endPoint y: 238, distance: 267.1
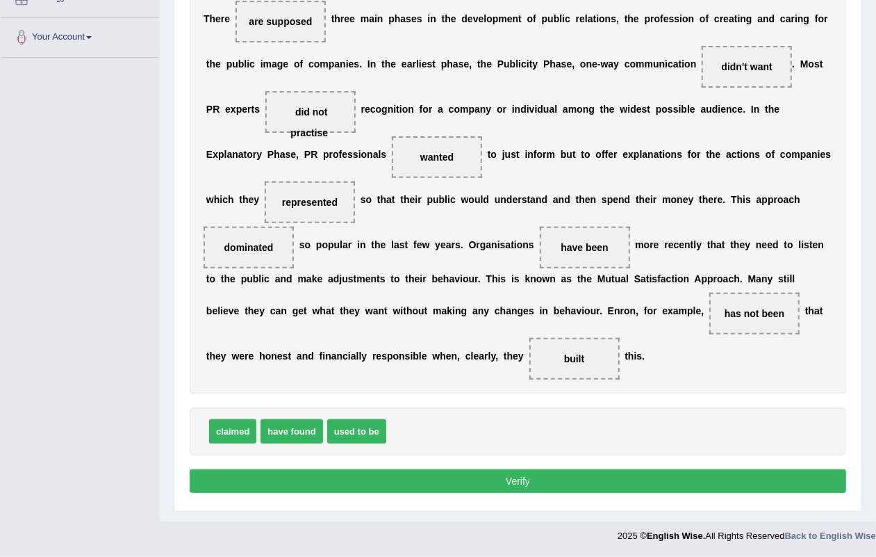
click at [516, 483] on button "Verify" at bounding box center [518, 481] width 657 height 24
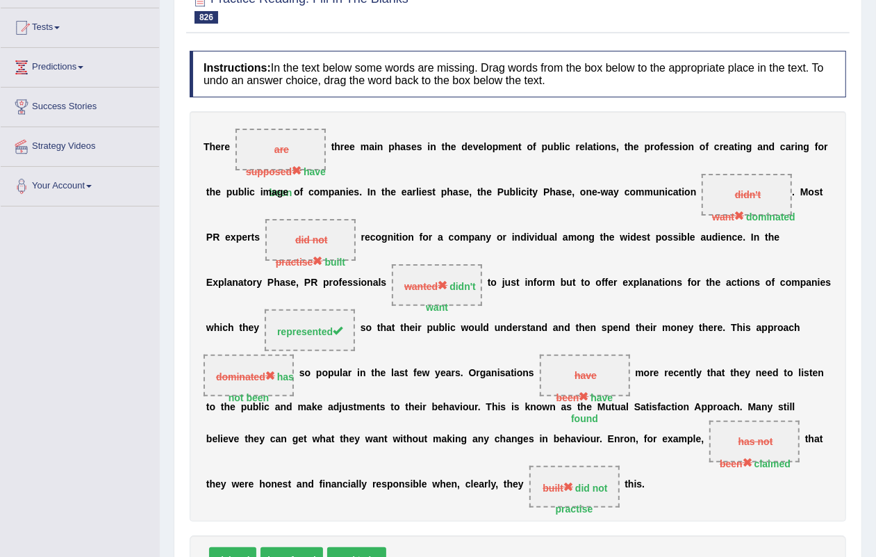
scroll to position [0, 0]
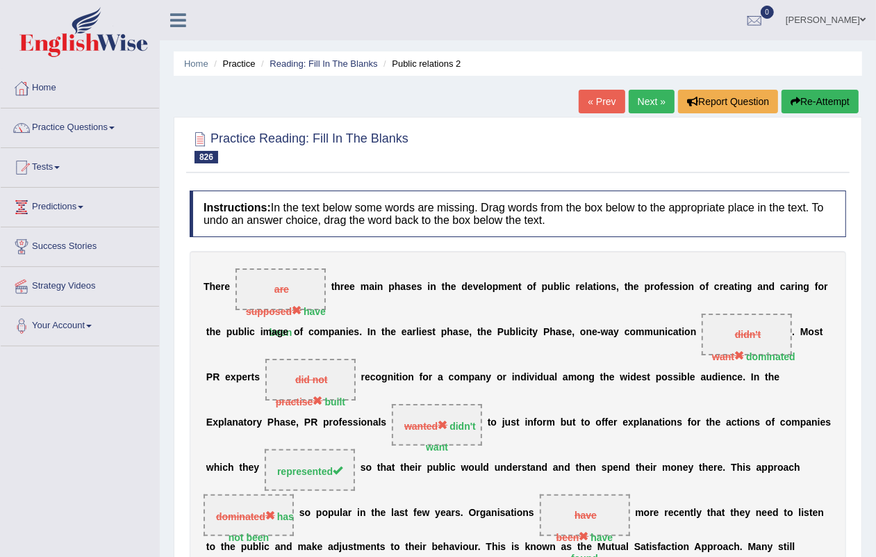
click at [651, 103] on link "Next »" at bounding box center [652, 102] width 46 height 24
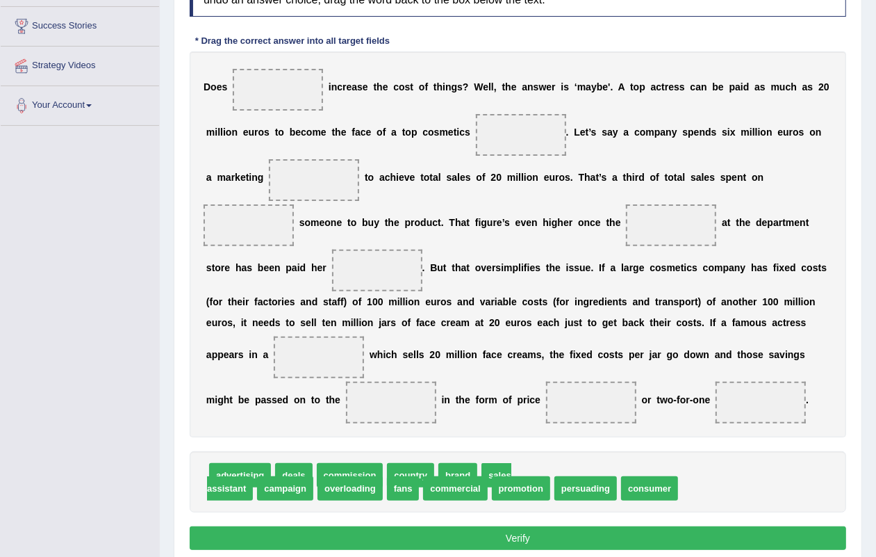
scroll to position [251, 0]
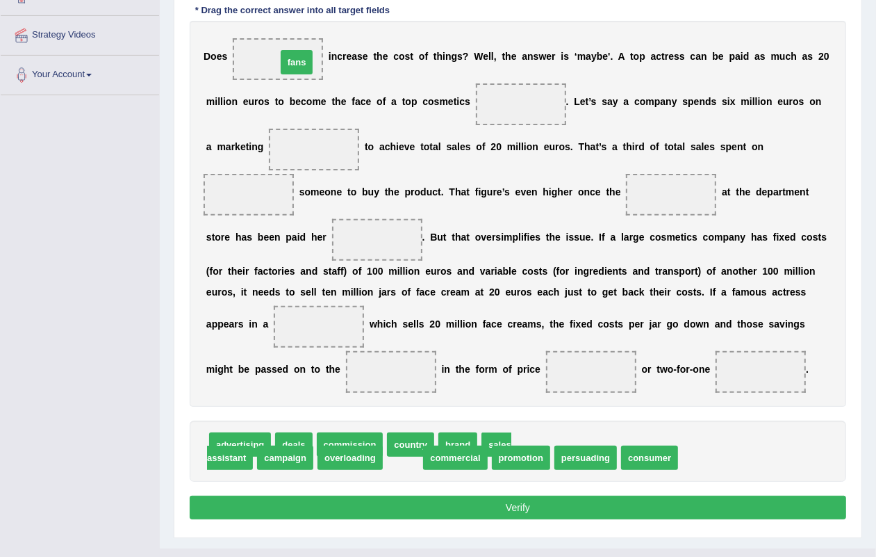
drag, startPoint x: 397, startPoint y: 466, endPoint x: 290, endPoint y: 71, distance: 409.5
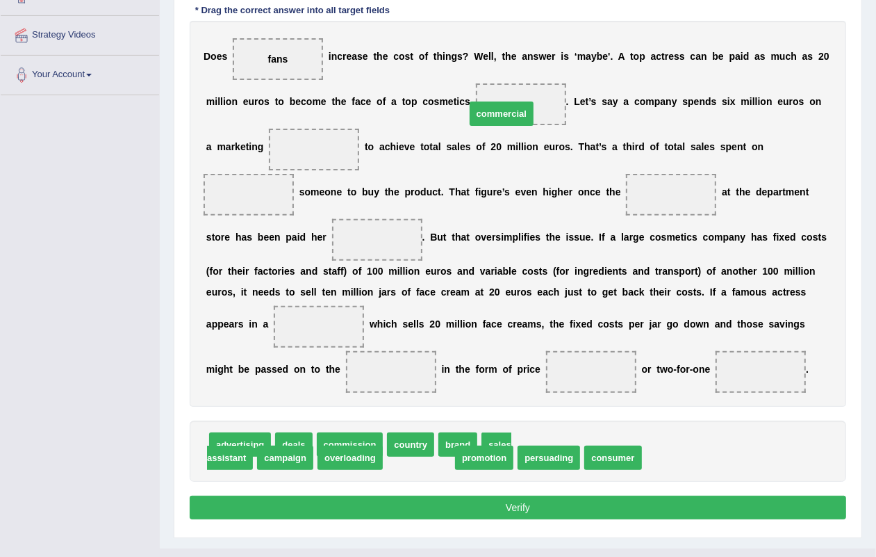
drag, startPoint x: 425, startPoint y: 467, endPoint x: 508, endPoint y: 122, distance: 355.3
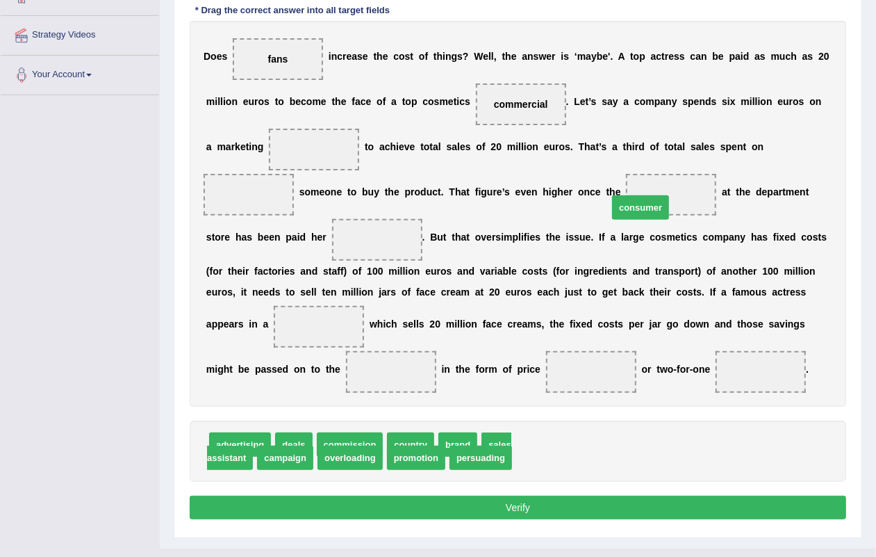
drag, startPoint x: 558, startPoint y: 462, endPoint x: 655, endPoint y: 210, distance: 270.4
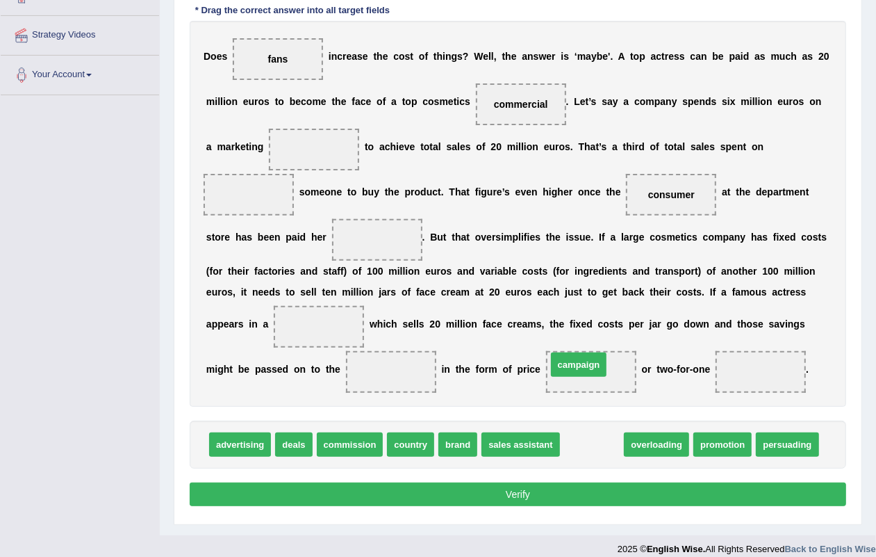
drag, startPoint x: 596, startPoint y: 450, endPoint x: 584, endPoint y: 372, distance: 78.7
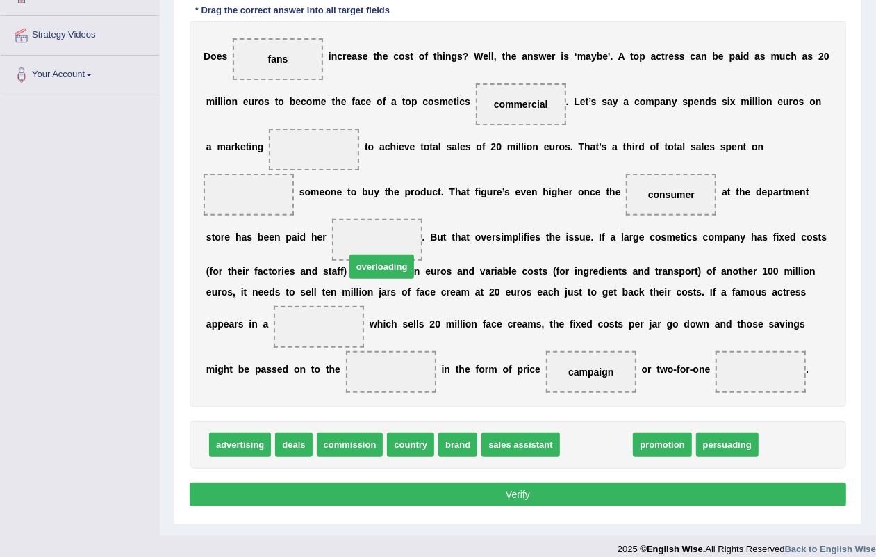
drag, startPoint x: 619, startPoint y: 448, endPoint x: 403, endPoint y: 258, distance: 288.1
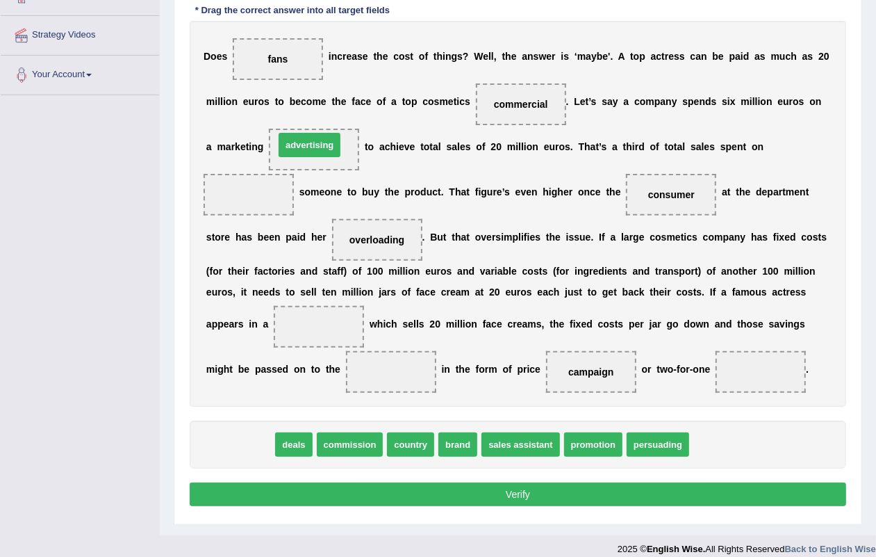
drag, startPoint x: 252, startPoint y: 452, endPoint x: 322, endPoint y: 152, distance: 308.3
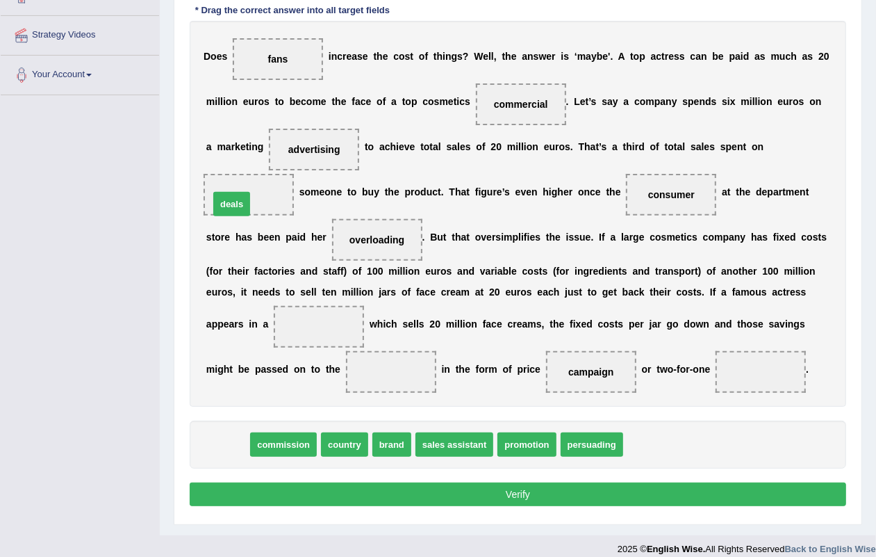
drag, startPoint x: 222, startPoint y: 452, endPoint x: 261, endPoint y: 290, distance: 165.9
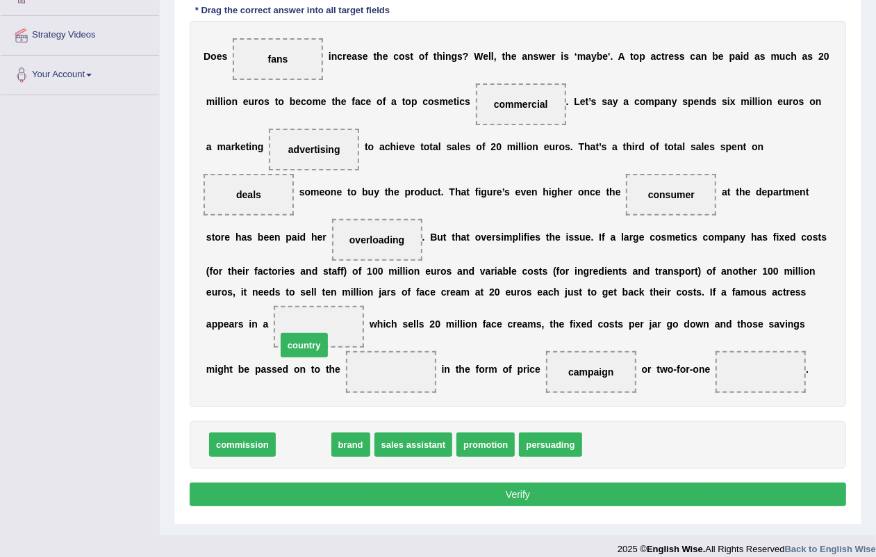
drag, startPoint x: 316, startPoint y: 446, endPoint x: 317, endPoint y: 352, distance: 94.5
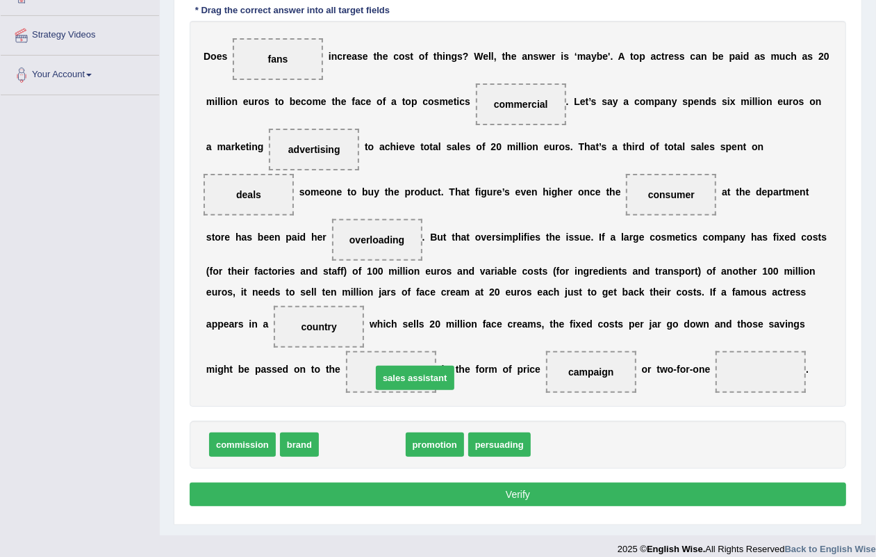
drag, startPoint x: 368, startPoint y: 439, endPoint x: 418, endPoint y: 373, distance: 83.4
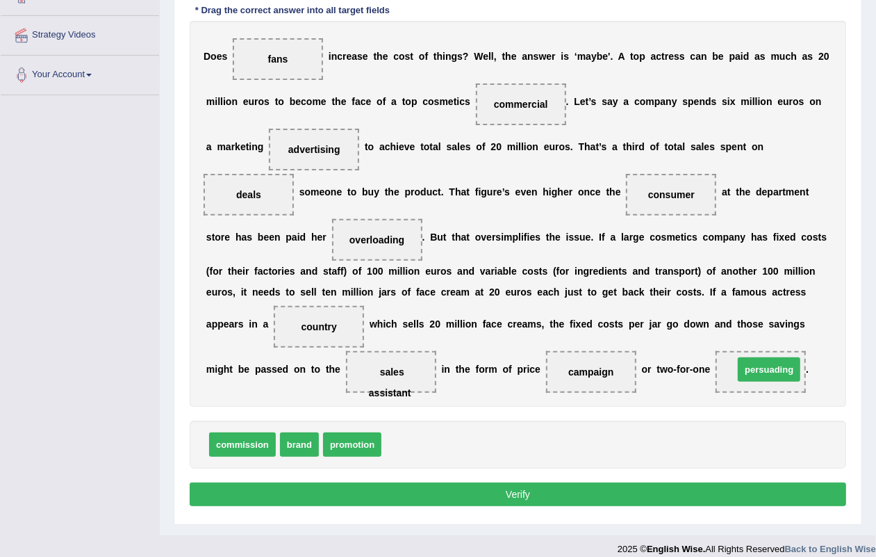
drag, startPoint x: 418, startPoint y: 446, endPoint x: 768, endPoint y: 373, distance: 357.9
click at [509, 489] on button "Verify" at bounding box center [518, 494] width 657 height 24
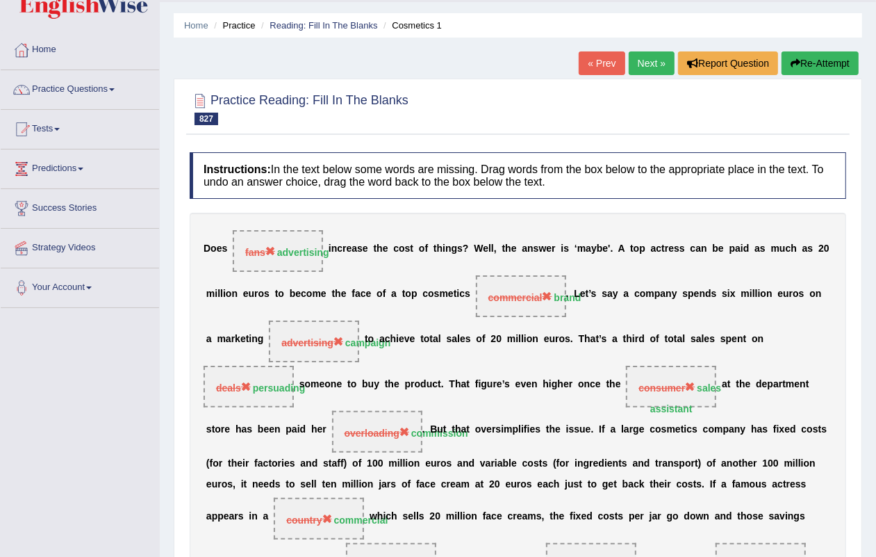
scroll to position [0, 0]
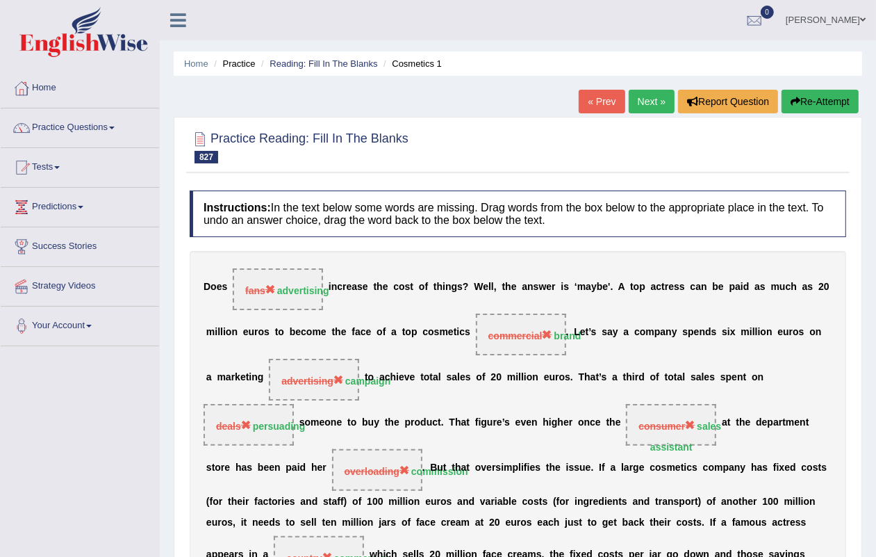
click at [638, 104] on link "Next »" at bounding box center [652, 102] width 46 height 24
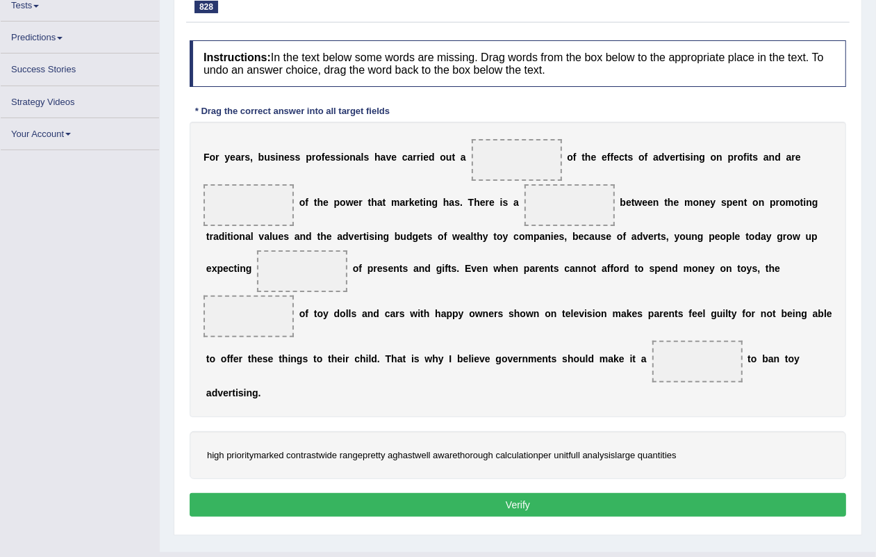
scroll to position [188, 0]
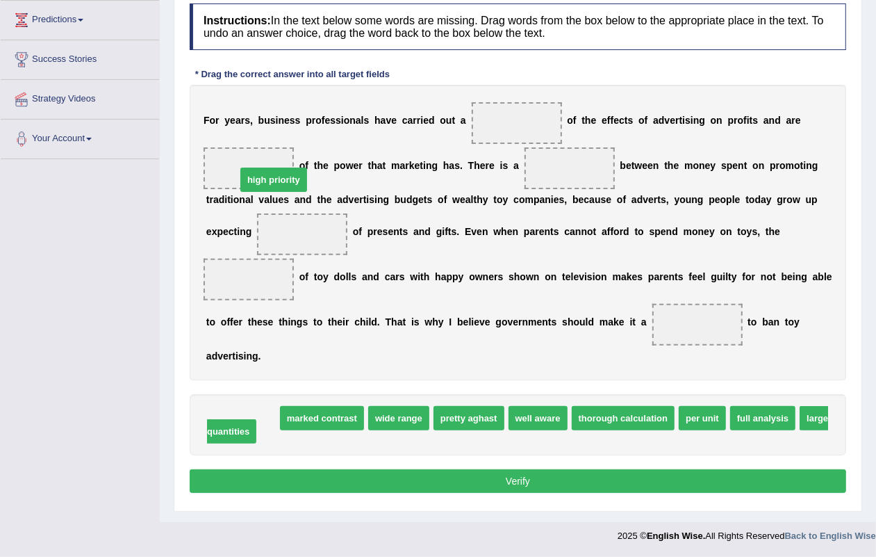
drag, startPoint x: 251, startPoint y: 368, endPoint x: 269, endPoint y: 174, distance: 194.7
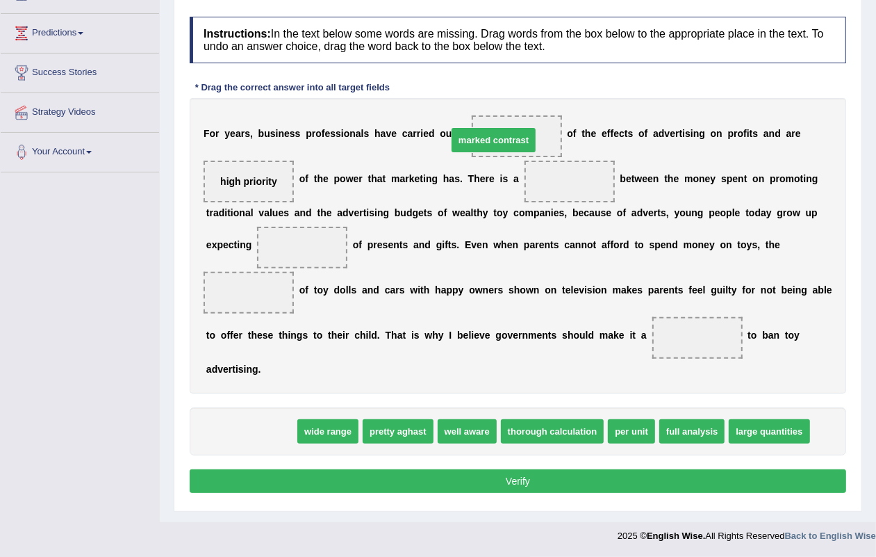
drag, startPoint x: 268, startPoint y: 431, endPoint x: 518, endPoint y: 145, distance: 380.2
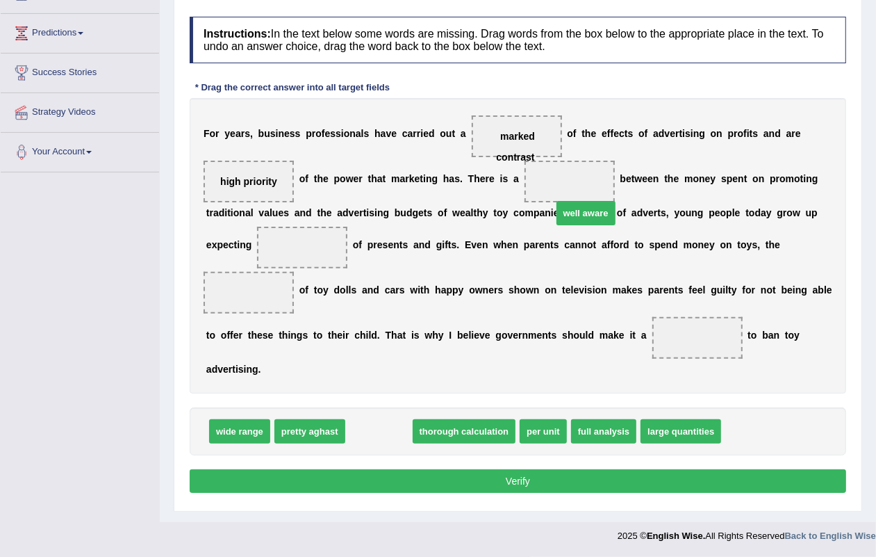
drag, startPoint x: 379, startPoint y: 432, endPoint x: 579, endPoint y: 202, distance: 304.9
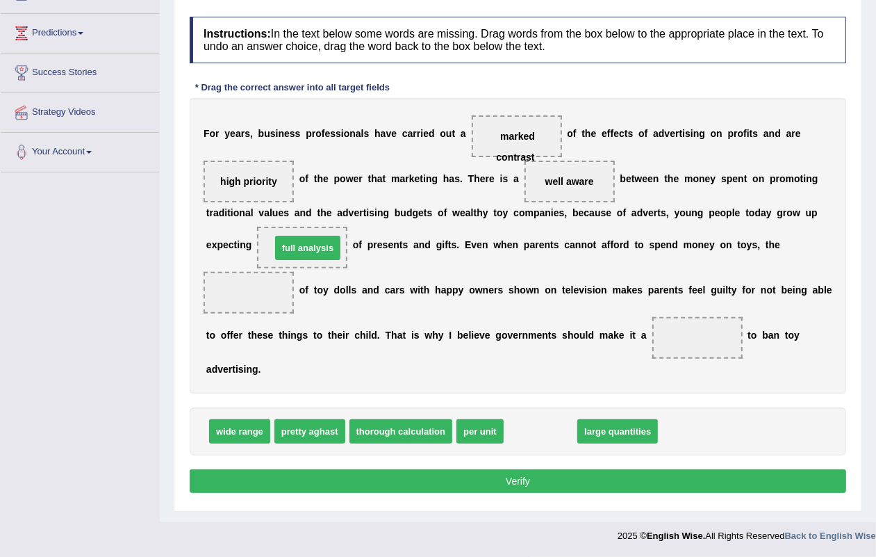
drag, startPoint x: 534, startPoint y: 429, endPoint x: 301, endPoint y: 247, distance: 296.0
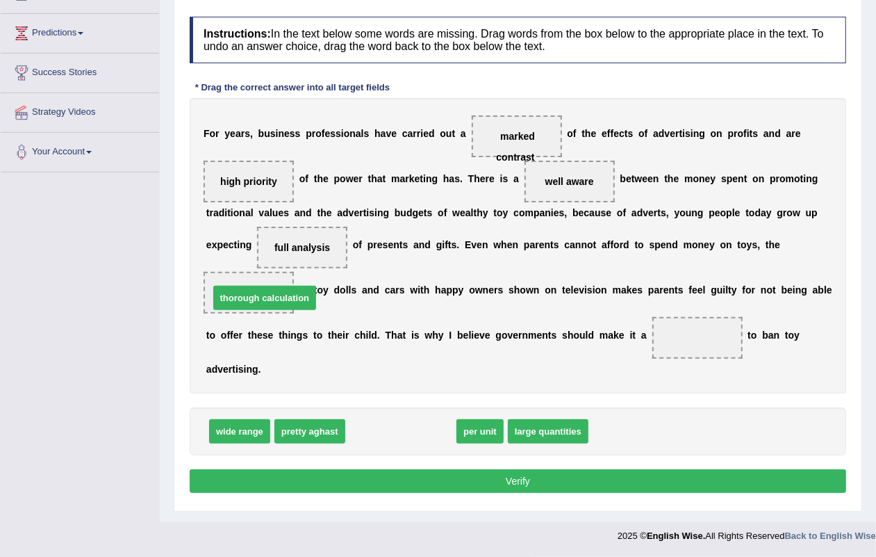
drag, startPoint x: 419, startPoint y: 436, endPoint x: 283, endPoint y: 303, distance: 190.2
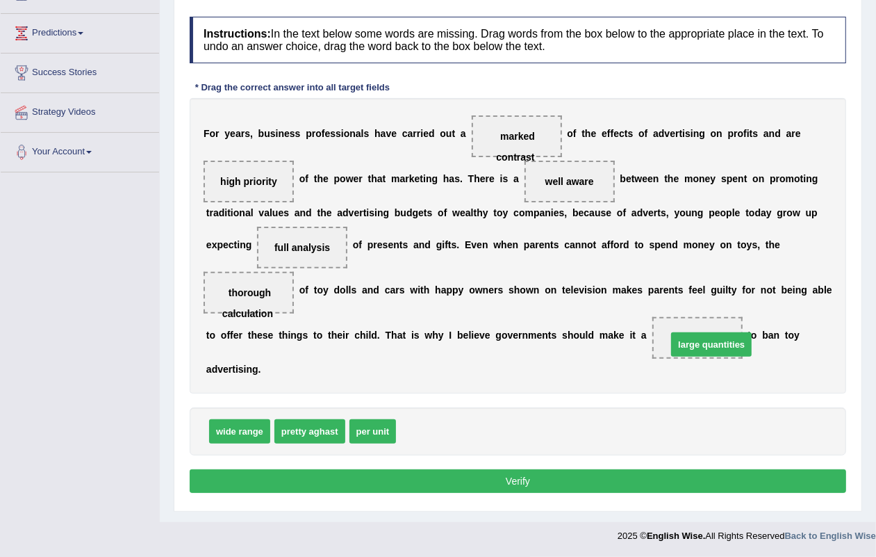
drag, startPoint x: 429, startPoint y: 429, endPoint x: 700, endPoint y: 342, distance: 284.6
click at [509, 481] on button "Verify" at bounding box center [518, 481] width 657 height 24
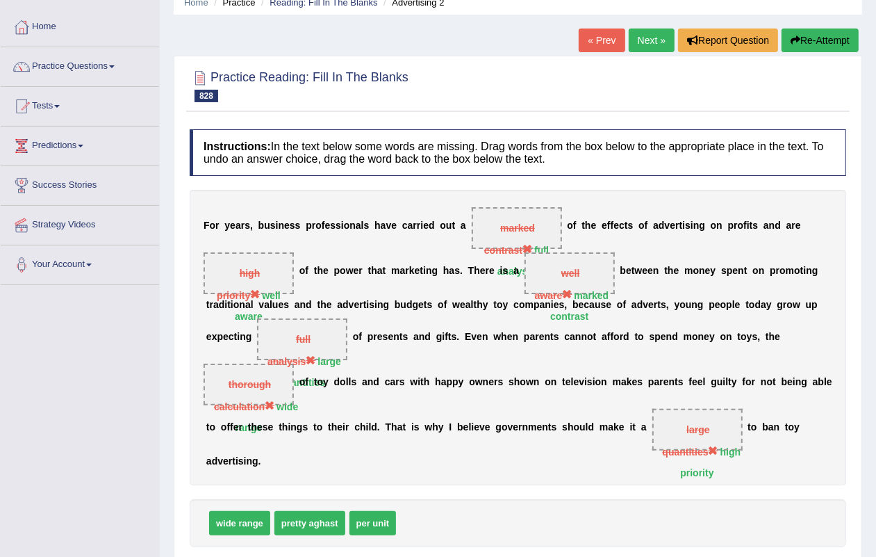
scroll to position [0, 0]
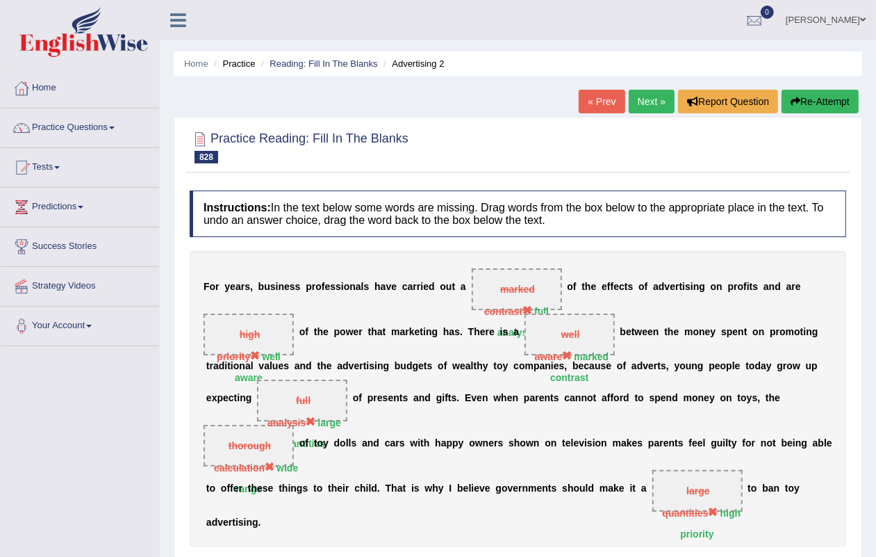
click at [648, 92] on link "Next »" at bounding box center [652, 102] width 46 height 24
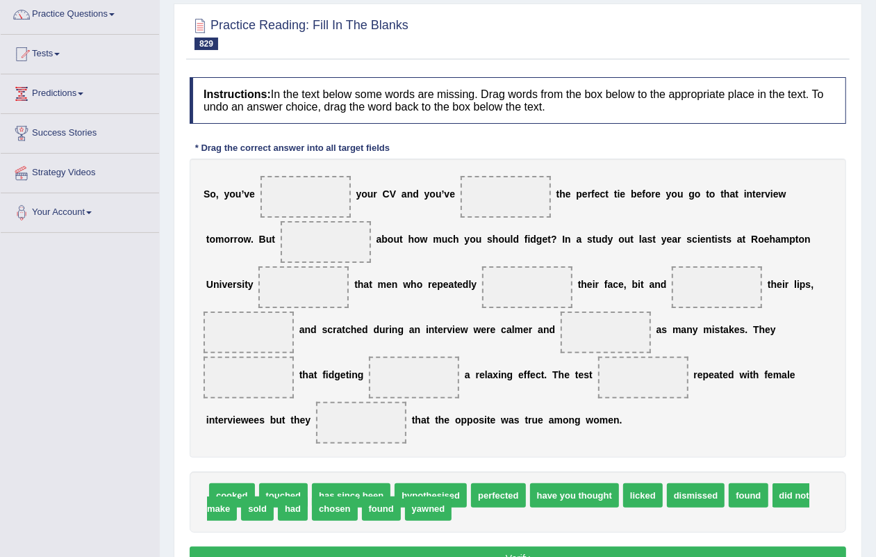
scroll to position [174, 0]
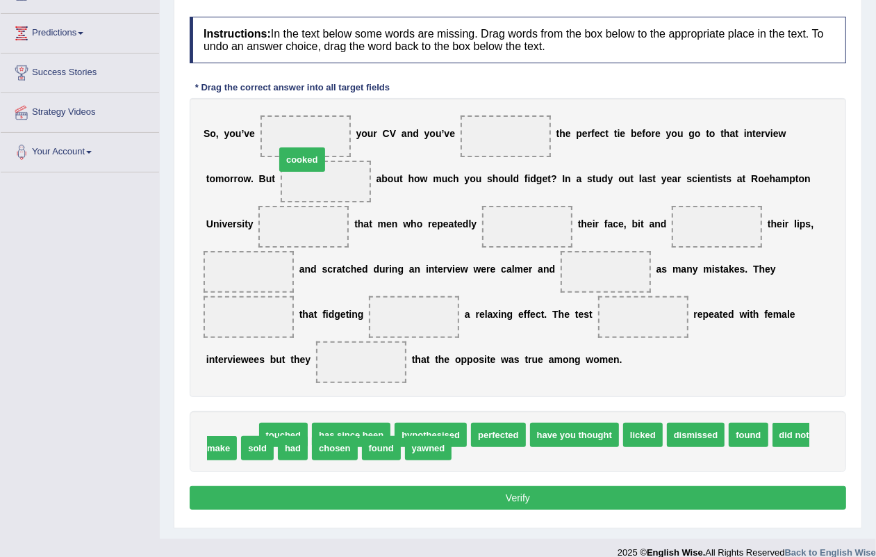
drag, startPoint x: 252, startPoint y: 432, endPoint x: 323, endPoint y: 154, distance: 287.1
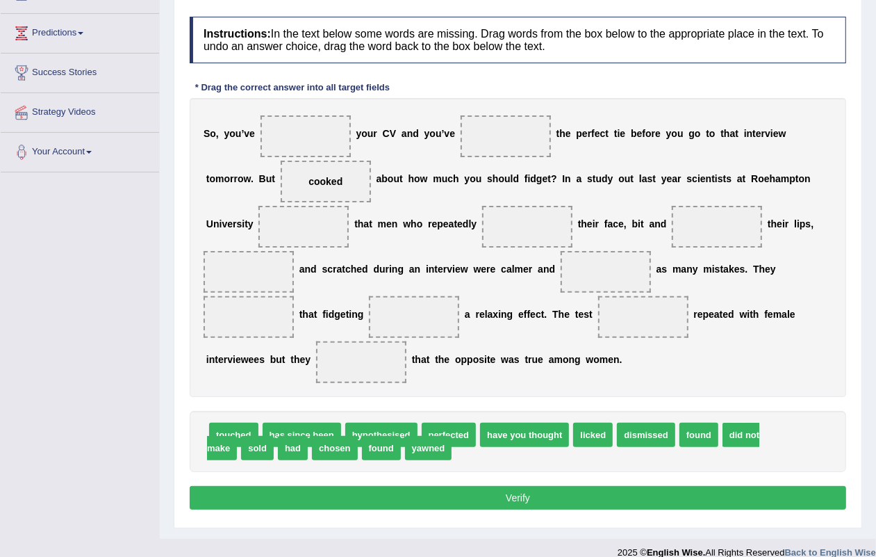
drag, startPoint x: 310, startPoint y: 423, endPoint x: 396, endPoint y: 480, distance: 103.7
click at [278, 150] on div "Instructions: In the text below some words are missing. Drag words from the box…" at bounding box center [518, 265] width 664 height 511
drag, startPoint x: 303, startPoint y: 452, endPoint x: 292, endPoint y: 157, distance: 295.6
drag, startPoint x: 348, startPoint y: 452, endPoint x: 502, endPoint y: 143, distance: 345.3
drag, startPoint x: 412, startPoint y: 358, endPoint x: 528, endPoint y: 224, distance: 177.4
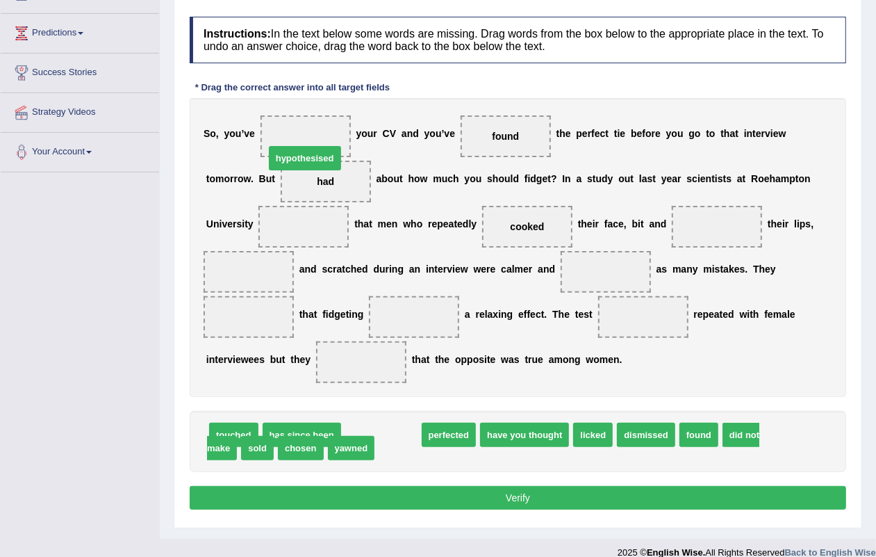
drag, startPoint x: 391, startPoint y: 431, endPoint x: 314, endPoint y: 151, distance: 290.3
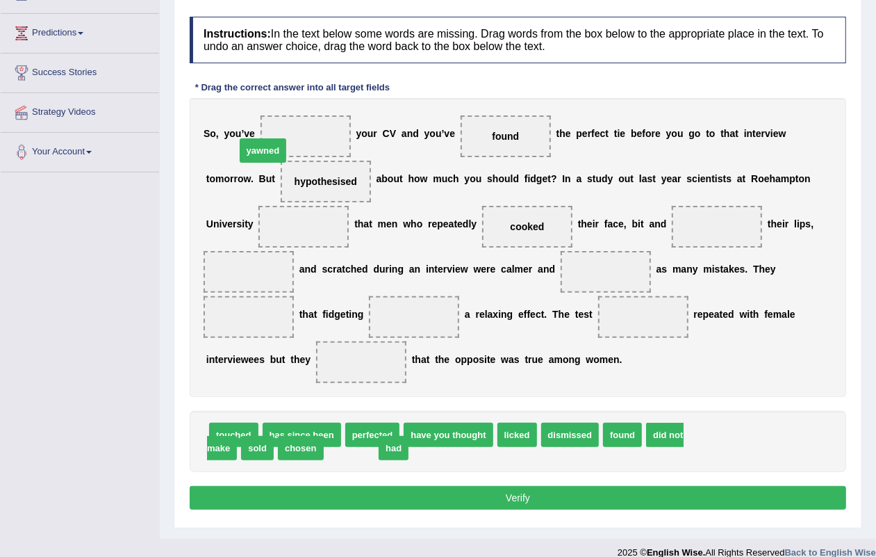
drag, startPoint x: 361, startPoint y: 452, endPoint x: 282, endPoint y: 147, distance: 315.9
drag, startPoint x: 347, startPoint y: 450, endPoint x: 596, endPoint y: 270, distance: 306.5
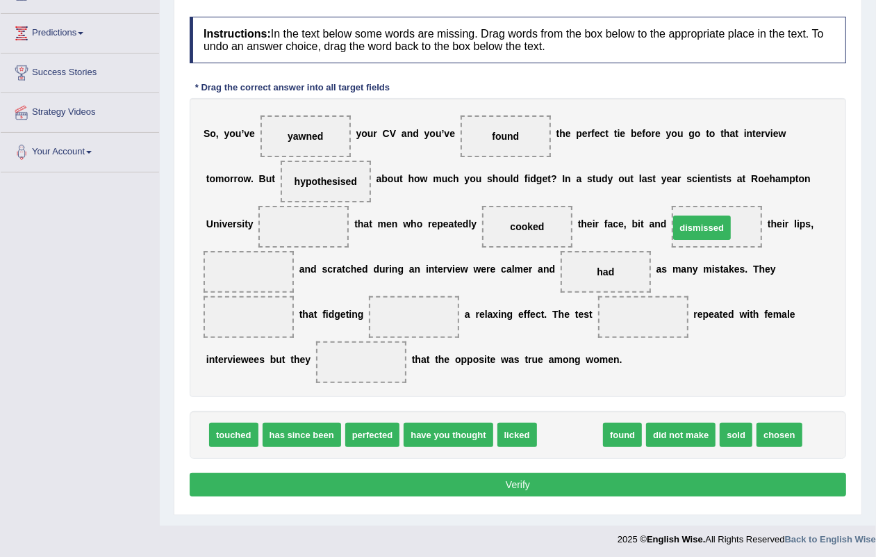
drag, startPoint x: 571, startPoint y: 434, endPoint x: 703, endPoint y: 227, distance: 245.6
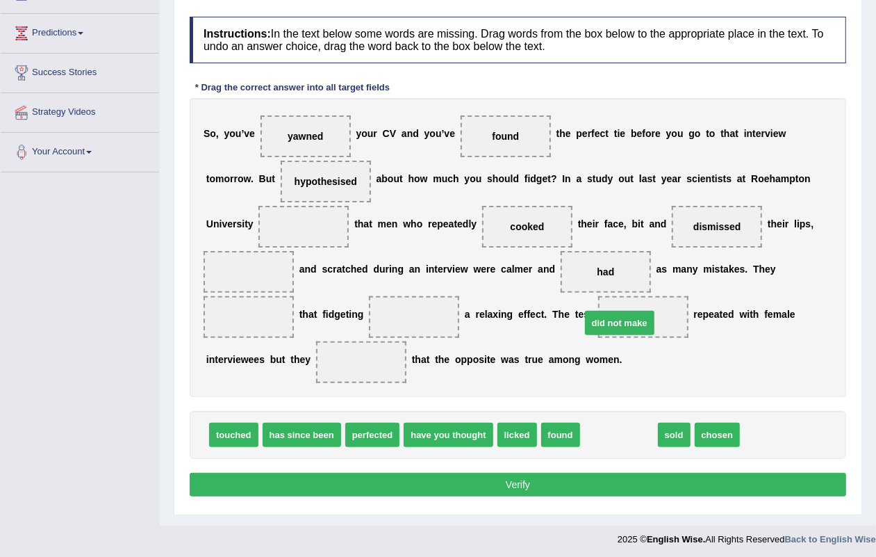
drag, startPoint x: 639, startPoint y: 435, endPoint x: 658, endPoint y: 428, distance: 20.0
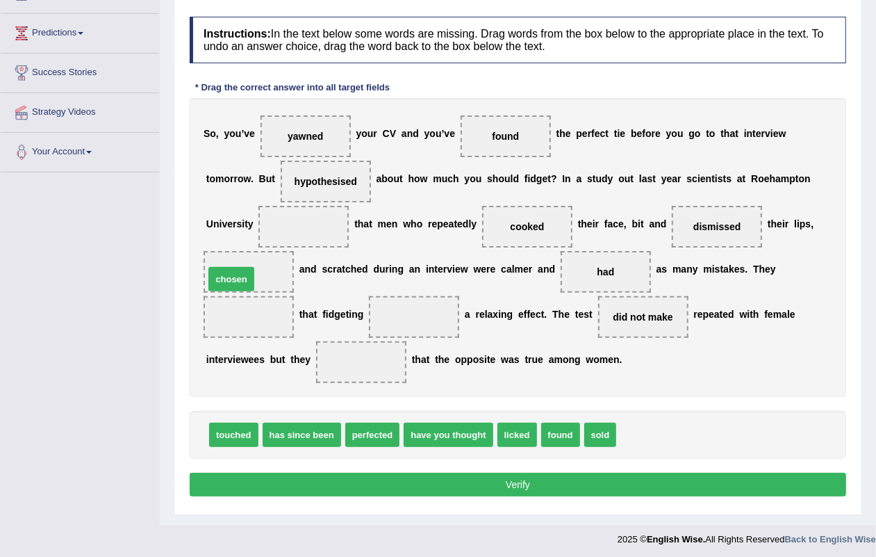
drag, startPoint x: 651, startPoint y: 440, endPoint x: 242, endPoint y: 286, distance: 437.4
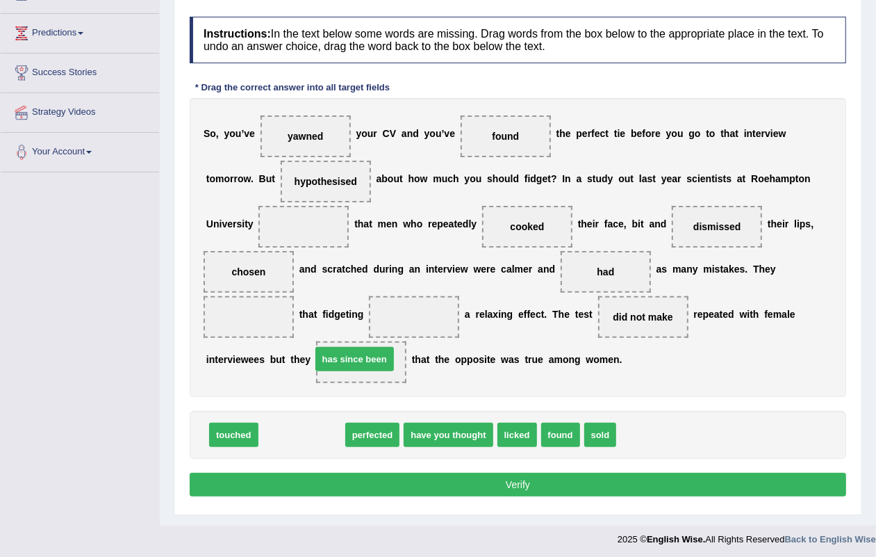
drag, startPoint x: 313, startPoint y: 431, endPoint x: 366, endPoint y: 355, distance: 92.3
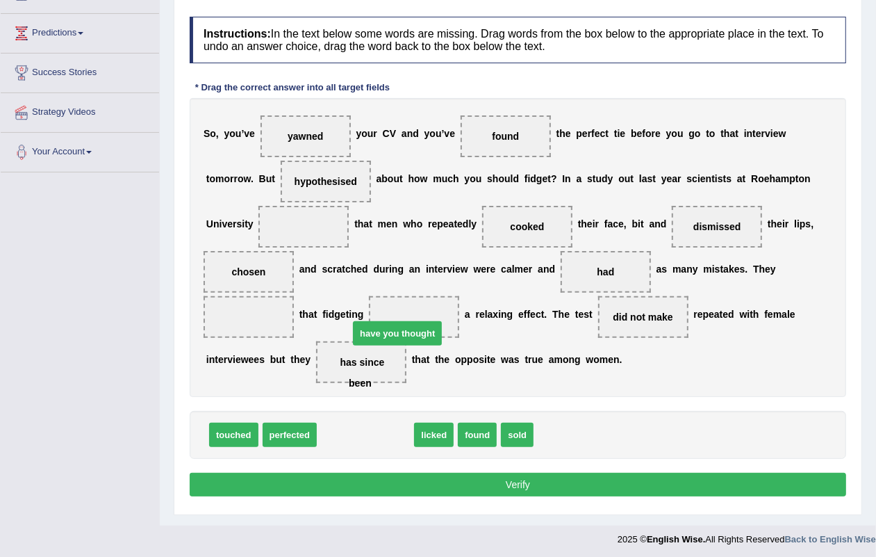
drag, startPoint x: 373, startPoint y: 421, endPoint x: 409, endPoint y: 334, distance: 93.8
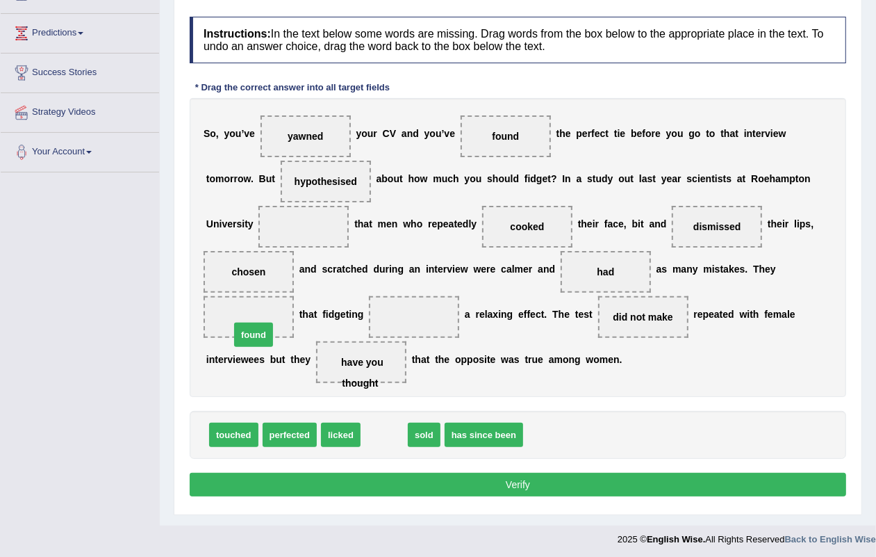
drag, startPoint x: 391, startPoint y: 432, endPoint x: 259, endPoint y: 330, distance: 167.0
drag, startPoint x: 386, startPoint y: 436, endPoint x: 415, endPoint y: 320, distance: 119.7
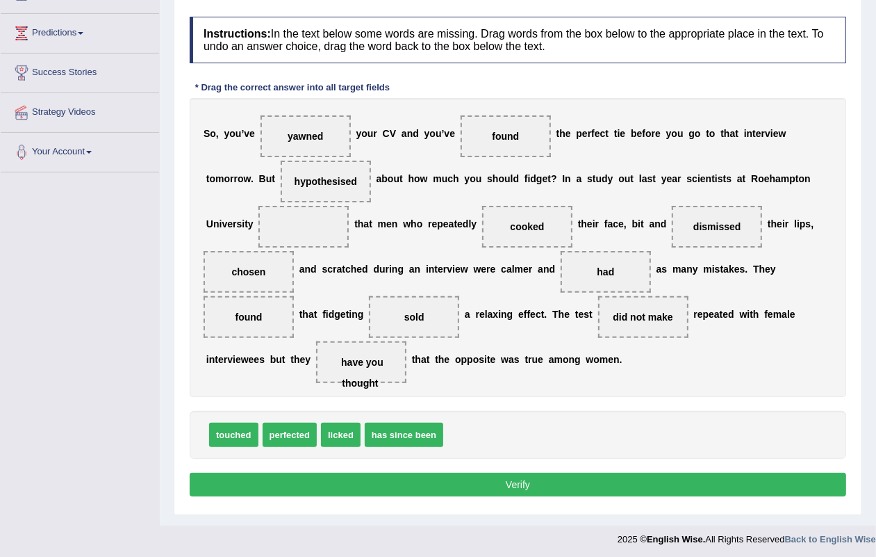
click at [518, 491] on button "Verify" at bounding box center [518, 485] width 657 height 24
drag, startPoint x: 414, startPoint y: 441, endPoint x: 335, endPoint y: 240, distance: 215.7
click at [508, 476] on button "Verify" at bounding box center [518, 485] width 657 height 24
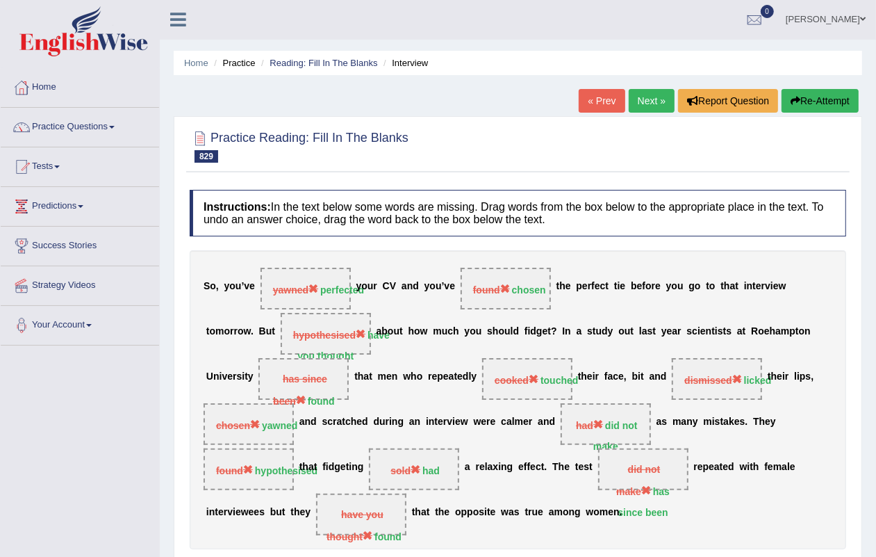
scroll to position [0, 0]
click at [629, 96] on link "Next »" at bounding box center [652, 102] width 46 height 24
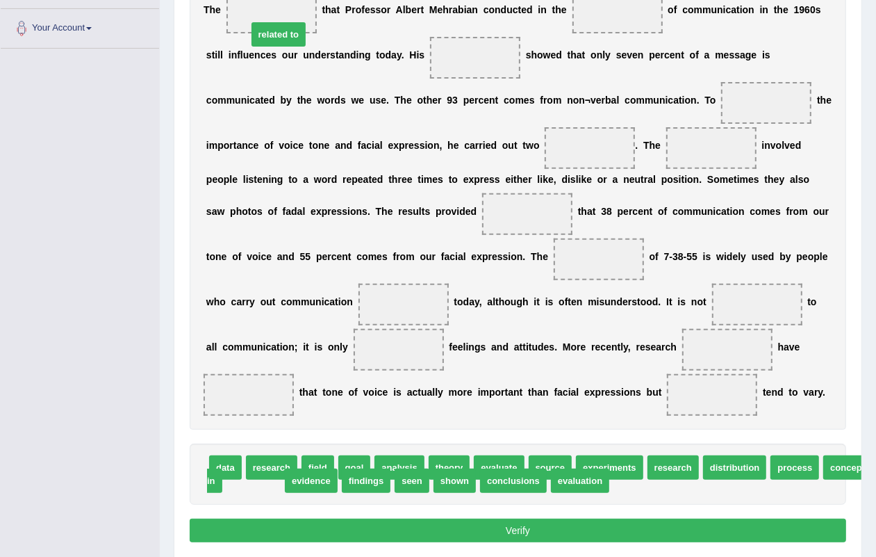
drag, startPoint x: 254, startPoint y: 473, endPoint x: 279, endPoint y: 26, distance: 448.3
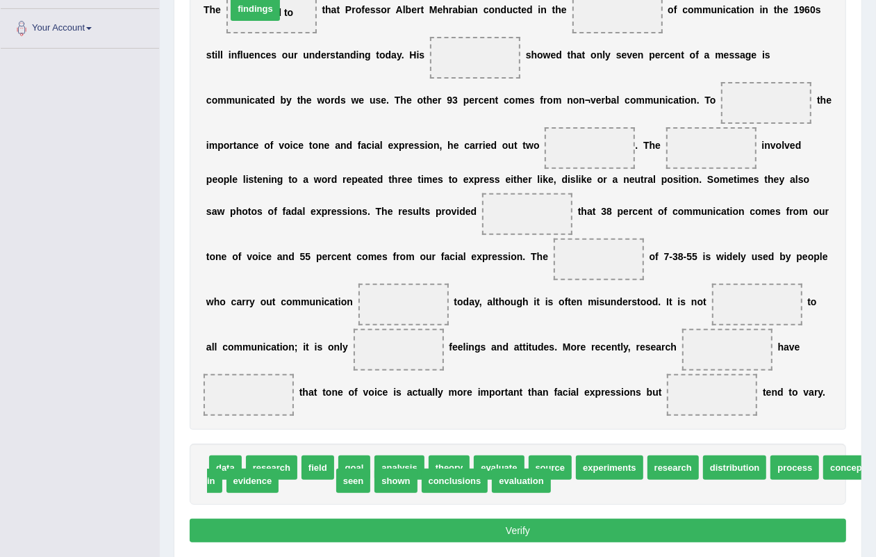
drag, startPoint x: 314, startPoint y: 487, endPoint x: 262, endPoint y: 15, distance: 474.8
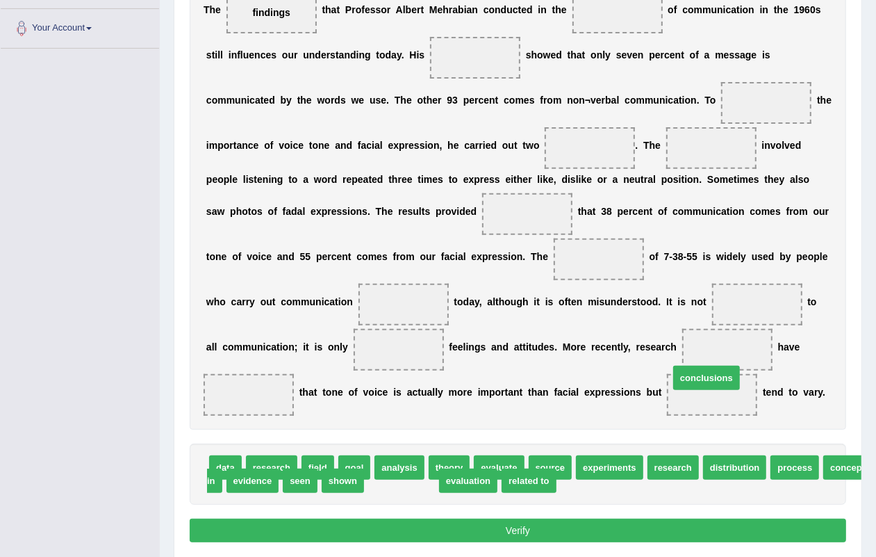
drag, startPoint x: 405, startPoint y: 473, endPoint x: 710, endPoint y: 397, distance: 313.7
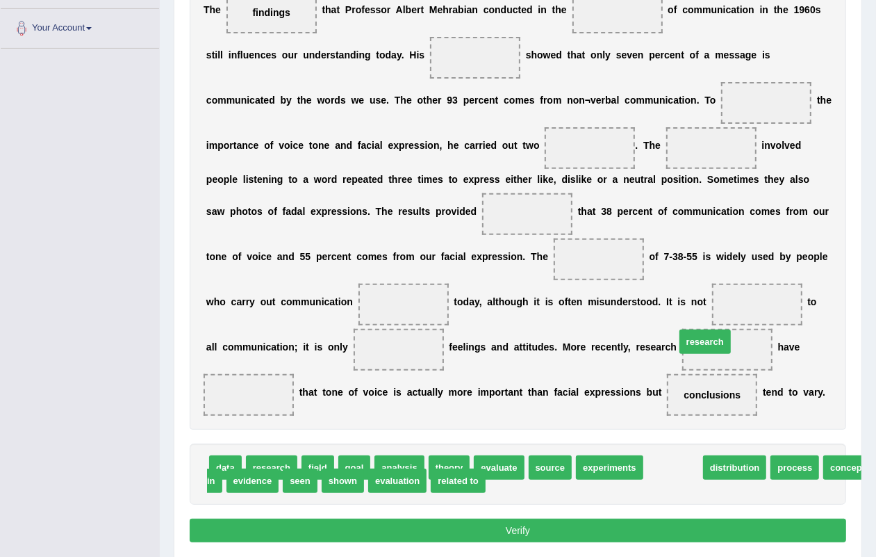
drag, startPoint x: 678, startPoint y: 470, endPoint x: 711, endPoint y: 345, distance: 128.8
drag, startPoint x: 734, startPoint y: 343, endPoint x: 742, endPoint y: 327, distance: 17.4
click at [742, 327] on div "T h e findings t h a t P r o f e s s o r A l b e r t M e h r a b i a n c o n d …" at bounding box center [518, 201] width 657 height 455
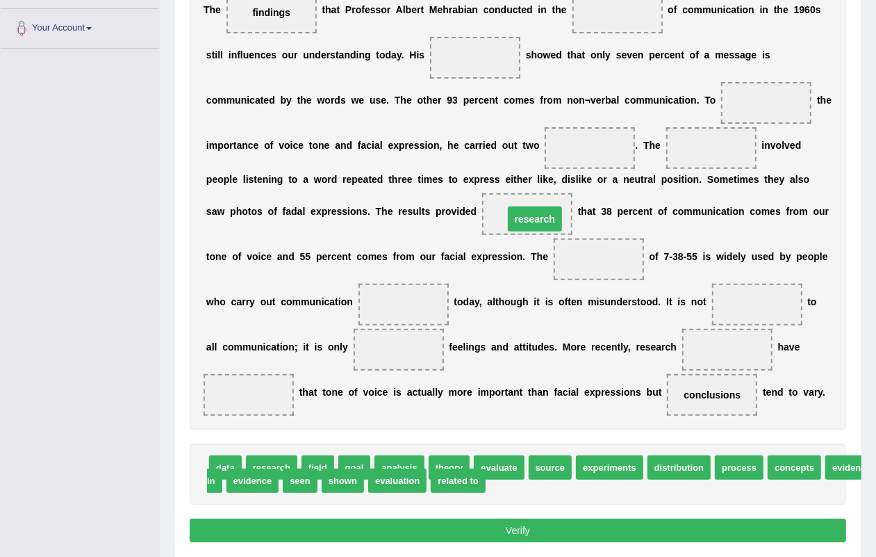
drag, startPoint x: 731, startPoint y: 351, endPoint x: 539, endPoint y: 220, distance: 233.0
drag, startPoint x: 549, startPoint y: 464, endPoint x: 584, endPoint y: 273, distance: 194.4
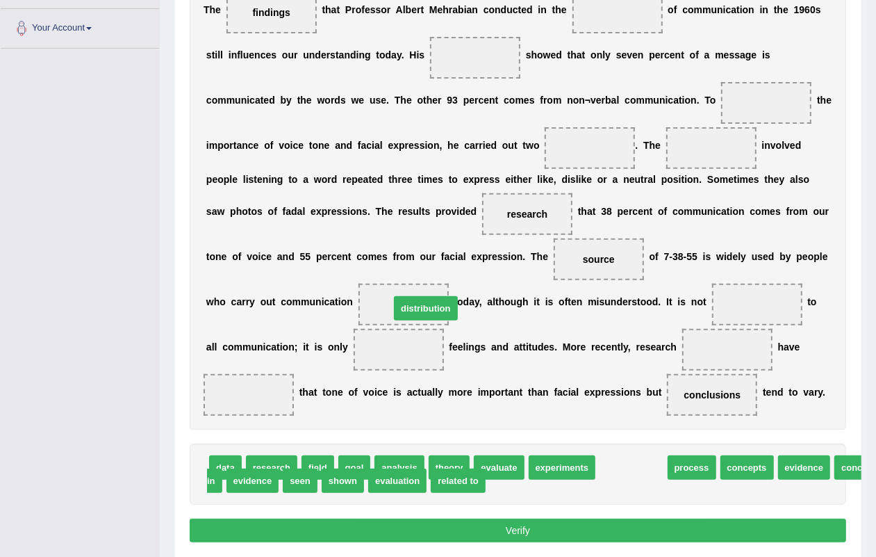
drag, startPoint x: 621, startPoint y: 405, endPoint x: 428, endPoint y: 311, distance: 214.5
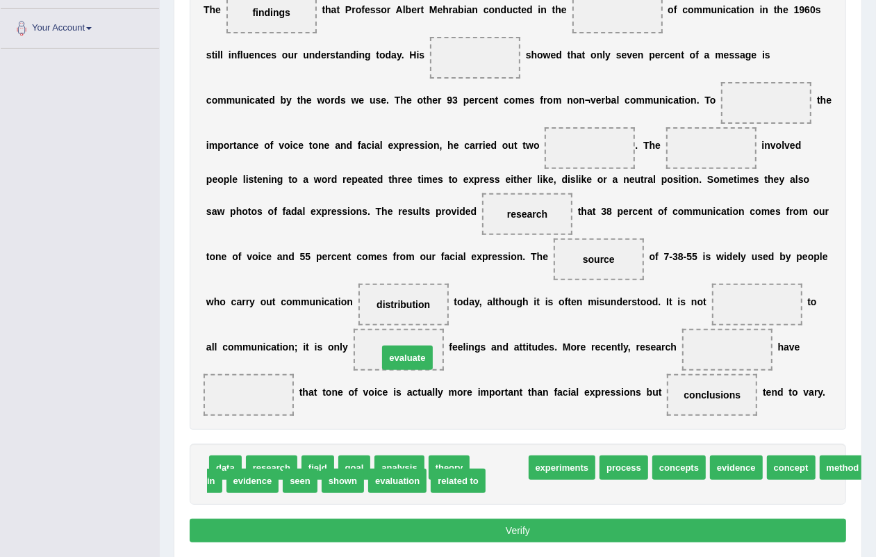
drag, startPoint x: 491, startPoint y: 455, endPoint x: 400, endPoint y: 355, distance: 135.3
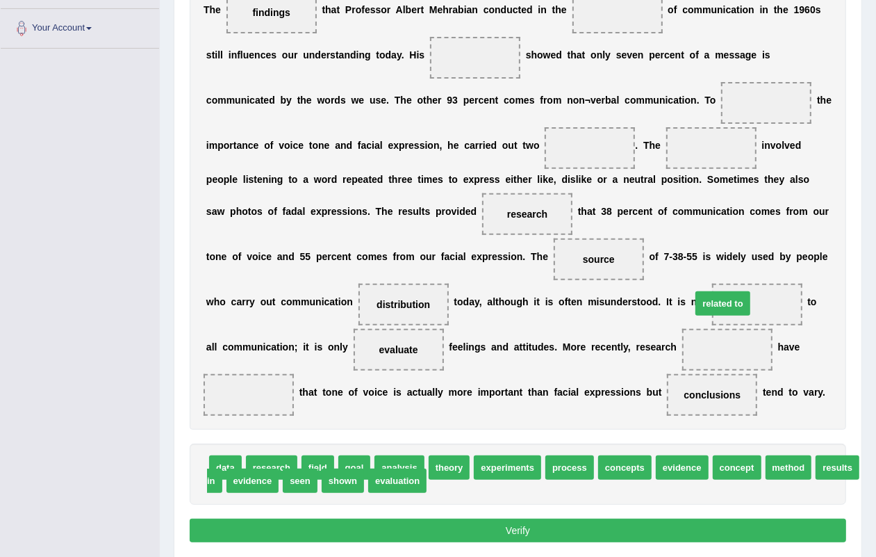
drag, startPoint x: 445, startPoint y: 477, endPoint x: 718, endPoint y: 302, distance: 324.4
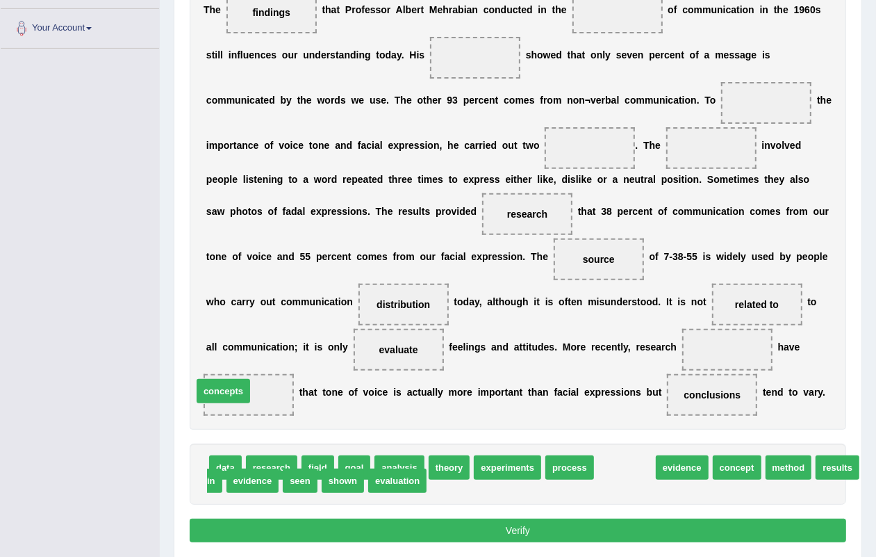
drag, startPoint x: 571, startPoint y: 436, endPoint x: 218, endPoint y: 388, distance: 356.4
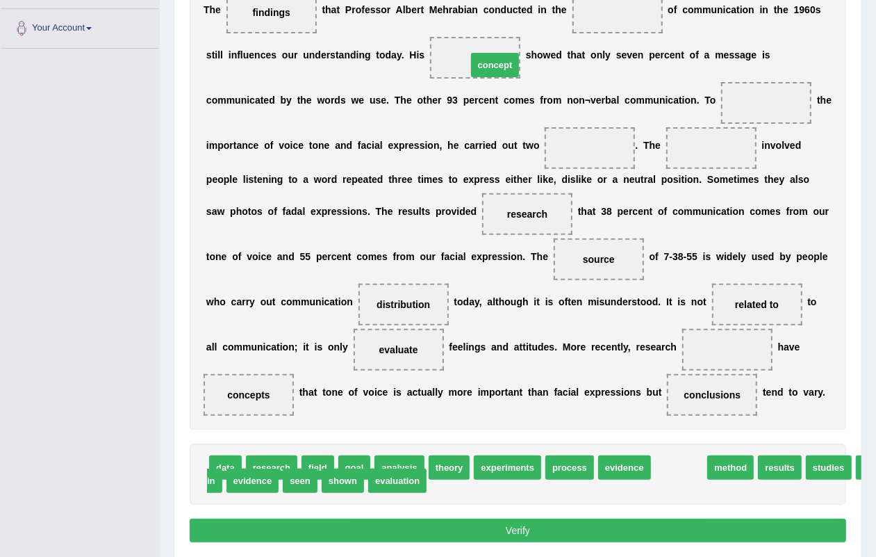
drag, startPoint x: 690, startPoint y: 470, endPoint x: 509, endPoint y: 129, distance: 386.4
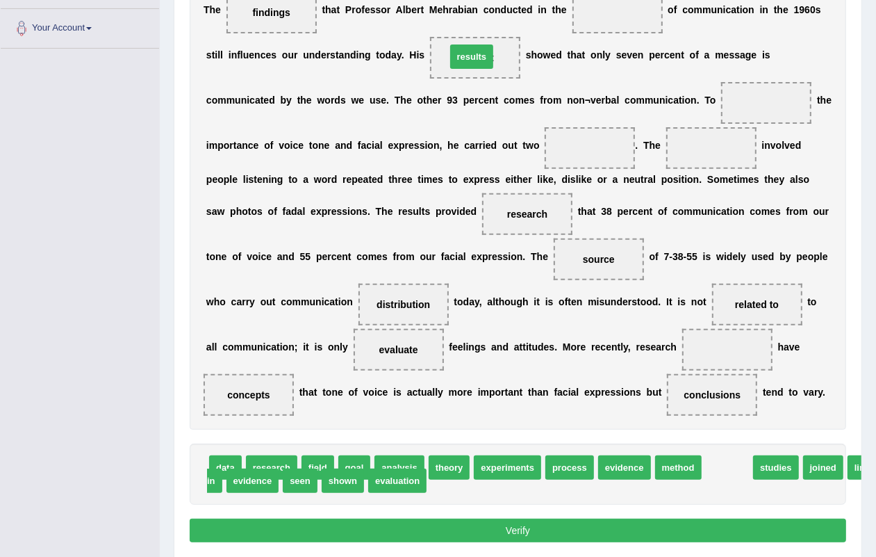
drag, startPoint x: 713, startPoint y: 466, endPoint x: 457, endPoint y: 58, distance: 481.5
drag, startPoint x: 741, startPoint y: 450, endPoint x: 775, endPoint y: 102, distance: 349.8
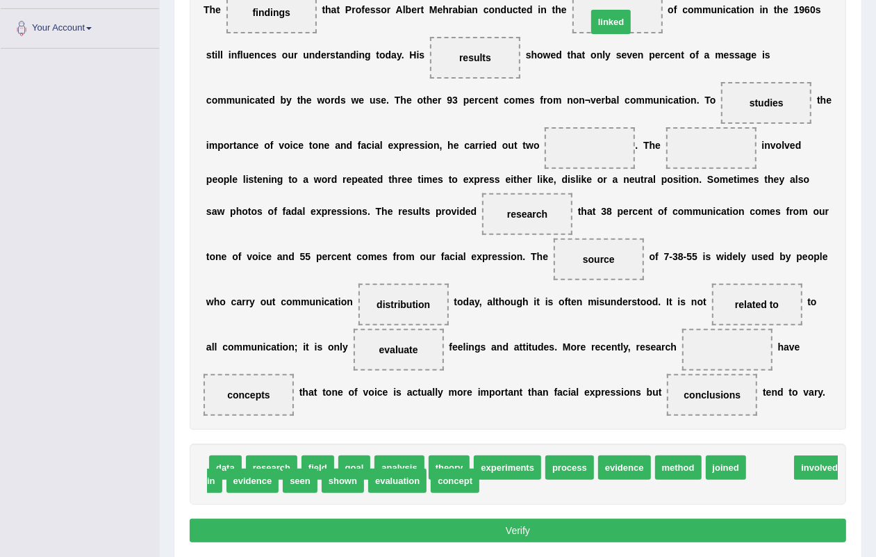
drag, startPoint x: 775, startPoint y: 469, endPoint x: 616, endPoint y: 19, distance: 476.7
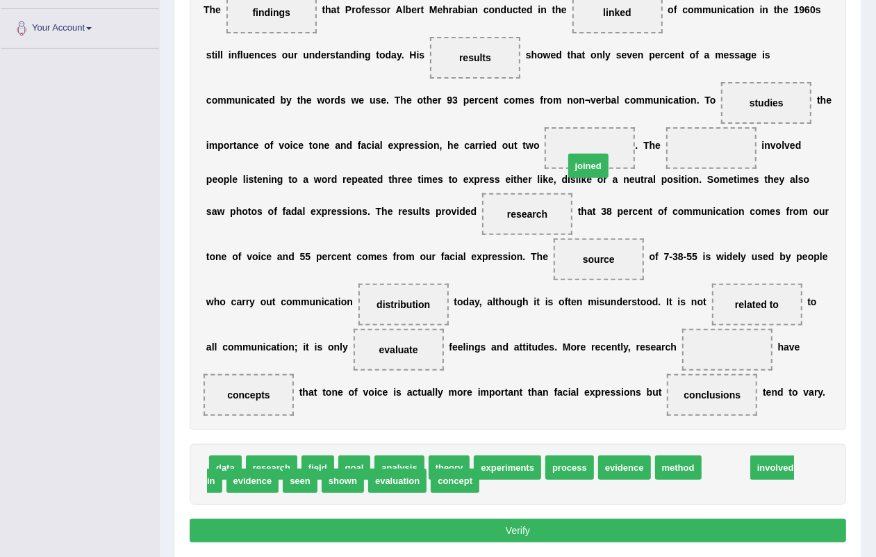
drag, startPoint x: 730, startPoint y: 470, endPoint x: 595, endPoint y: 160, distance: 338.0
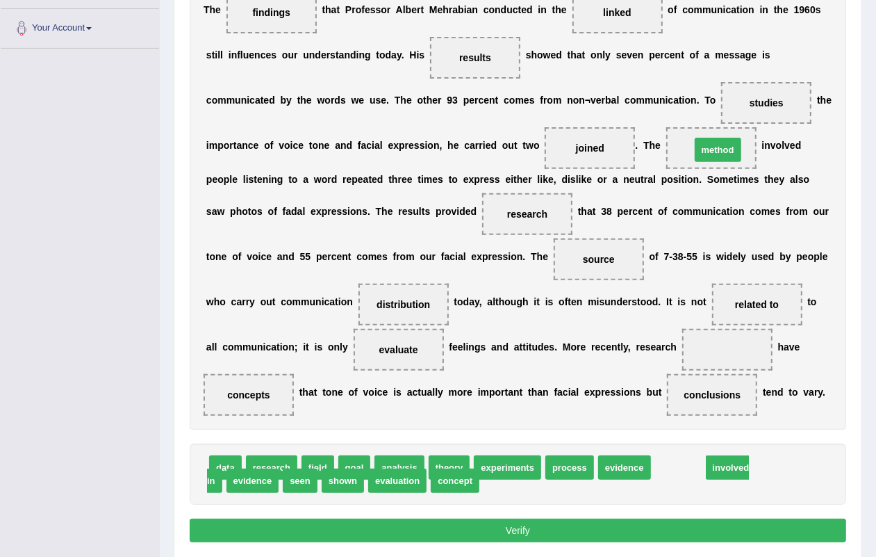
drag, startPoint x: 694, startPoint y: 462, endPoint x: 733, endPoint y: 144, distance: 320.8
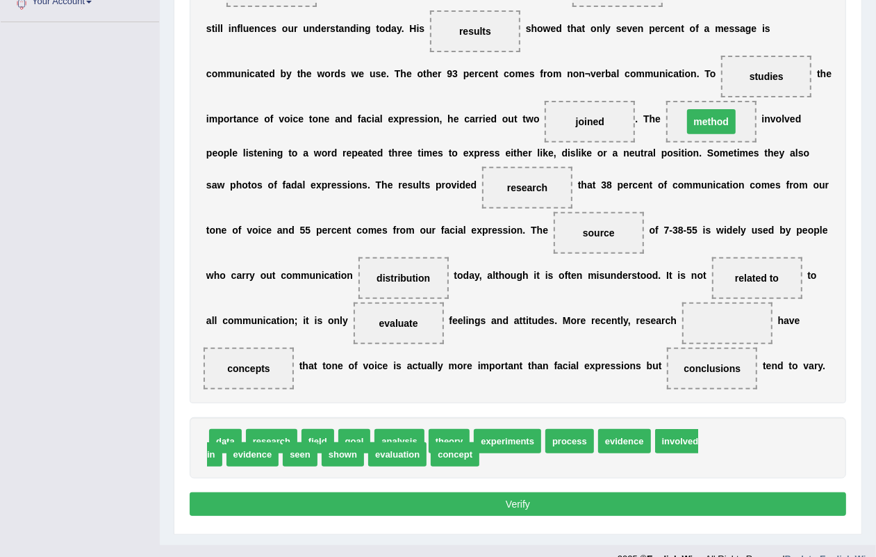
scroll to position [348, 0]
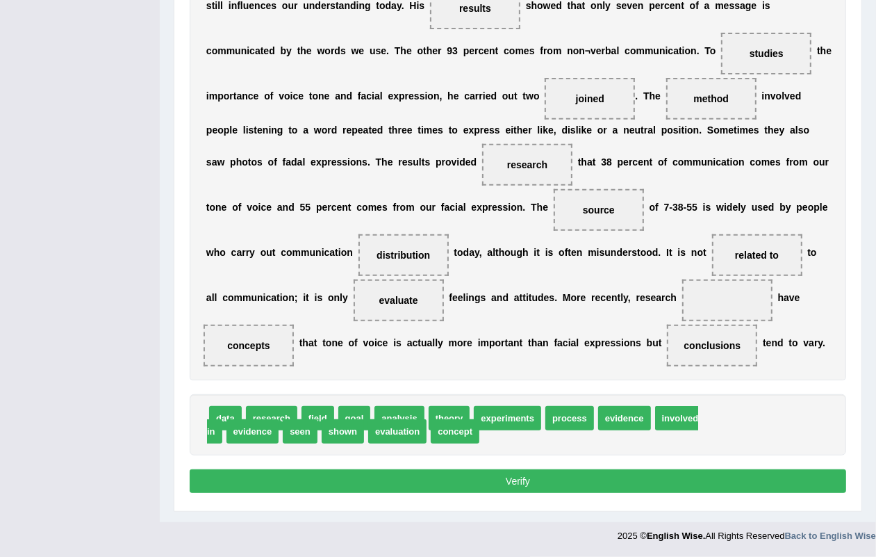
click at [513, 484] on button "Verify" at bounding box center [518, 481] width 657 height 24
click at [518, 480] on button "Verify" at bounding box center [518, 481] width 657 height 24
drag, startPoint x: 446, startPoint y: 436, endPoint x: 713, endPoint y: 306, distance: 297.1
click at [512, 481] on button "Verify" at bounding box center [518, 481] width 657 height 24
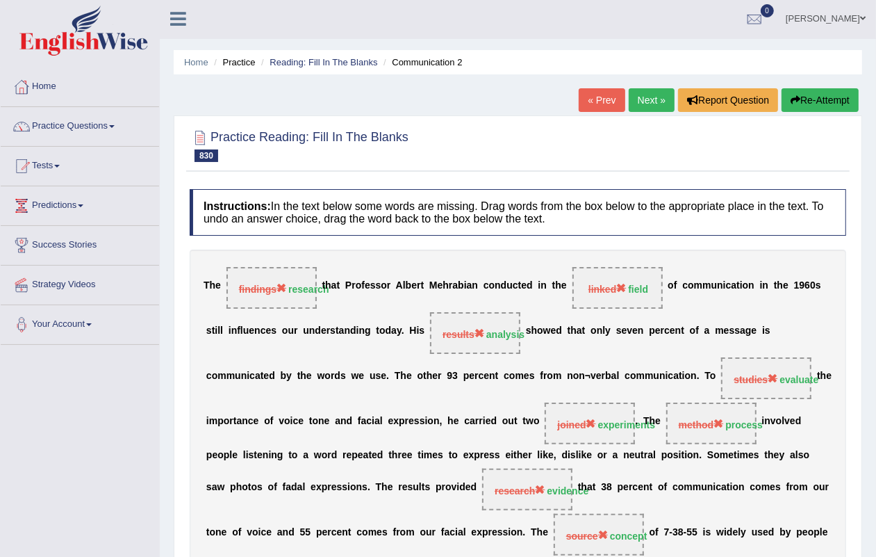
scroll to position [0, 0]
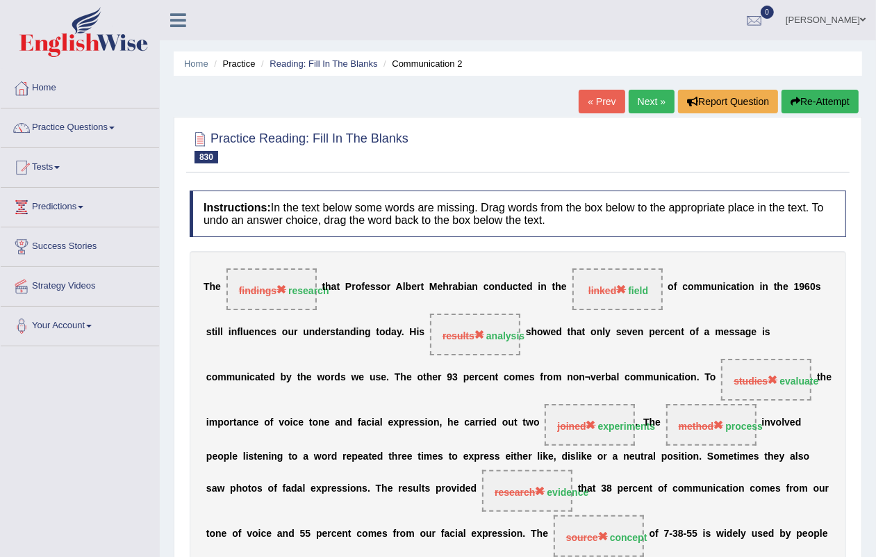
click at [643, 102] on link "Next »" at bounding box center [652, 102] width 46 height 24
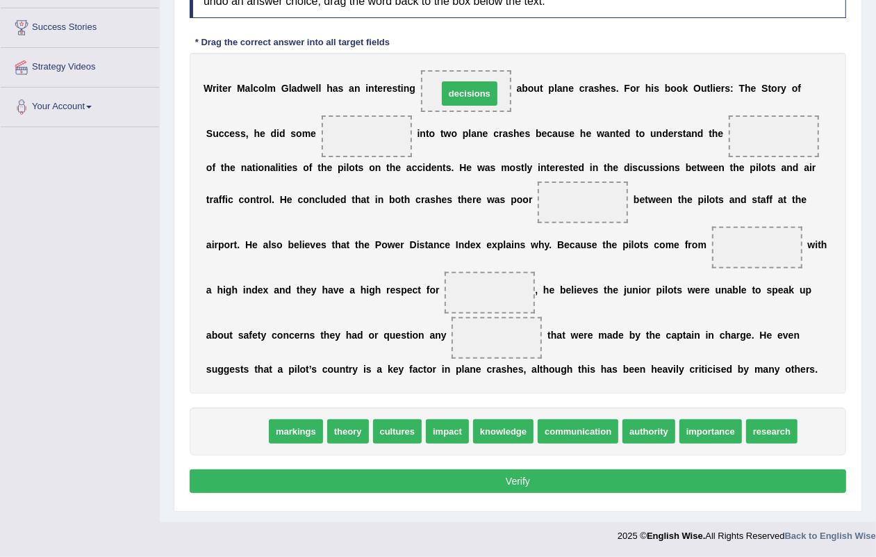
drag, startPoint x: 240, startPoint y: 433, endPoint x: 475, endPoint y: 94, distance: 412.2
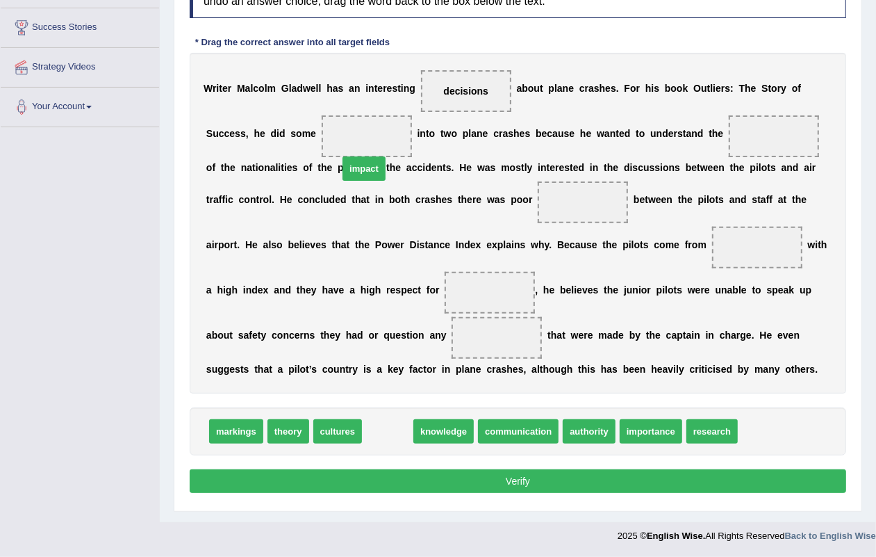
drag, startPoint x: 373, startPoint y: 432, endPoint x: 349, endPoint y: 146, distance: 287.4
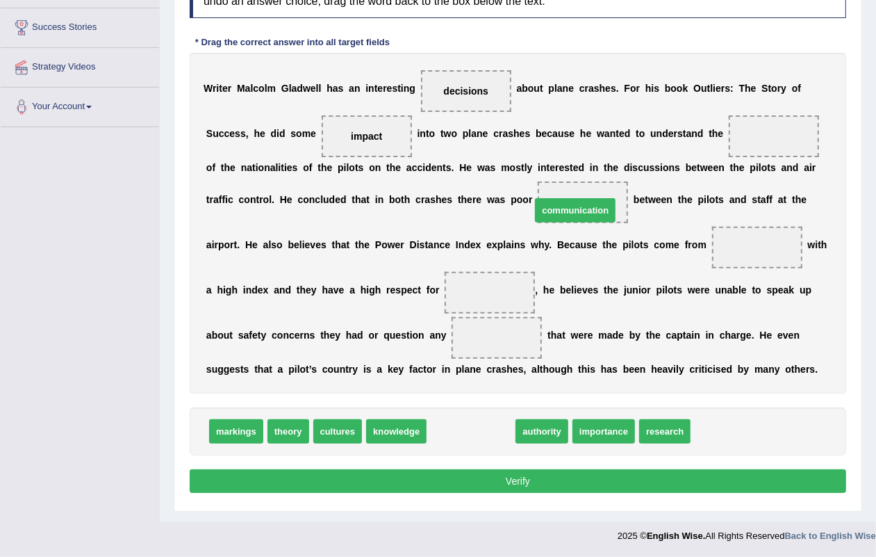
drag, startPoint x: 474, startPoint y: 429, endPoint x: 578, endPoint y: 209, distance: 243.7
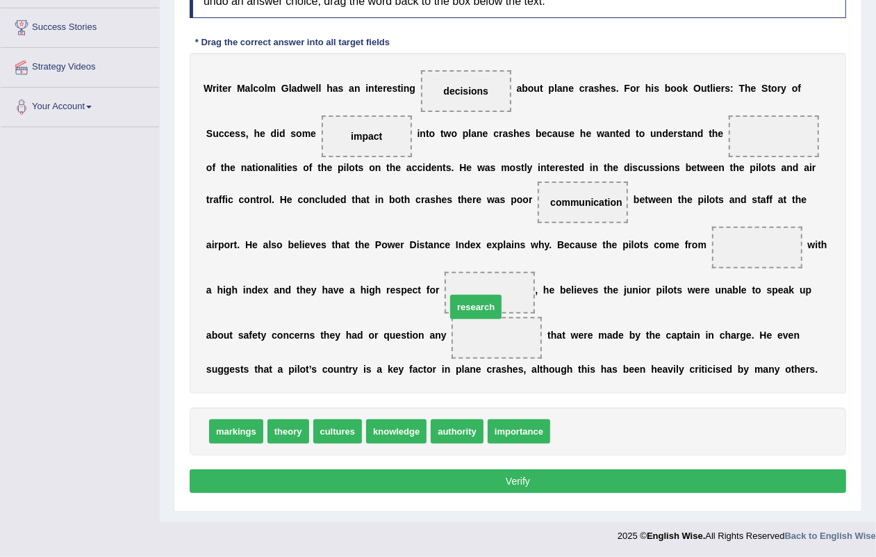
drag, startPoint x: 580, startPoint y: 436, endPoint x: 473, endPoint y: 309, distance: 166.2
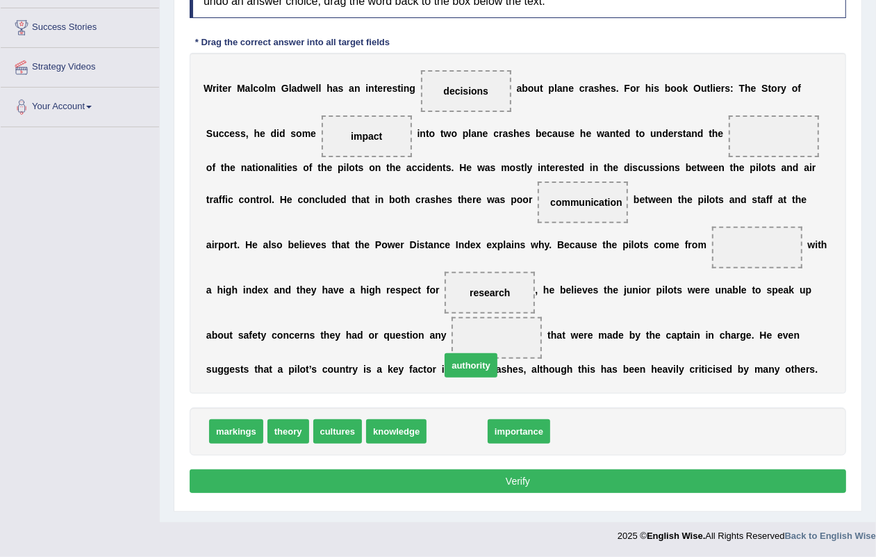
drag, startPoint x: 454, startPoint y: 438, endPoint x: 480, endPoint y: 351, distance: 90.8
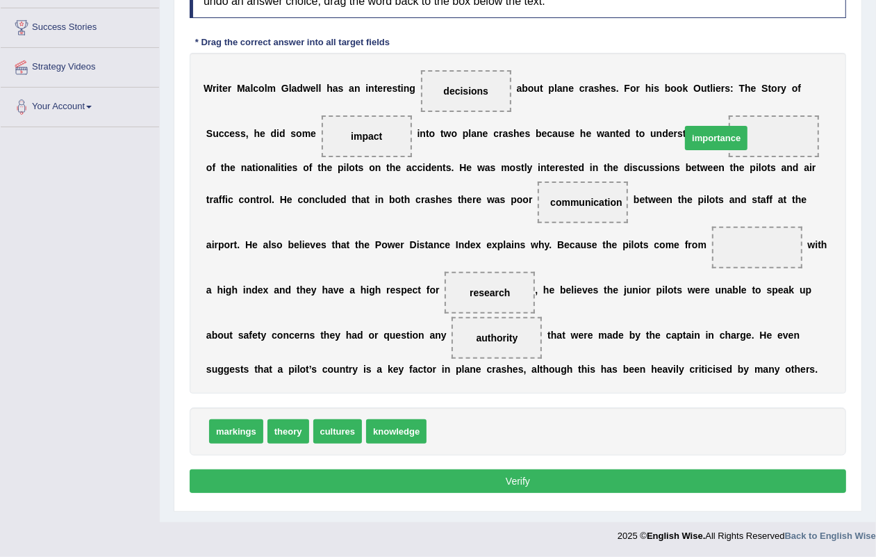
drag, startPoint x: 488, startPoint y: 429, endPoint x: 756, endPoint y: 152, distance: 385.8
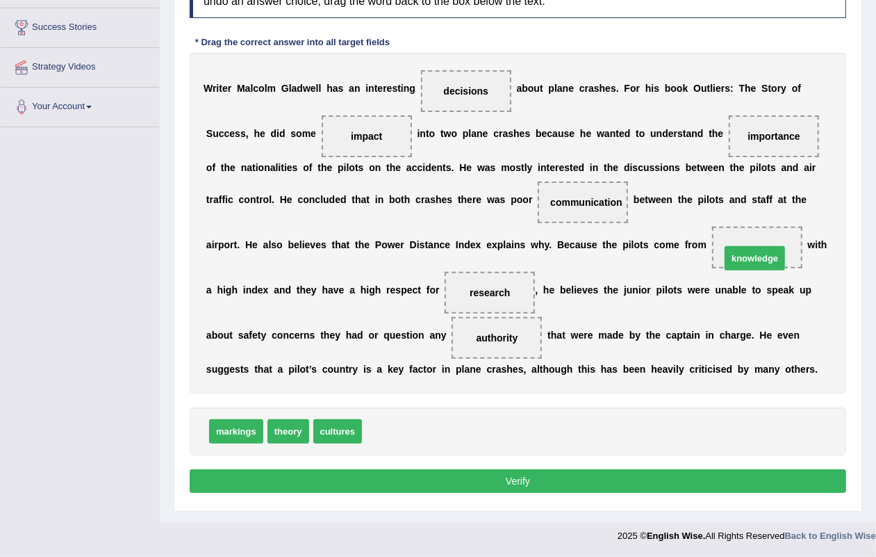
drag, startPoint x: 404, startPoint y: 429, endPoint x: 762, endPoint y: 254, distance: 398.8
click at [497, 476] on button "Verify" at bounding box center [518, 481] width 657 height 24
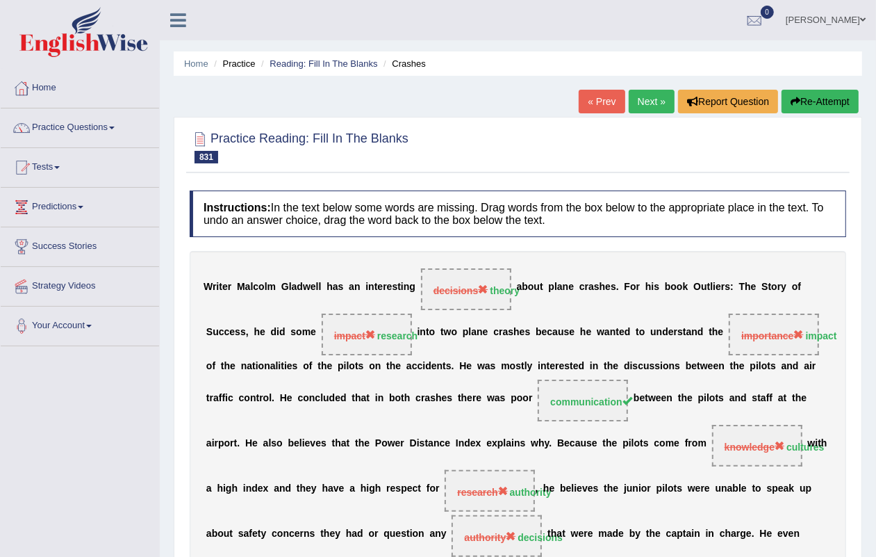
click at [657, 101] on link "Next »" at bounding box center [652, 102] width 46 height 24
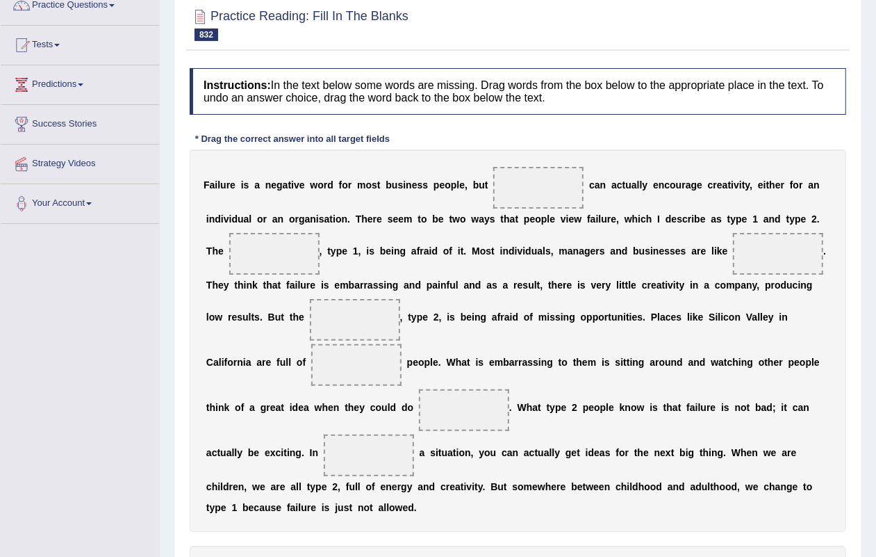
scroll to position [262, 0]
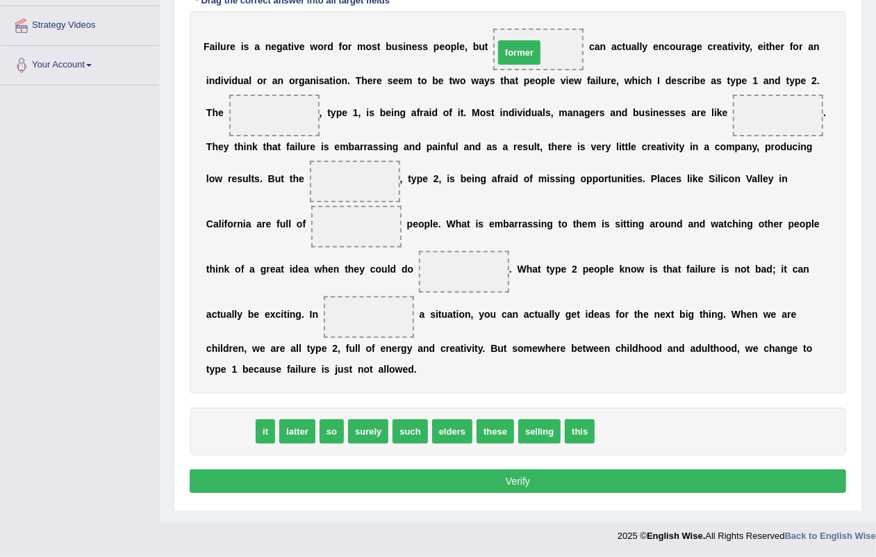
drag, startPoint x: 220, startPoint y: 440, endPoint x: 509, endPoint y: 61, distance: 476.5
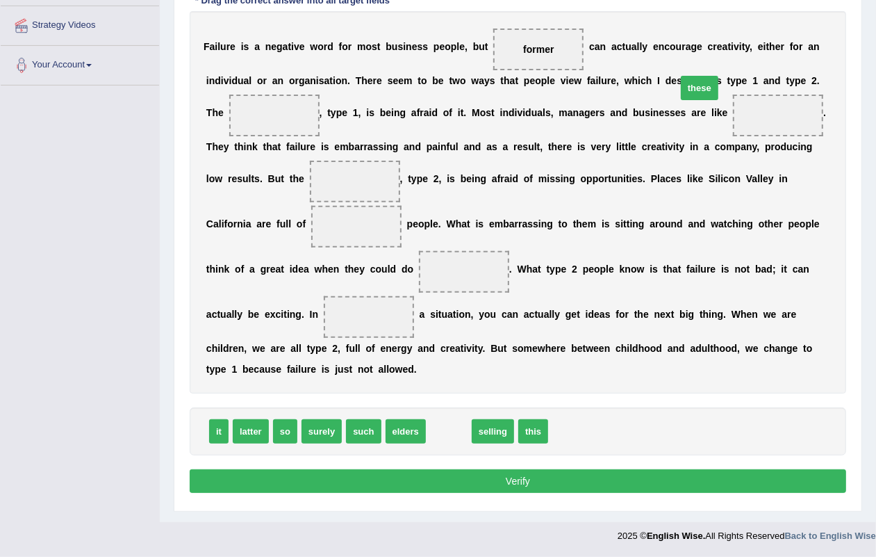
drag, startPoint x: 443, startPoint y: 436, endPoint x: 752, endPoint y: 143, distance: 426.2
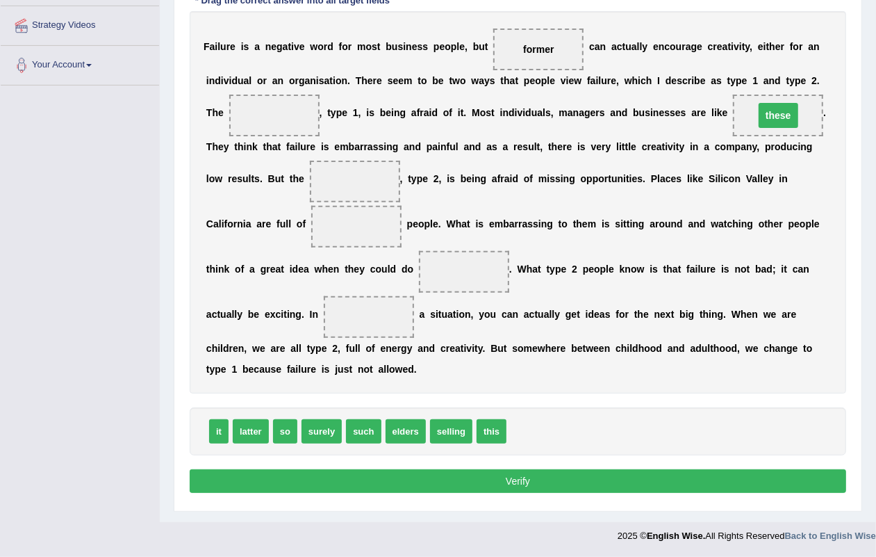
click at [753, 161] on div "F a i l u r e i s a n e g a t i v e w o r d f o r m o s t b u s i n e s s p e o…" at bounding box center [518, 202] width 657 height 382
drag, startPoint x: 776, startPoint y: 108, endPoint x: 577, endPoint y: 407, distance: 358.9
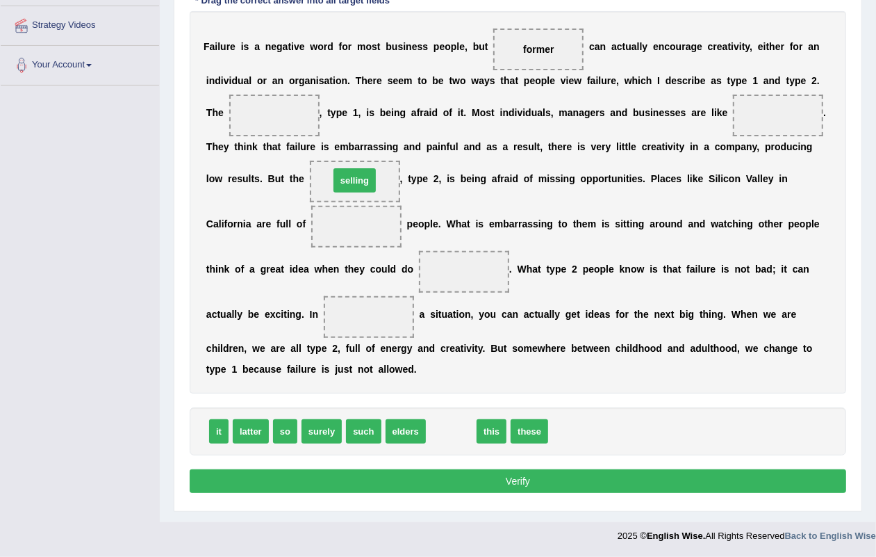
drag, startPoint x: 450, startPoint y: 436, endPoint x: 353, endPoint y: 186, distance: 268.8
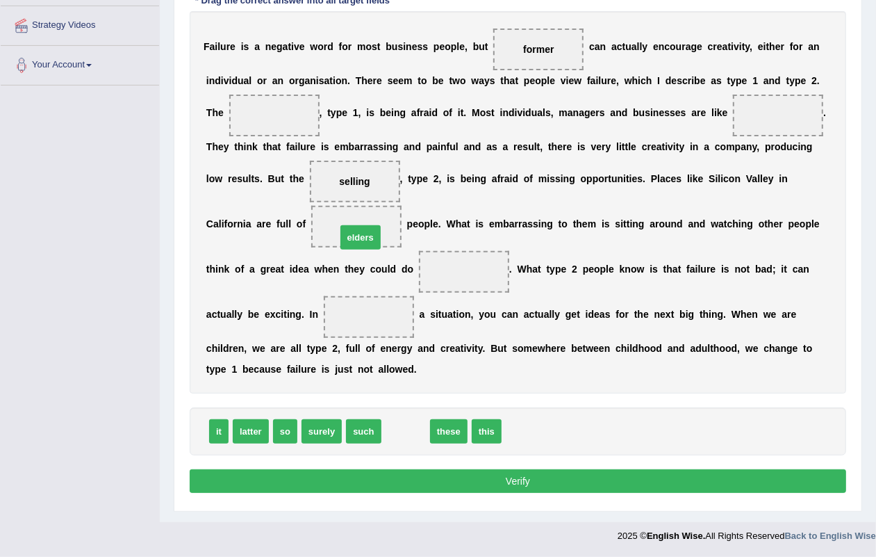
drag, startPoint x: 407, startPoint y: 427, endPoint x: 361, endPoint y: 234, distance: 199.1
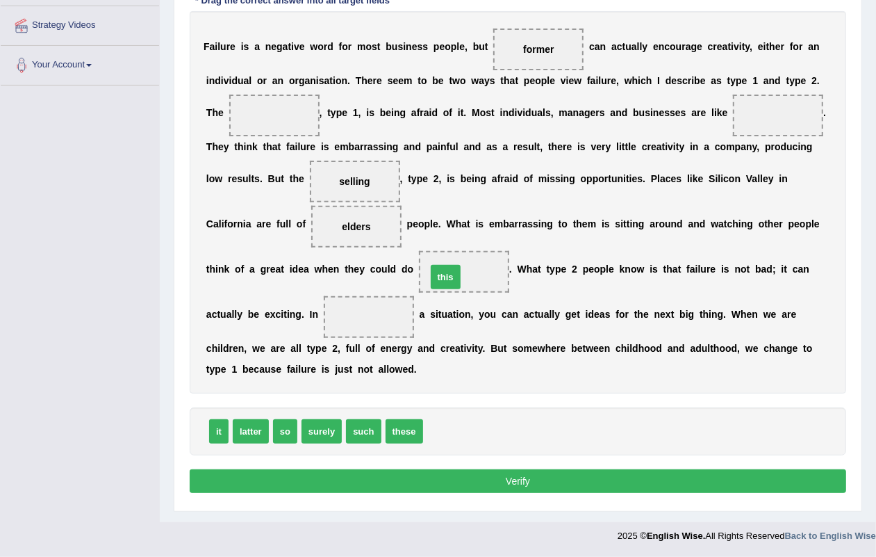
drag, startPoint x: 436, startPoint y: 428, endPoint x: 439, endPoint y: 272, distance: 156.4
drag, startPoint x: 414, startPoint y: 431, endPoint x: 379, endPoint y: 325, distance: 111.2
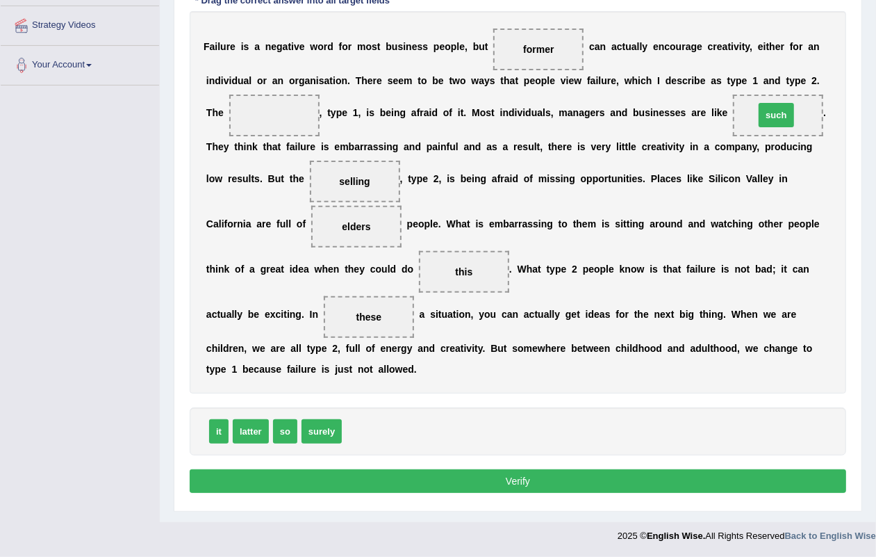
drag, startPoint x: 379, startPoint y: 435, endPoint x: 798, endPoint y: 137, distance: 513.7
drag, startPoint x: 329, startPoint y: 439, endPoint x: 299, endPoint y: 116, distance: 324.5
drag, startPoint x: 505, startPoint y: 482, endPoint x: 506, endPoint y: 467, distance: 14.6
click at [506, 478] on button "Verify" at bounding box center [518, 481] width 657 height 24
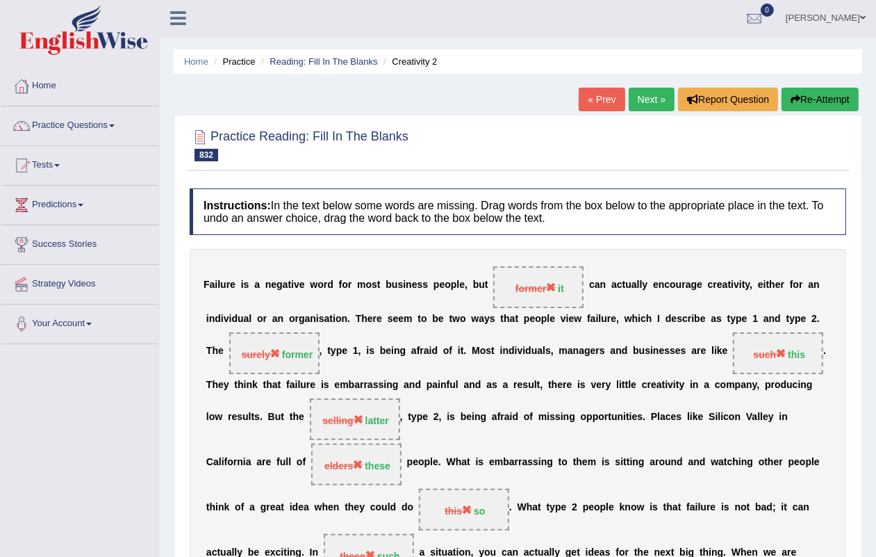
scroll to position [0, 0]
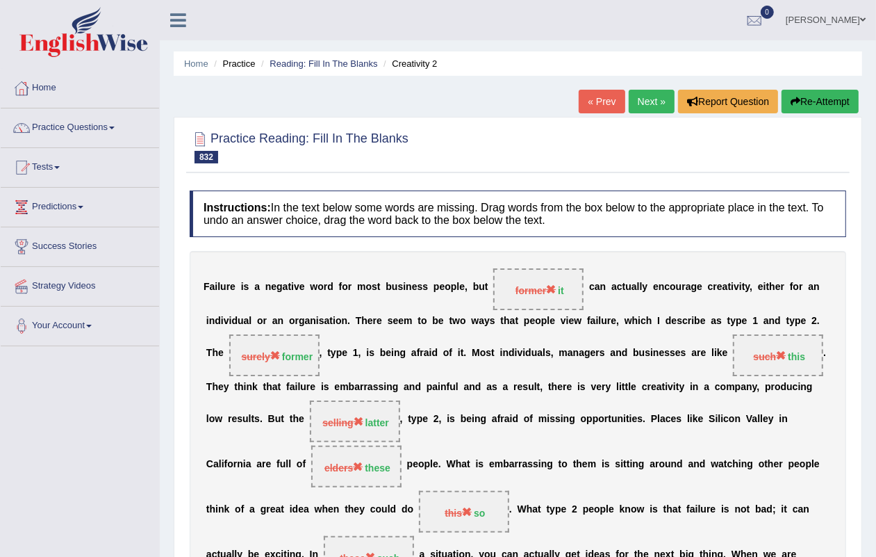
click at [646, 99] on link "Next »" at bounding box center [652, 102] width 46 height 24
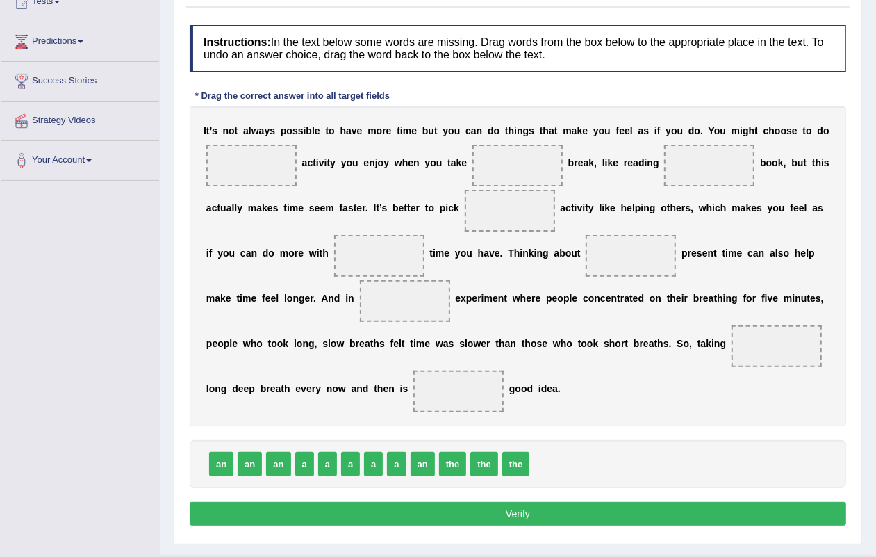
scroll to position [192, 0]
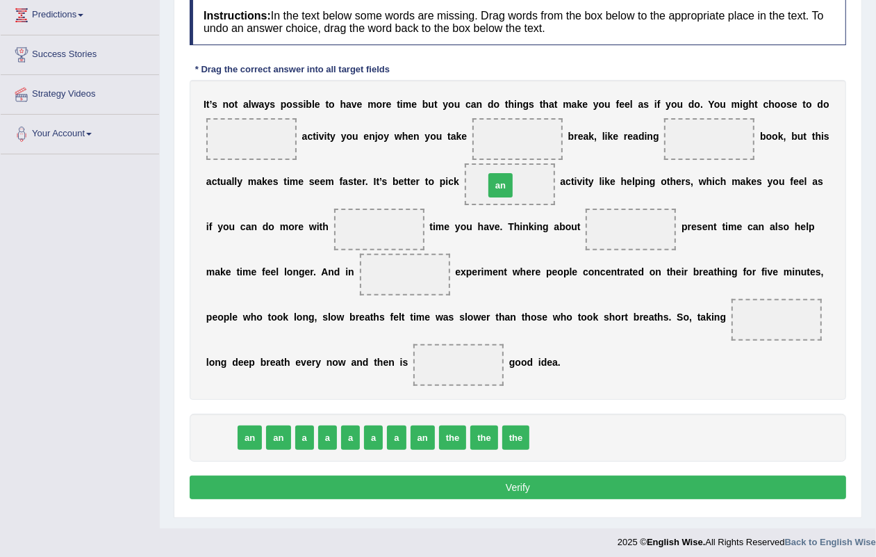
drag, startPoint x: 221, startPoint y: 441, endPoint x: 502, endPoint y: 189, distance: 377.5
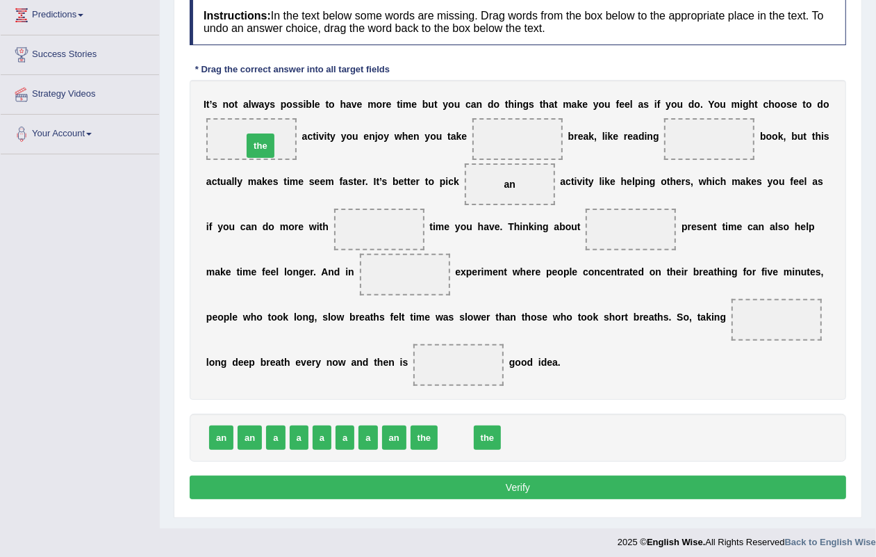
drag, startPoint x: 454, startPoint y: 443, endPoint x: 297, endPoint y: 181, distance: 305.1
drag, startPoint x: 397, startPoint y: 439, endPoint x: 473, endPoint y: 473, distance: 82.8
click at [505, 481] on span "an" at bounding box center [501, 479] width 24 height 24
drag, startPoint x: 428, startPoint y: 447, endPoint x: 425, endPoint y: 429, distance: 17.7
drag, startPoint x: 361, startPoint y: 441, endPoint x: 365, endPoint y: 245, distance: 196.7
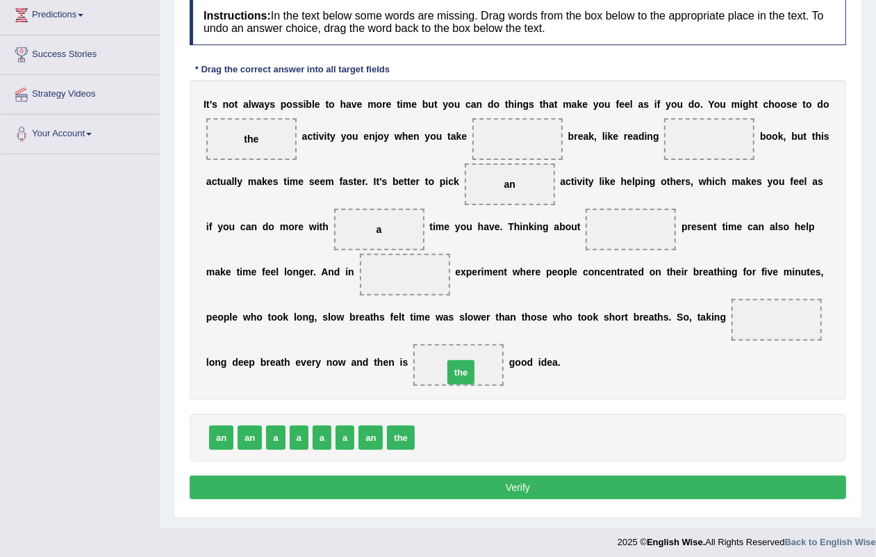
drag, startPoint x: 424, startPoint y: 439, endPoint x: 452, endPoint y: 373, distance: 71.3
drag, startPoint x: 369, startPoint y: 438, endPoint x: 391, endPoint y: 334, distance: 106.6
drag, startPoint x: 375, startPoint y: 432, endPoint x: 547, endPoint y: 331, distance: 199.0
drag, startPoint x: 344, startPoint y: 436, endPoint x: 773, endPoint y: 338, distance: 440.7
click at [522, 488] on button "Verify" at bounding box center [518, 487] width 657 height 24
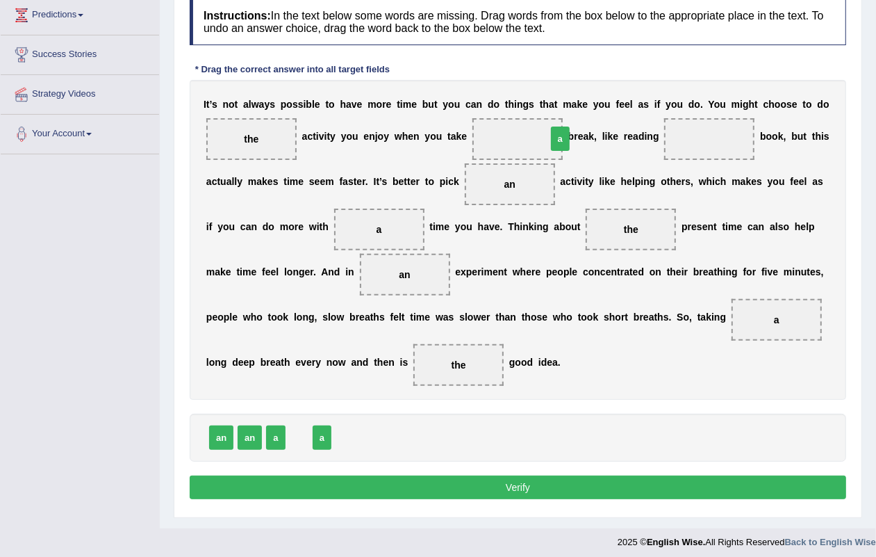
drag, startPoint x: 296, startPoint y: 440, endPoint x: 555, endPoint y: 141, distance: 395.1
drag, startPoint x: 252, startPoint y: 438, endPoint x: 417, endPoint y: 393, distance: 170.8
drag, startPoint x: 251, startPoint y: 439, endPoint x: 726, endPoint y: 247, distance: 512.6
click at [514, 491] on button "Verify" at bounding box center [518, 487] width 657 height 24
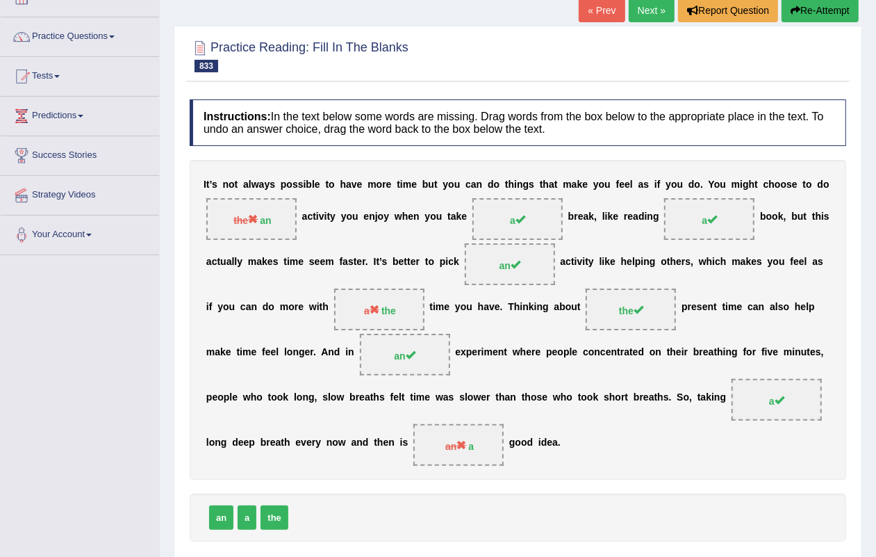
scroll to position [0, 0]
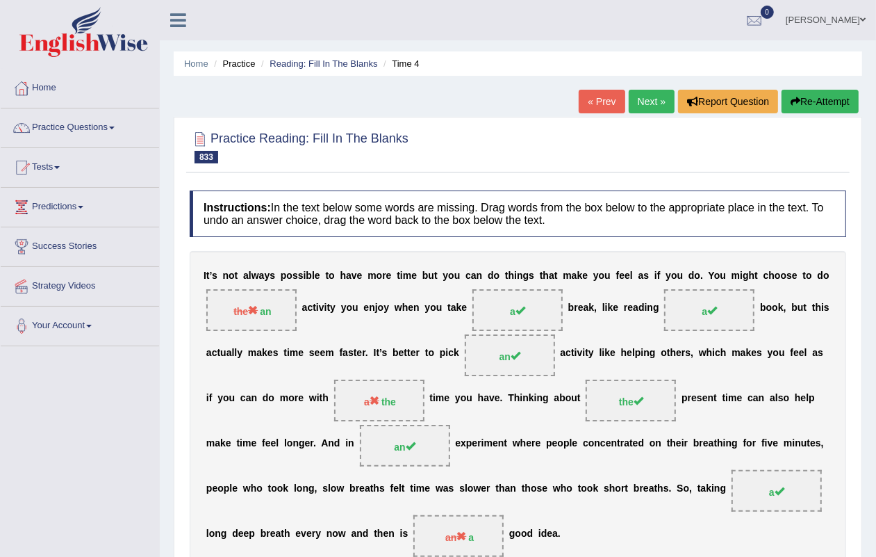
click at [659, 92] on link "Next »" at bounding box center [652, 102] width 46 height 24
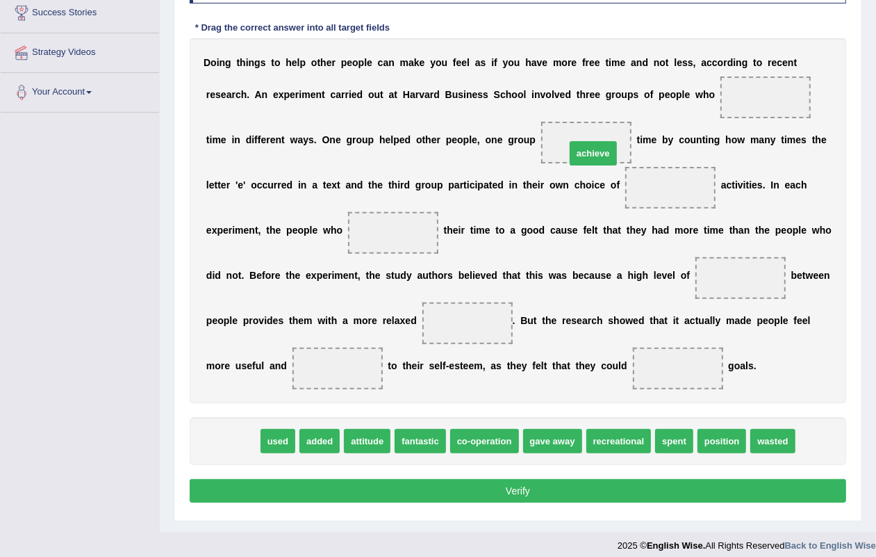
drag, startPoint x: 280, startPoint y: 376, endPoint x: 584, endPoint y: 157, distance: 374.9
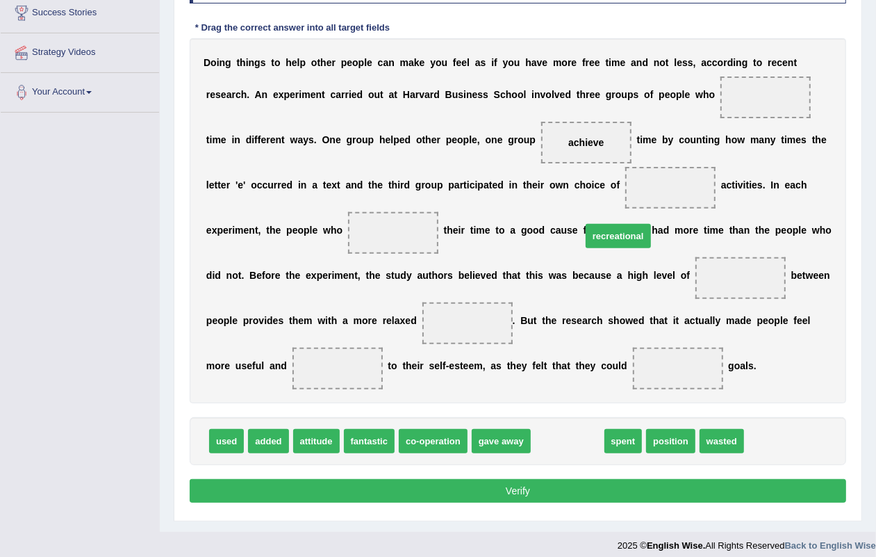
drag, startPoint x: 578, startPoint y: 445, endPoint x: 559, endPoint y: 466, distance: 28.0
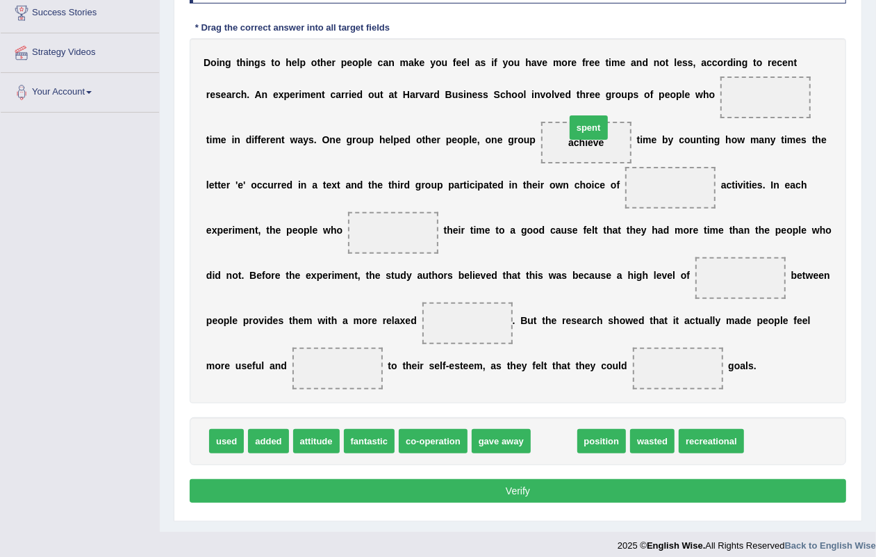
drag, startPoint x: 546, startPoint y: 441, endPoint x: 581, endPoint y: 127, distance: 316.0
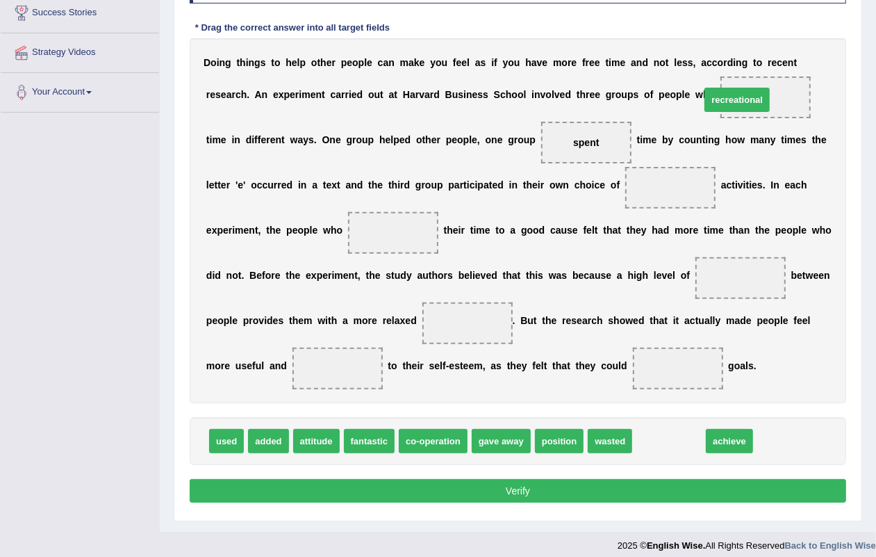
drag, startPoint x: 666, startPoint y: 443, endPoint x: 737, endPoint y: 117, distance: 333.7
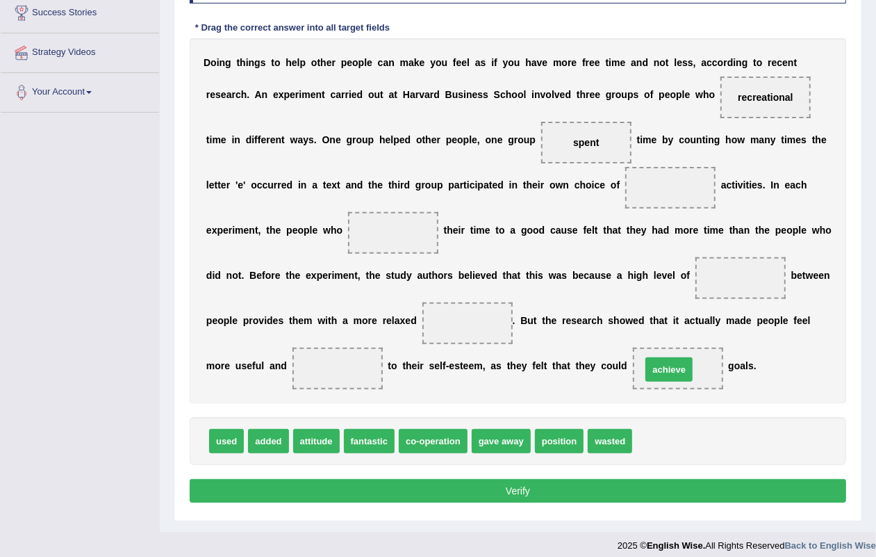
drag, startPoint x: 659, startPoint y: 439, endPoint x: 668, endPoint y: 367, distance: 72.8
drag, startPoint x: 605, startPoint y: 438, endPoint x: 410, endPoint y: 230, distance: 285.2
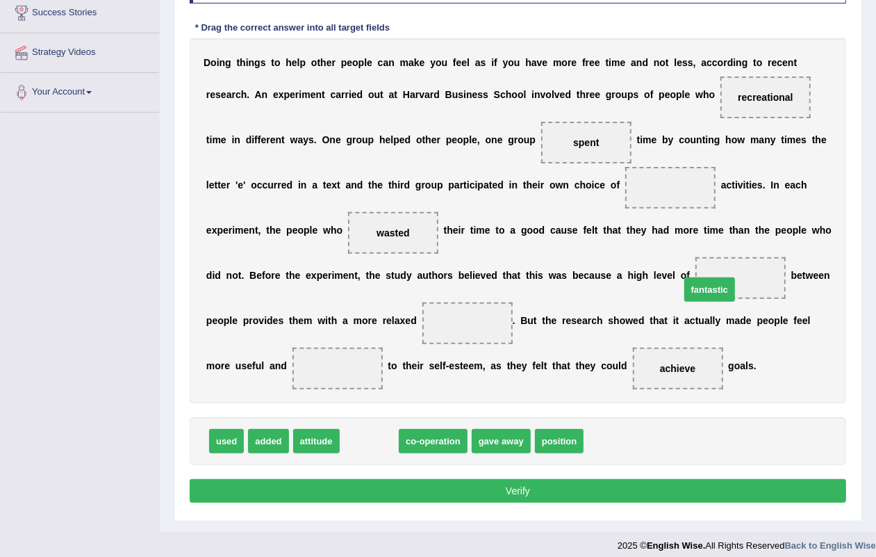
drag, startPoint x: 370, startPoint y: 452, endPoint x: 705, endPoint y: 338, distance: 354.3
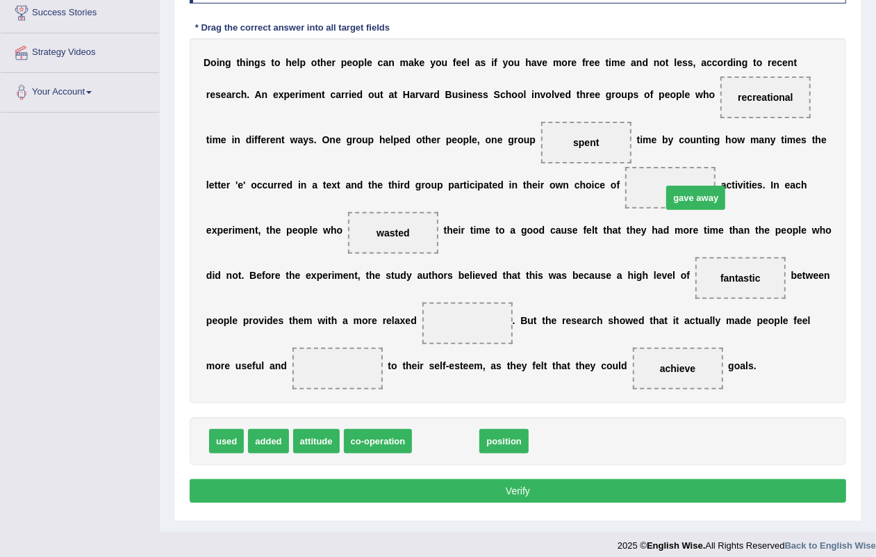
drag, startPoint x: 438, startPoint y: 432, endPoint x: 688, endPoint y: 188, distance: 349.9
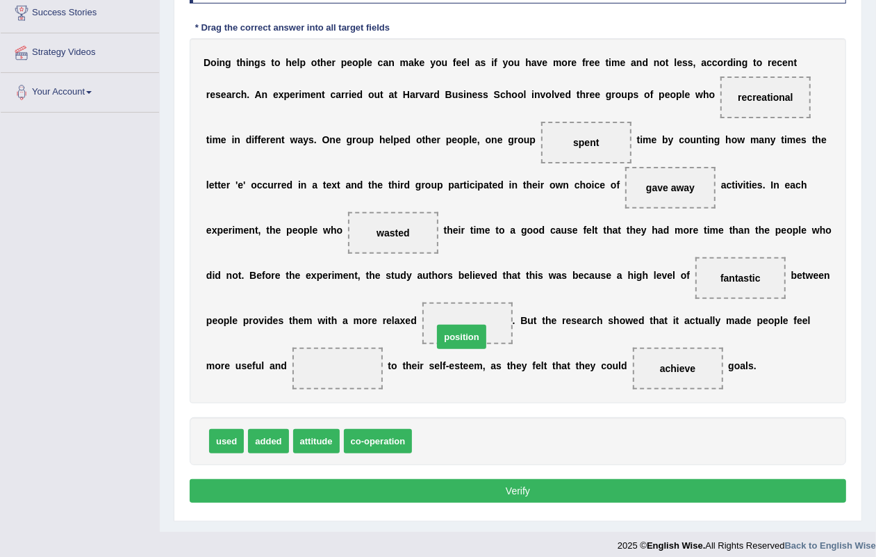
drag, startPoint x: 441, startPoint y: 429, endPoint x: 466, endPoint y: 329, distance: 103.7
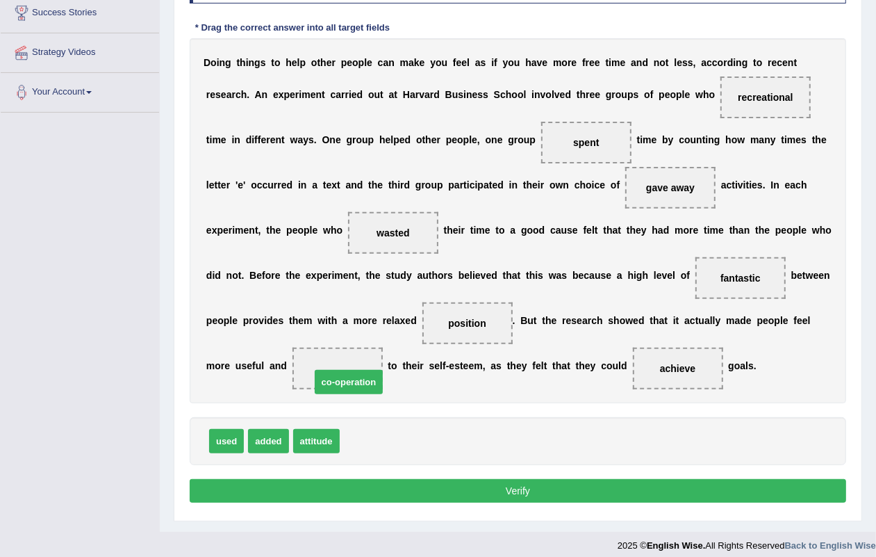
drag, startPoint x: 373, startPoint y: 436, endPoint x: 343, endPoint y: 379, distance: 64.3
click at [513, 493] on button "Verify" at bounding box center [518, 491] width 657 height 24
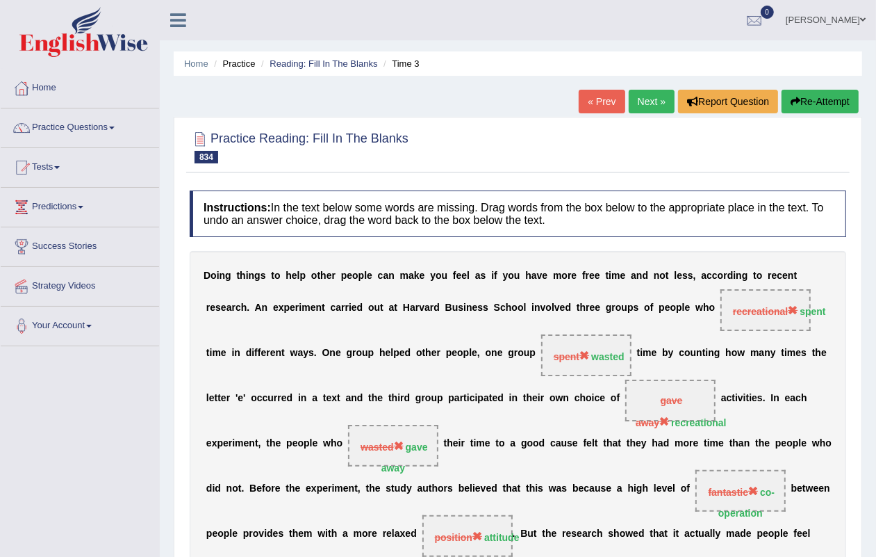
click at [651, 90] on link "Next »" at bounding box center [652, 102] width 46 height 24
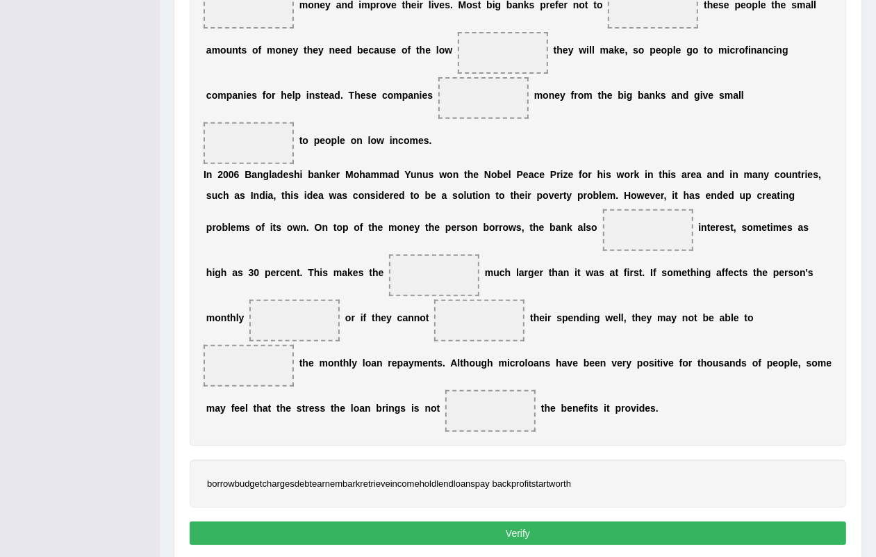
scroll to position [354, 0]
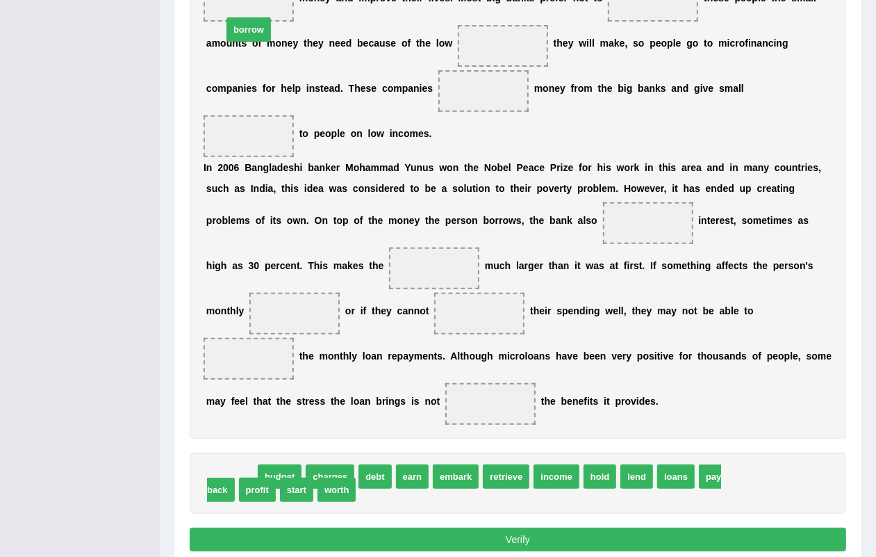
drag, startPoint x: 238, startPoint y: 478, endPoint x: 259, endPoint y: 23, distance: 455.7
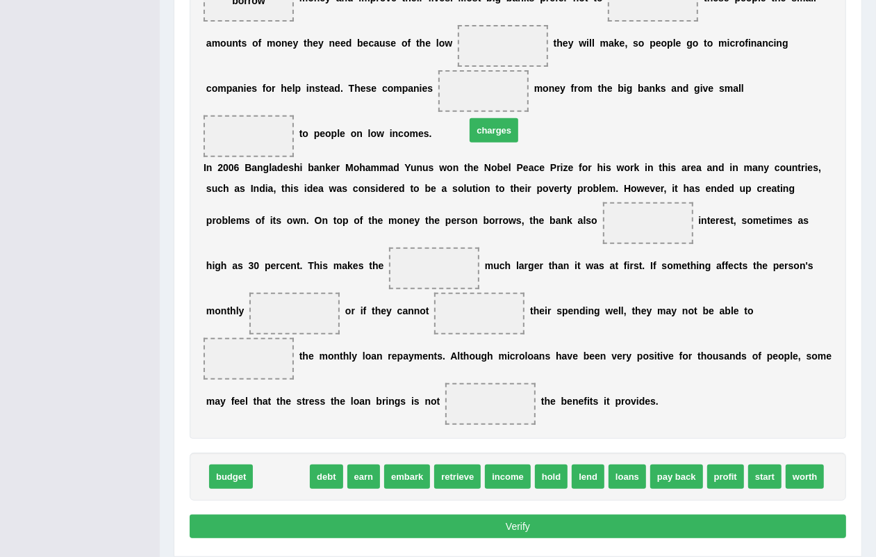
drag, startPoint x: 290, startPoint y: 473, endPoint x: 504, endPoint y: 108, distance: 423.0
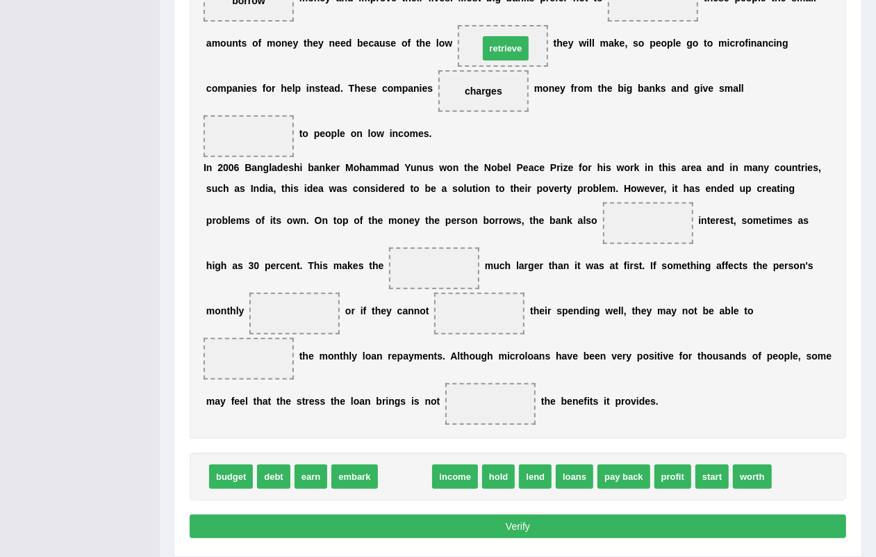
drag, startPoint x: 411, startPoint y: 474, endPoint x: 512, endPoint y: 46, distance: 439.8
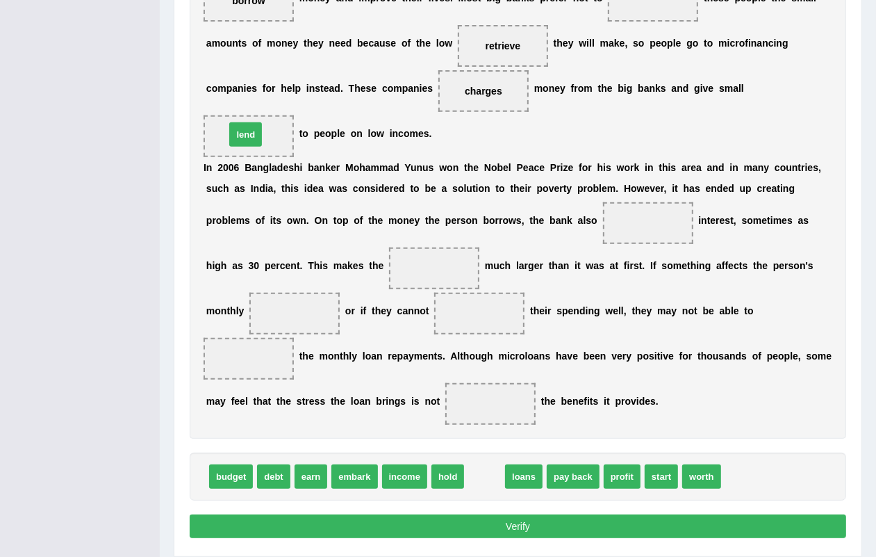
drag, startPoint x: 488, startPoint y: 488, endPoint x: 249, endPoint y: 146, distance: 417.2
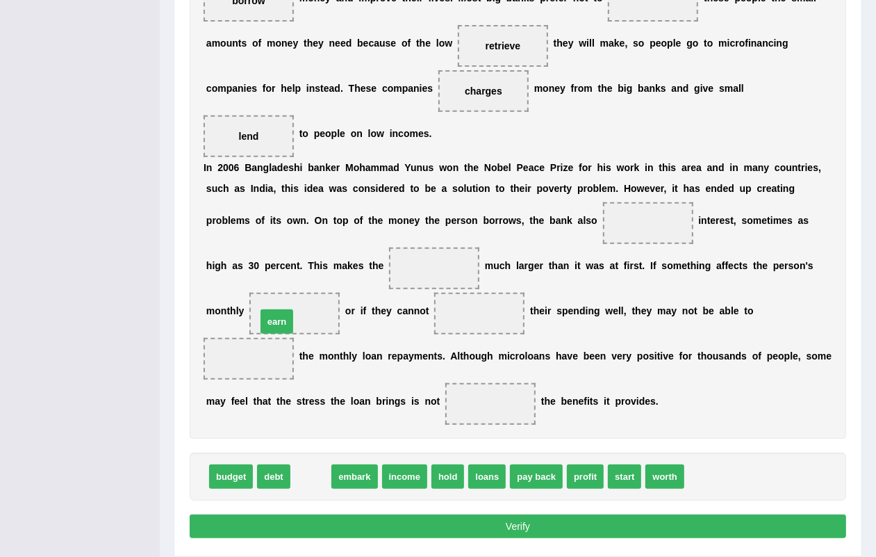
drag, startPoint x: 320, startPoint y: 469, endPoint x: 286, endPoint y: 316, distance: 156.6
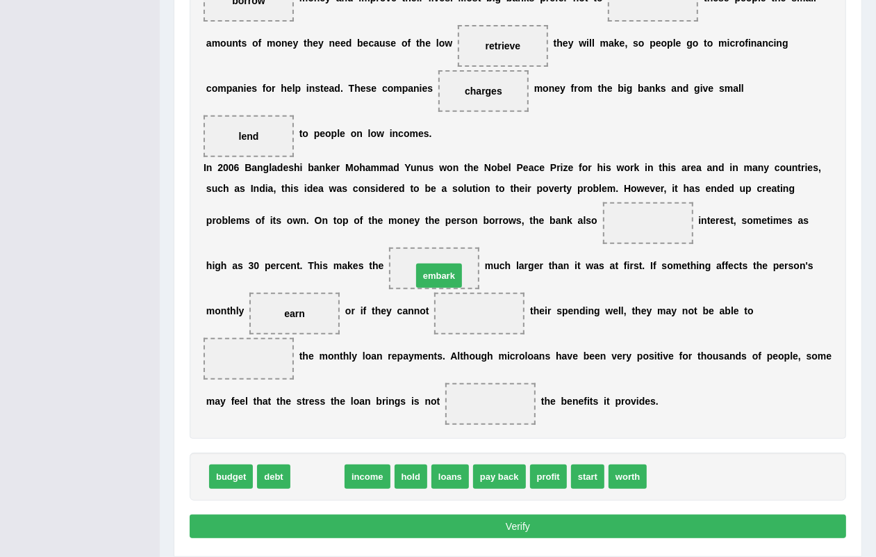
drag, startPoint x: 311, startPoint y: 484, endPoint x: 433, endPoint y: 279, distance: 238.4
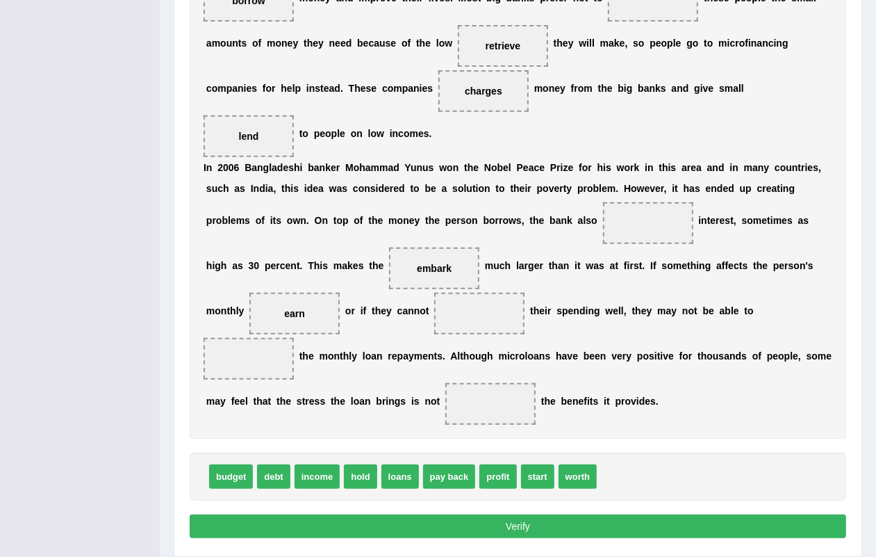
drag, startPoint x: 401, startPoint y: 489, endPoint x: 459, endPoint y: 352, distance: 148.2
click at [474, 345] on div "Instructions: In the text below some words are missing. Drag words from the box…" at bounding box center [518, 189] width 664 height 720
drag, startPoint x: 398, startPoint y: 471, endPoint x: 469, endPoint y: 325, distance: 162.9
drag, startPoint x: 468, startPoint y: 480, endPoint x: 498, endPoint y: 384, distance: 100.5
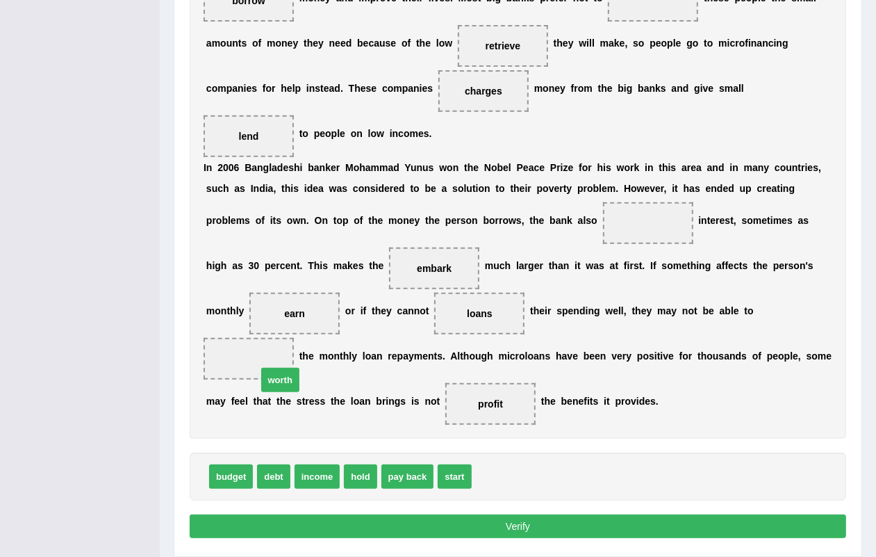
drag, startPoint x: 488, startPoint y: 477, endPoint x: 273, endPoint y: 381, distance: 235.5
drag, startPoint x: 393, startPoint y: 478, endPoint x: 625, endPoint y: 212, distance: 353.2
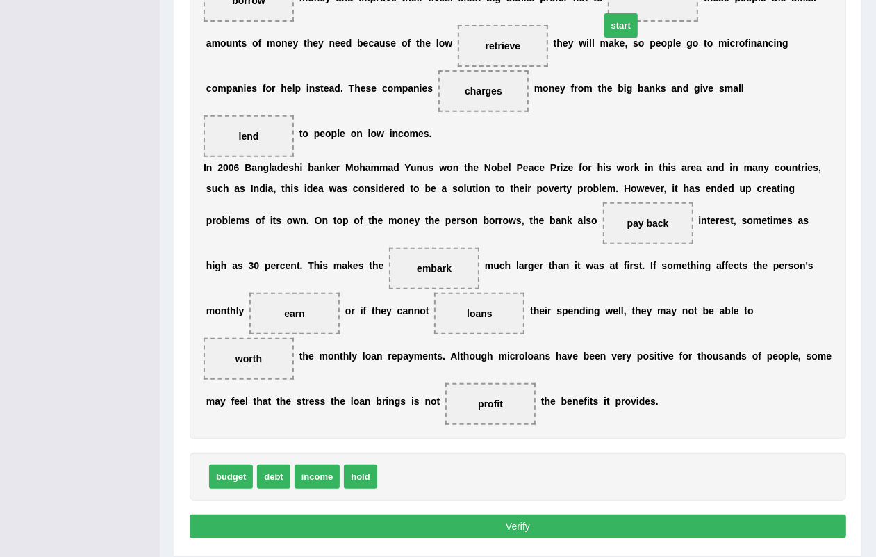
drag, startPoint x: 404, startPoint y: 473, endPoint x: 630, endPoint y: 16, distance: 510.0
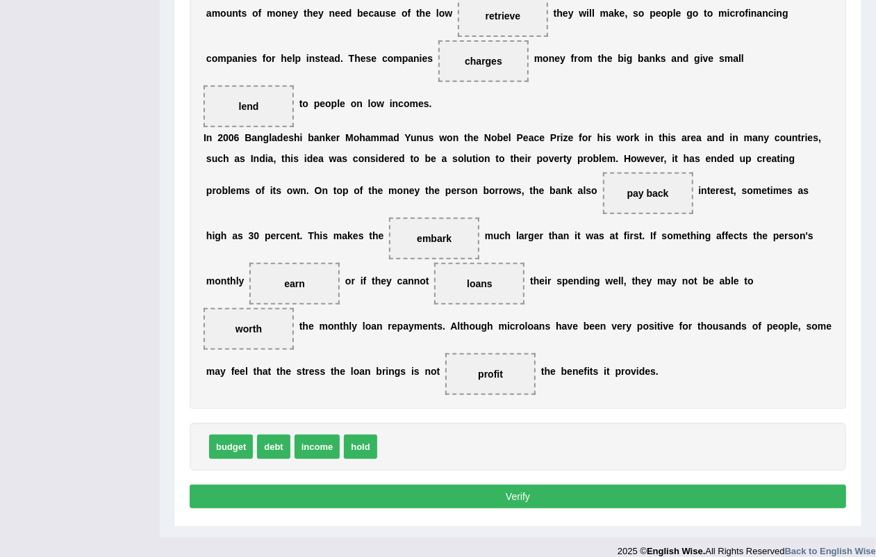
scroll to position [401, 0]
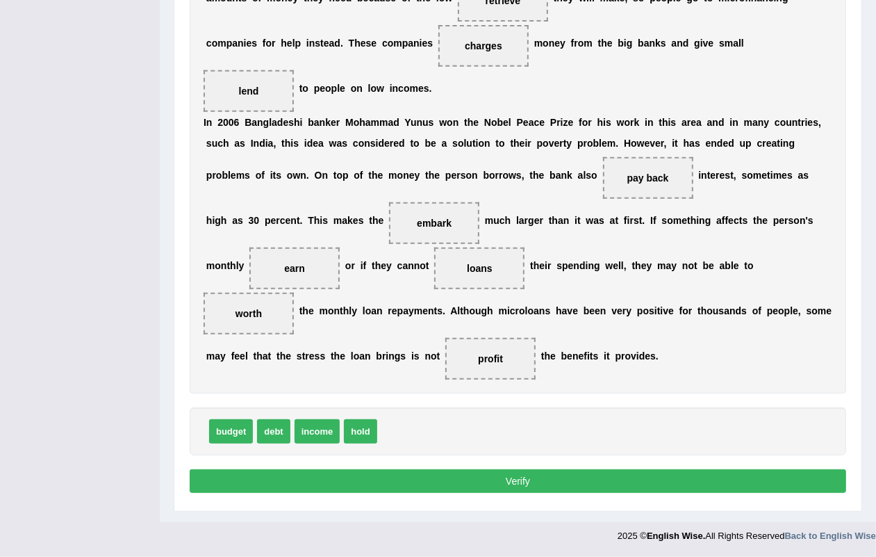
click at [529, 480] on button "Verify" at bounding box center [518, 481] width 657 height 24
click at [521, 474] on button "Verify" at bounding box center [518, 481] width 657 height 24
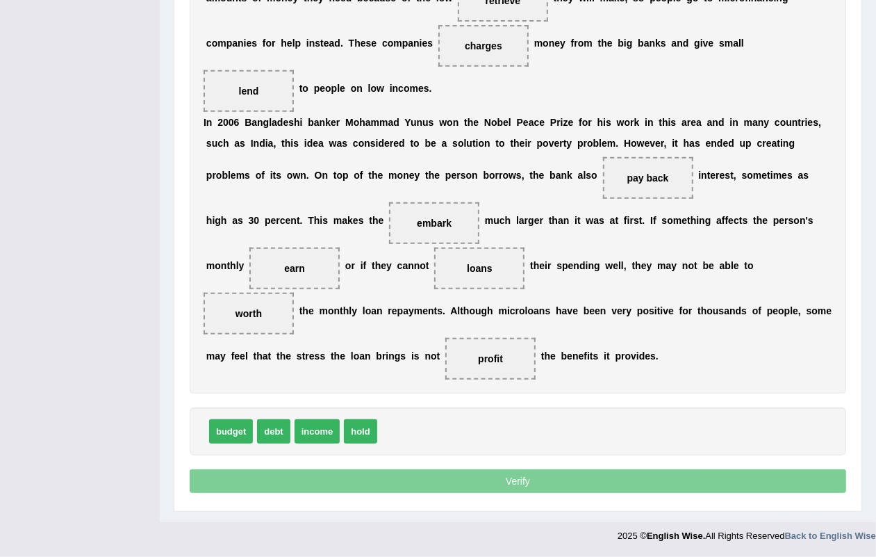
scroll to position [314, 0]
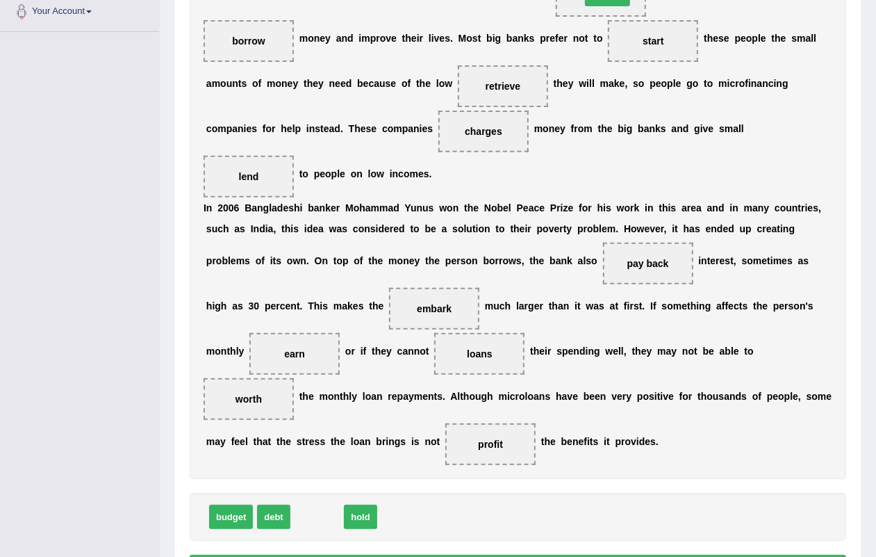
drag, startPoint x: 327, startPoint y: 500, endPoint x: 606, endPoint y: 6, distance: 568.2
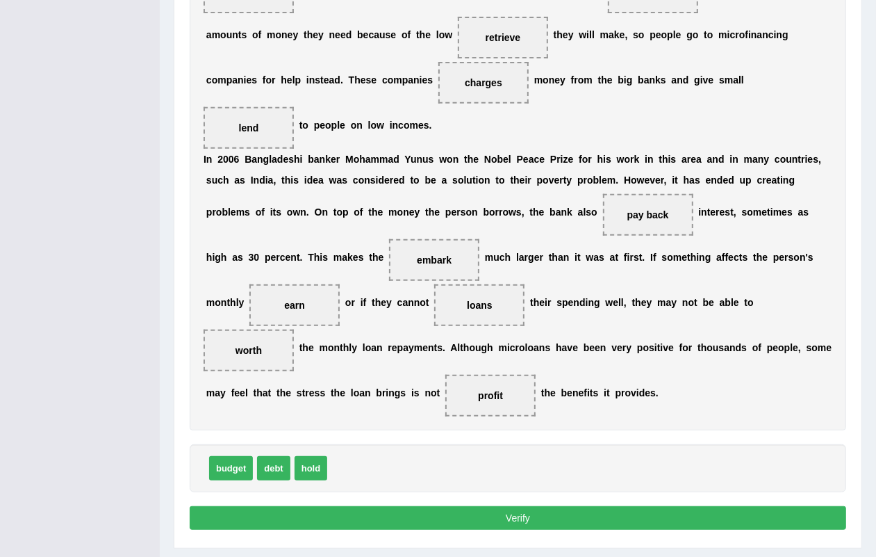
scroll to position [401, 0]
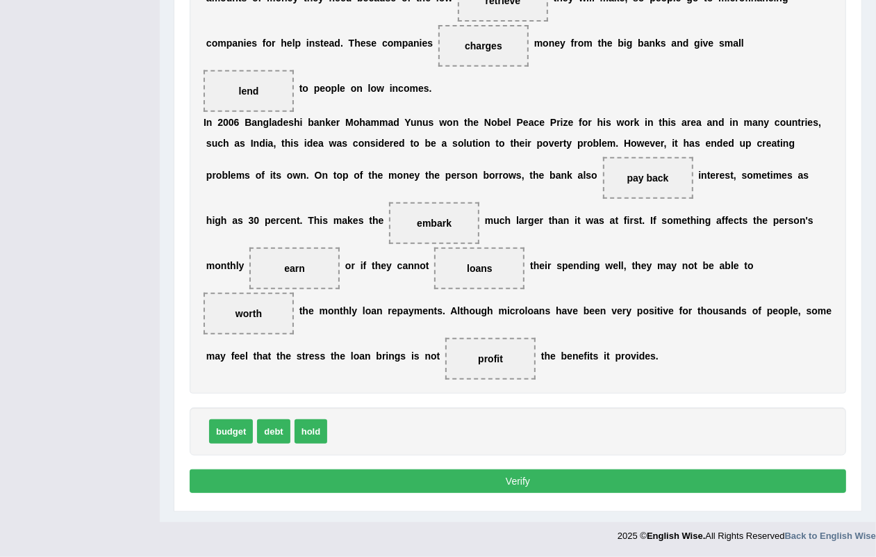
click at [523, 475] on button "Verify" at bounding box center [518, 481] width 657 height 24
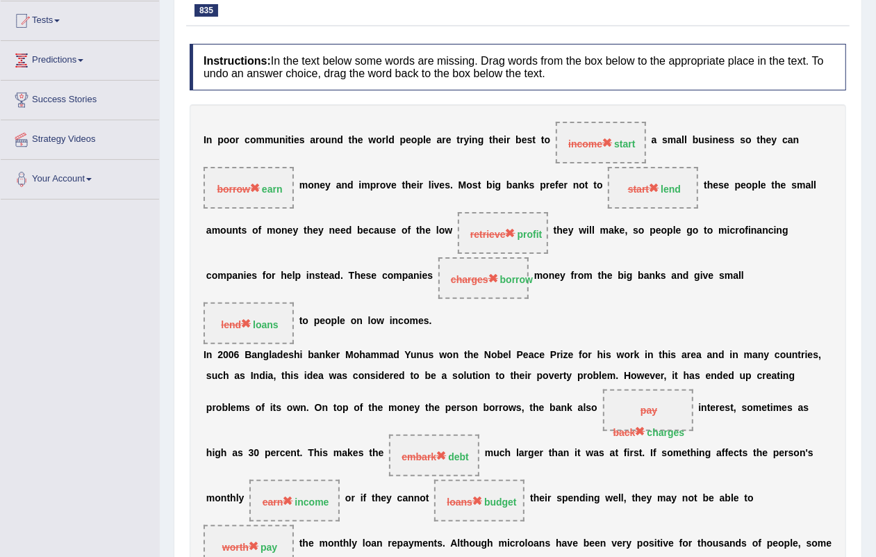
scroll to position [0, 0]
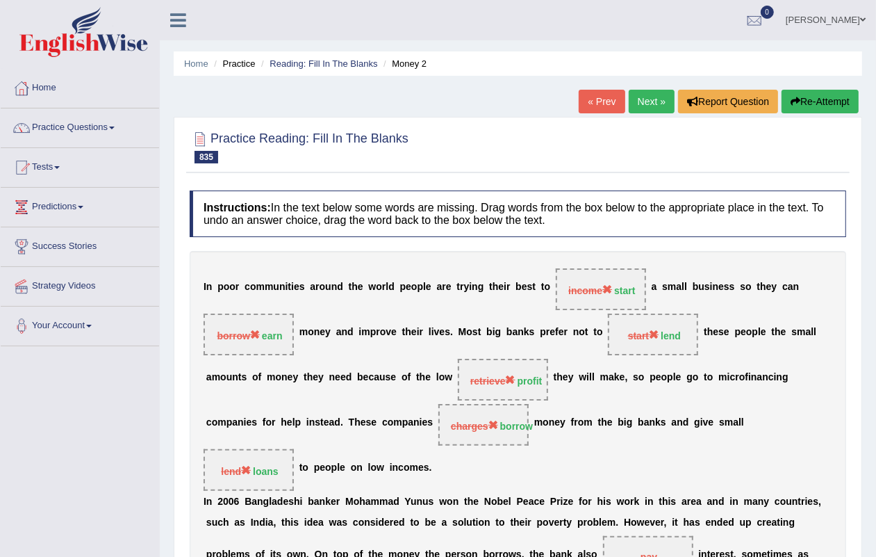
click at [639, 103] on link "Next »" at bounding box center [652, 102] width 46 height 24
